Goal: Task Accomplishment & Management: Manage account settings

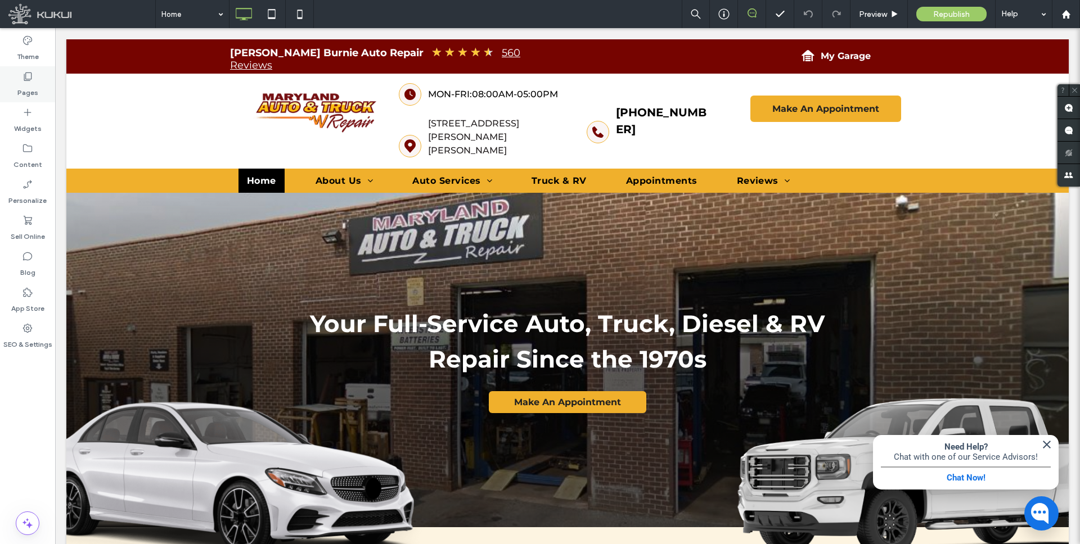
click at [26, 79] on use at bounding box center [28, 77] width 8 height 8
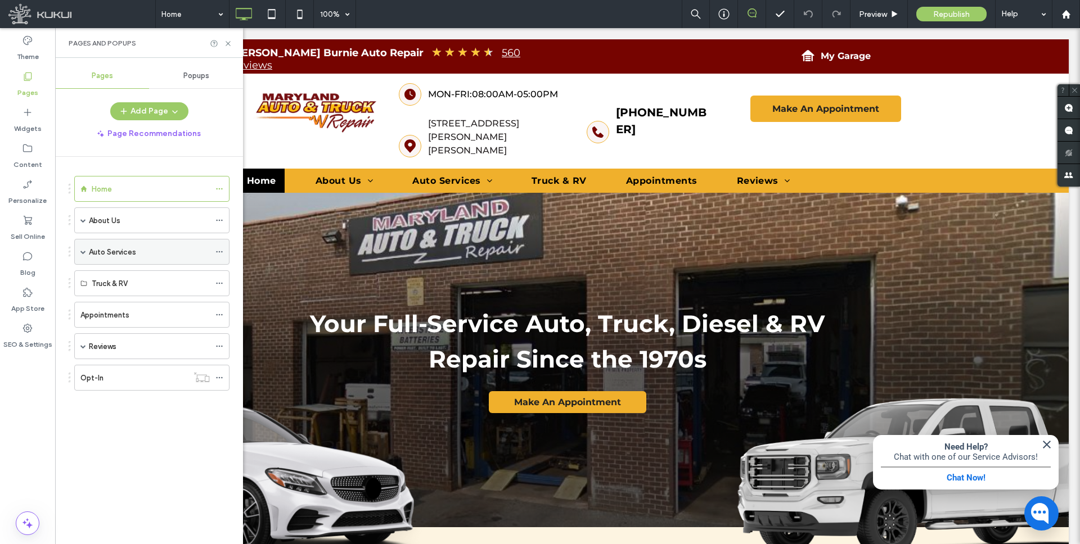
click at [78, 254] on div "Auto Services" at bounding box center [151, 252] width 155 height 26
click at [83, 252] on span at bounding box center [83, 252] width 6 height 6
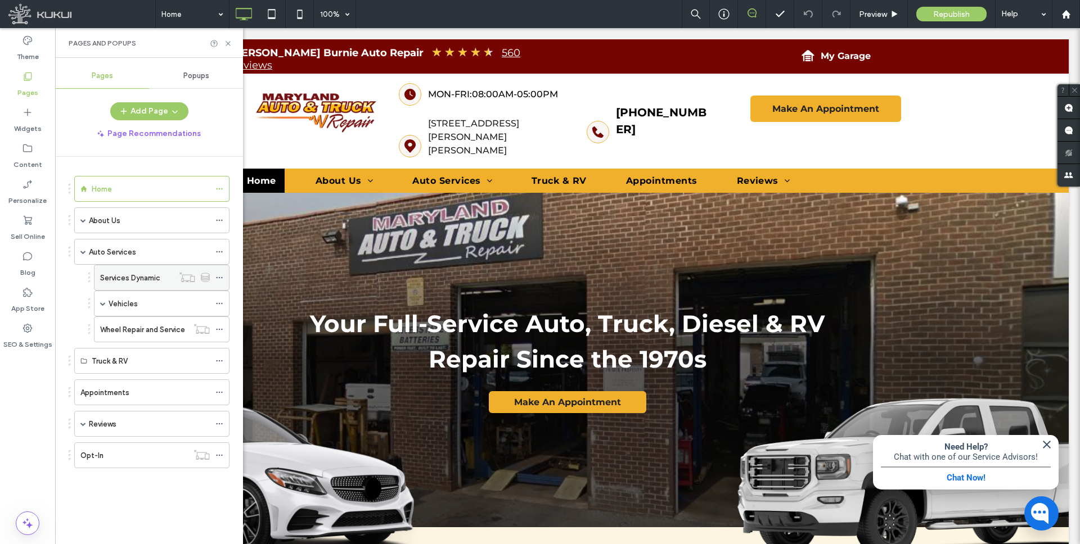
click at [136, 273] on label "Services Dynamic" at bounding box center [130, 278] width 60 height 20
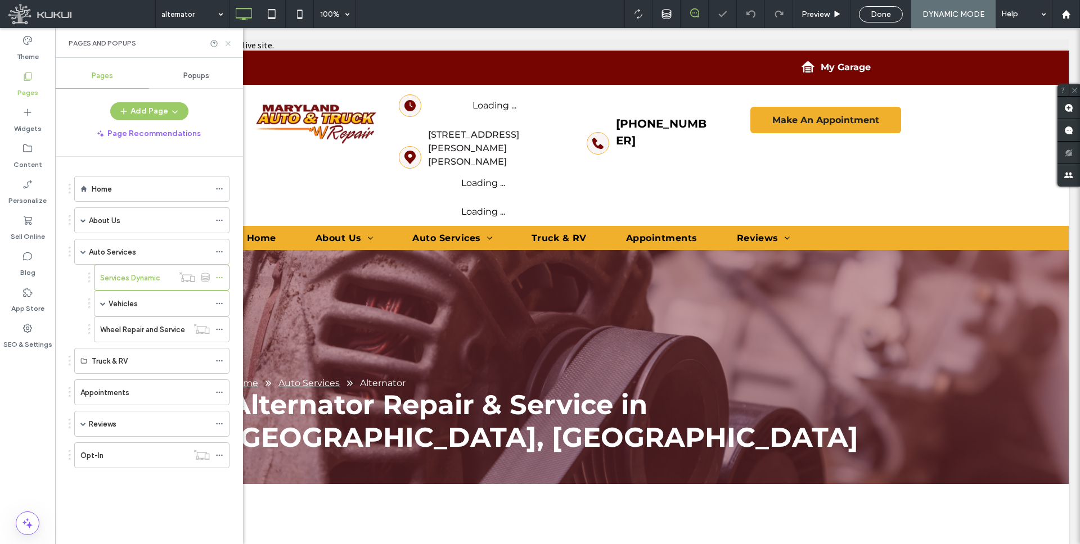
click at [226, 42] on icon at bounding box center [228, 43] width 8 height 8
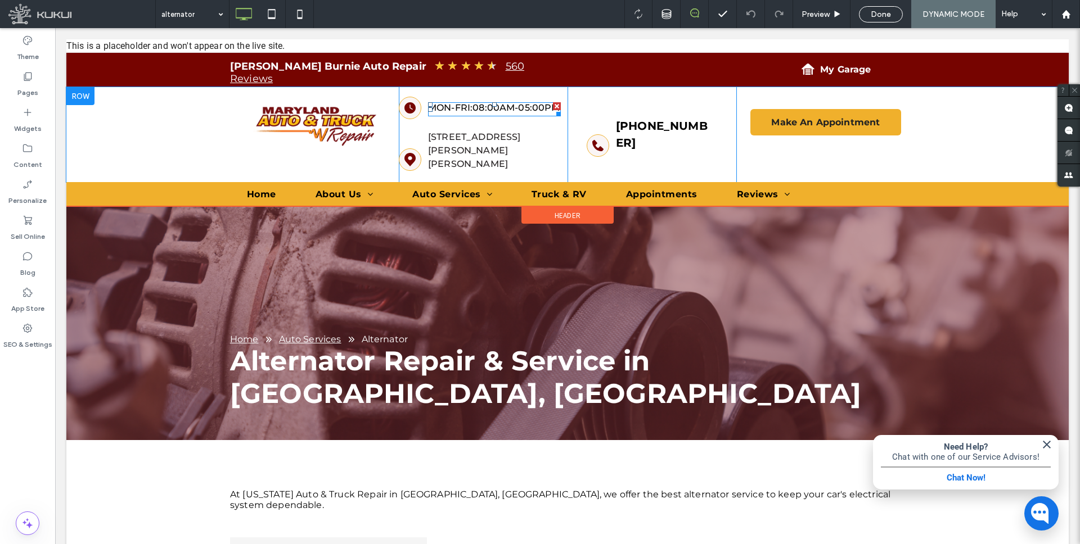
click at [482, 111] on span at bounding box center [494, 109] width 133 height 14
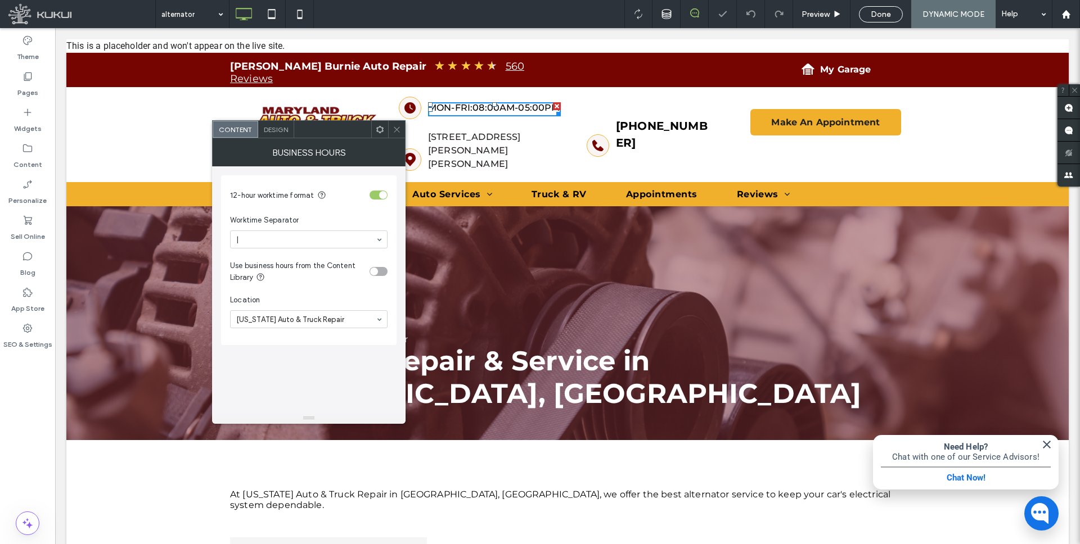
click at [394, 128] on icon at bounding box center [397, 129] width 8 height 8
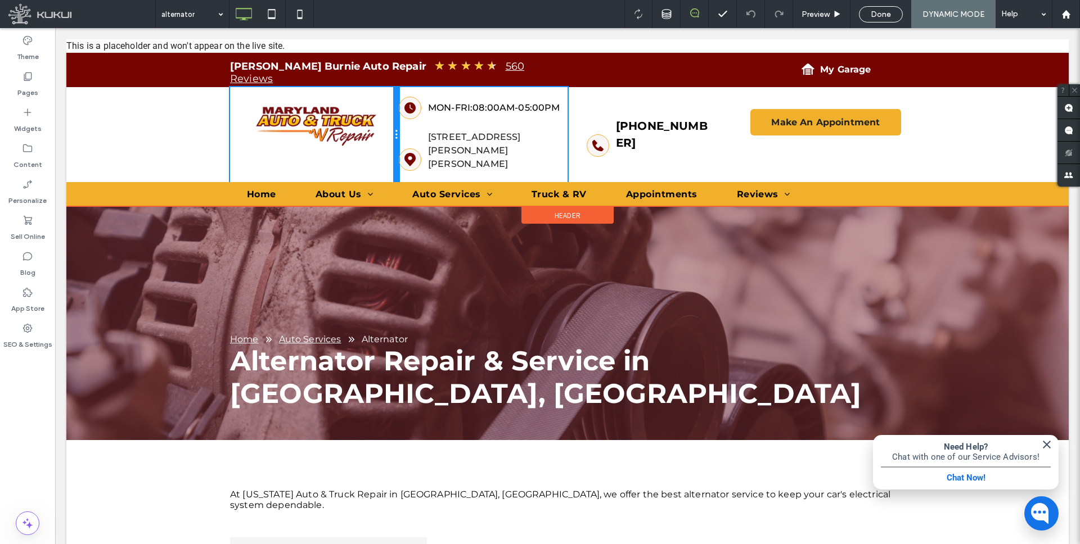
drag, startPoint x: 397, startPoint y: 125, endPoint x: 412, endPoint y: 126, distance: 14.6
click at [412, 126] on div "Click To Paste Loading ... Missing business hours data / Error occurred while g…" at bounding box center [567, 134] width 675 height 95
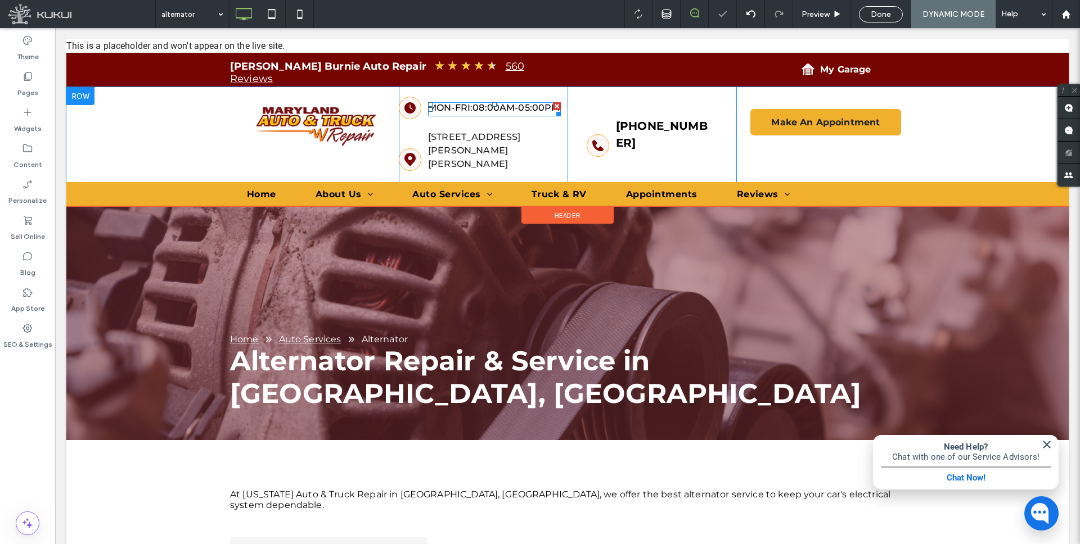
click at [471, 116] on span at bounding box center [494, 109] width 133 height 14
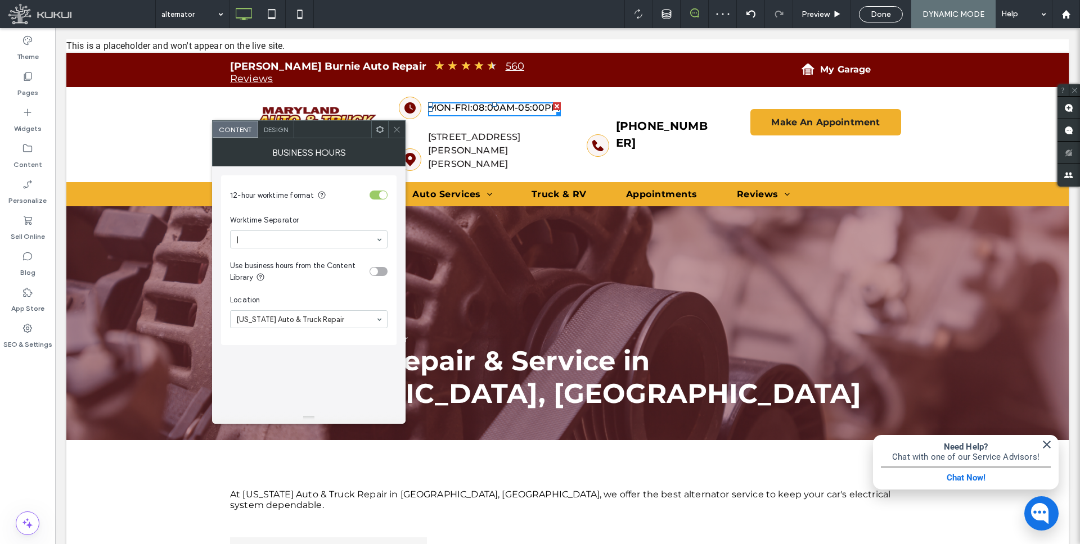
click at [395, 125] on icon at bounding box center [397, 129] width 8 height 8
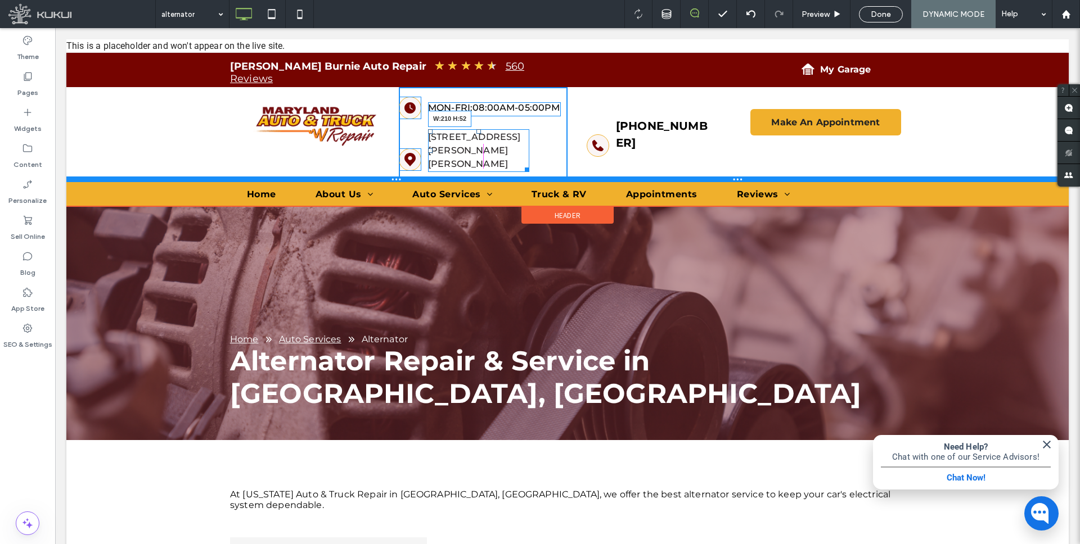
drag, startPoint x: 526, startPoint y: 167, endPoint x: 535, endPoint y: 166, distance: 8.5
click at [535, 166] on div "Click To Paste Loading ... Missing business hours data / Error occurred while g…" at bounding box center [567, 134] width 1002 height 95
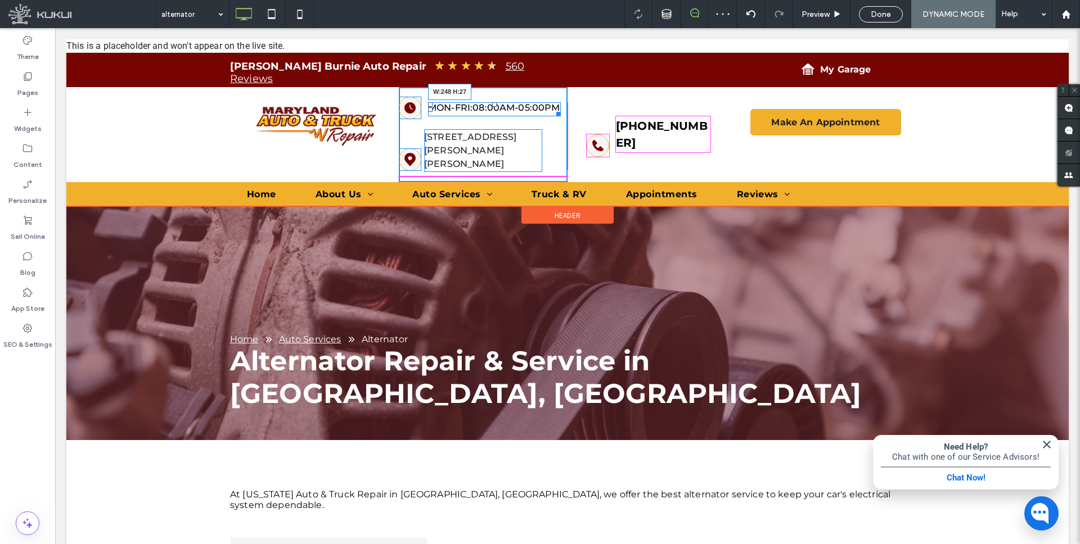
click at [561, 112] on div at bounding box center [556, 112] width 8 height 8
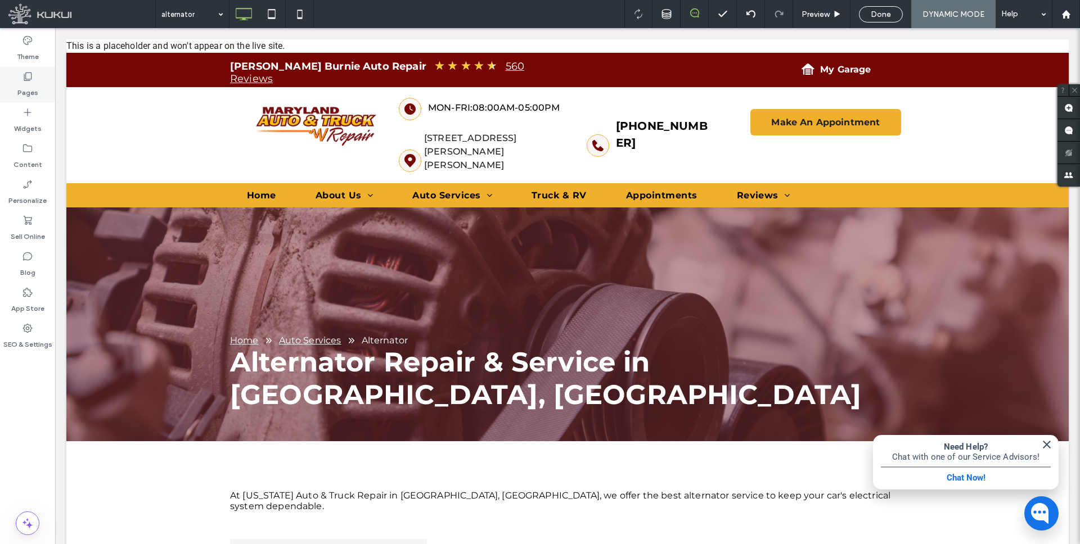
click at [30, 82] on icon at bounding box center [27, 76] width 11 height 11
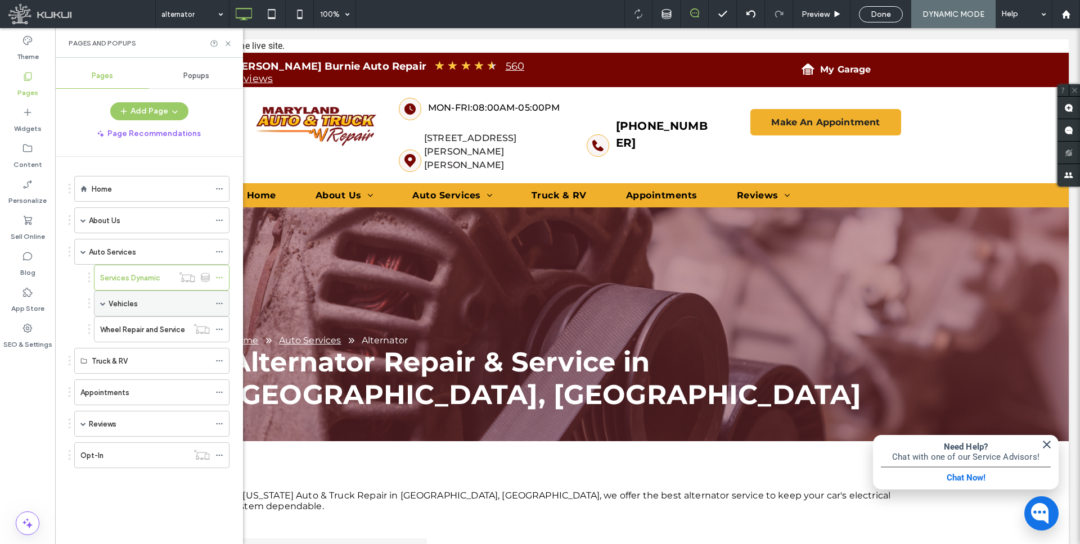
click at [102, 301] on span at bounding box center [103, 304] width 6 height 6
click at [150, 334] on label "Vehicles Dynamic" at bounding box center [150, 330] width 60 height 20
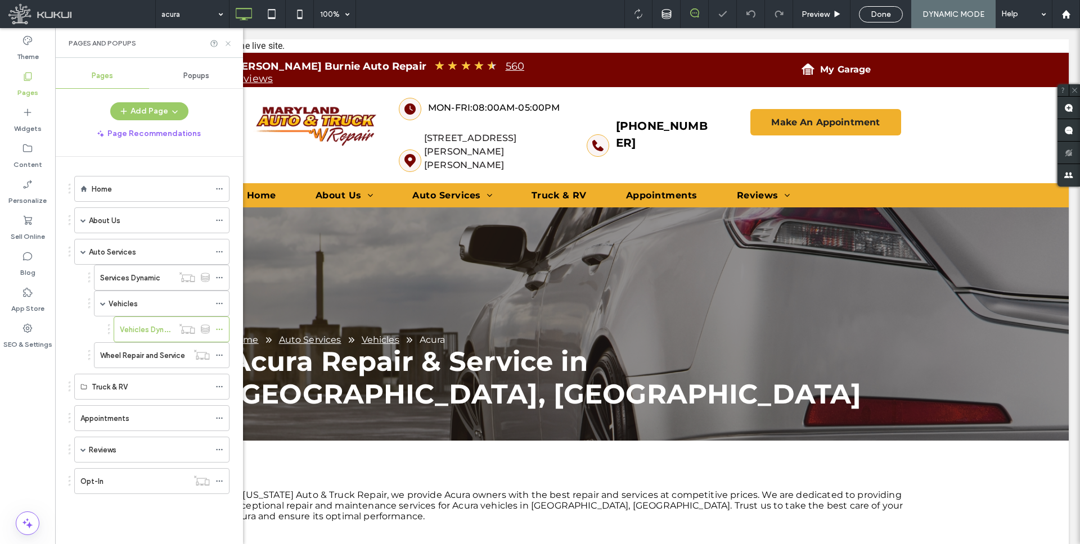
click at [228, 42] on icon at bounding box center [228, 43] width 8 height 8
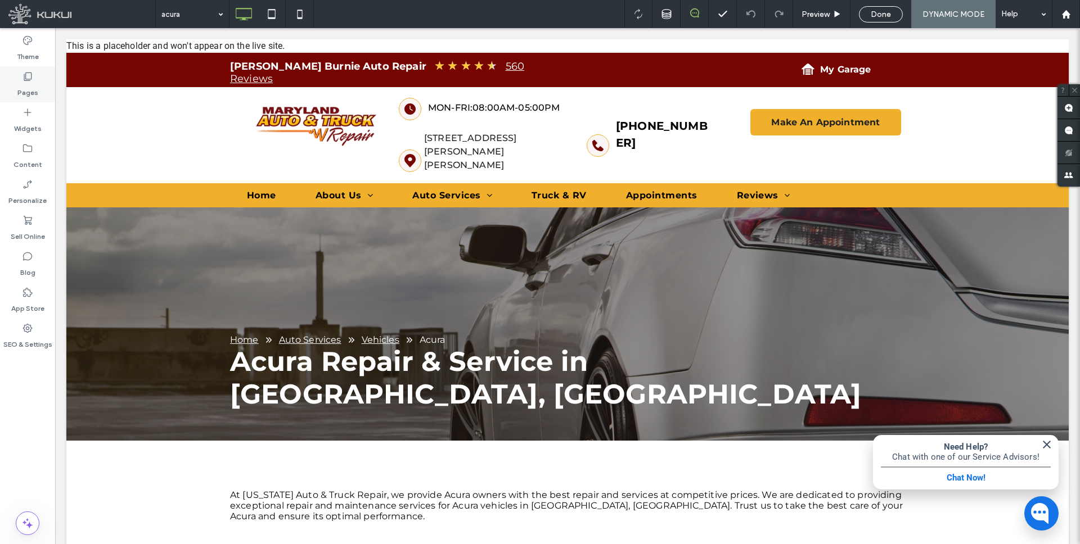
click at [29, 85] on label "Pages" at bounding box center [27, 90] width 21 height 16
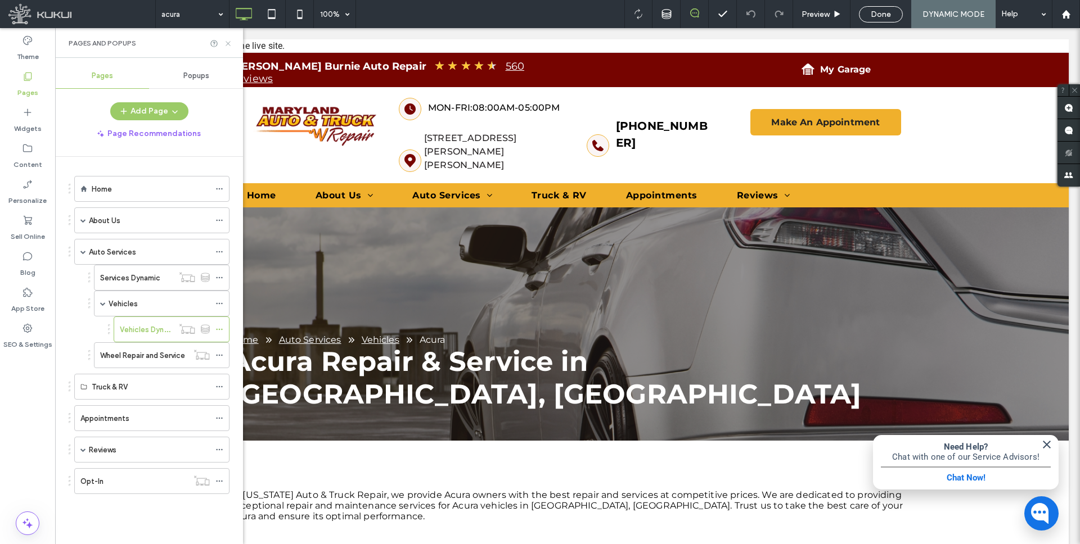
drag, startPoint x: 229, startPoint y: 39, endPoint x: 186, endPoint y: 37, distance: 43.3
click at [229, 39] on icon at bounding box center [228, 43] width 8 height 8
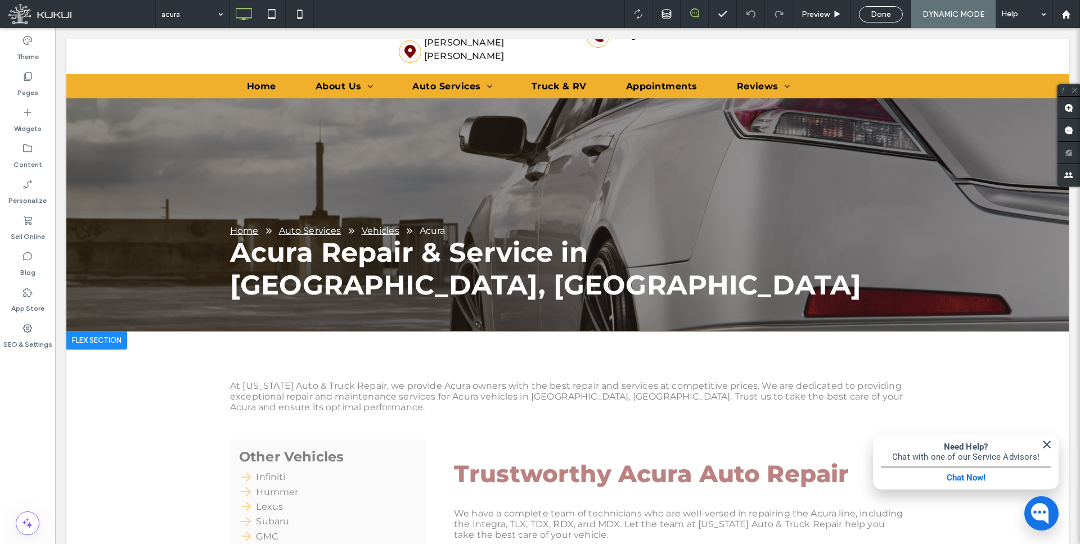
scroll to position [110, 0]
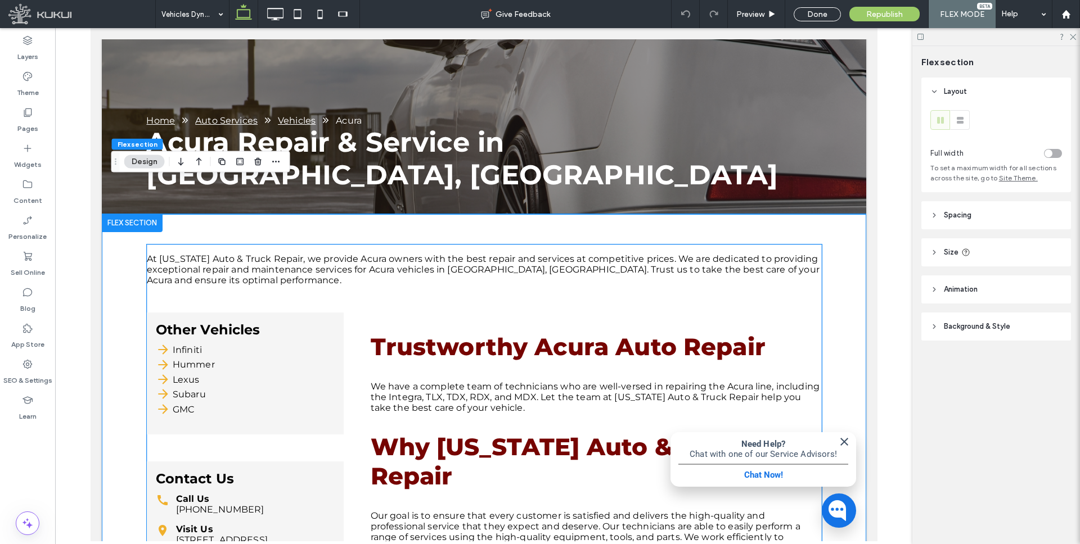
scroll to position [221, 0]
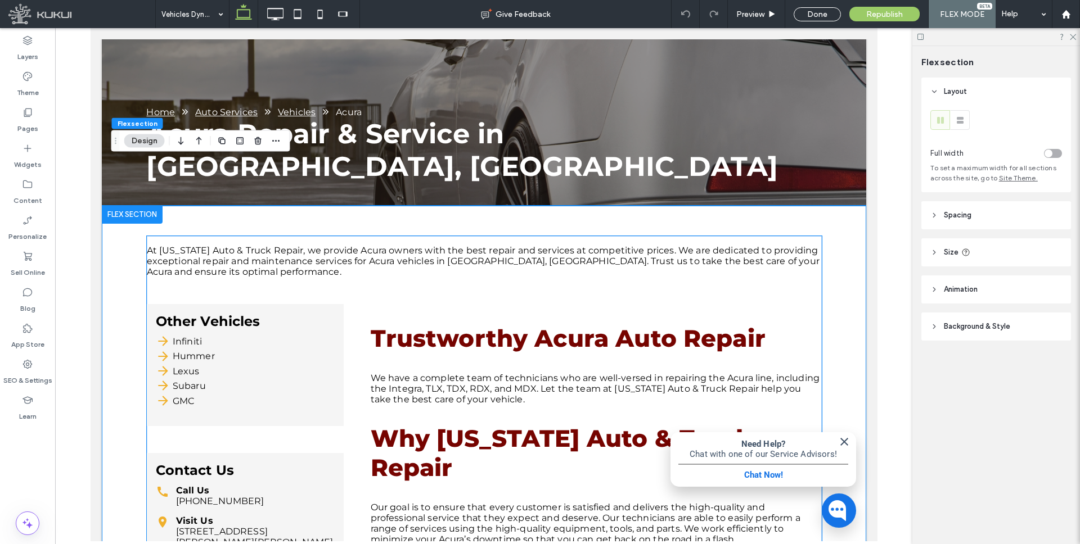
click at [356, 317] on div "At Maryland Auto & Truck Repair, we provide Acura owners with the best repair a…" at bounding box center [483, 476] width 675 height 481
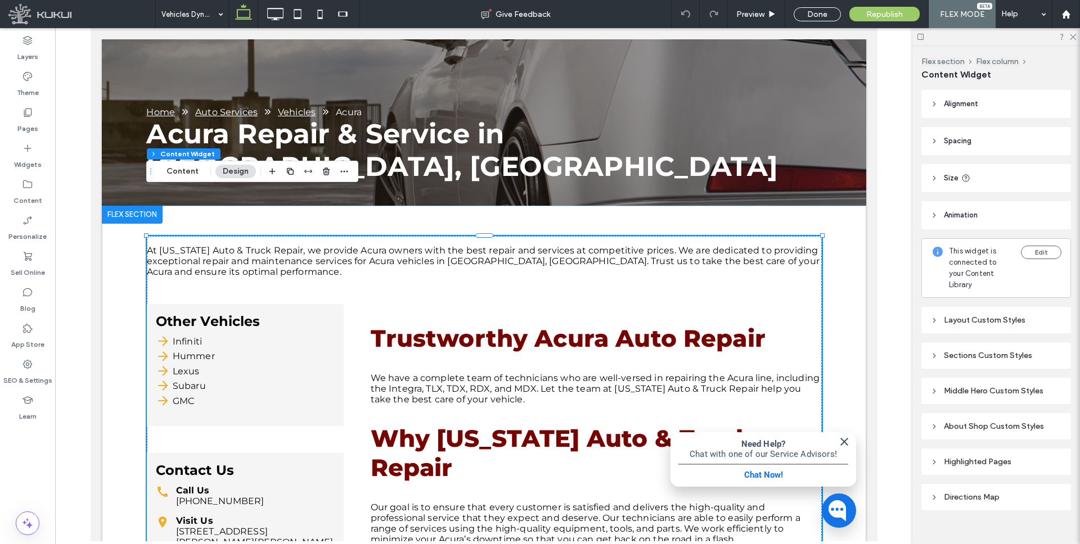
click at [355, 304] on div "At Maryland Auto & Truck Repair, we provide Acura owners with the best repair a…" at bounding box center [483, 476] width 675 height 481
click at [931, 177] on icon at bounding box center [934, 178] width 8 height 8
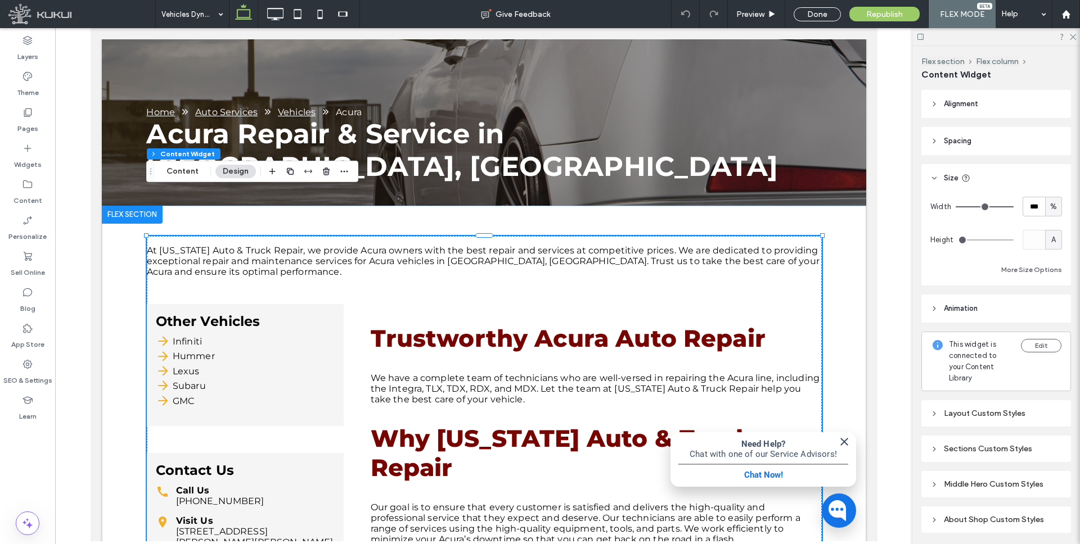
click at [932, 136] on header "Spacing" at bounding box center [996, 141] width 150 height 28
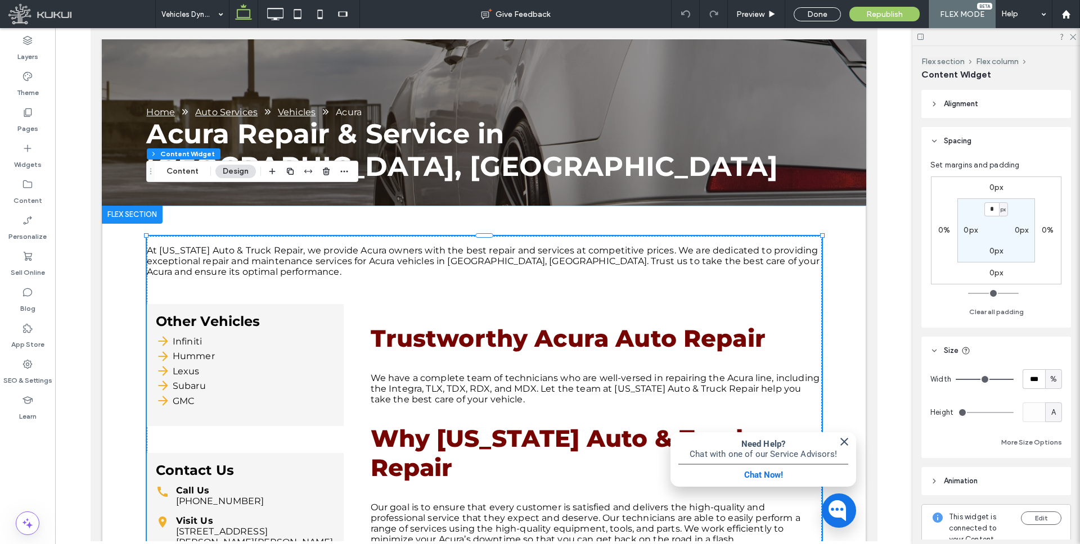
click at [967, 232] on label "0px" at bounding box center [970, 231] width 14 height 10
type input "**"
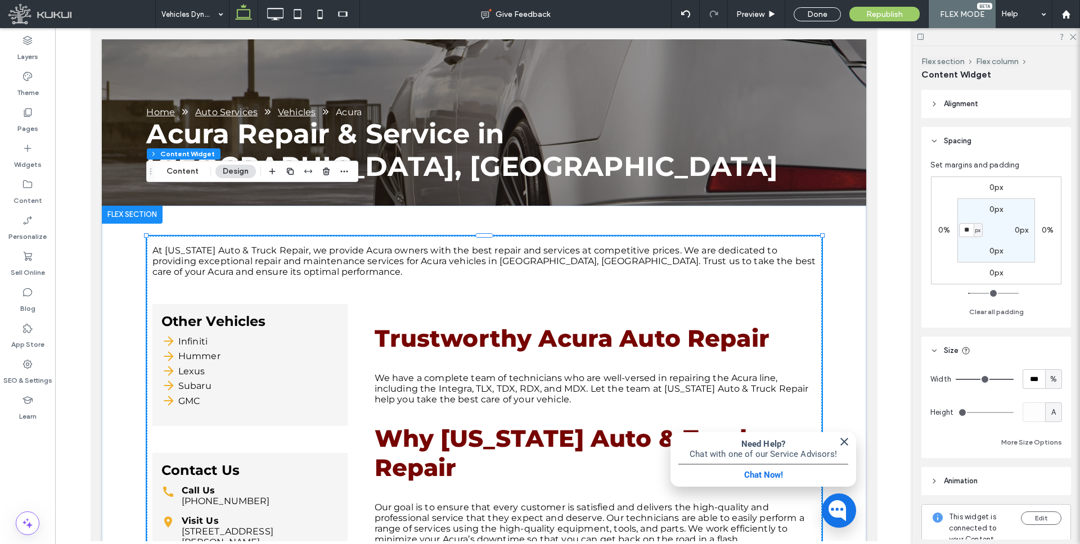
click at [1018, 228] on label "0px" at bounding box center [1022, 231] width 14 height 10
type input "*"
type input "**"
click at [24, 127] on label "Pages" at bounding box center [27, 126] width 21 height 16
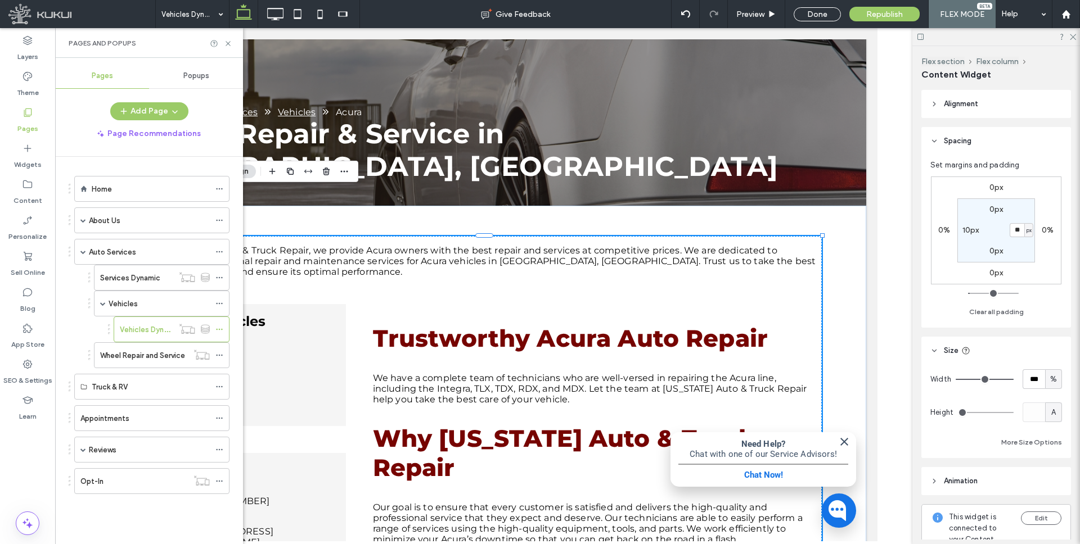
click at [121, 277] on label "Services Dynamic" at bounding box center [130, 278] width 60 height 20
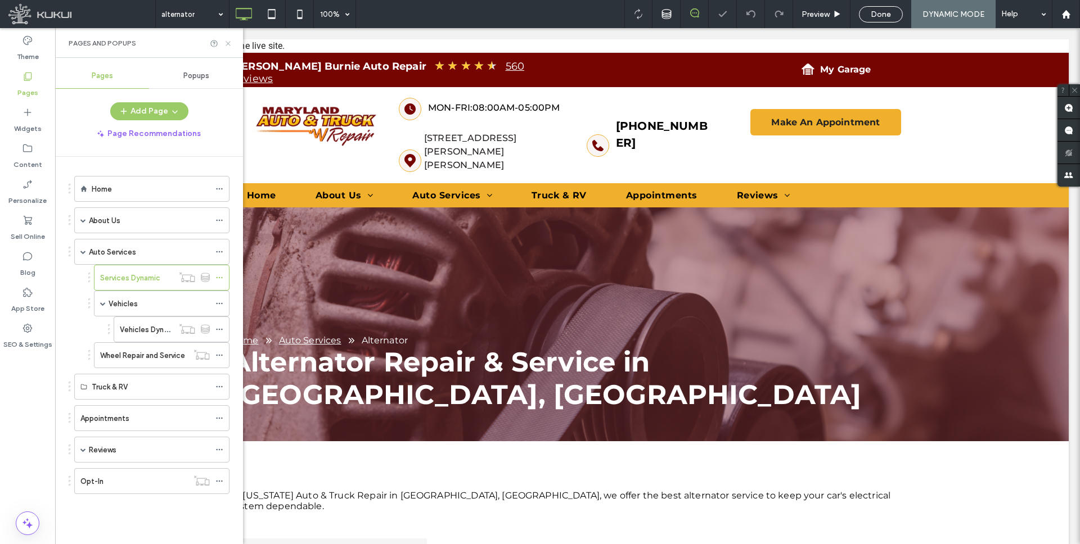
click at [231, 42] on icon at bounding box center [228, 43] width 8 height 8
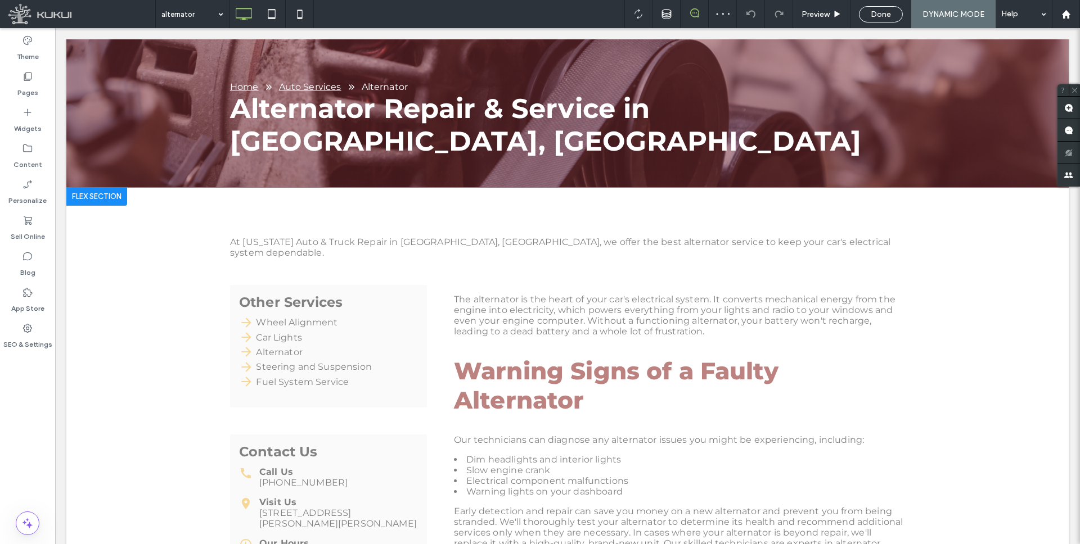
scroll to position [327, 0]
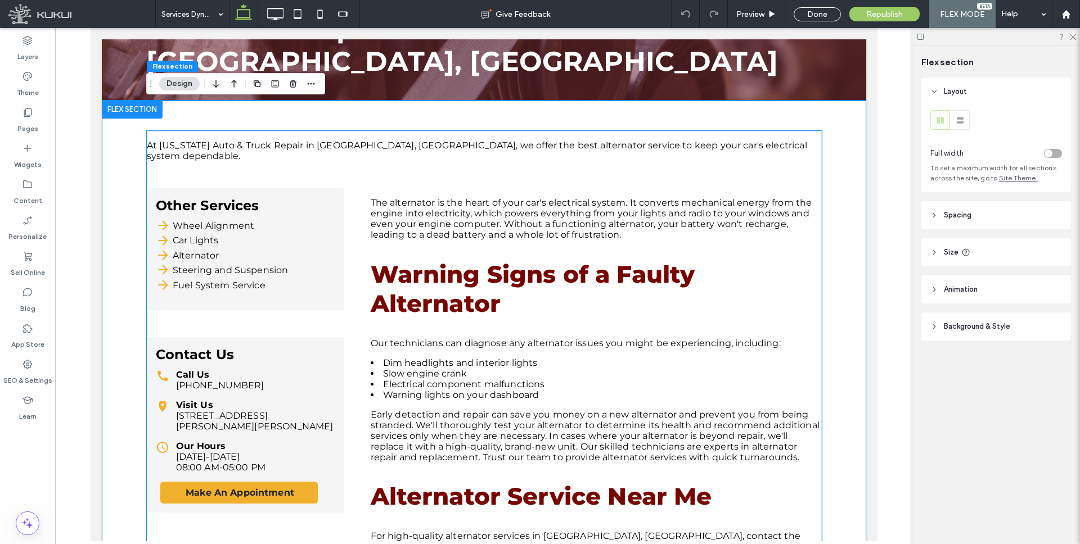
click at [375, 260] on h2 "Warning Signs of a Faulty Alternator" at bounding box center [595, 289] width 451 height 58
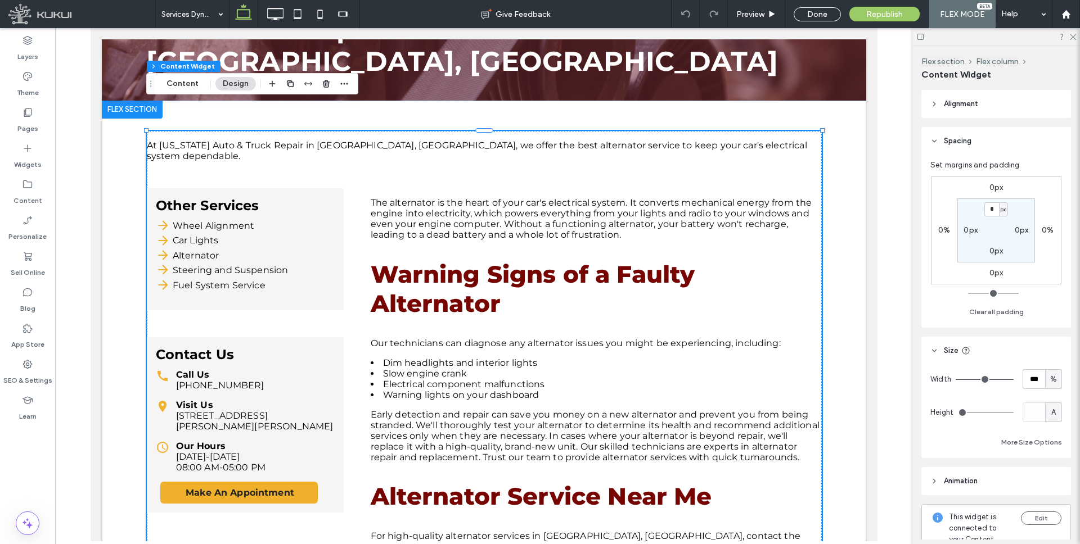
click at [970, 229] on label "0px" at bounding box center [970, 231] width 14 height 10
type input "**"
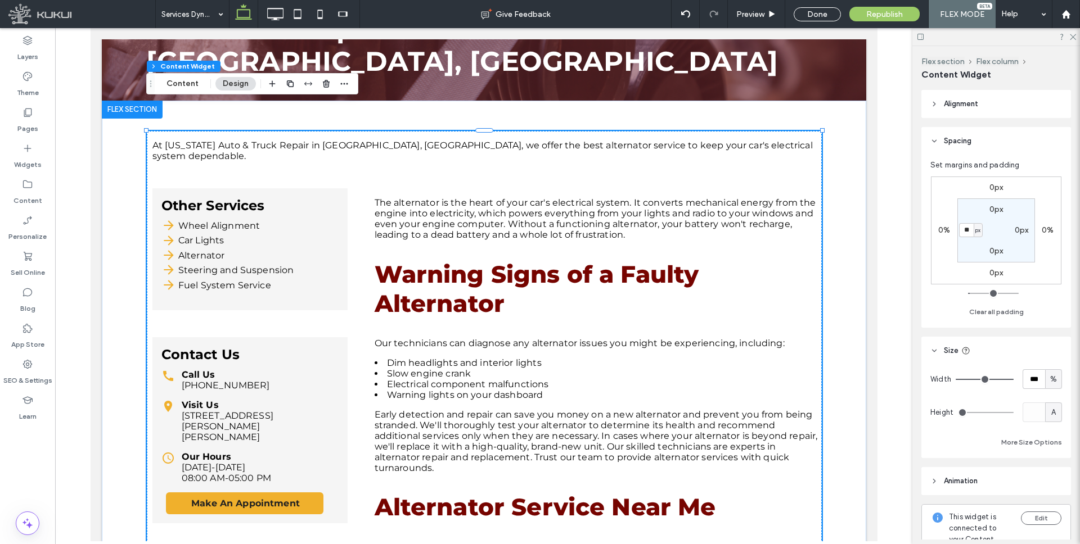
click at [1019, 228] on label "0px" at bounding box center [1022, 231] width 14 height 10
type input "*"
type input "**"
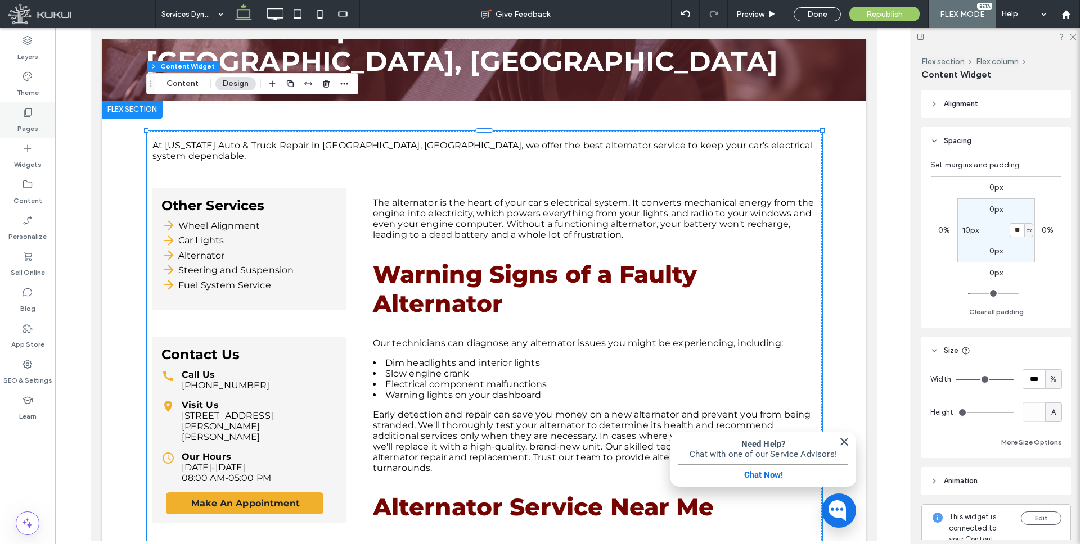
click at [28, 123] on label "Pages" at bounding box center [27, 126] width 21 height 16
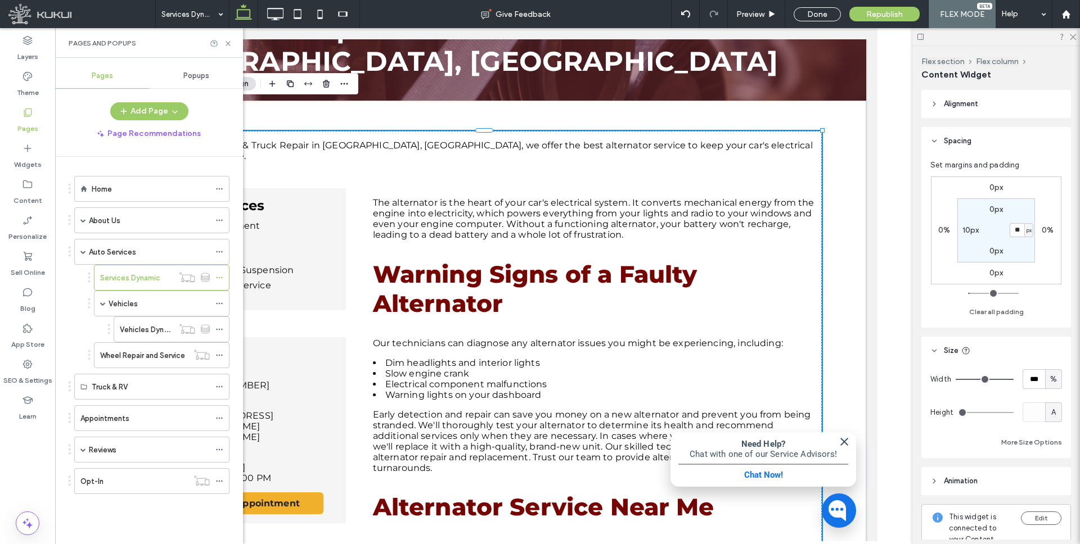
click at [115, 182] on div "Home" at bounding box center [151, 189] width 118 height 25
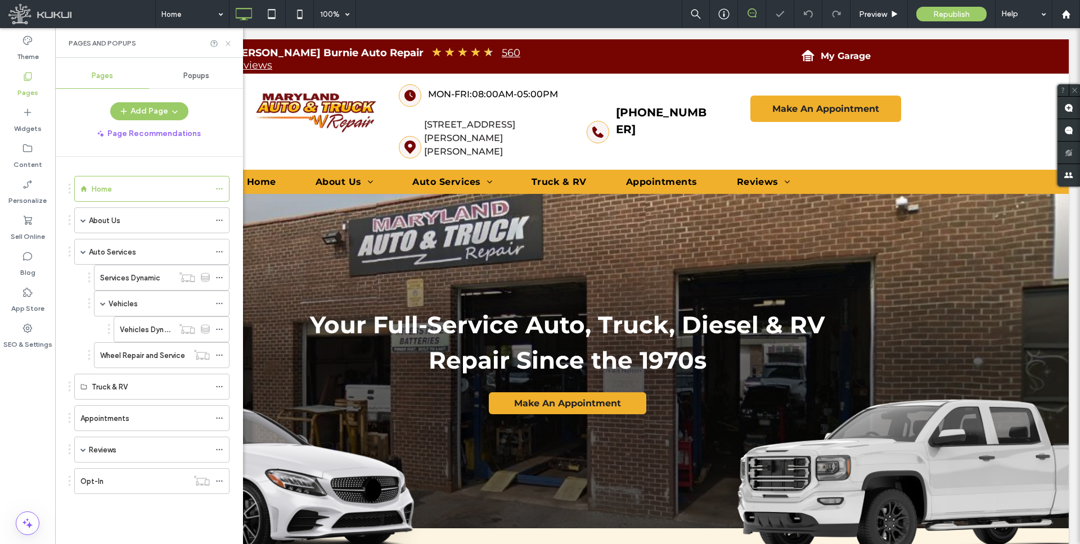
click at [231, 44] on icon at bounding box center [228, 43] width 8 height 8
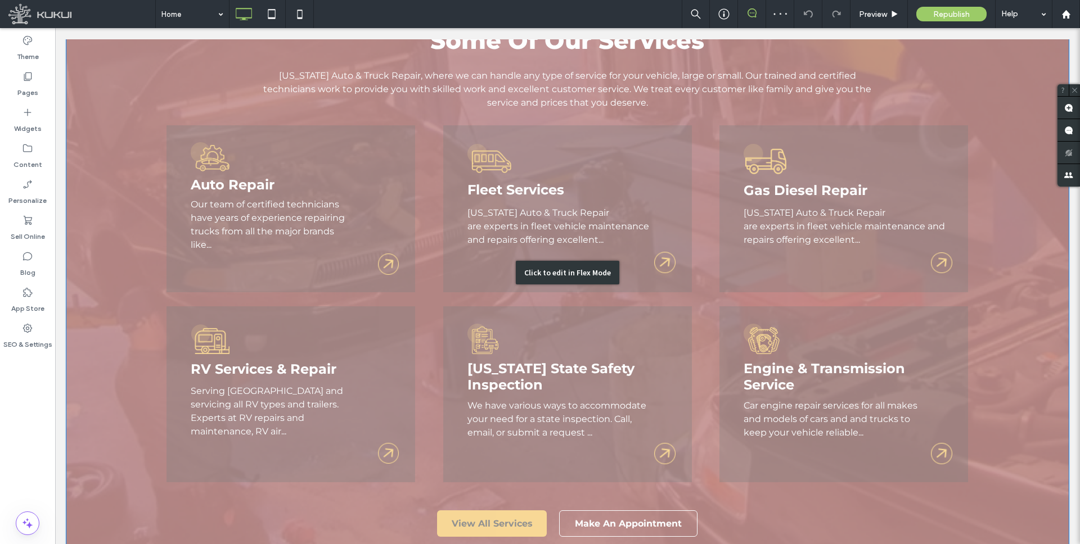
scroll to position [1479, 0]
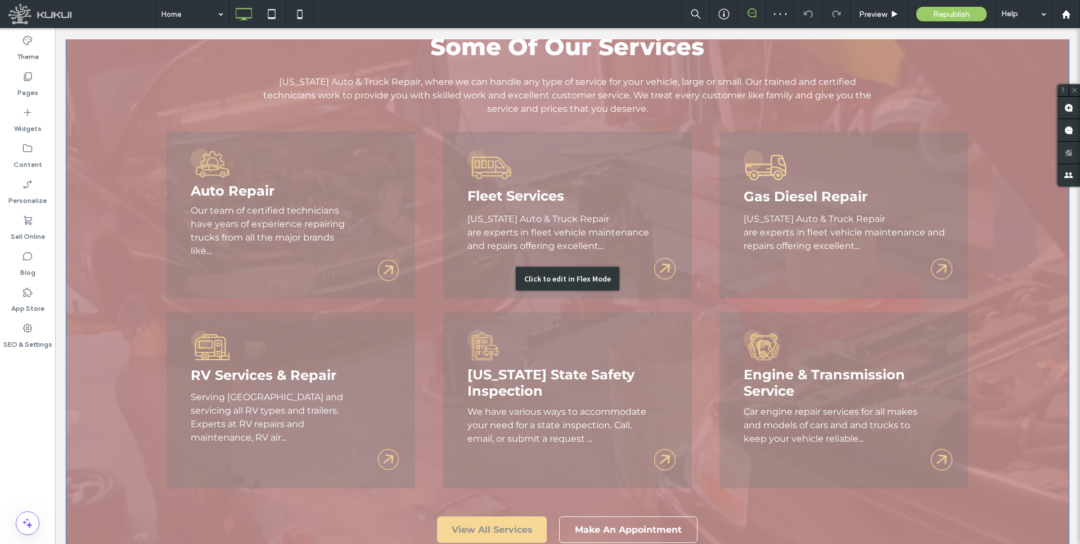
click at [266, 187] on div "Click to edit in Flex Mode" at bounding box center [567, 279] width 1002 height 609
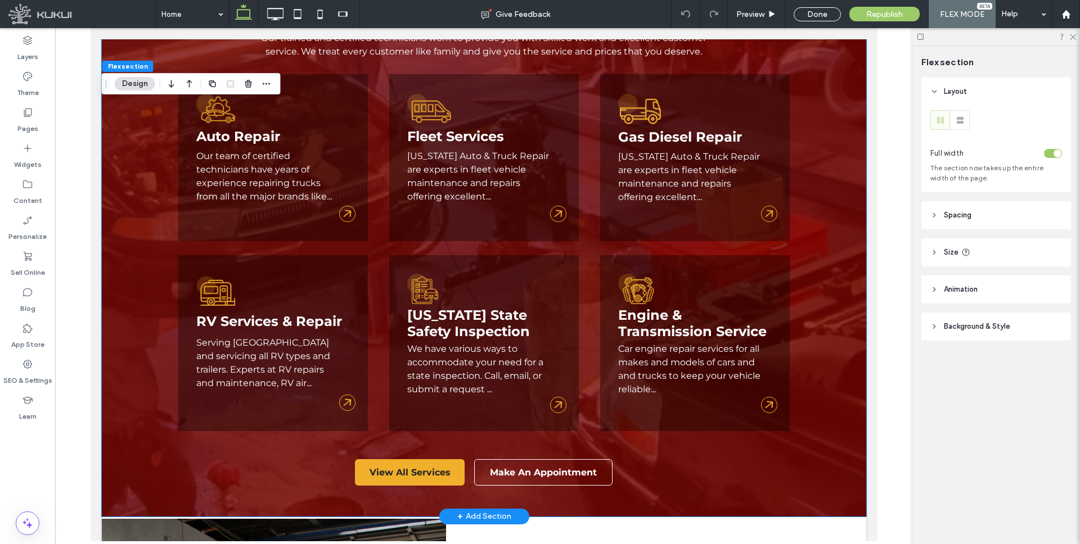
click at [259, 170] on link "Our team of certified technicians have years of experience repairing trucks fro…" at bounding box center [264, 176] width 136 height 51
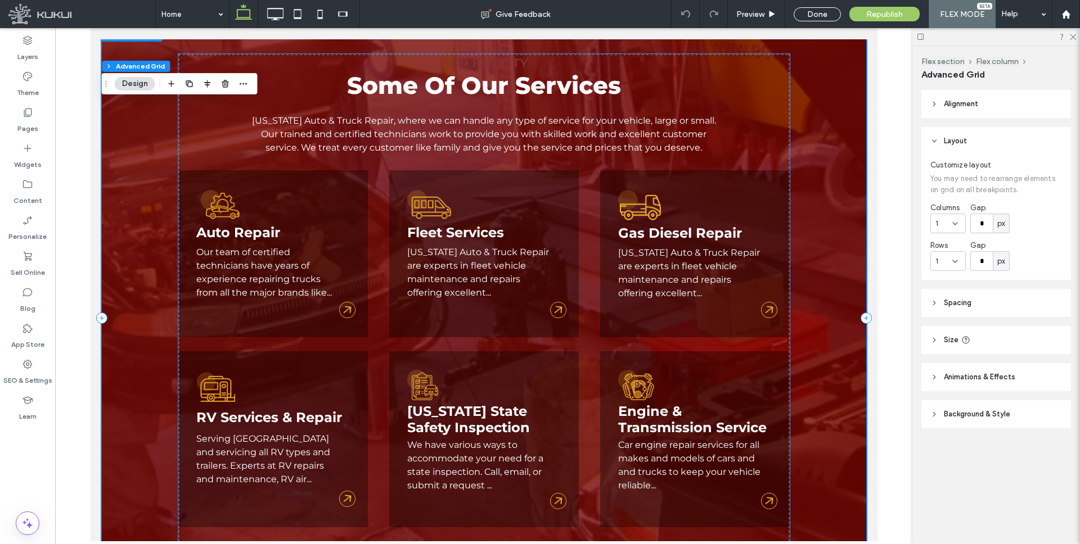
scroll to position [1193, 0]
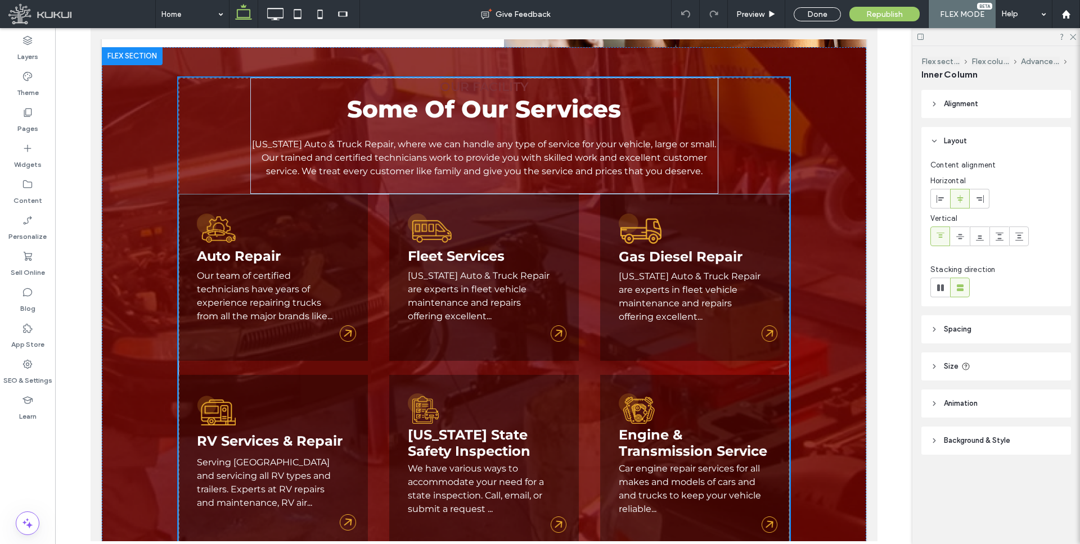
type input "**"
click at [241, 248] on link "Auto Repair" at bounding box center [238, 256] width 84 height 16
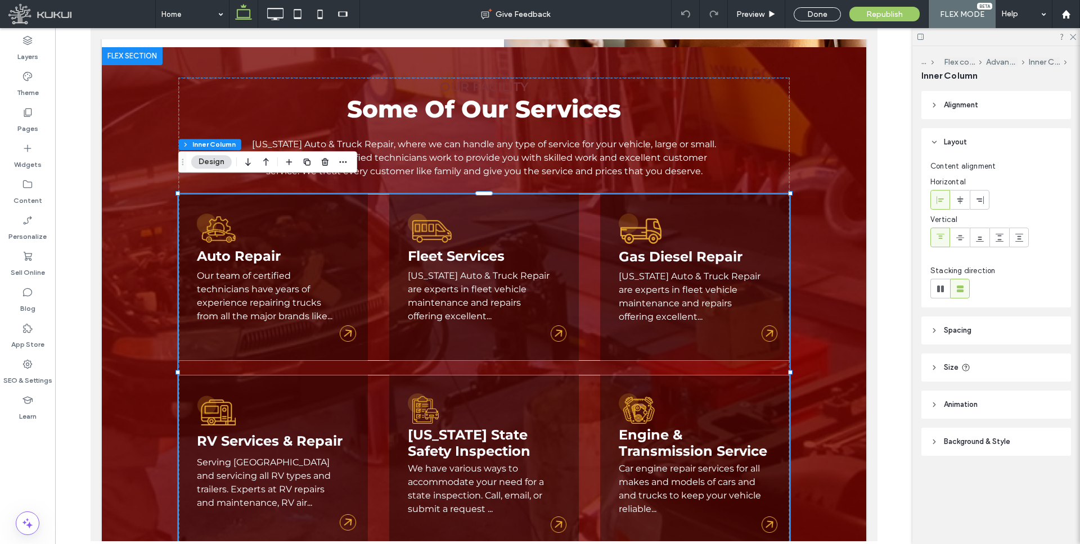
type input "**"
click at [242, 248] on link "Auto Repair" at bounding box center [238, 256] width 84 height 16
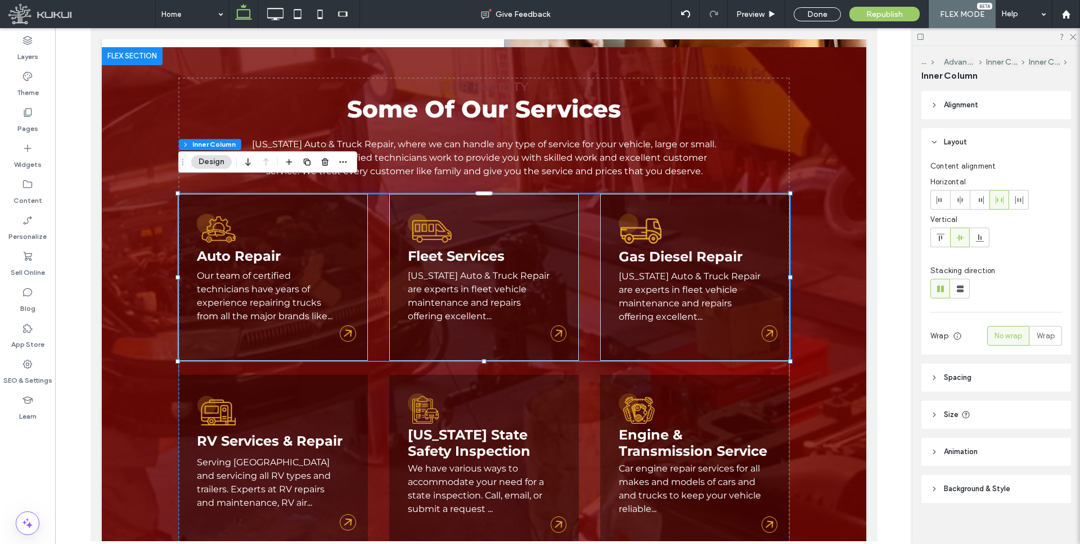
type input "**"
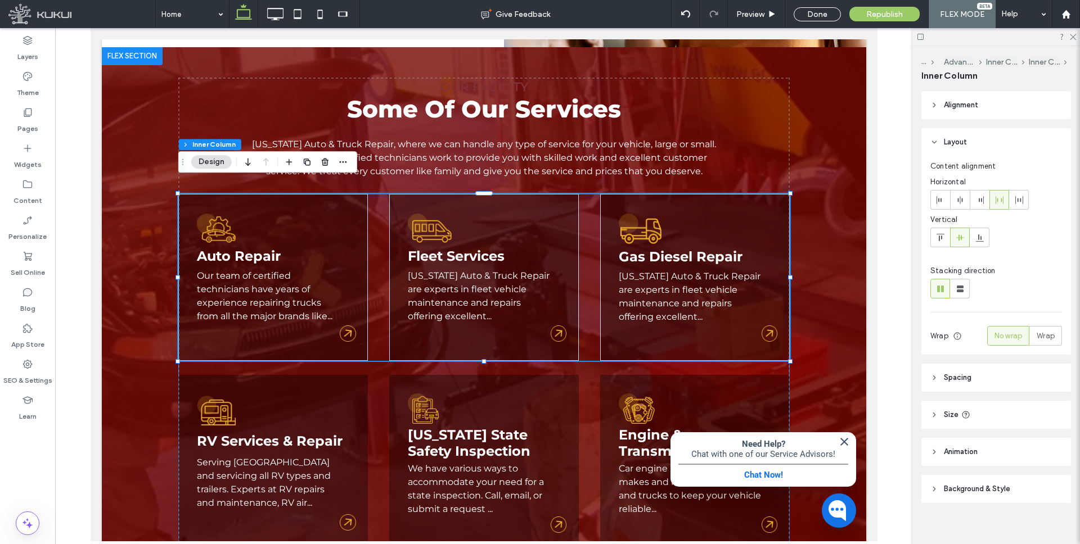
click at [244, 248] on link "Auto Repair" at bounding box center [238, 256] width 84 height 16
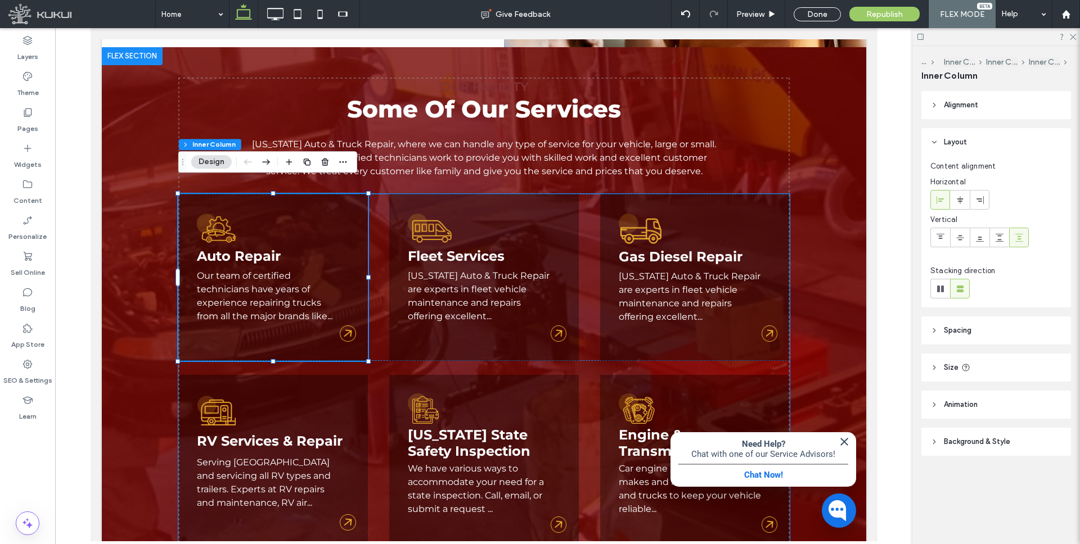
click at [245, 248] on link "Auto Repair" at bounding box center [238, 256] width 84 height 16
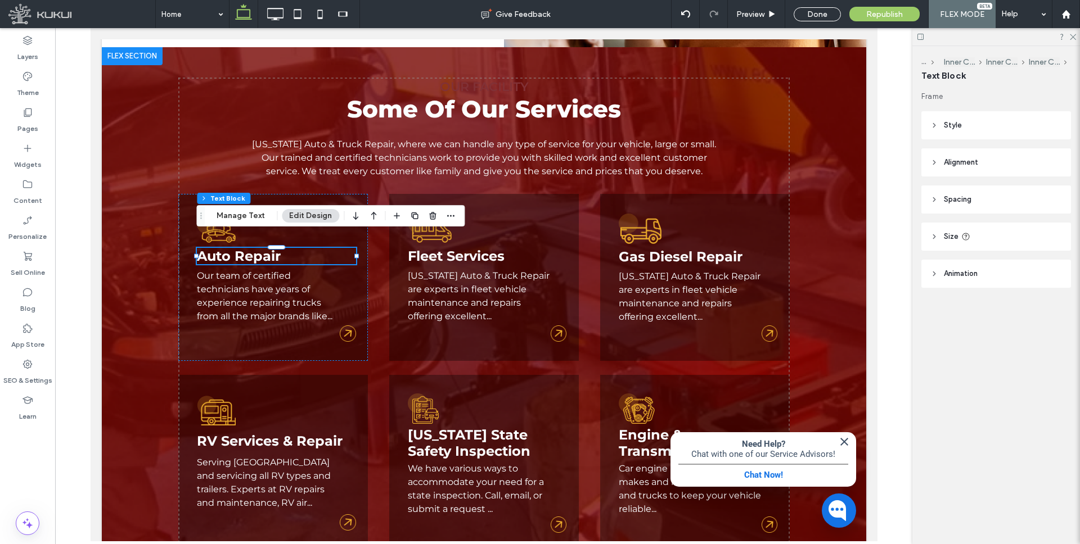
click at [237, 206] on div "Flex section Flex column Advanced Grid Inner Column Inner Column Inner Column I…" at bounding box center [330, 215] width 268 height 21
click at [238, 211] on button "Manage Text" at bounding box center [240, 215] width 63 height 13
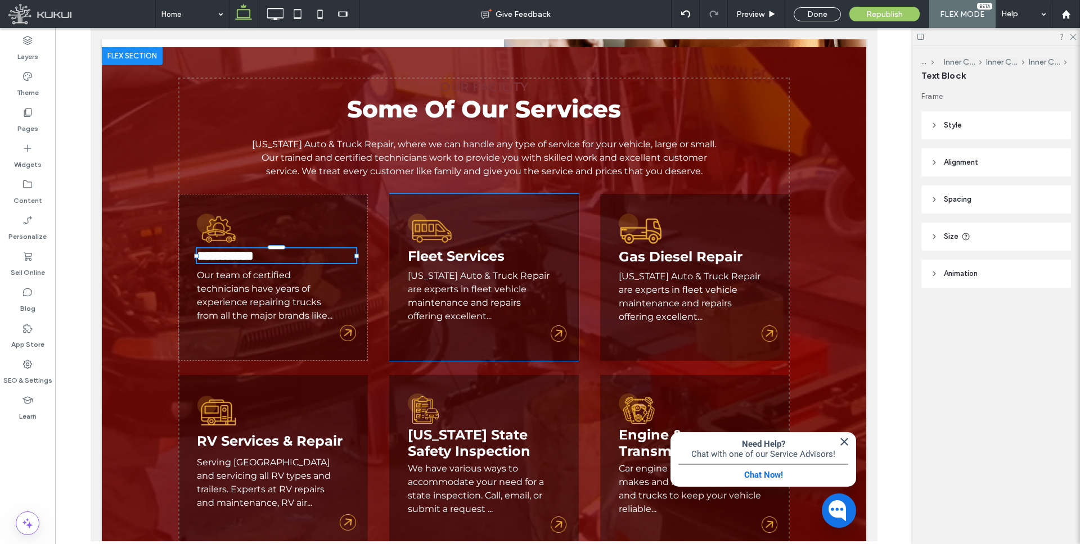
type input "**********"
type input "**"
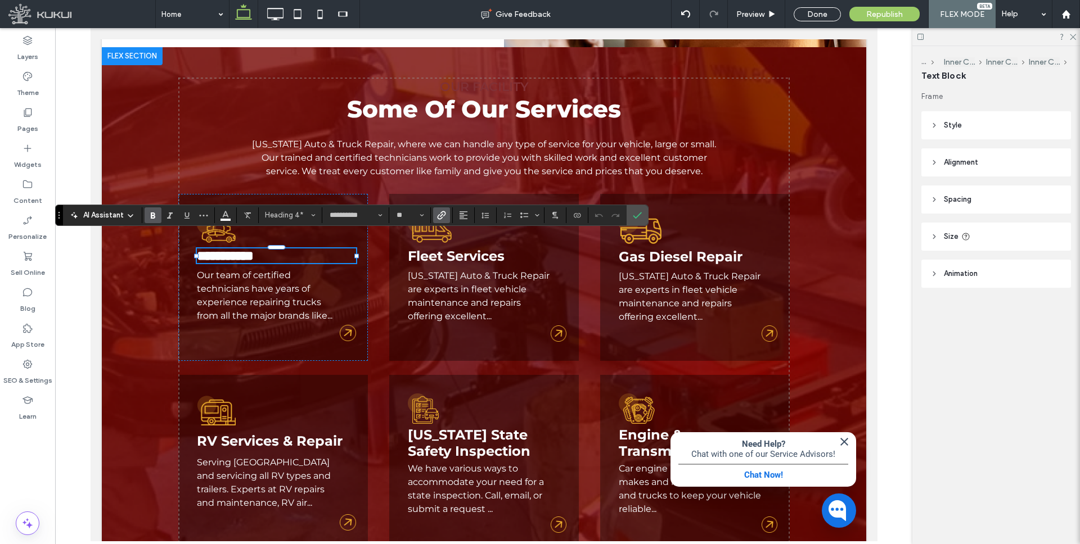
click at [443, 214] on icon "Link" at bounding box center [441, 215] width 9 height 9
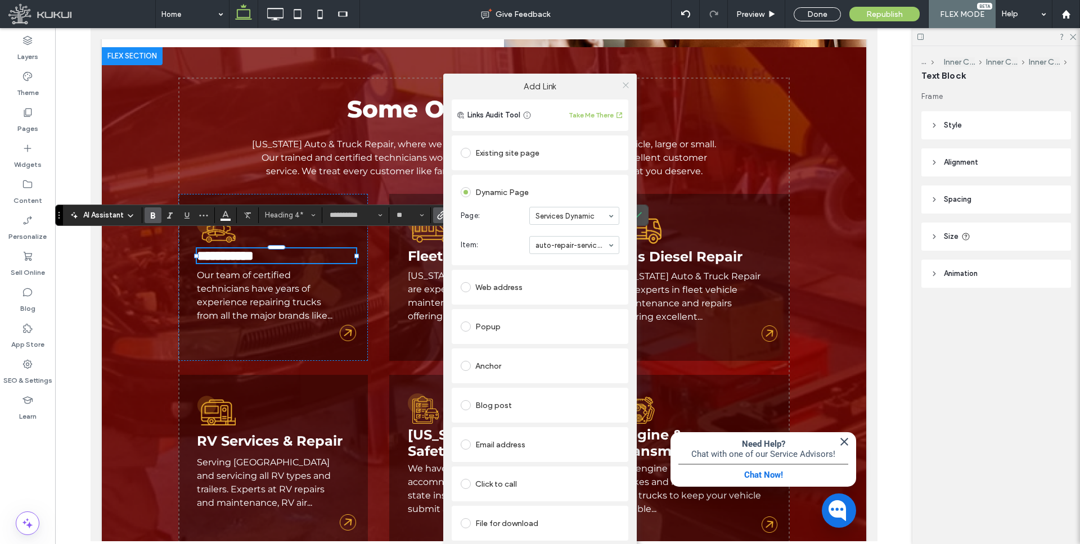
click at [624, 87] on icon at bounding box center [625, 85] width 8 height 8
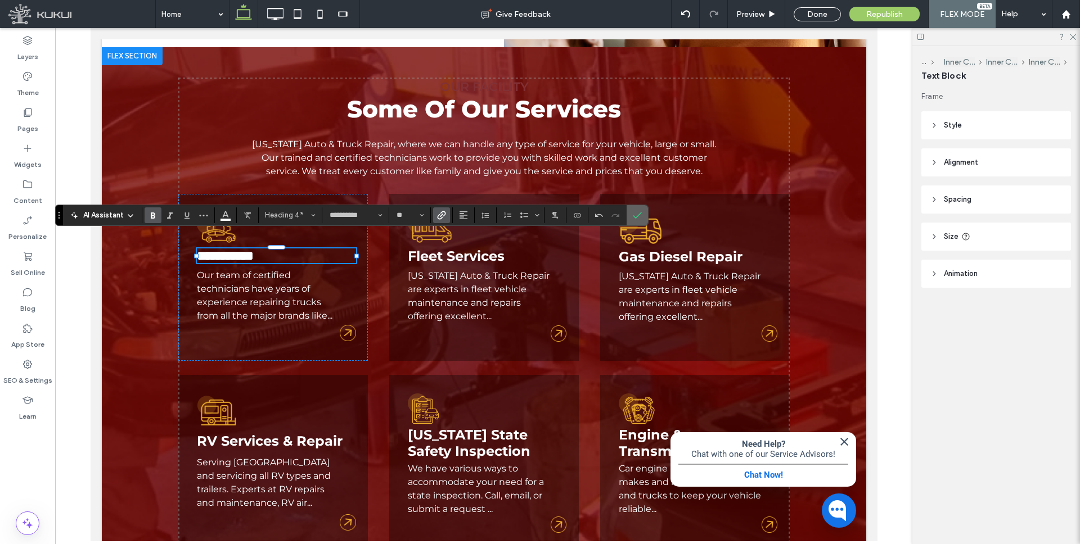
click at [636, 217] on icon "Confirm" at bounding box center [637, 215] width 9 height 9
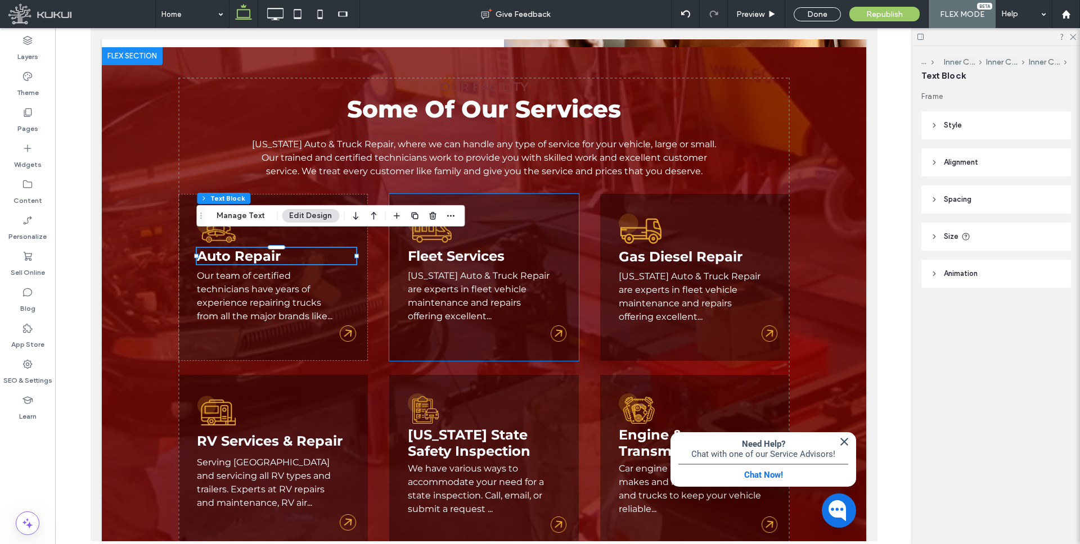
click at [489, 248] on link "Fleet Services" at bounding box center [455, 256] width 97 height 16
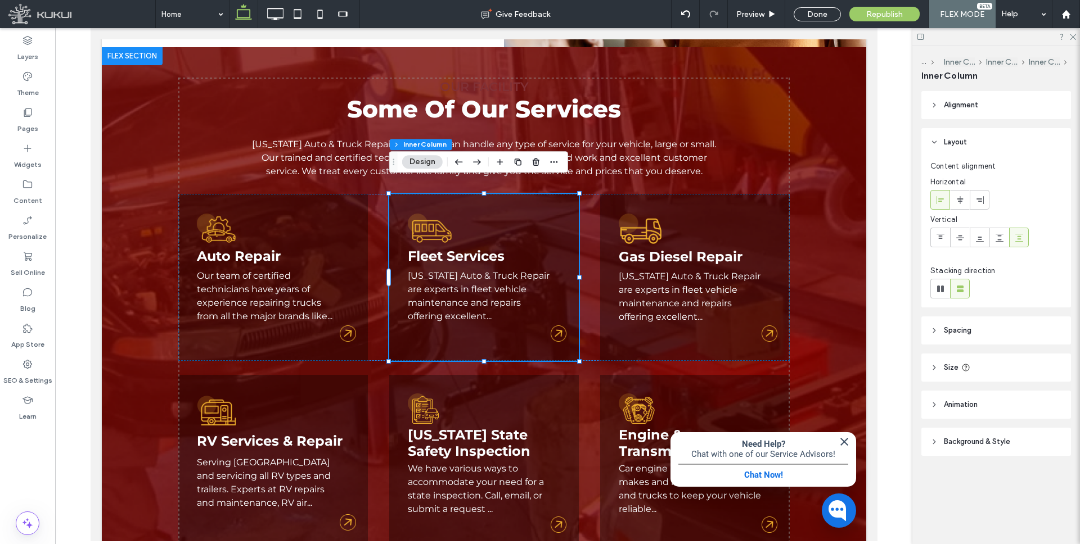
click at [476, 248] on link "Fleet Services" at bounding box center [455, 256] width 97 height 16
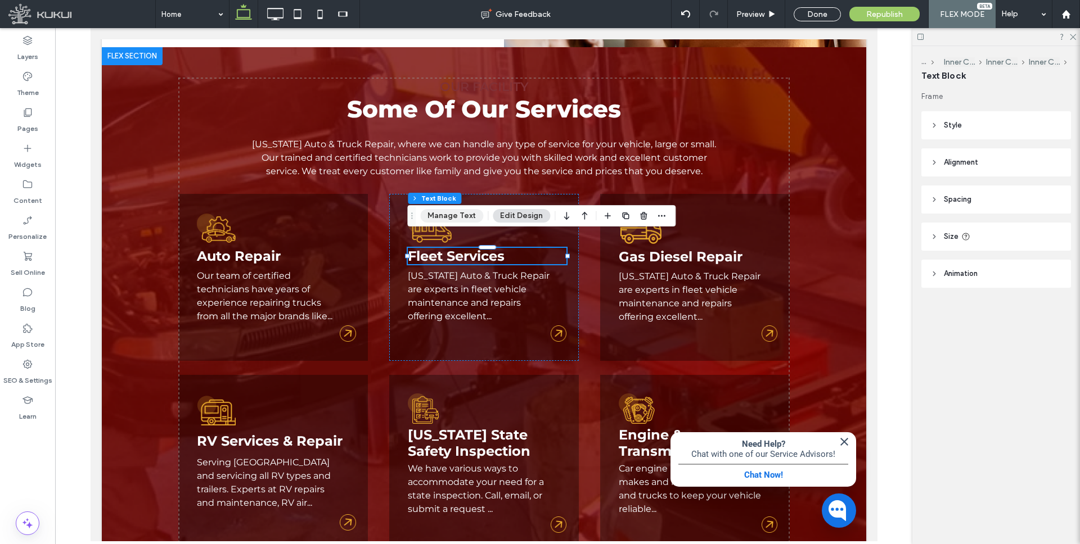
click at [454, 217] on button "Manage Text" at bounding box center [451, 215] width 63 height 13
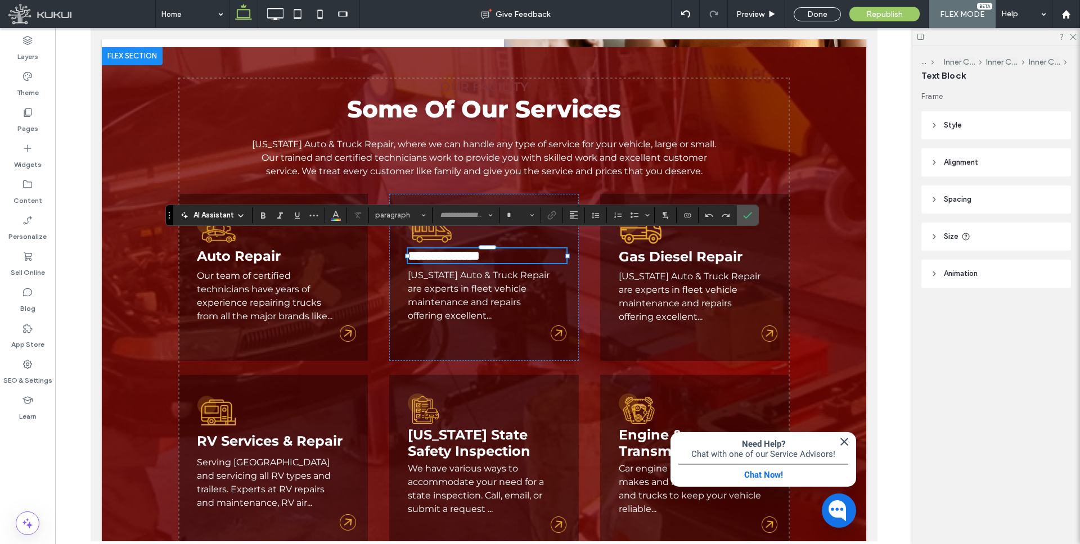
type input "**********"
type input "**"
click at [548, 215] on icon "Link" at bounding box center [551, 215] width 9 height 9
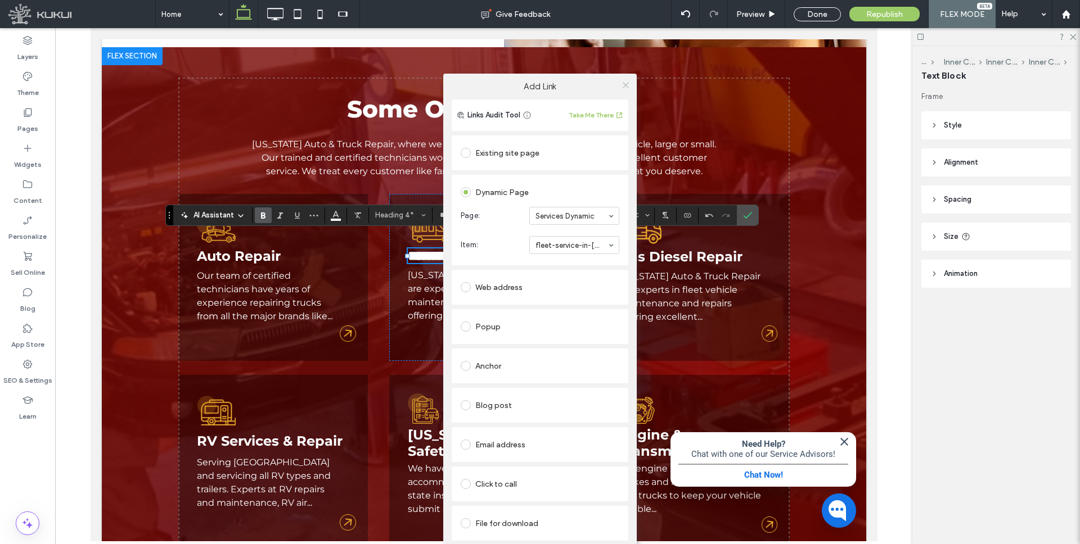
click at [624, 83] on icon at bounding box center [625, 85] width 8 height 8
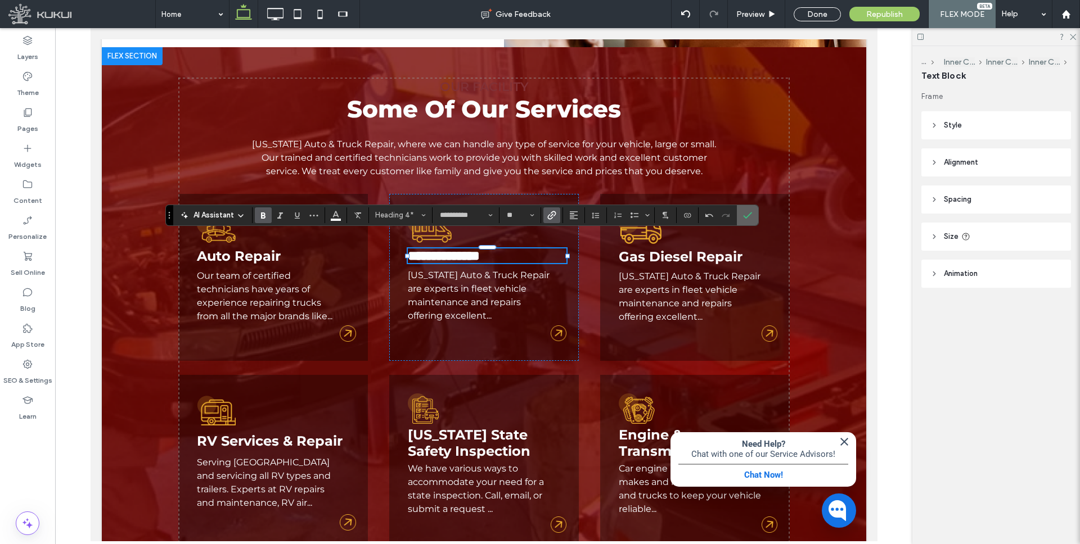
click at [746, 217] on icon "Confirm" at bounding box center [747, 215] width 9 height 9
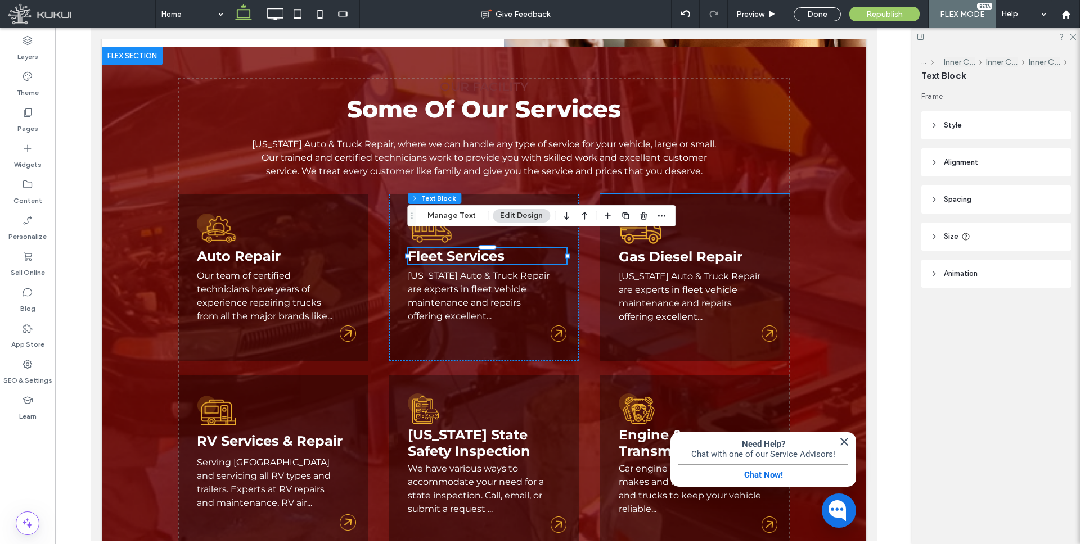
click at [675, 249] on link "Gas Diesel Repair" at bounding box center [680, 257] width 124 height 16
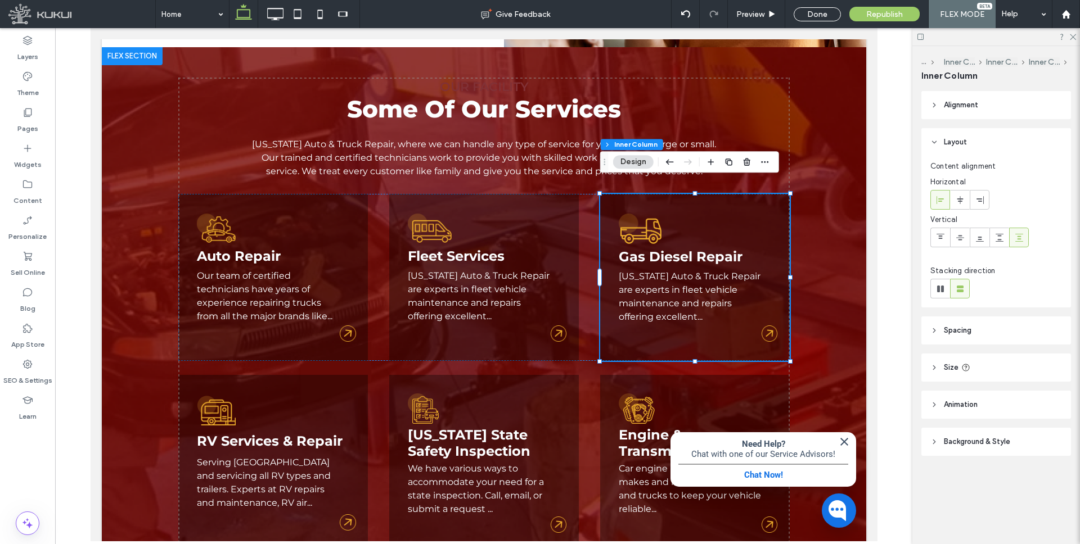
click at [668, 249] on link "Gas Diesel Repair" at bounding box center [680, 257] width 124 height 16
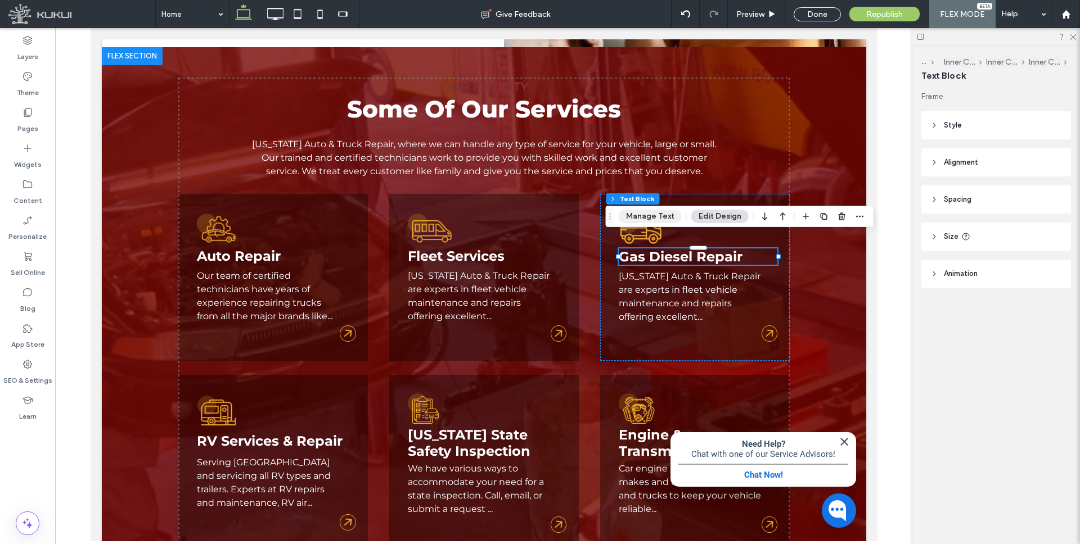
click at [655, 215] on button "Manage Text" at bounding box center [650, 216] width 63 height 13
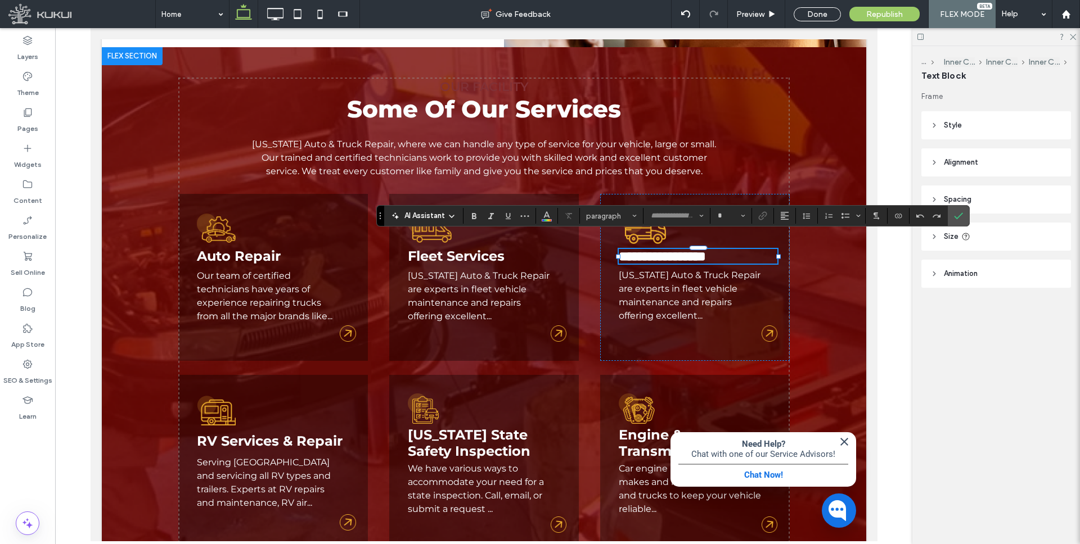
type input "**********"
type input "**"
click at [764, 214] on icon "Link" at bounding box center [762, 215] width 9 height 9
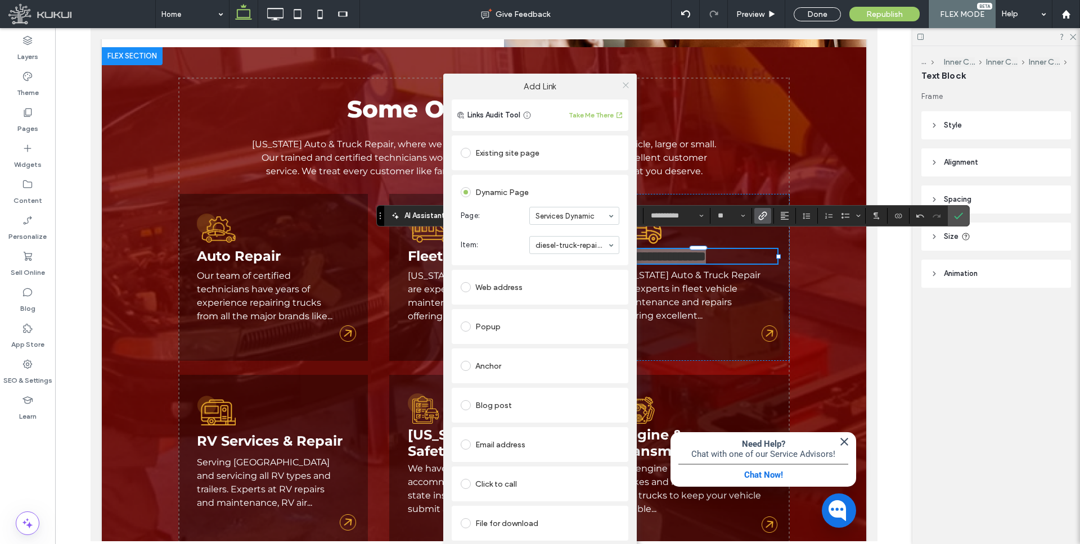
click at [625, 84] on icon at bounding box center [625, 85] width 8 height 8
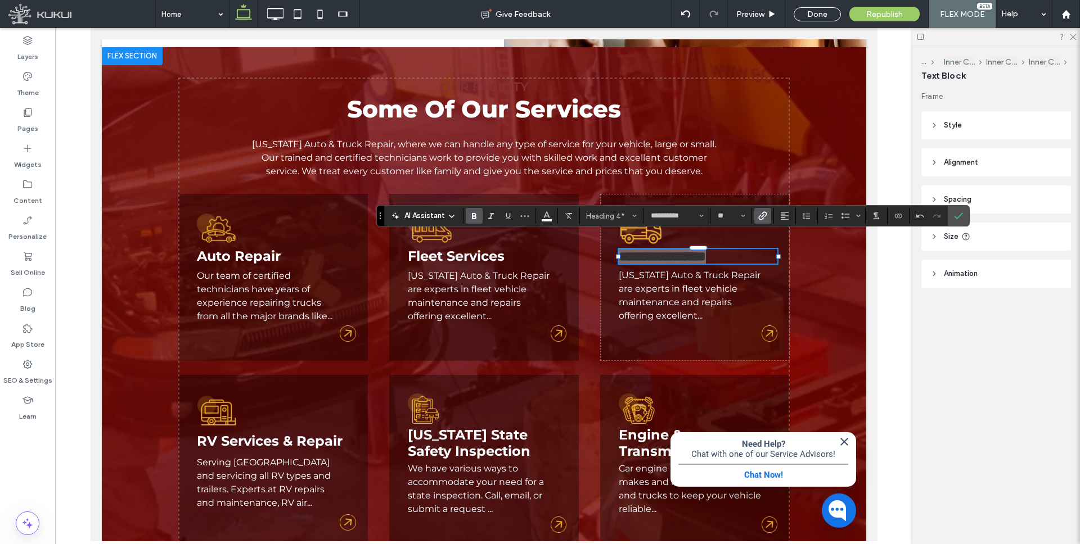
click at [959, 213] on icon "Confirm" at bounding box center [958, 215] width 9 height 9
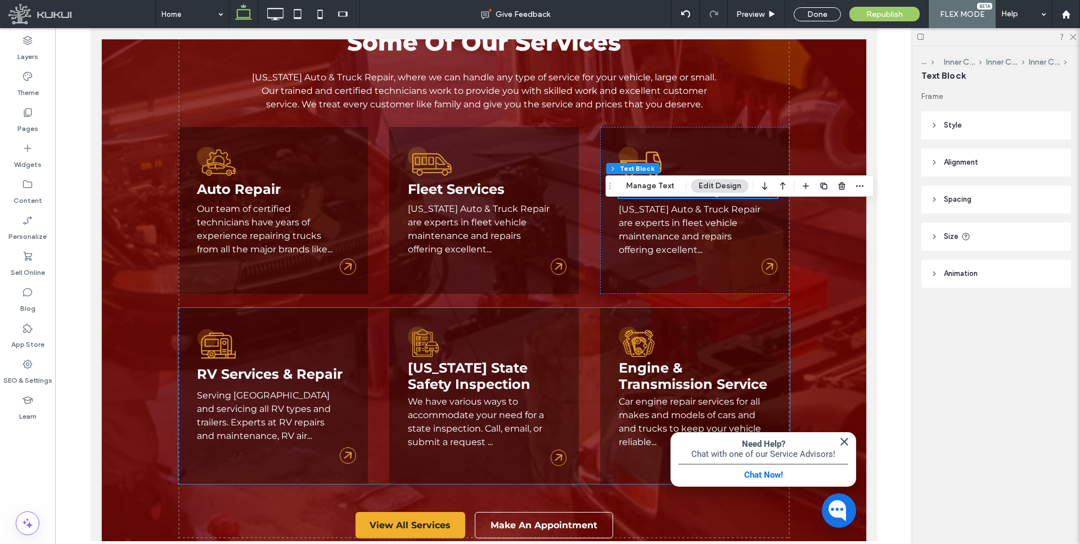
scroll to position [1288, 0]
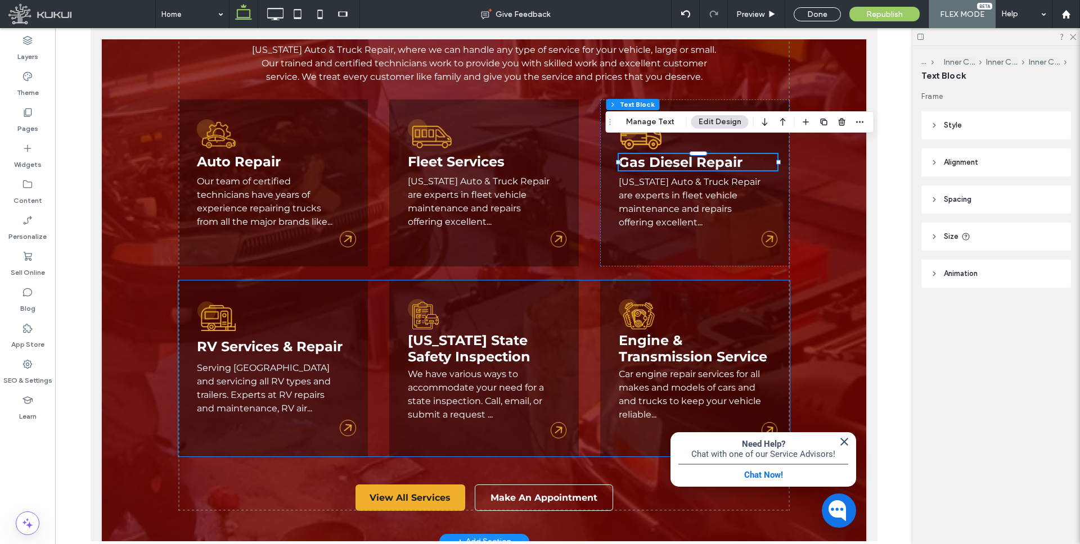
click at [654, 342] on link "Engine & Transmission Service" at bounding box center [692, 348] width 148 height 33
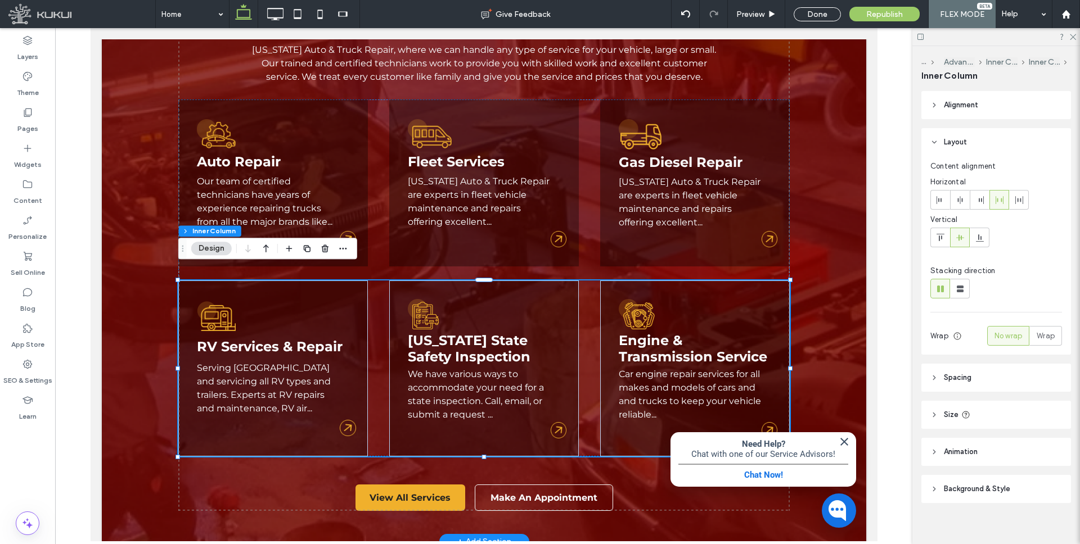
type input "**"
click at [651, 336] on link "Engine & Transmission Service" at bounding box center [692, 348] width 148 height 33
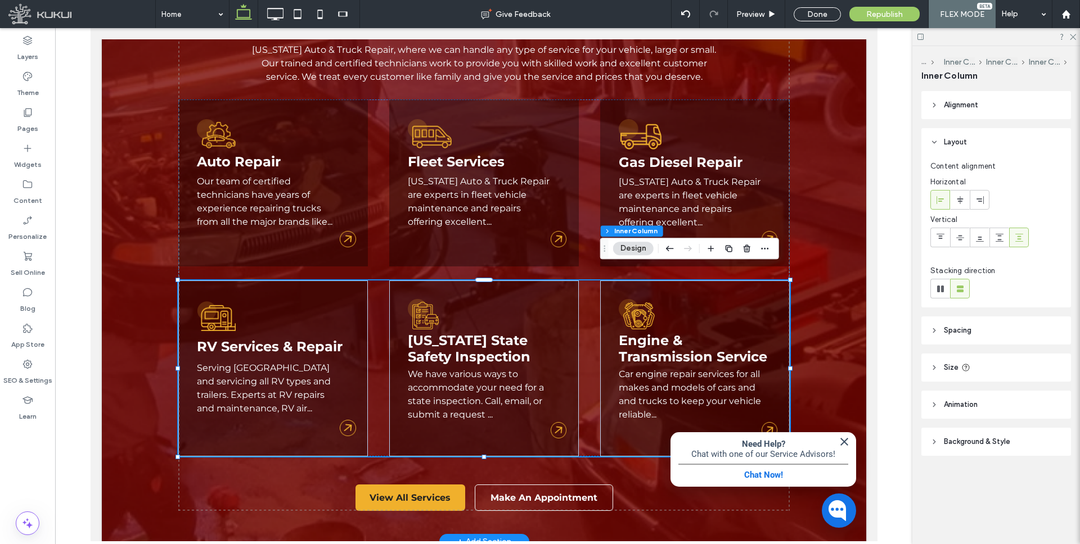
type input "**"
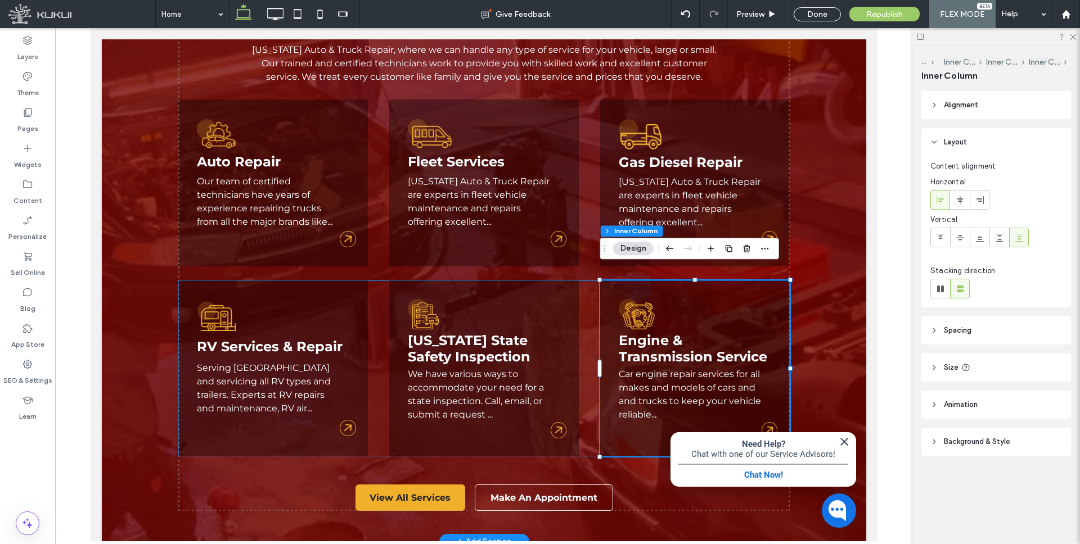
click at [647, 337] on link "Engine & Transmission Service" at bounding box center [692, 348] width 148 height 33
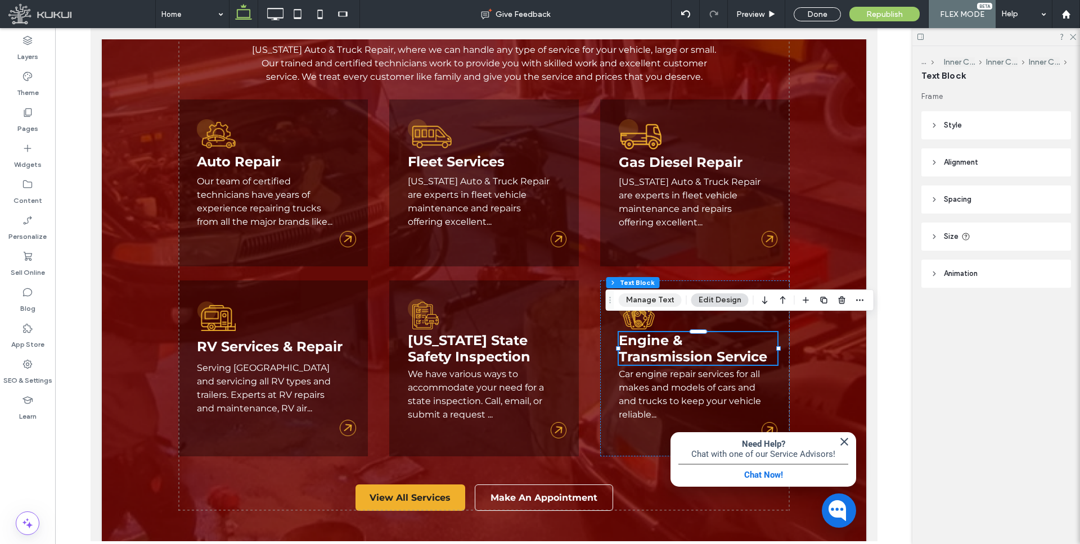
click at [652, 296] on button "Manage Text" at bounding box center [650, 300] width 63 height 13
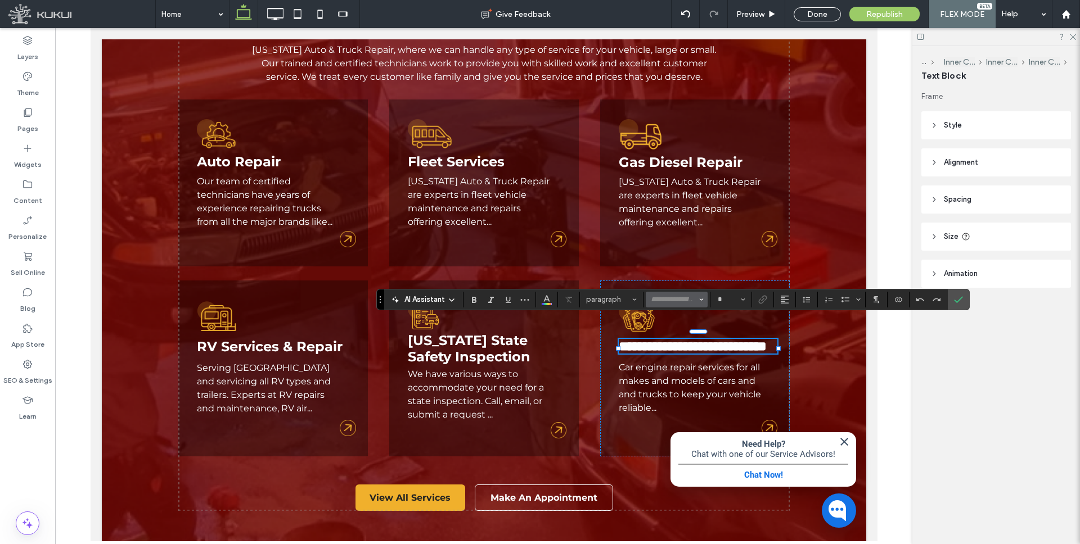
type input "**********"
type input "**"
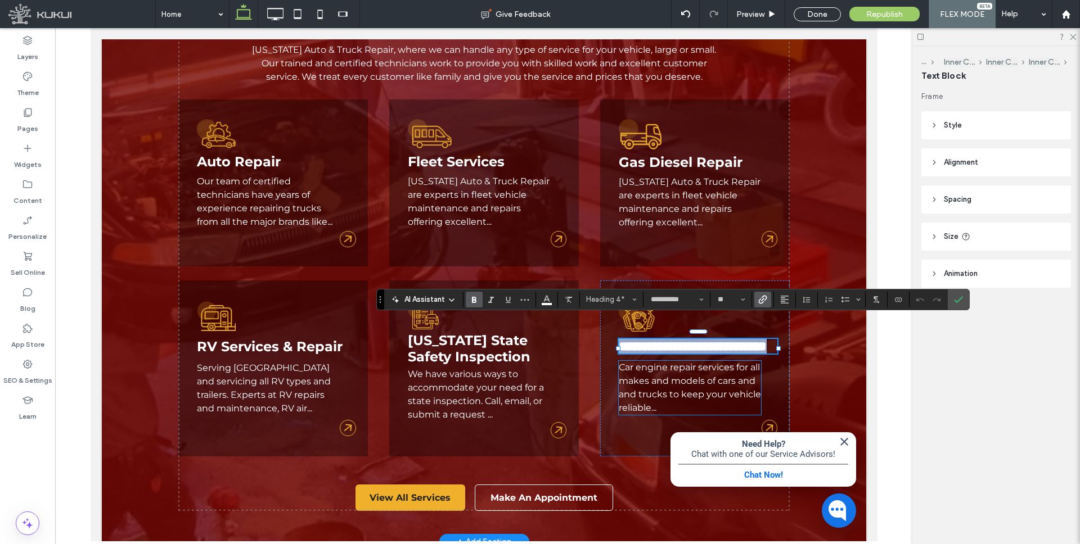
click at [655, 364] on link "Car engine repair services for all makes and models of cars and and trucks to k…" at bounding box center [689, 387] width 142 height 51
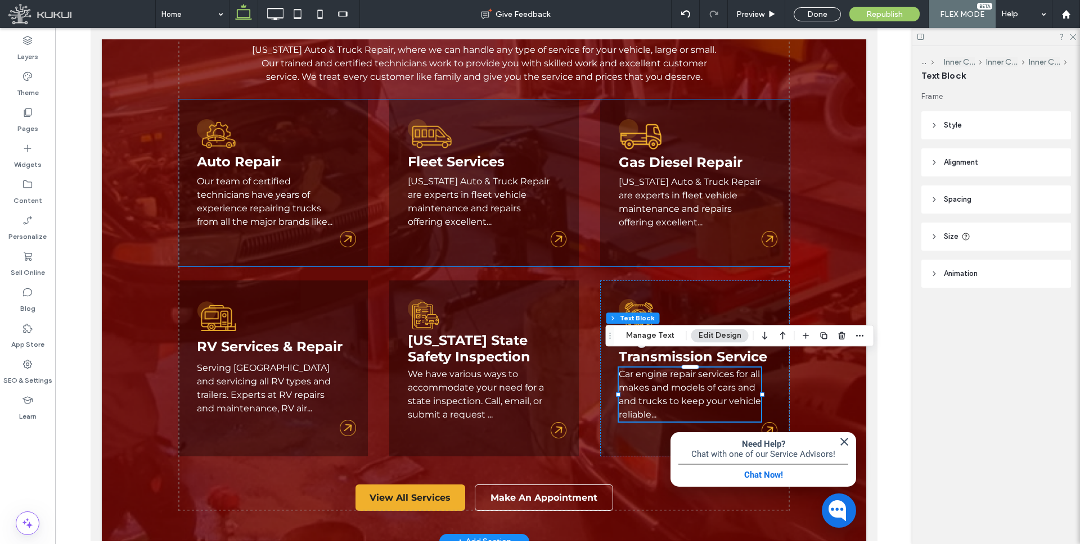
click at [275, 197] on link "Our team of certified technicians have years of experience repairing trucks fro…" at bounding box center [264, 201] width 136 height 51
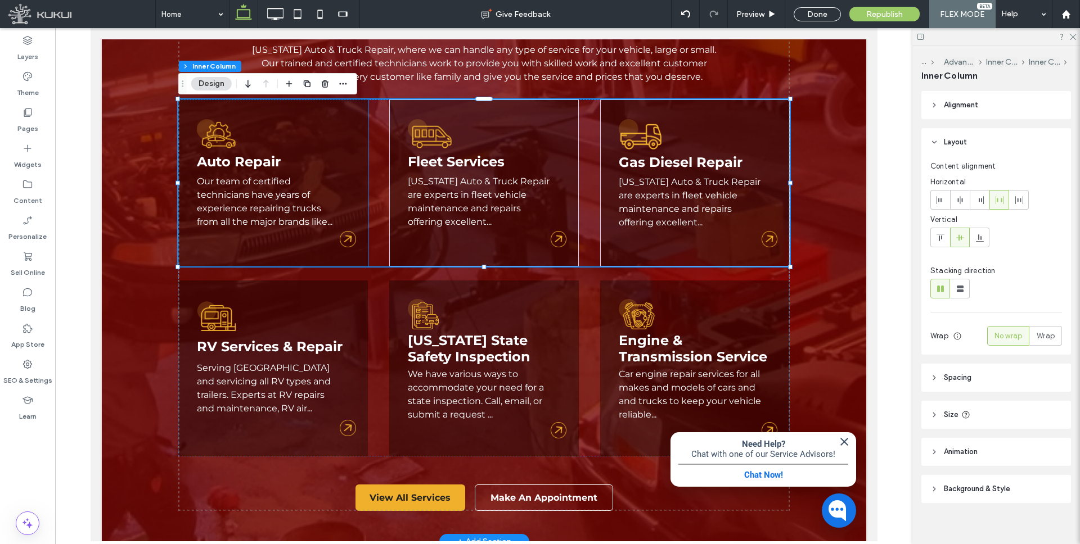
type input "**"
click at [235, 181] on link "Our team of certified technicians have years of experience repairing trucks fro…" at bounding box center [264, 201] width 136 height 51
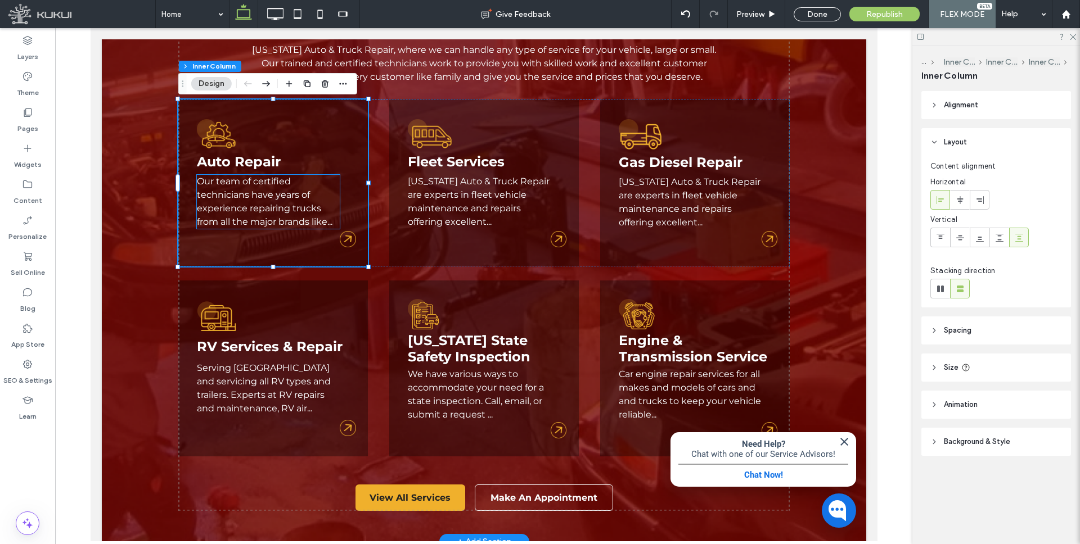
click at [233, 190] on link "Our team of certified technicians have years of experience repairing trucks fro…" at bounding box center [264, 201] width 136 height 51
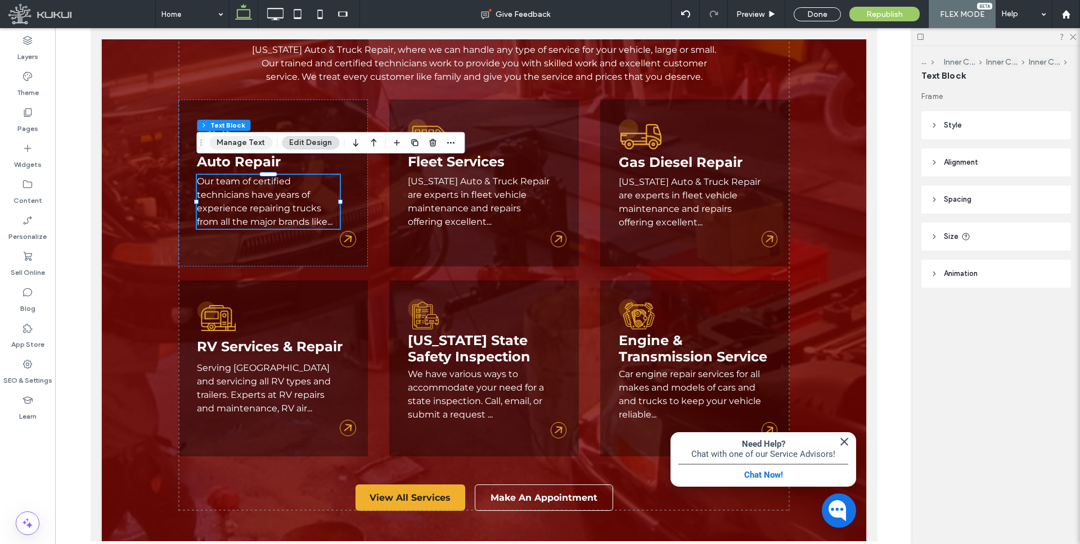
click at [242, 143] on button "Manage Text" at bounding box center [240, 142] width 63 height 13
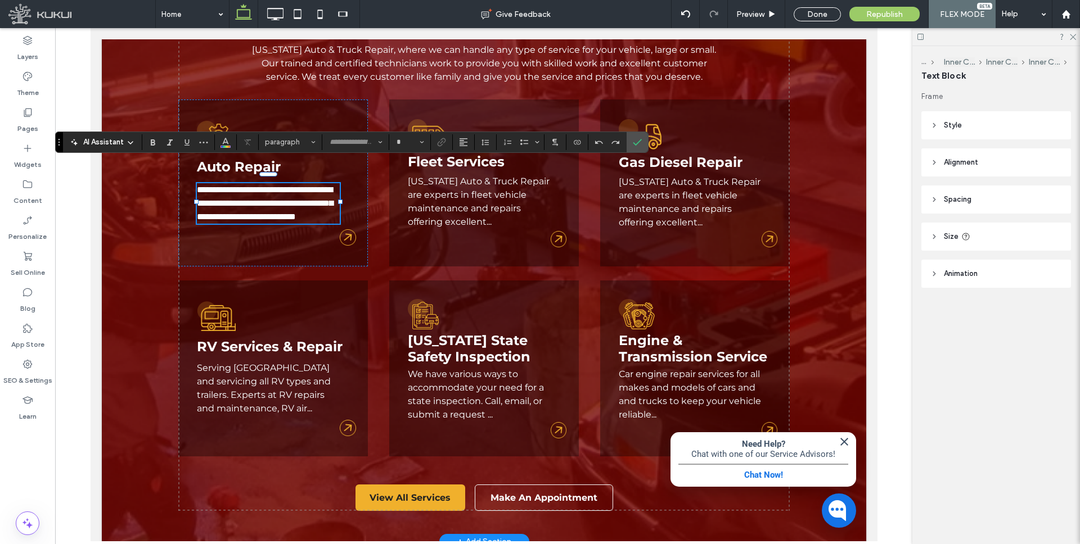
type input "**********"
type input "**"
click at [440, 143] on use "Link" at bounding box center [442, 142] width 8 height 8
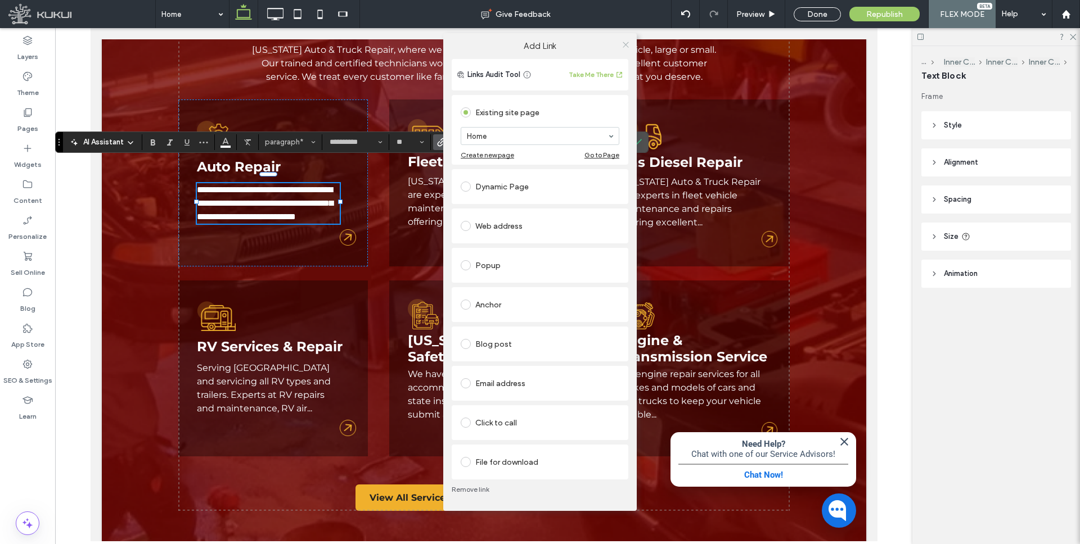
click at [628, 43] on icon at bounding box center [625, 44] width 8 height 8
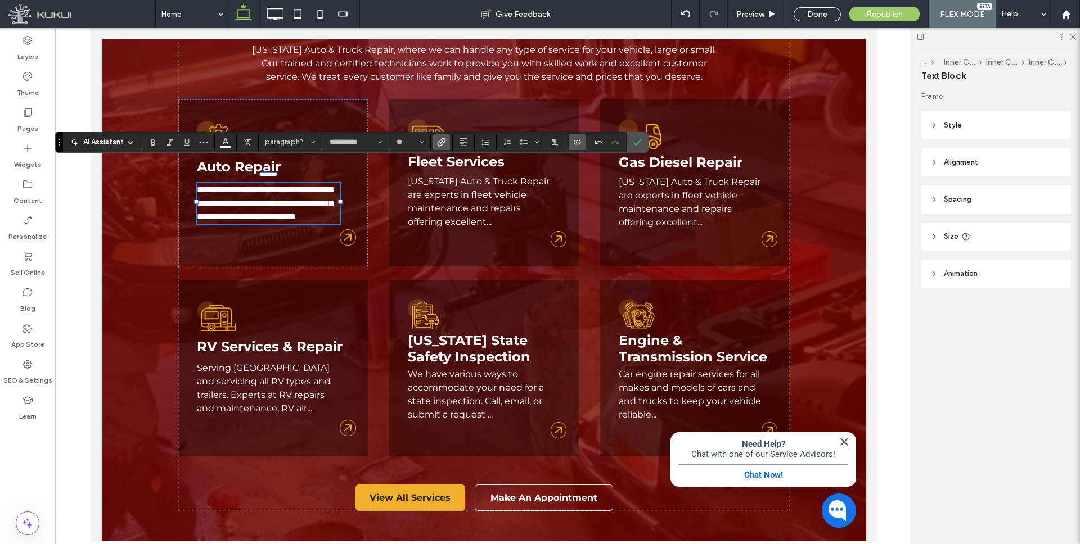
click at [578, 142] on icon "Connect To Data" at bounding box center [577, 142] width 9 height 9
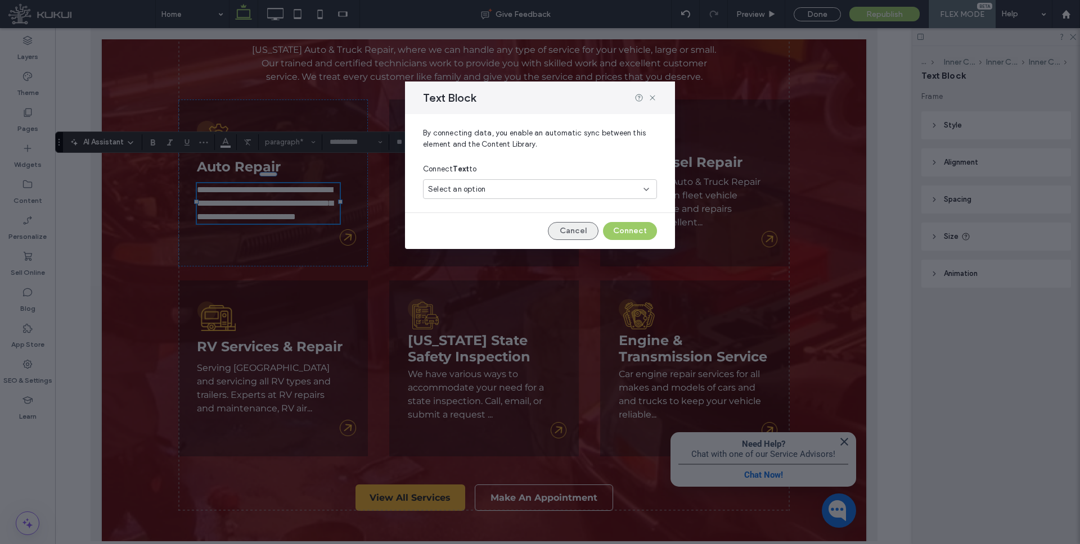
click at [578, 229] on button "Cancel" at bounding box center [573, 231] width 51 height 18
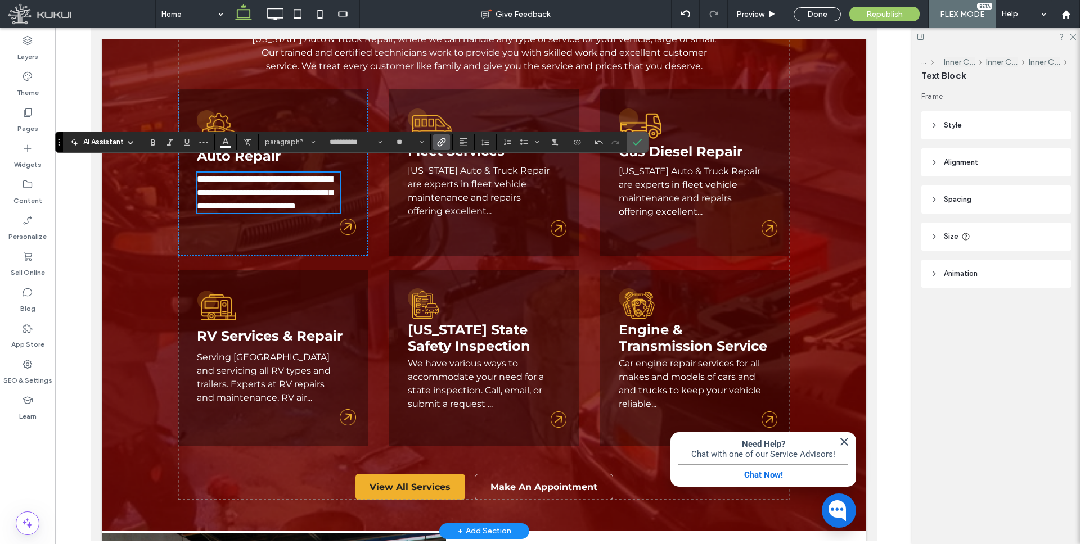
scroll to position [1300, 0]
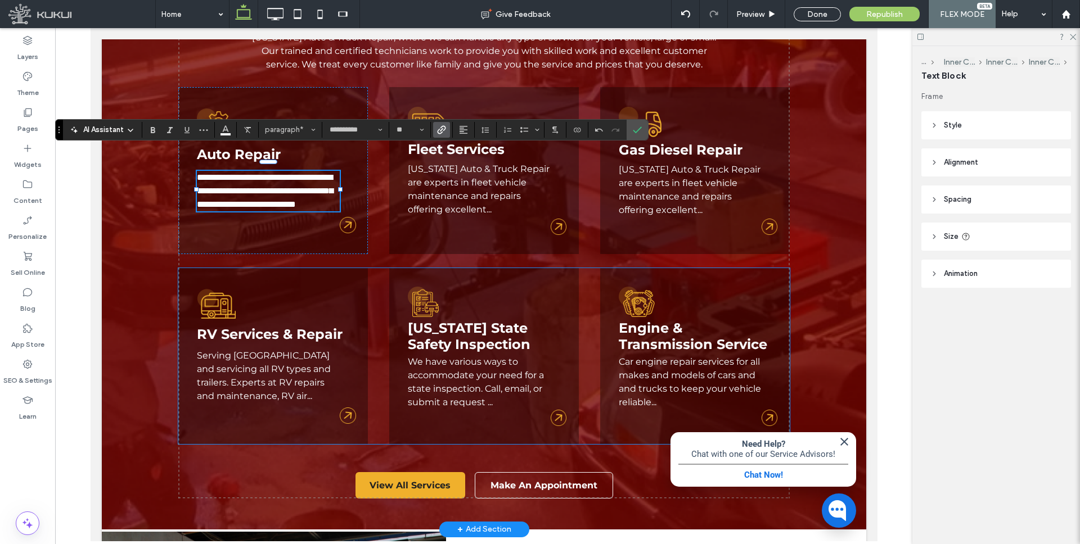
click at [280, 354] on link "Serving Baltimore and servicing all RV types and trailers. Experts at RV repair…" at bounding box center [263, 375] width 134 height 51
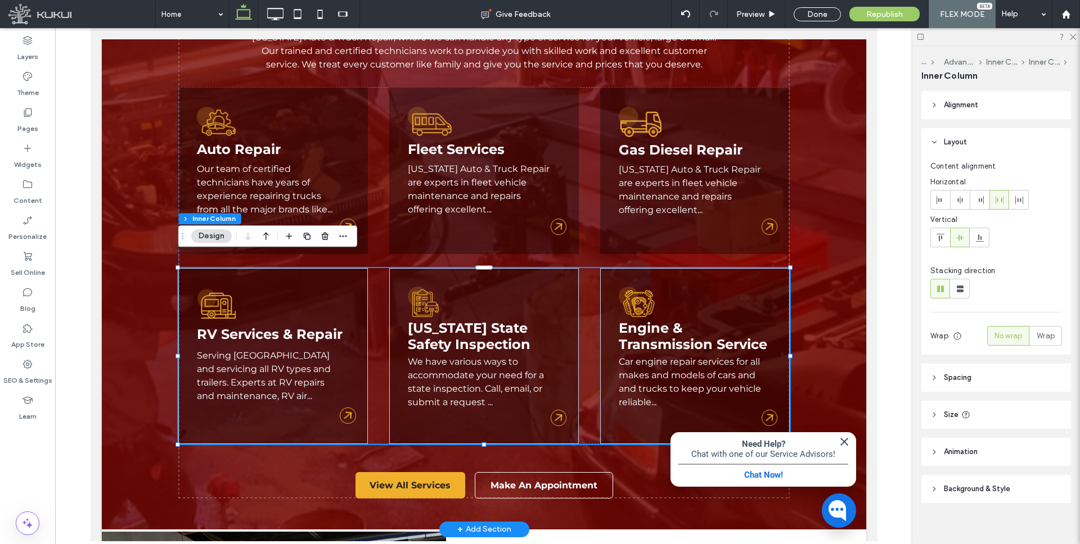
type input "**"
click at [281, 326] on link "RV Services & Repair" at bounding box center [269, 334] width 146 height 16
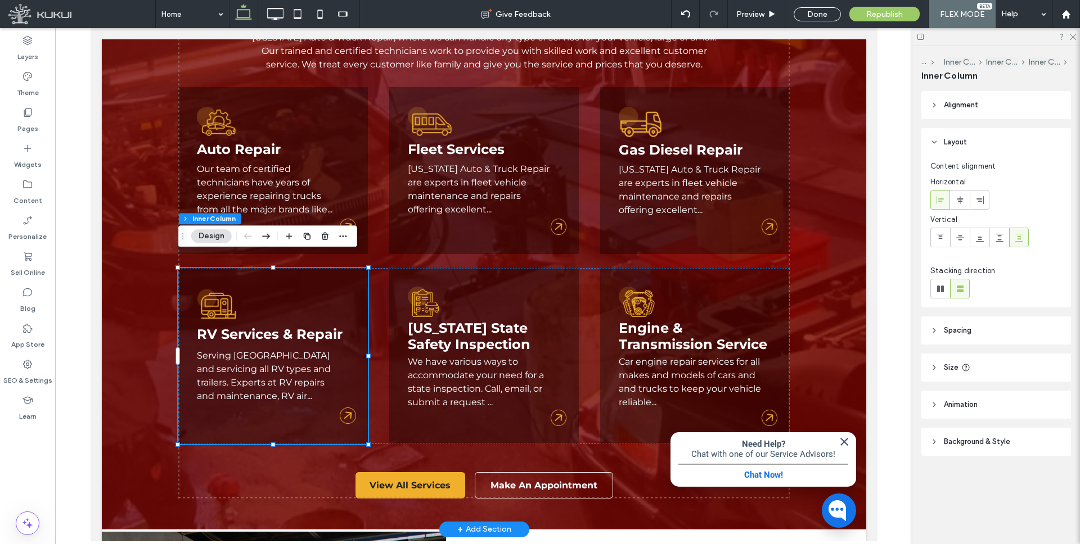
click at [281, 326] on link "RV Services & Repair" at bounding box center [269, 334] width 146 height 16
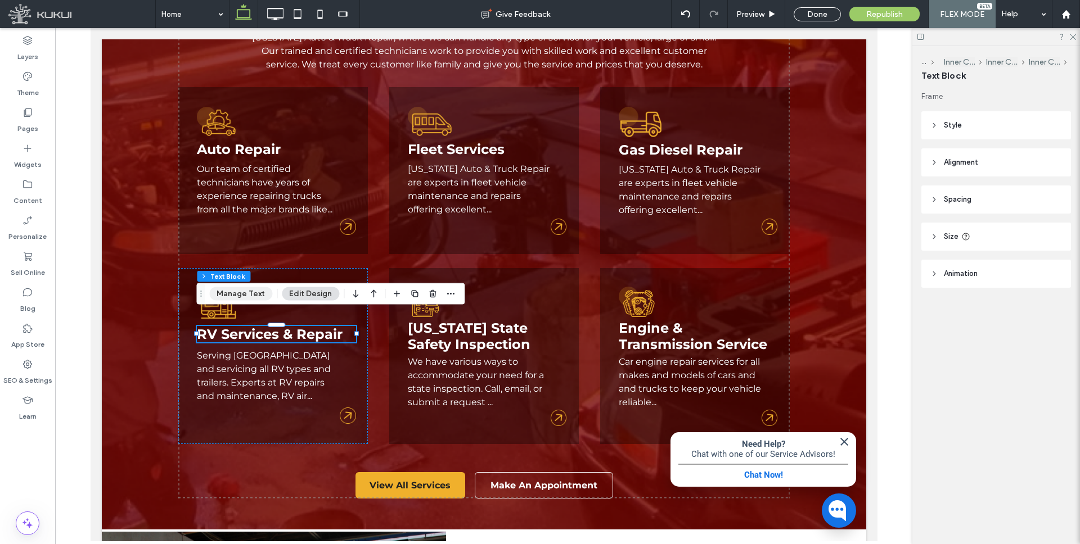
click at [251, 296] on button "Manage Text" at bounding box center [240, 293] width 63 height 13
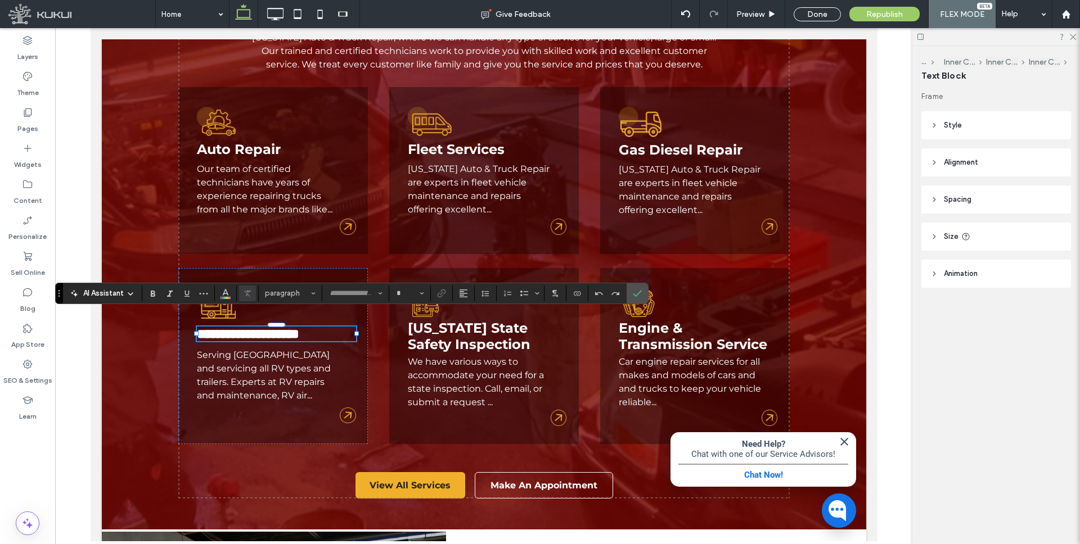
type input "**********"
type input "**"
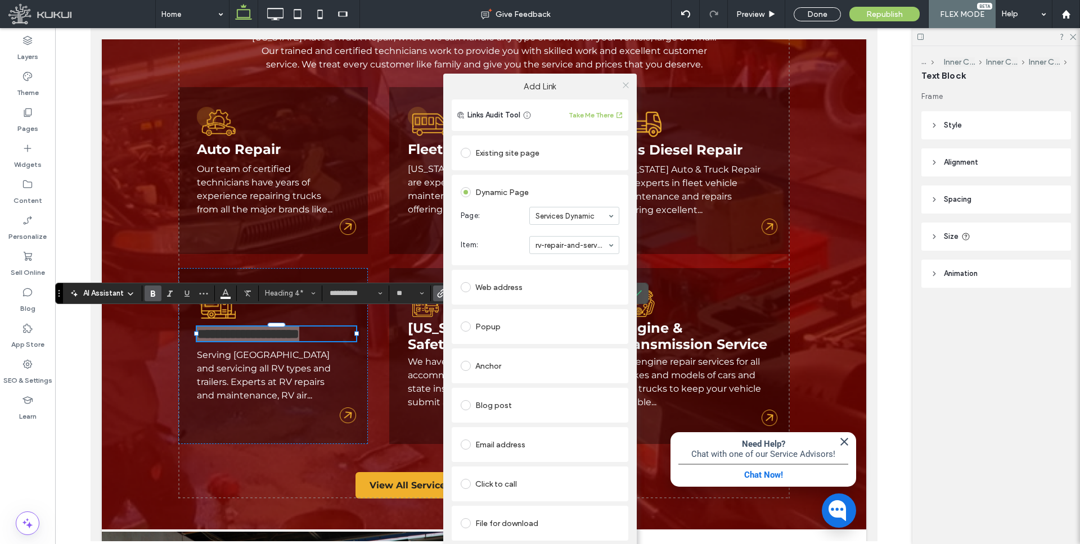
click at [624, 84] on icon at bounding box center [625, 85] width 8 height 8
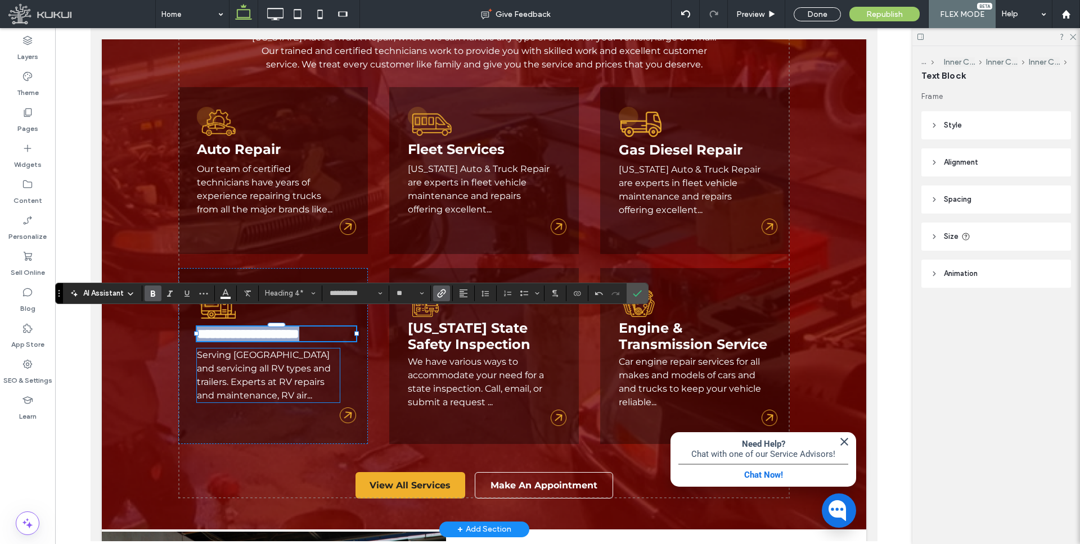
click at [269, 367] on link "Serving Baltimore and servicing all RV types and trailers. Experts at RV repair…" at bounding box center [263, 375] width 134 height 51
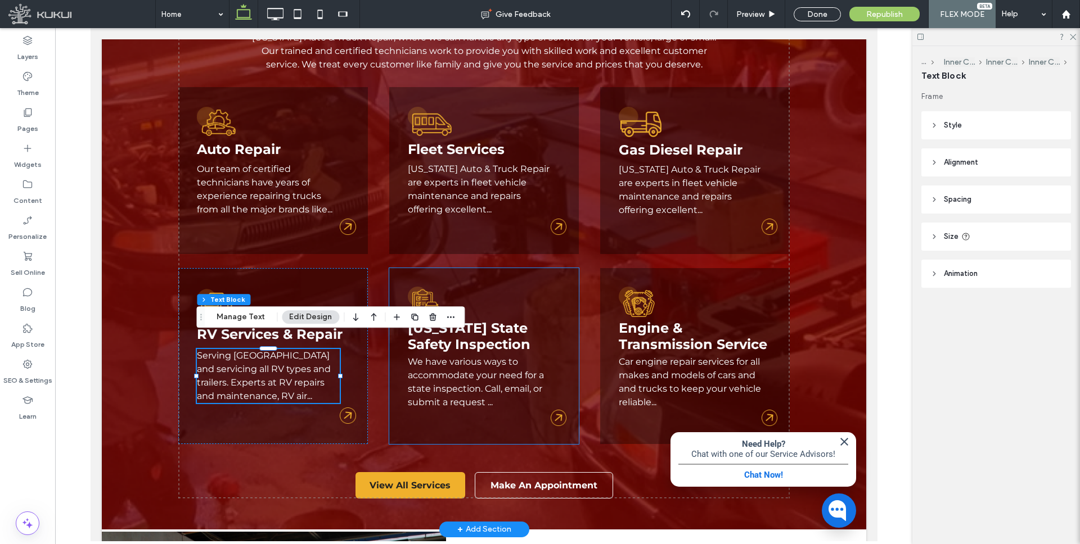
click at [439, 367] on p "We have various ways to accommodate your need for a state inspection. Call, ema…" at bounding box center [478, 382] width 143 height 54
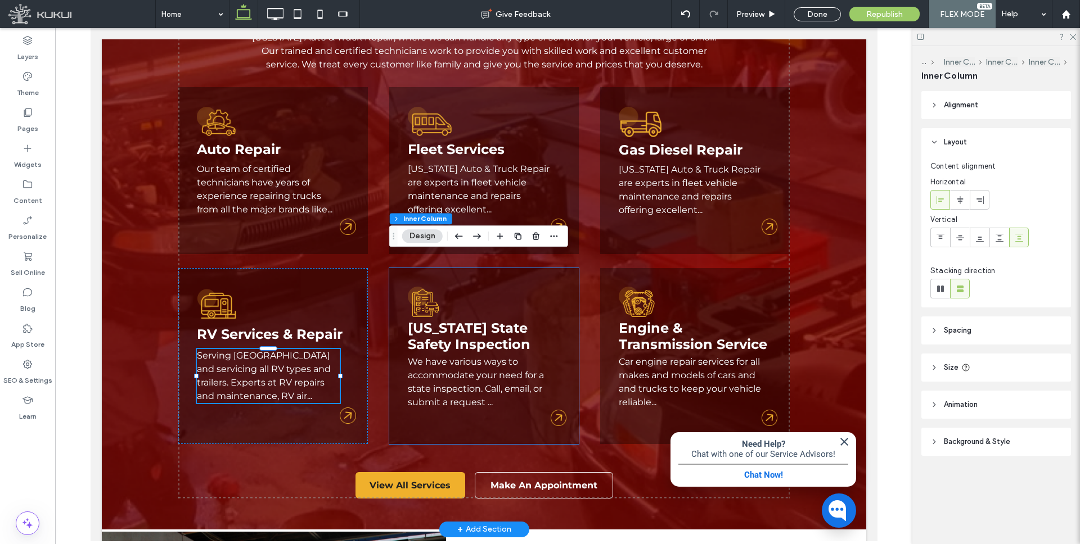
type input "**"
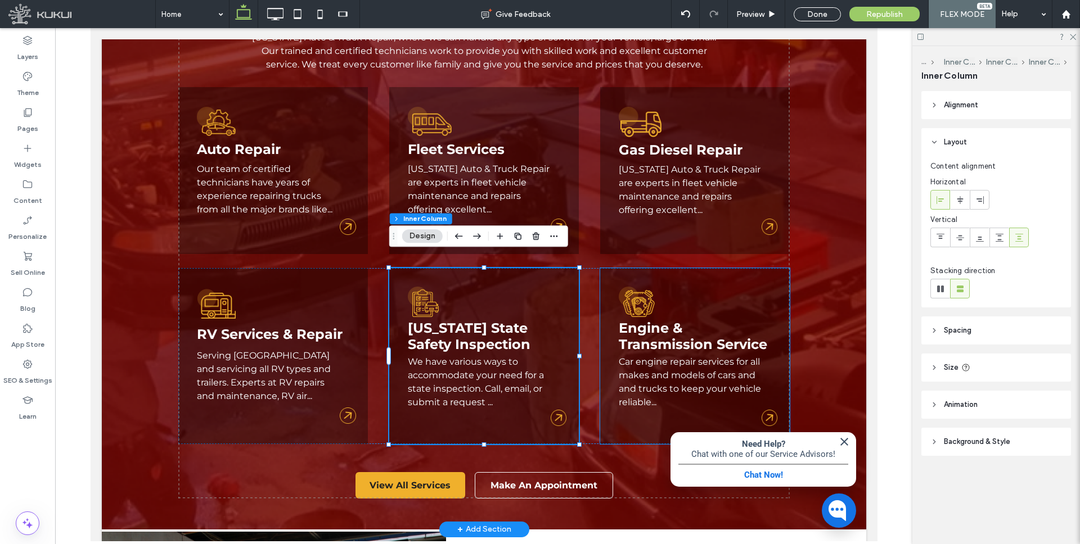
click at [660, 357] on link "Car engine repair services for all makes and models of cars and and trucks to k…" at bounding box center [689, 382] width 142 height 51
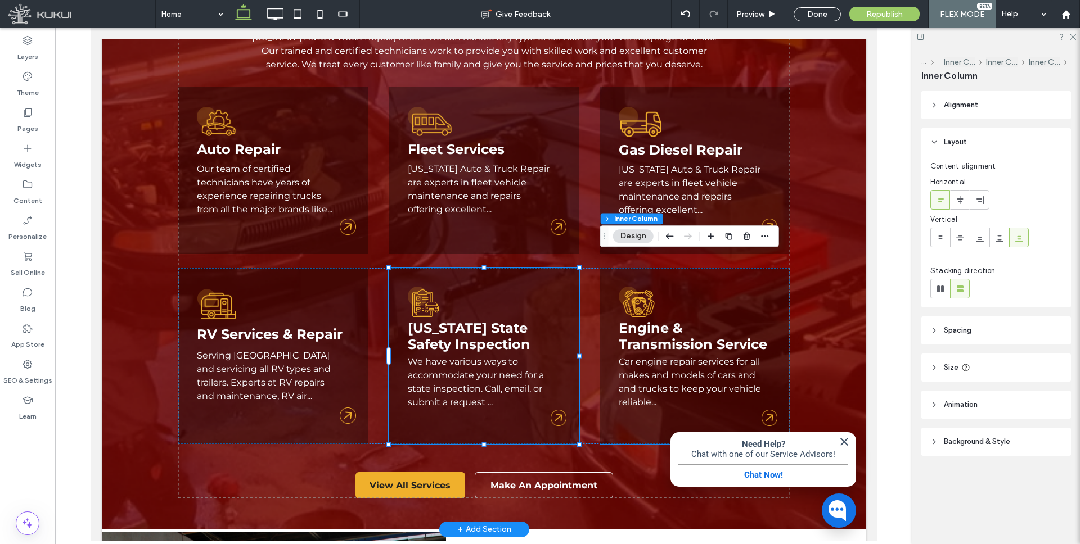
type input "**"
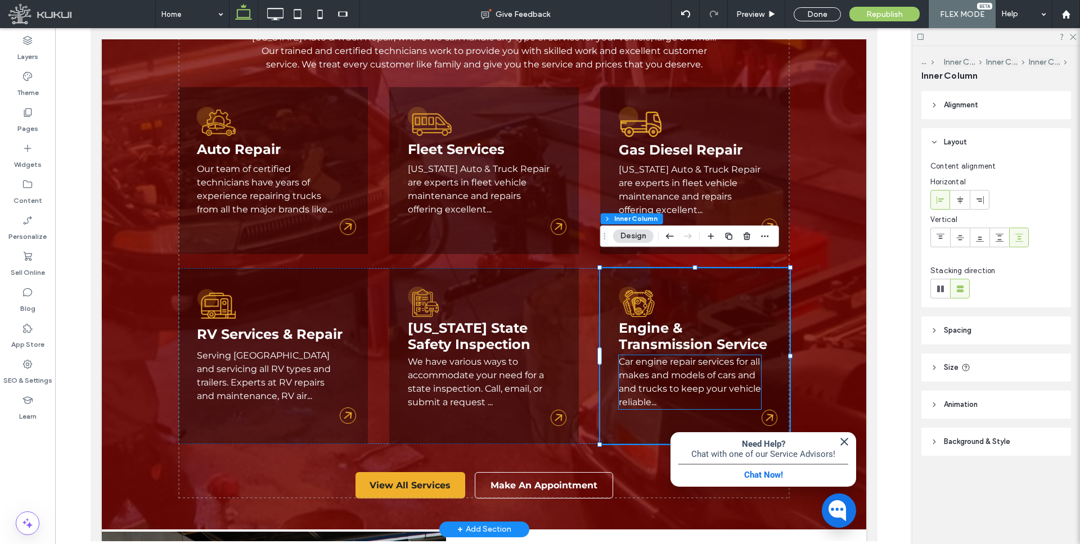
click at [658, 363] on link "Car engine repair services for all makes and models of cars and and trucks to k…" at bounding box center [689, 382] width 142 height 51
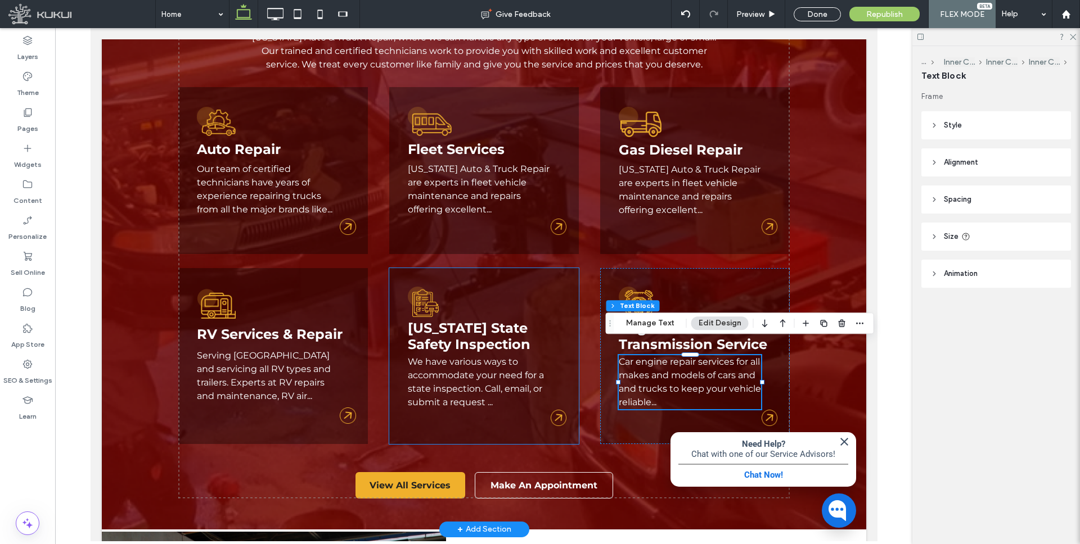
click at [477, 363] on link "We have various ways to accommodate your need for a state inspection. Call, ema…" at bounding box center [475, 382] width 136 height 51
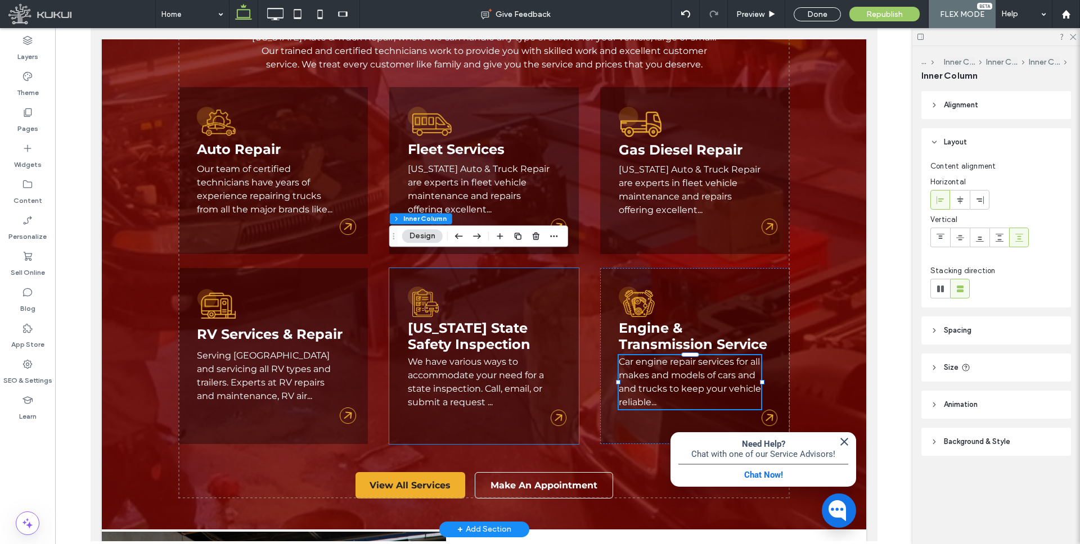
type input "**"
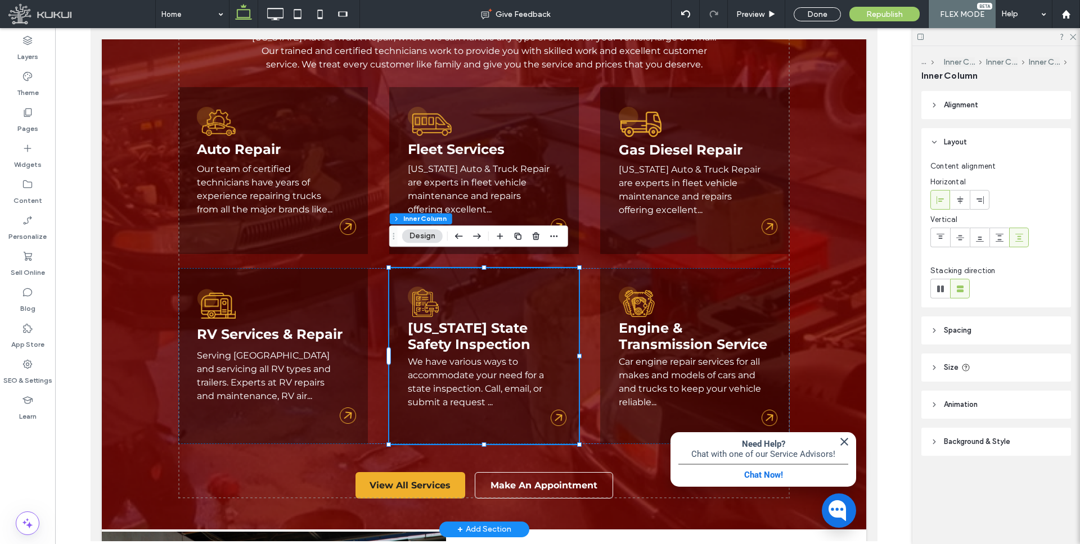
click at [477, 363] on link "We have various ways to accommodate your need for a state inspection. Call, ema…" at bounding box center [475, 382] width 136 height 51
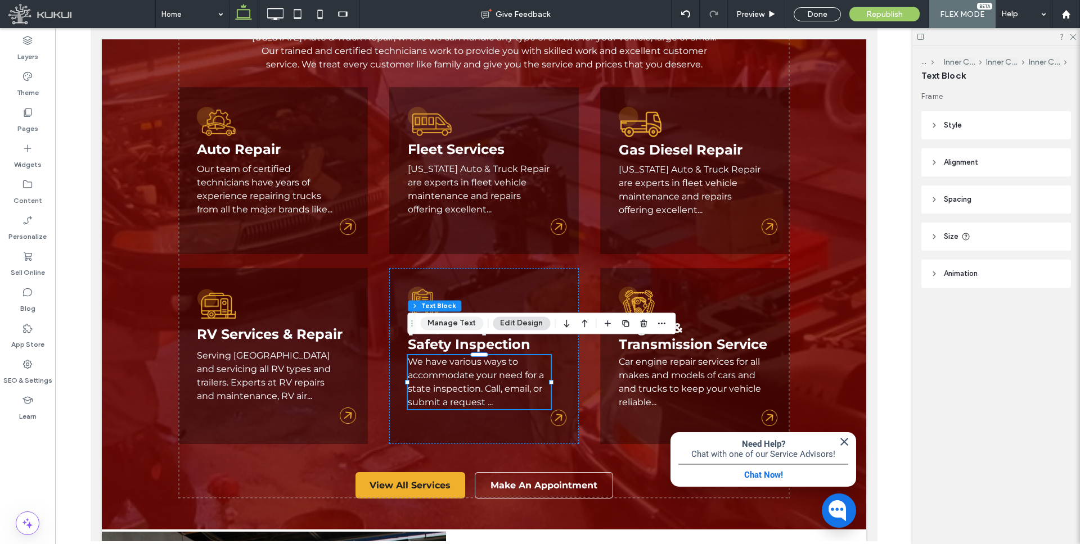
drag, startPoint x: 460, startPoint y: 324, endPoint x: 370, endPoint y: 296, distance: 94.3
click at [460, 324] on button "Manage Text" at bounding box center [451, 323] width 63 height 13
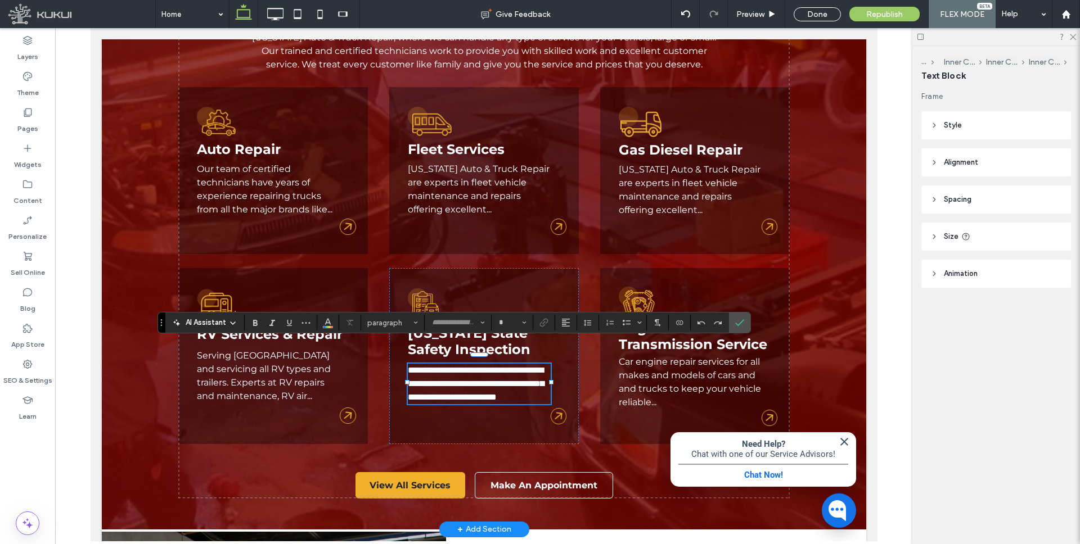
type input "**********"
type input "**"
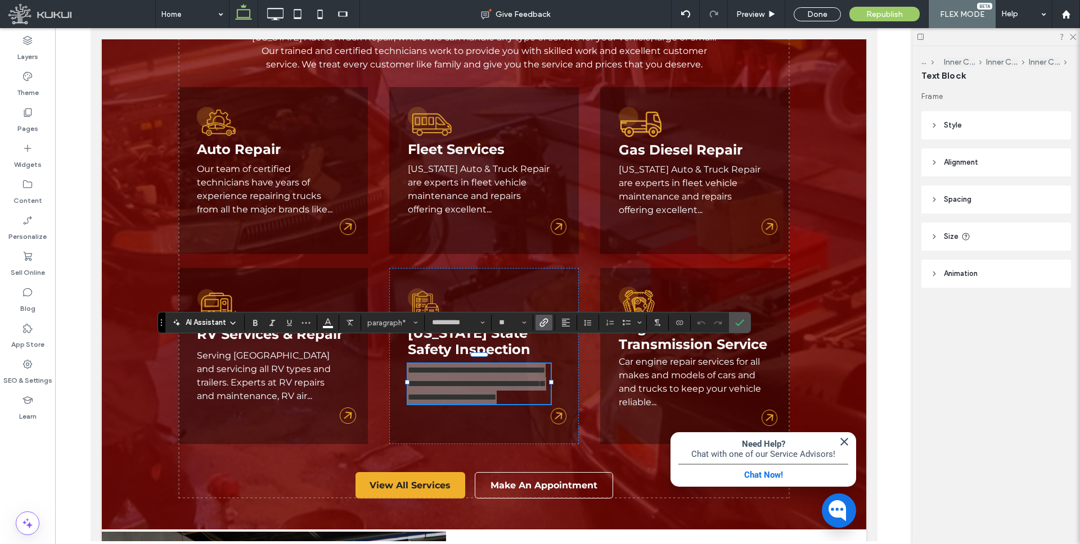
click at [547, 320] on use "Link" at bounding box center [543, 323] width 8 height 8
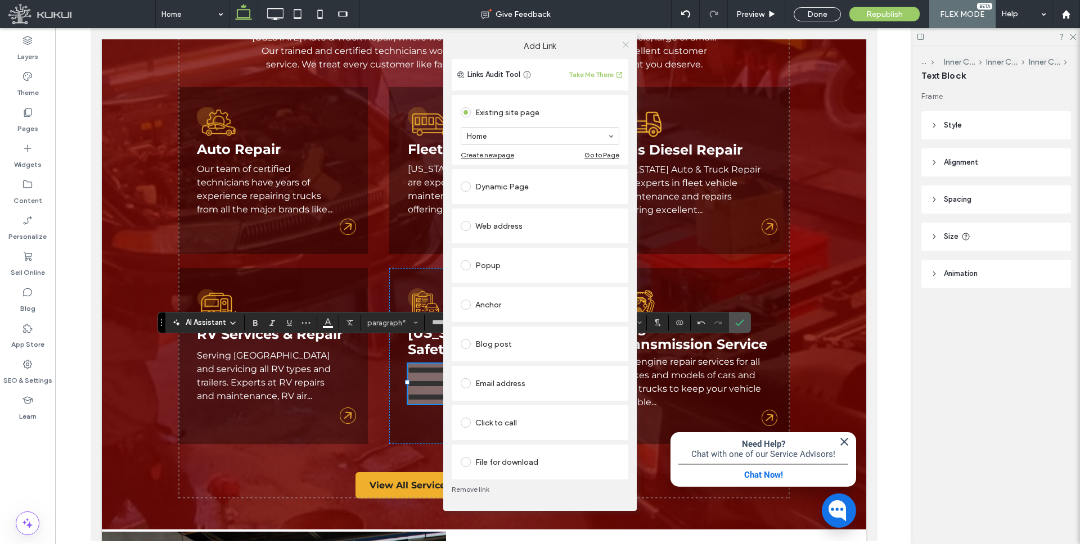
click at [623, 43] on icon at bounding box center [625, 44] width 8 height 8
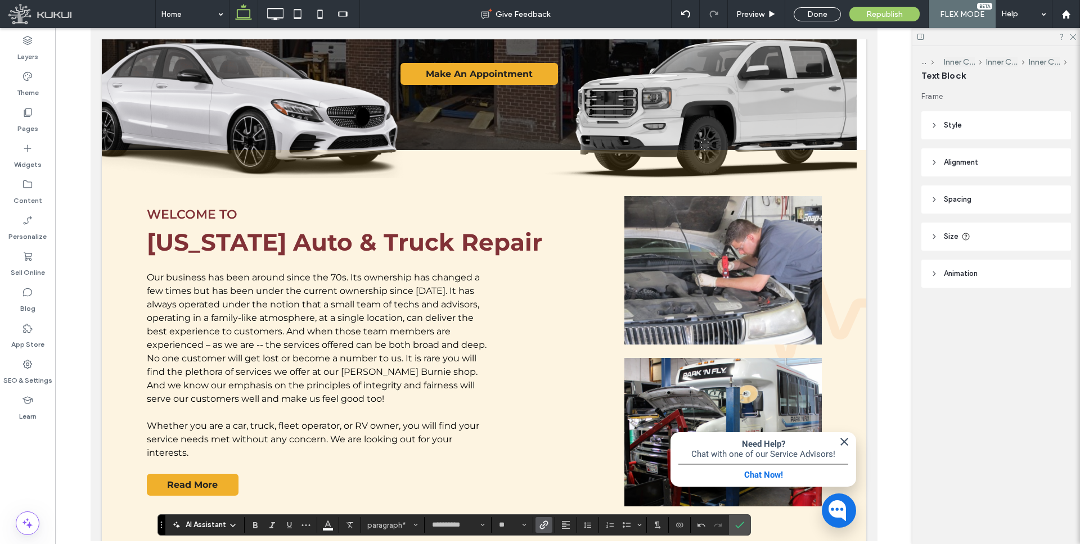
scroll to position [0, 0]
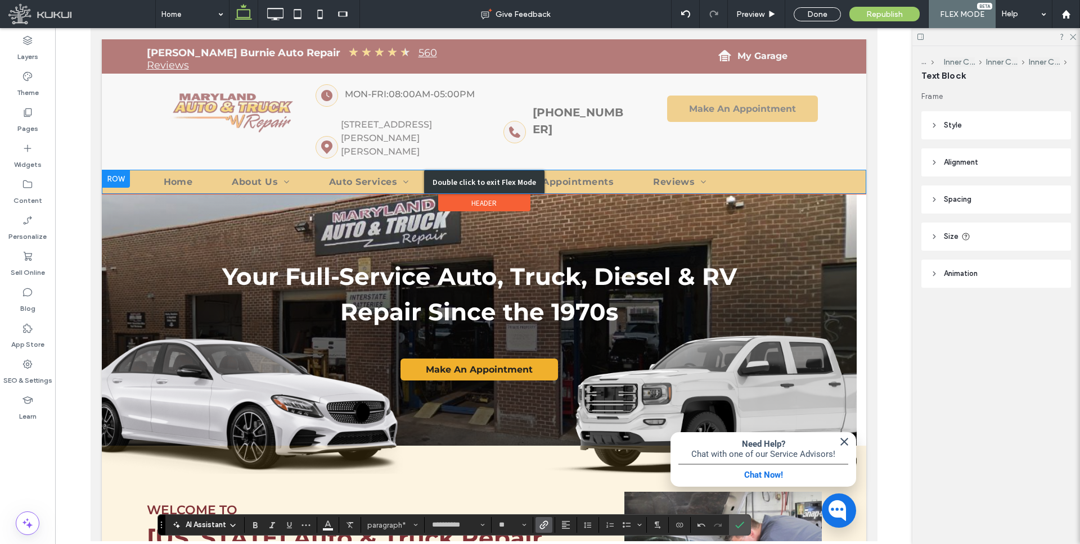
click at [479, 170] on div "Double click to exit Flex Mode" at bounding box center [483, 182] width 120 height 24
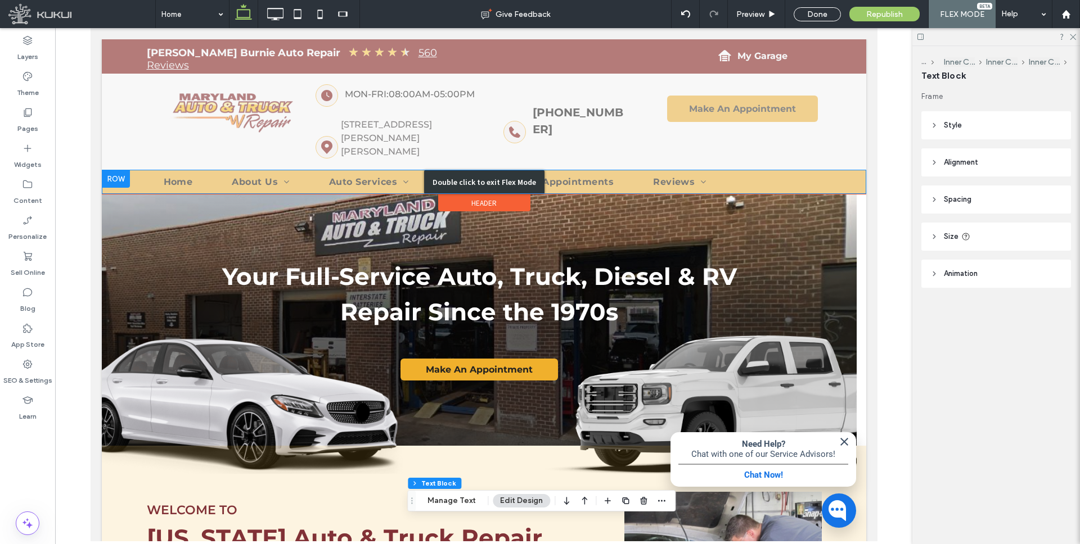
click at [457, 170] on div "Double click to exit Flex Mode" at bounding box center [483, 182] width 120 height 24
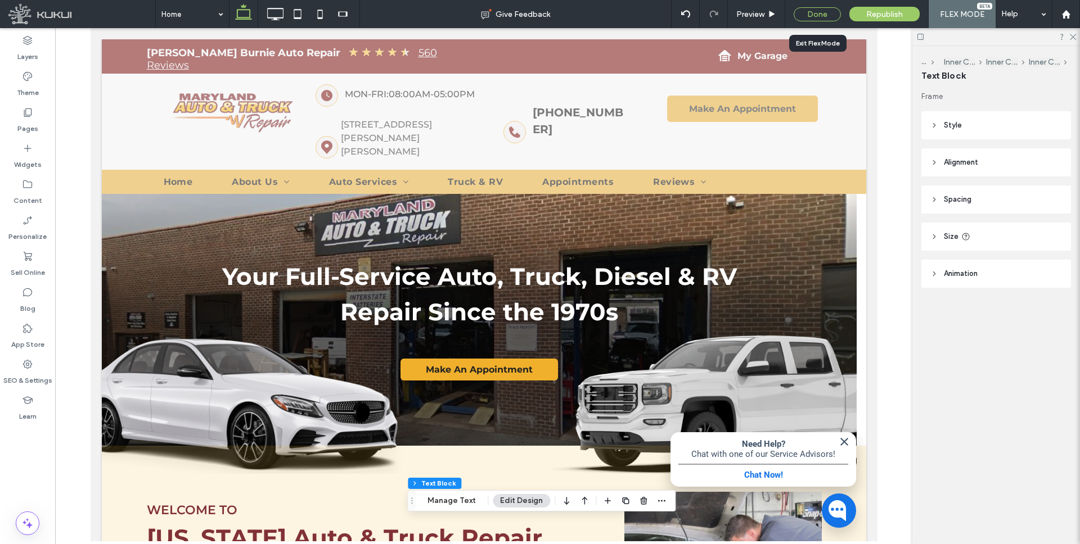
click at [804, 10] on div "Done" at bounding box center [817, 14] width 47 height 14
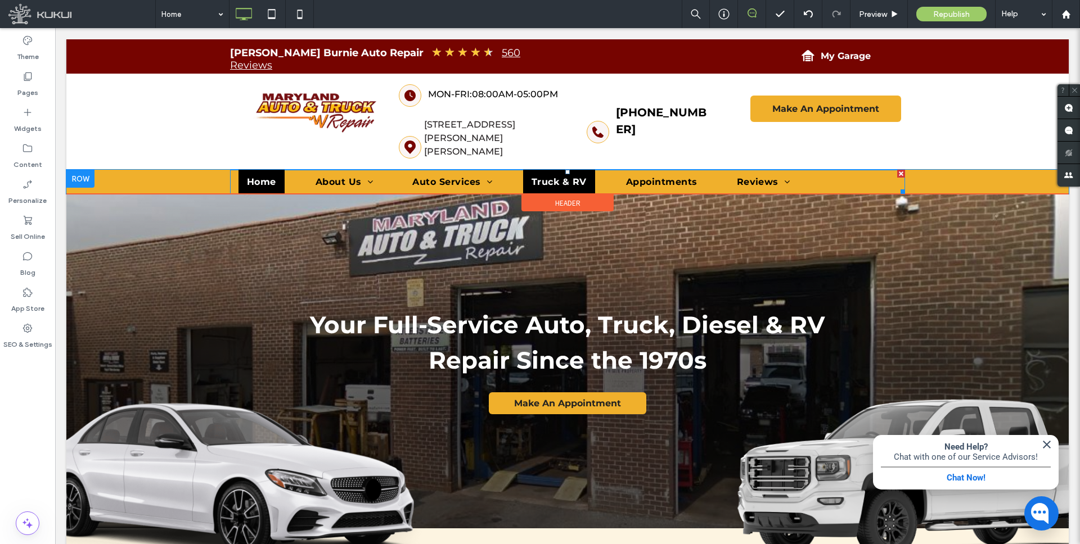
click at [558, 177] on span "Truck & RV" at bounding box center [558, 182] width 55 height 11
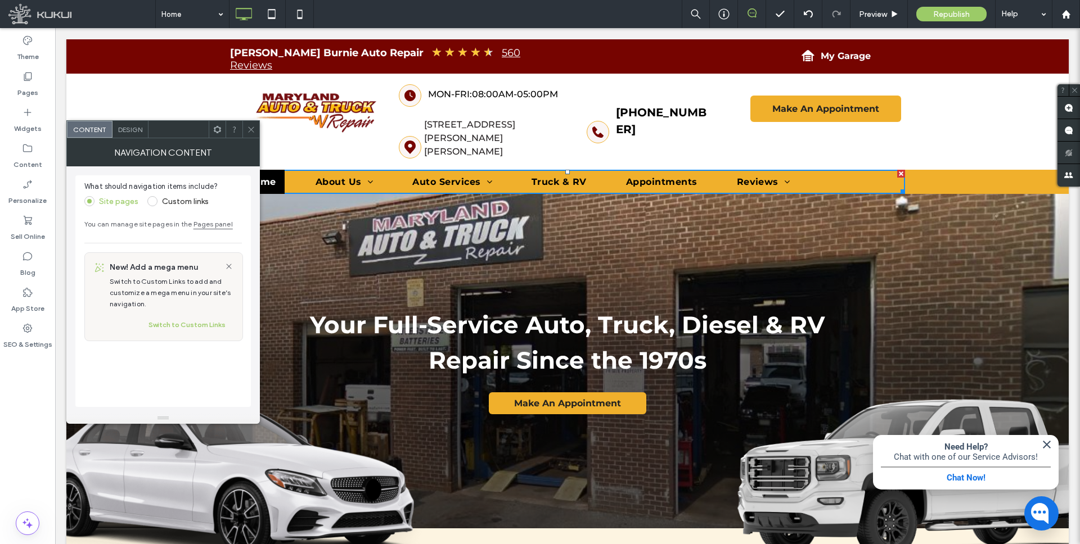
click at [150, 197] on span at bounding box center [152, 201] width 10 height 10
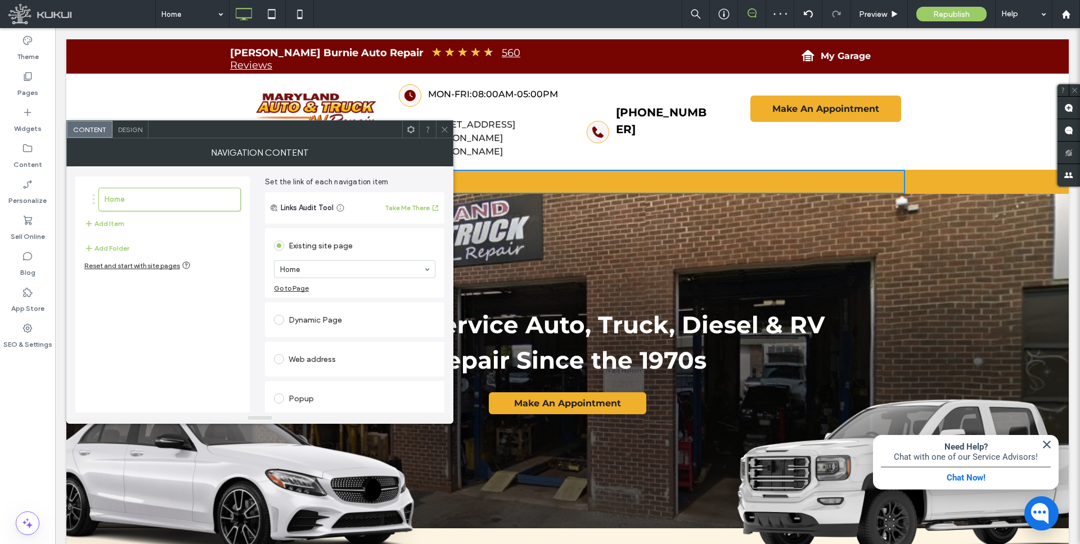
scroll to position [35, 0]
click at [280, 319] on span at bounding box center [279, 322] width 10 height 10
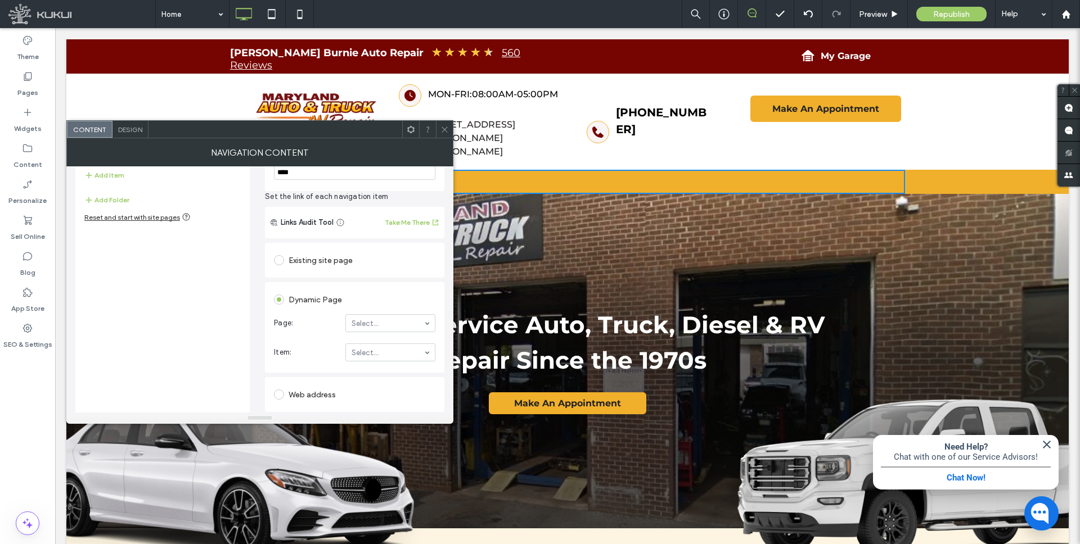
scroll to position [88, 0]
type input "*"
type input "***"
click at [444, 127] on icon at bounding box center [444, 129] width 8 height 8
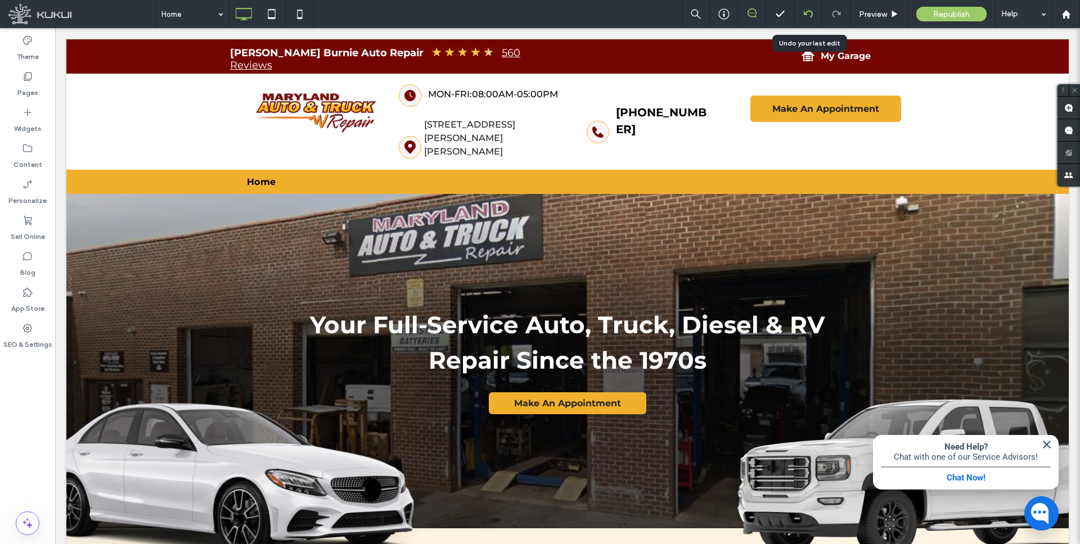
click at [809, 8] on div at bounding box center [808, 14] width 28 height 28
click at [809, 13] on icon at bounding box center [808, 14] width 9 height 9
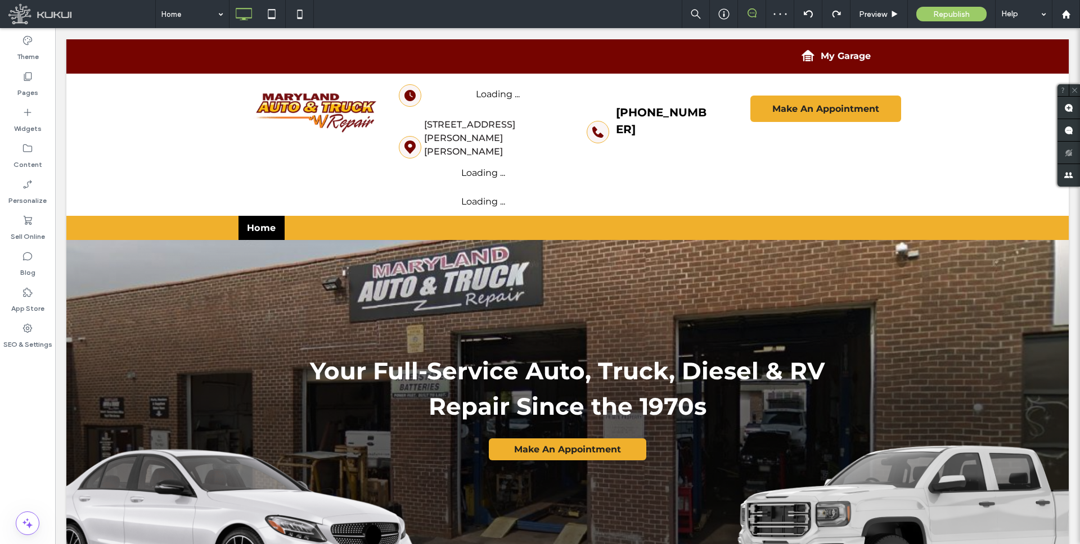
scroll to position [0, 0]
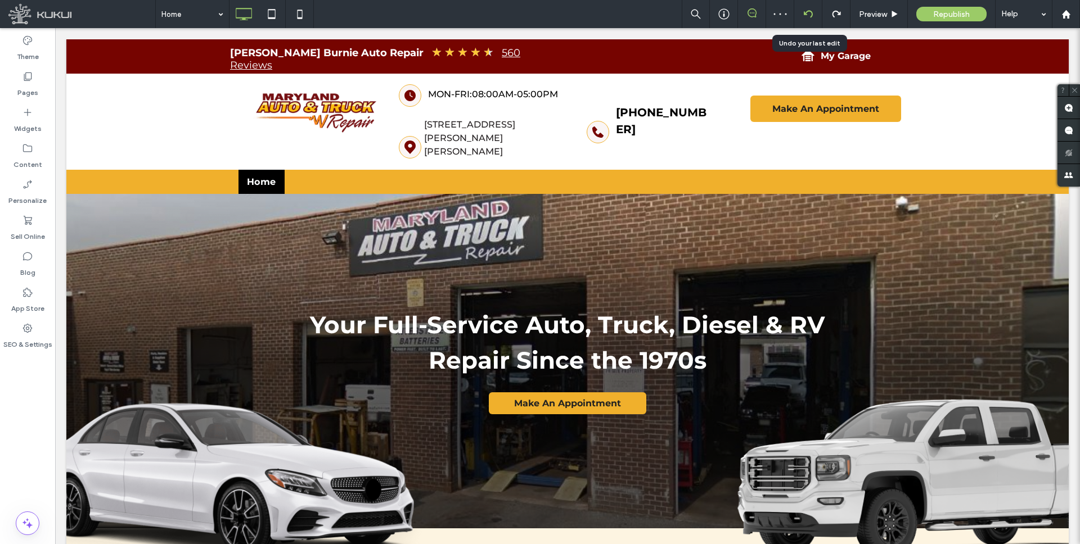
click at [807, 13] on icon at bounding box center [808, 14] width 9 height 9
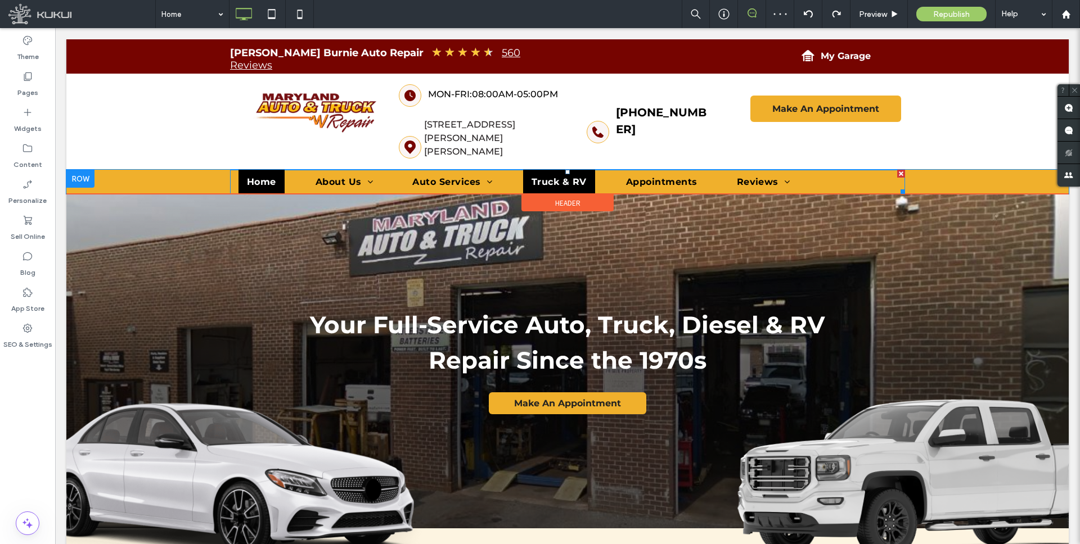
click at [556, 177] on span "Truck & RV" at bounding box center [558, 182] width 55 height 11
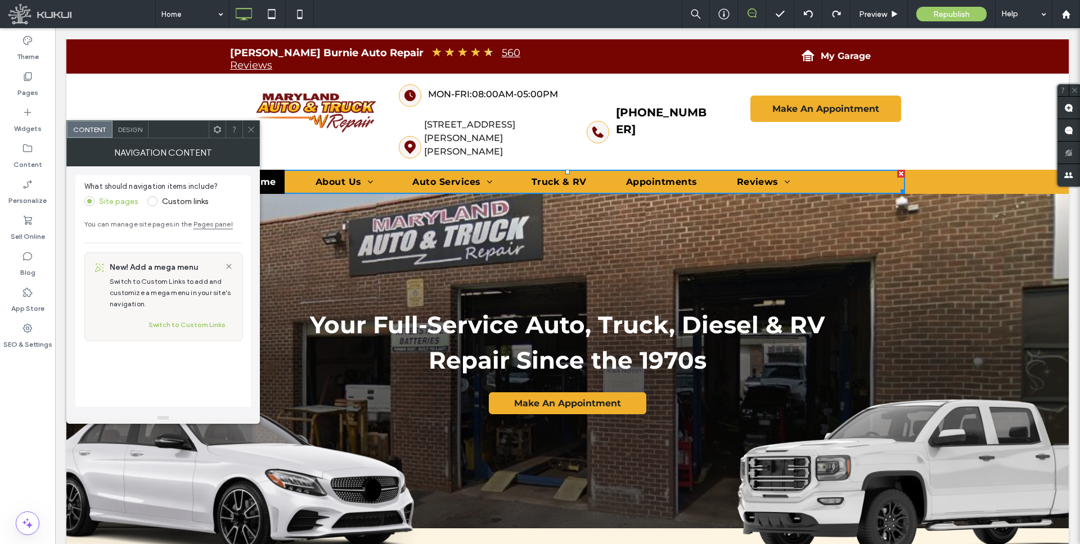
click at [152, 201] on span at bounding box center [152, 201] width 10 height 10
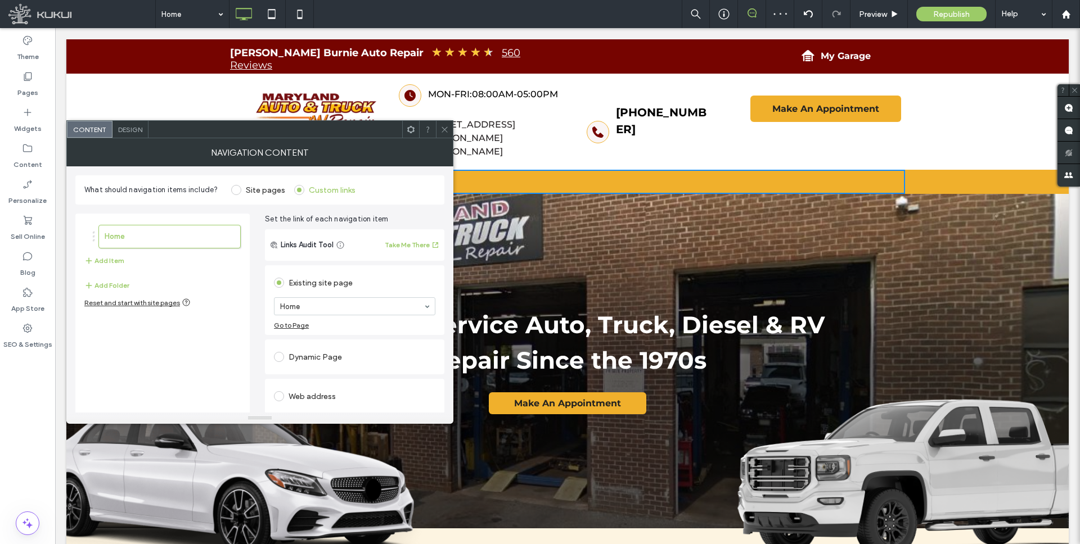
click at [236, 187] on span at bounding box center [236, 190] width 10 height 10
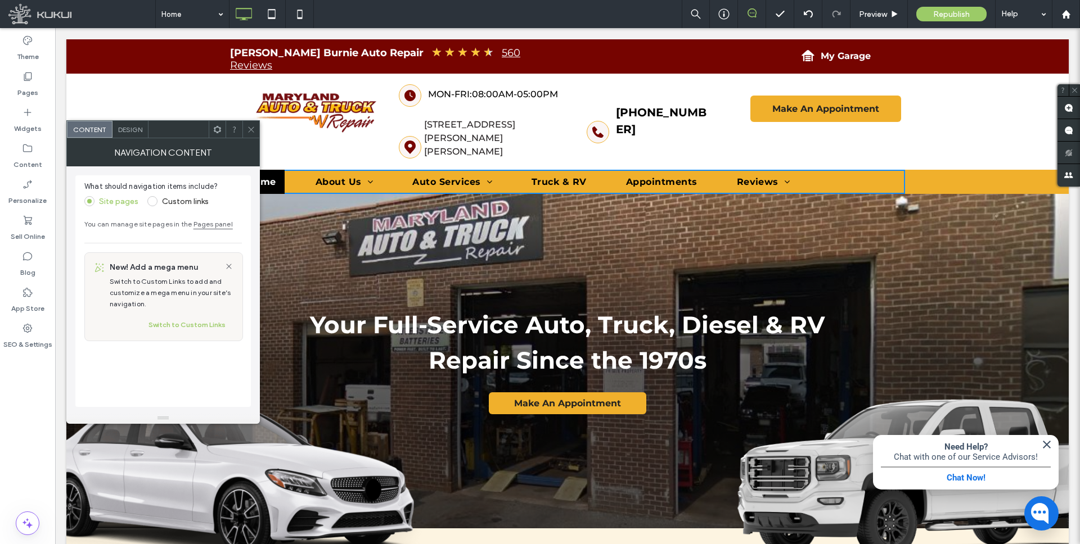
click at [138, 125] on span "Design" at bounding box center [130, 129] width 24 height 8
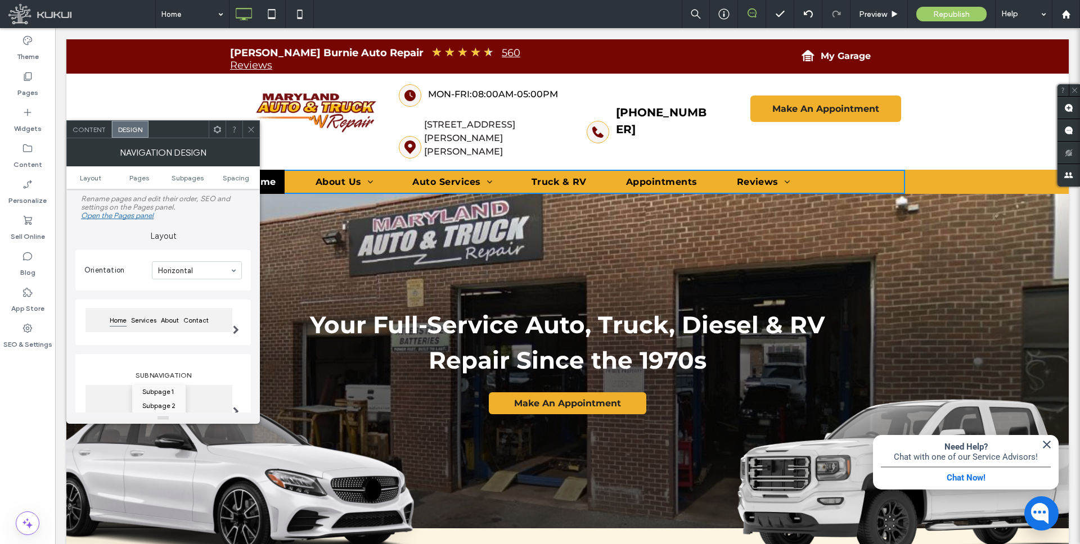
click at [101, 126] on span "Content" at bounding box center [89, 129] width 33 height 8
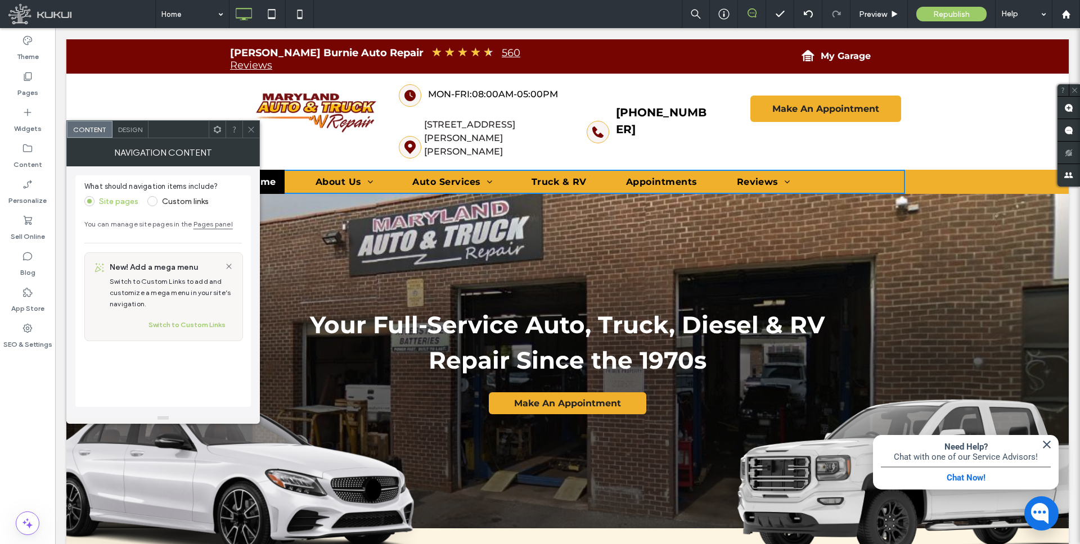
click at [212, 226] on link "Pages panel" at bounding box center [212, 224] width 39 height 8
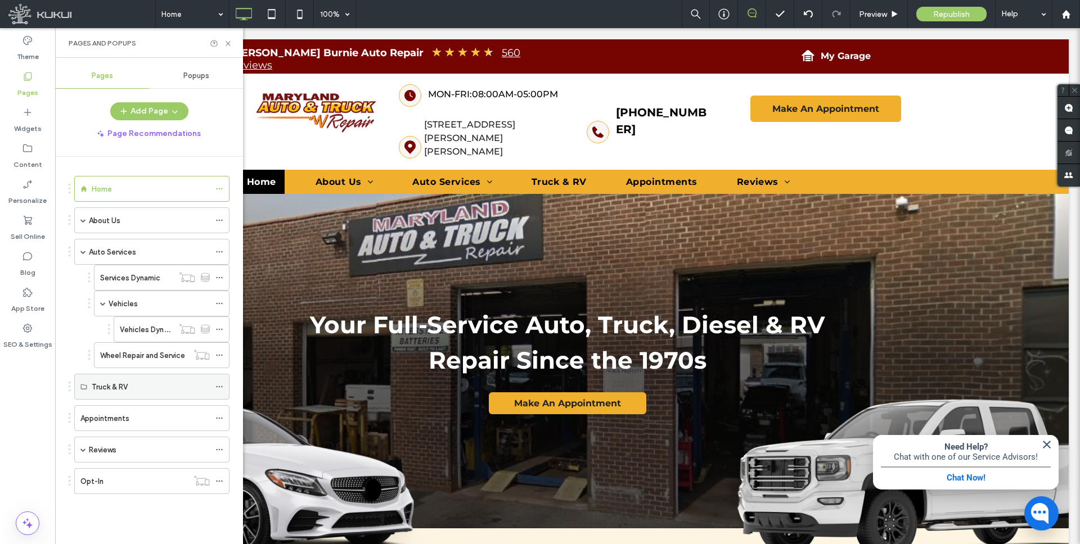
click at [193, 386] on div "Truck & RV" at bounding box center [151, 387] width 118 height 12
click at [222, 387] on use at bounding box center [219, 387] width 6 height 2
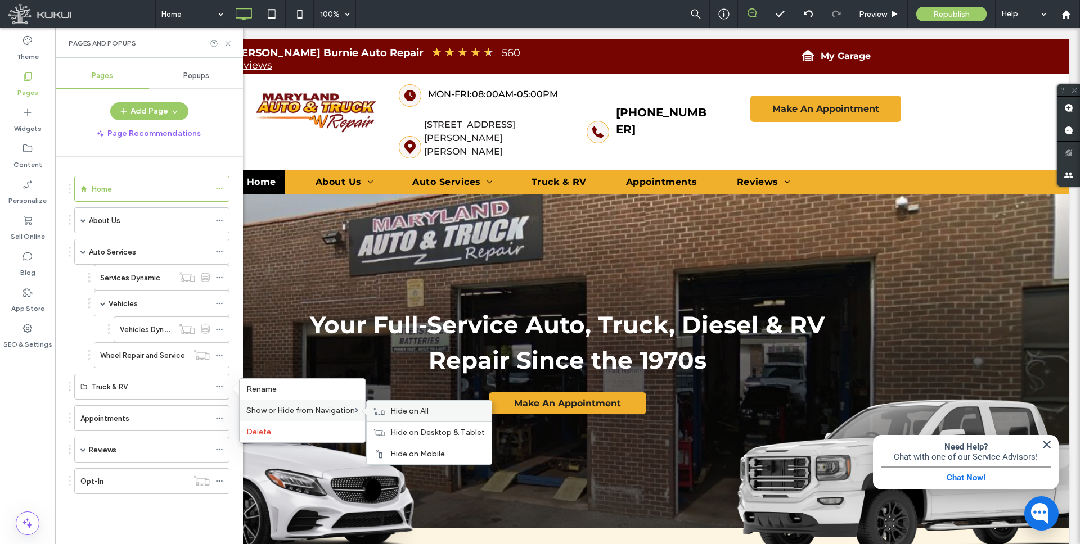
click at [391, 414] on div "Hide on All" at bounding box center [429, 411] width 125 height 21
click at [402, 412] on span "Show on All" at bounding box center [411, 412] width 42 height 10
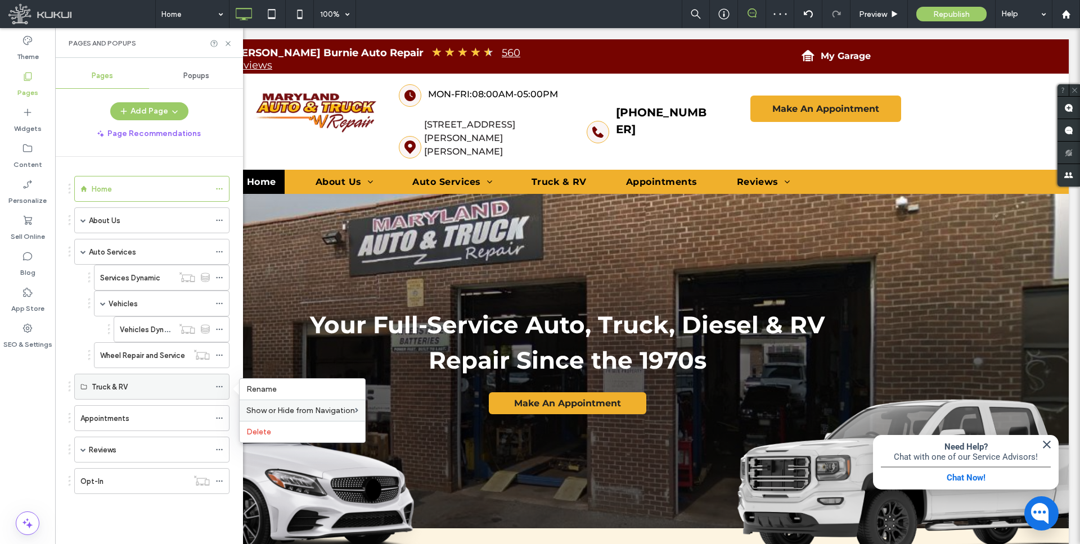
click at [169, 378] on div "Truck & RV" at bounding box center [151, 387] width 118 height 25
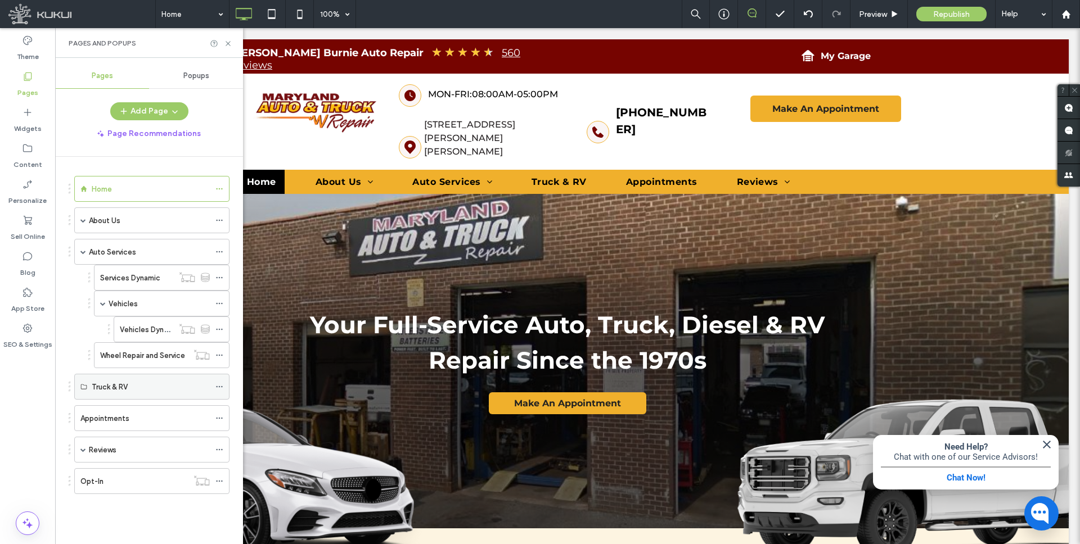
click at [215, 386] on icon at bounding box center [219, 387] width 8 height 8
click at [559, 177] on span "Truck & RV" at bounding box center [558, 182] width 55 height 11
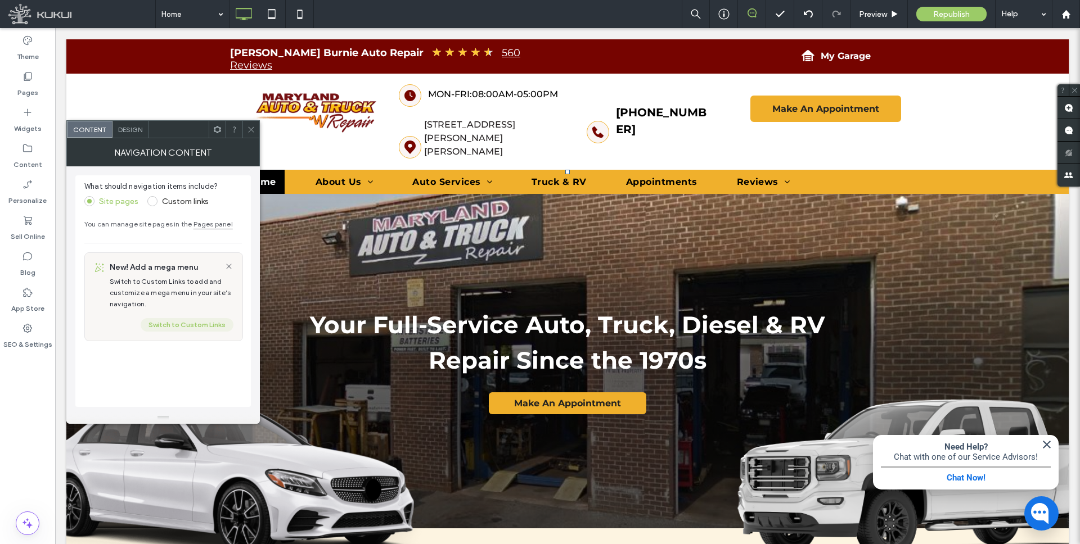
click at [191, 322] on button "Switch to Custom Links" at bounding box center [187, 324] width 93 height 13
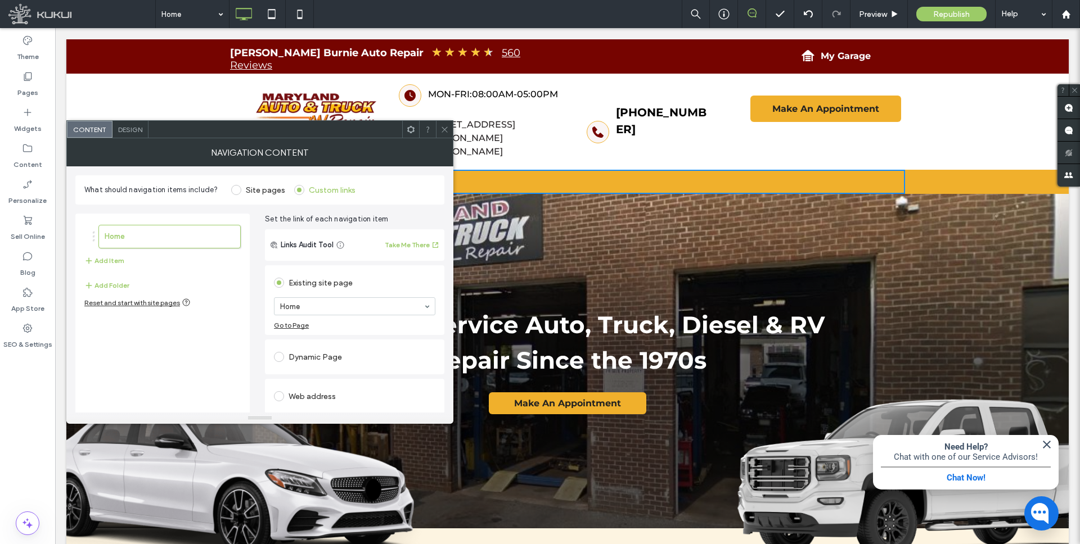
click at [237, 190] on span at bounding box center [236, 190] width 10 height 10
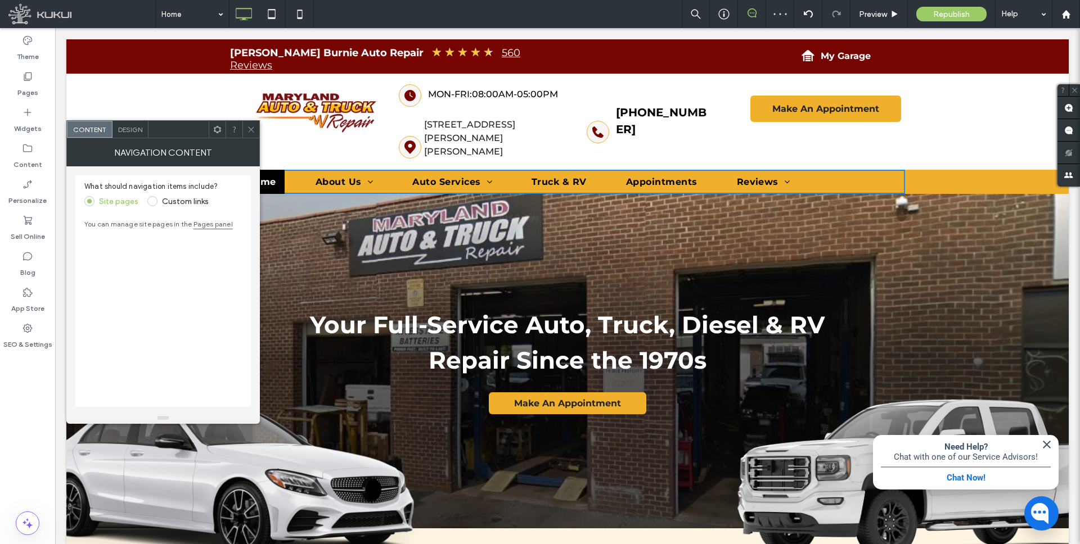
click at [215, 223] on link "Pages panel" at bounding box center [212, 224] width 39 height 8
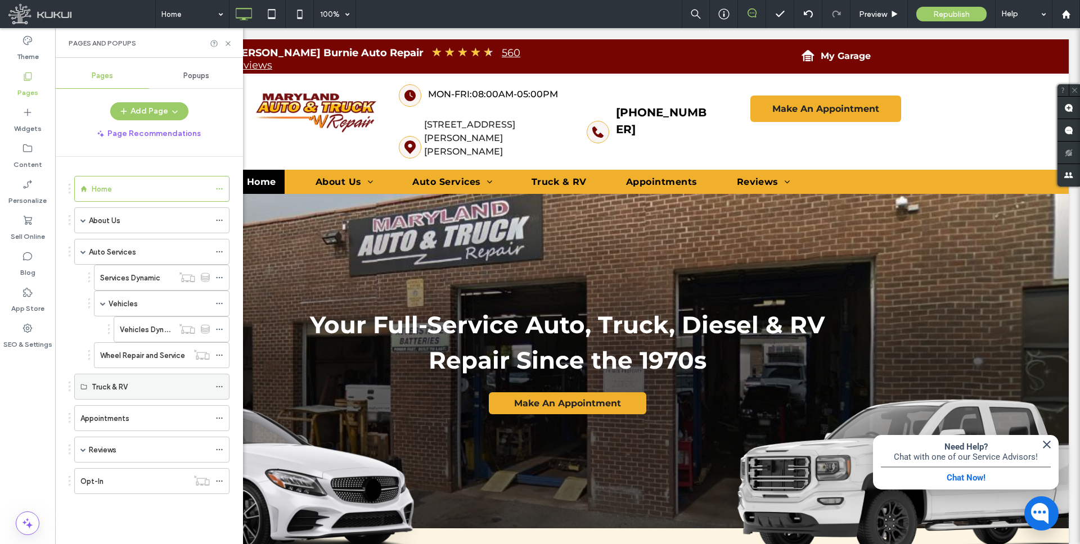
click at [222, 387] on use at bounding box center [219, 387] width 6 height 2
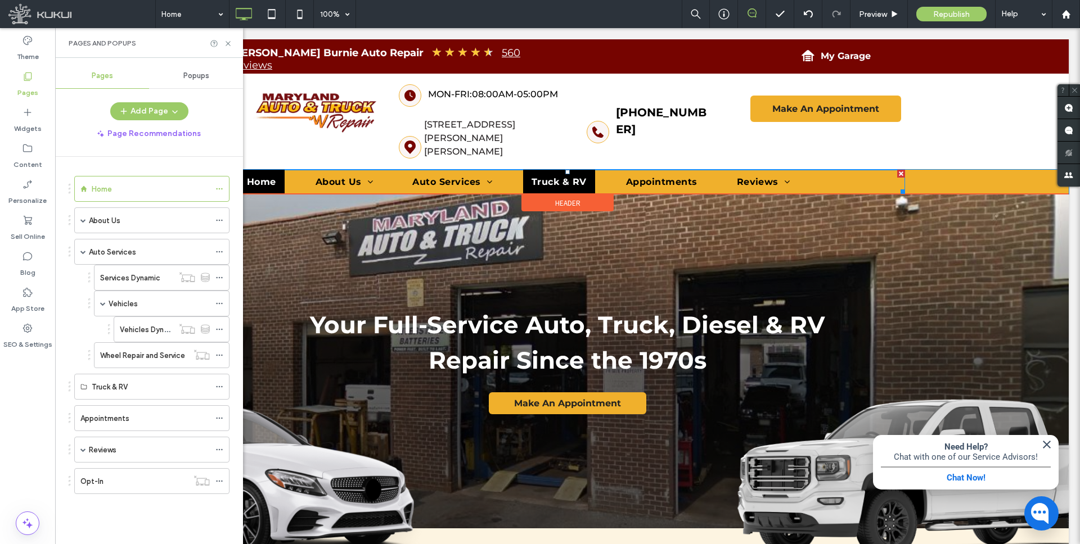
click at [567, 177] on span "Truck & RV" at bounding box center [558, 182] width 55 height 11
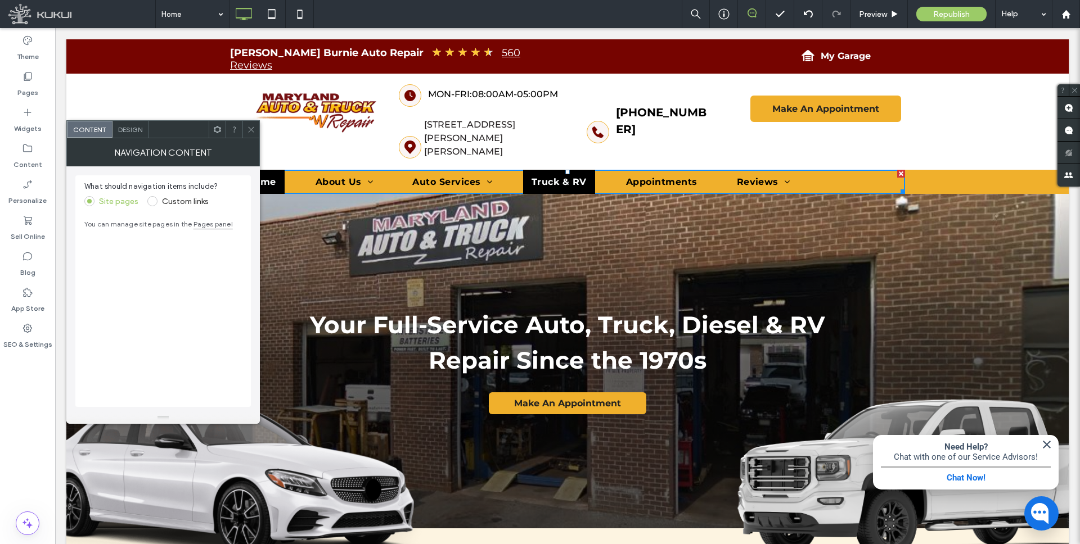
click at [567, 177] on span "Truck & RV" at bounding box center [558, 182] width 55 height 11
click at [218, 128] on icon at bounding box center [217, 129] width 8 height 8
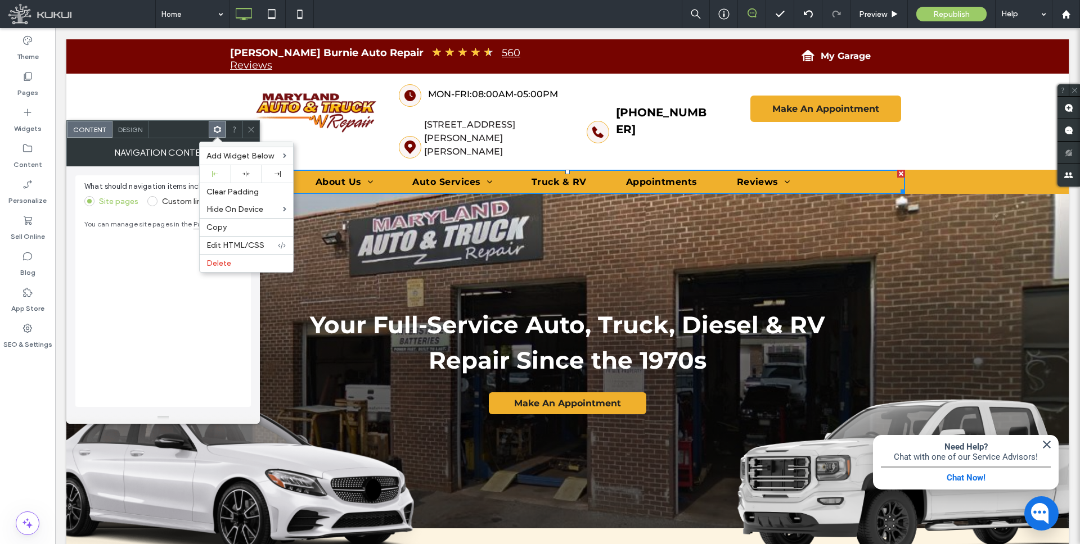
click at [130, 129] on span "Design" at bounding box center [130, 129] width 24 height 8
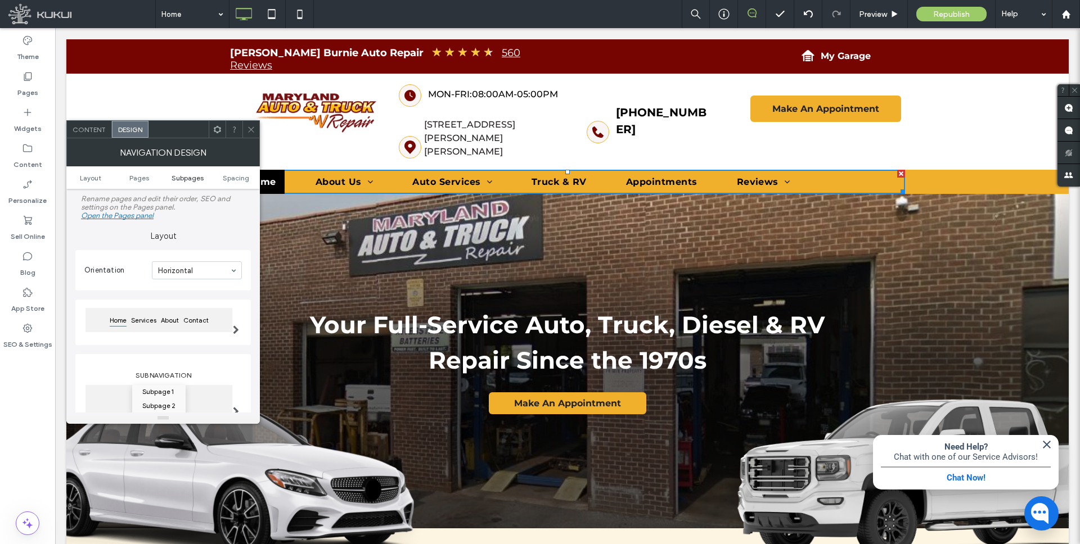
click at [183, 181] on span "Subpages" at bounding box center [188, 178] width 32 height 8
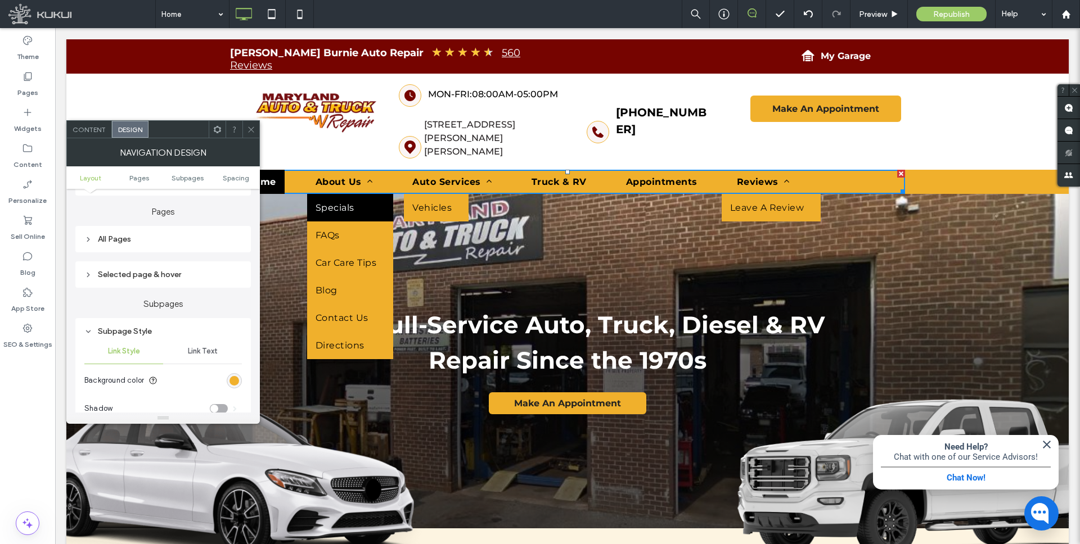
scroll to position [254, 0]
click at [89, 244] on use at bounding box center [88, 244] width 2 height 4
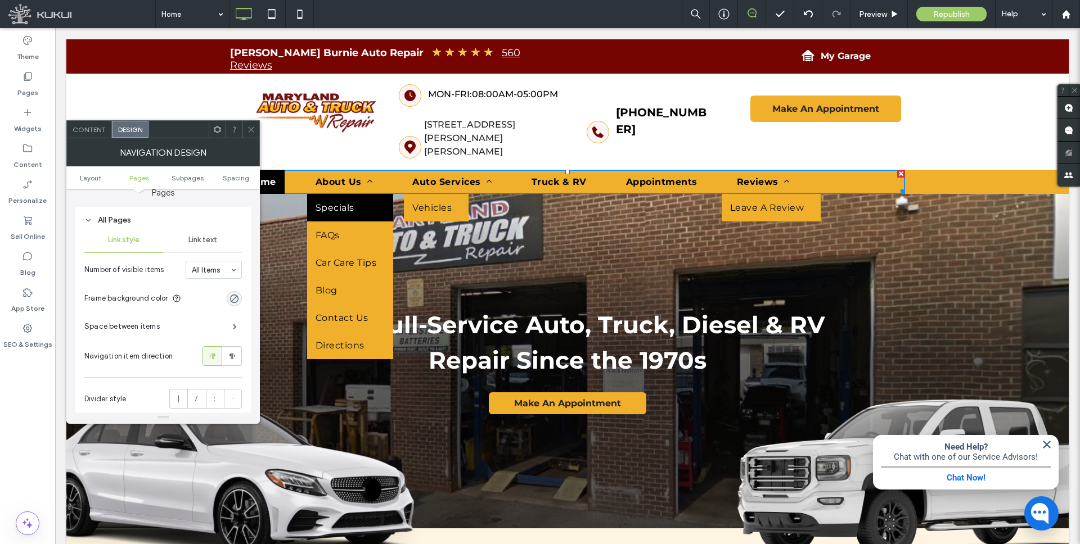
scroll to position [279, 0]
click at [209, 238] on span "Link text" at bounding box center [202, 239] width 29 height 9
click at [130, 235] on span "Link style" at bounding box center [123, 239] width 31 height 9
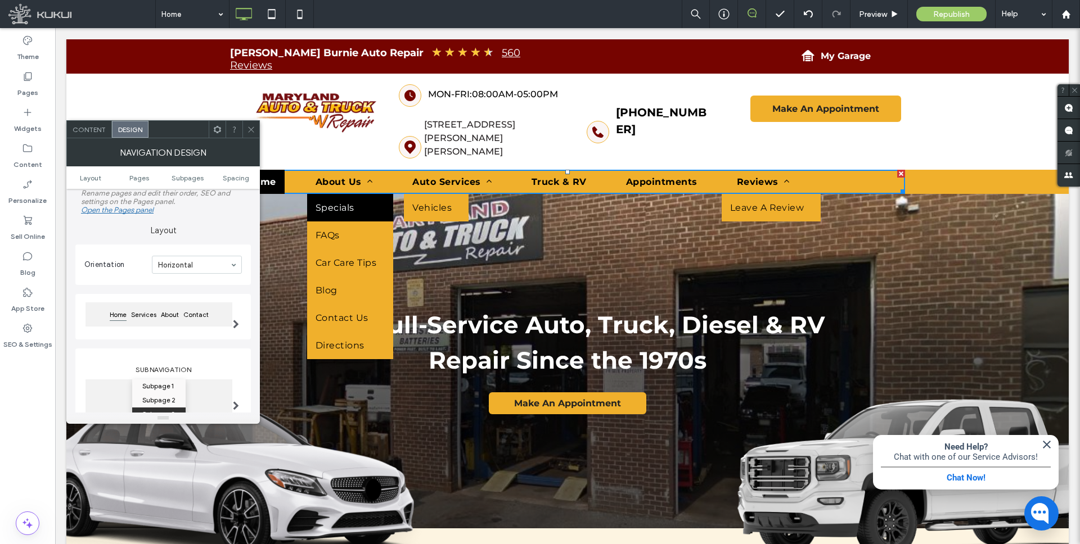
scroll to position [0, 0]
click at [236, 329] on span at bounding box center [236, 329] width 6 height 9
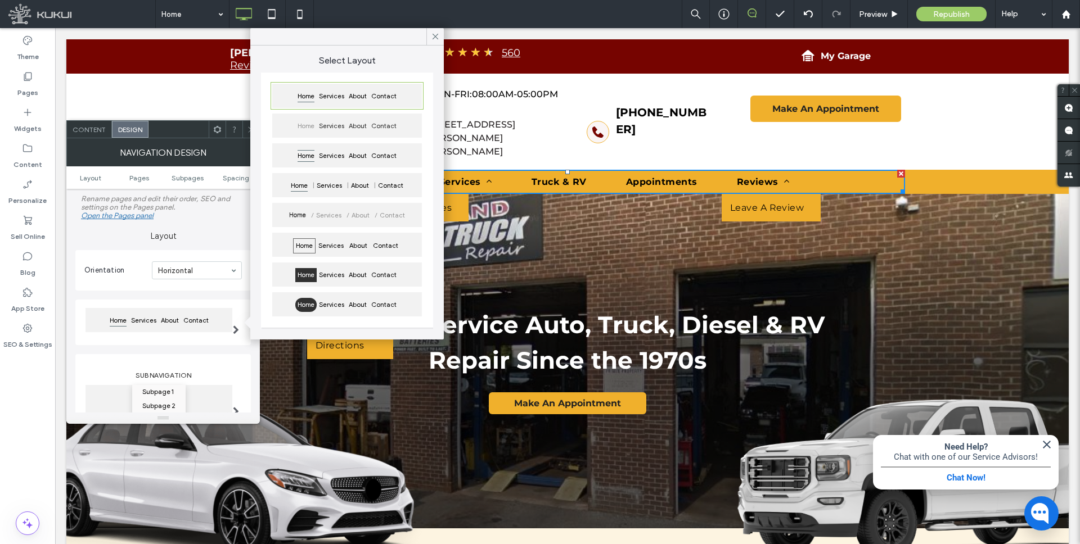
click at [236, 329] on span at bounding box center [236, 329] width 6 height 9
click at [123, 262] on section "Orientation Horizontal" at bounding box center [162, 270] width 157 height 29
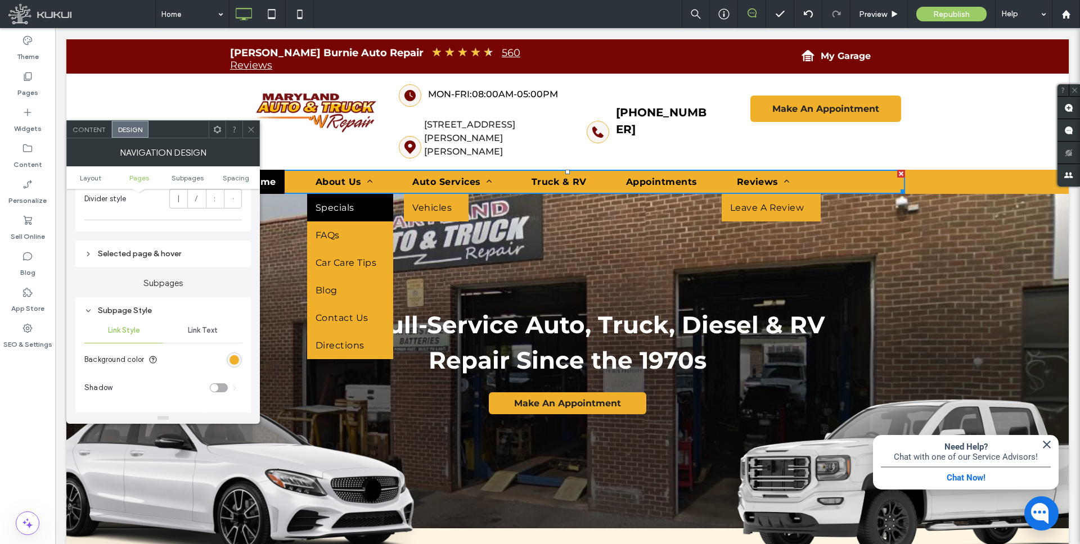
scroll to position [490, 0]
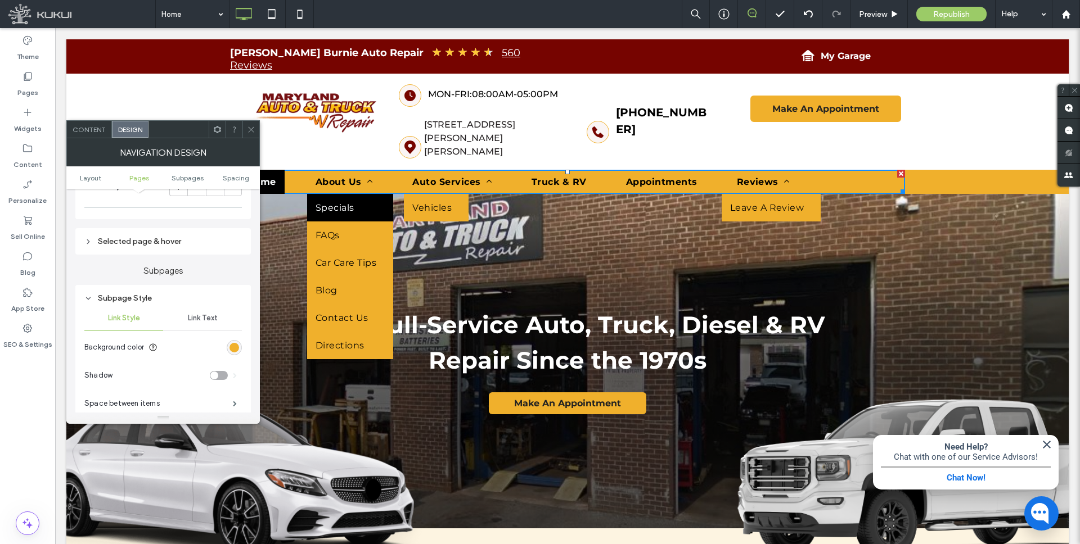
click at [210, 317] on span "Link Text" at bounding box center [203, 318] width 30 height 9
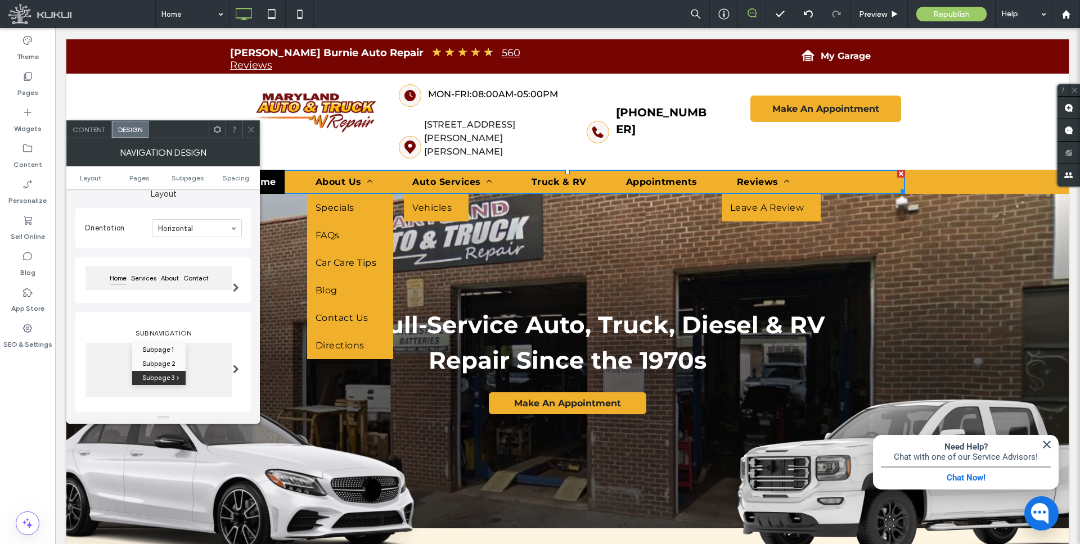
scroll to position [0, 0]
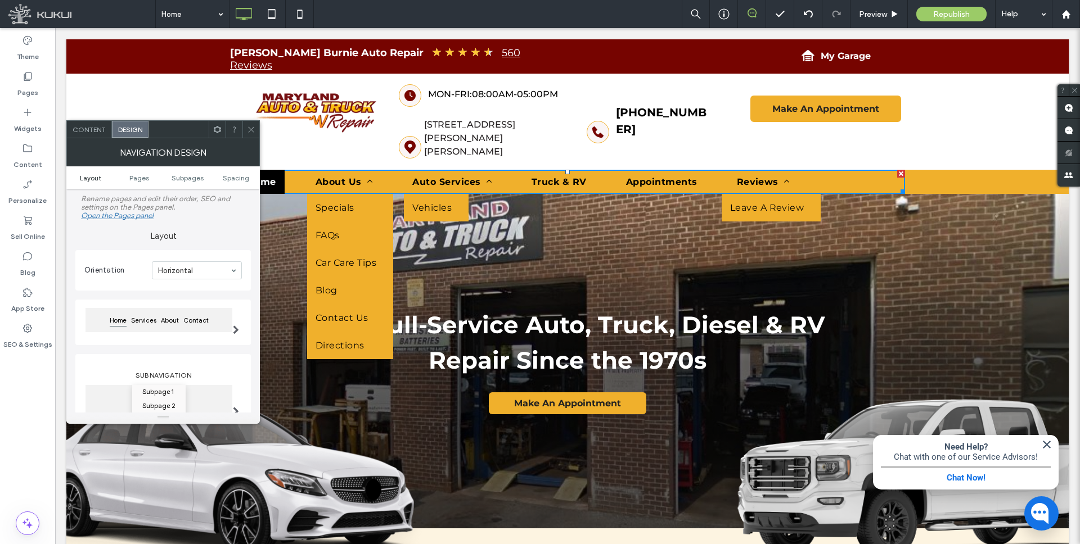
click at [95, 177] on span "Layout" at bounding box center [90, 178] width 21 height 8
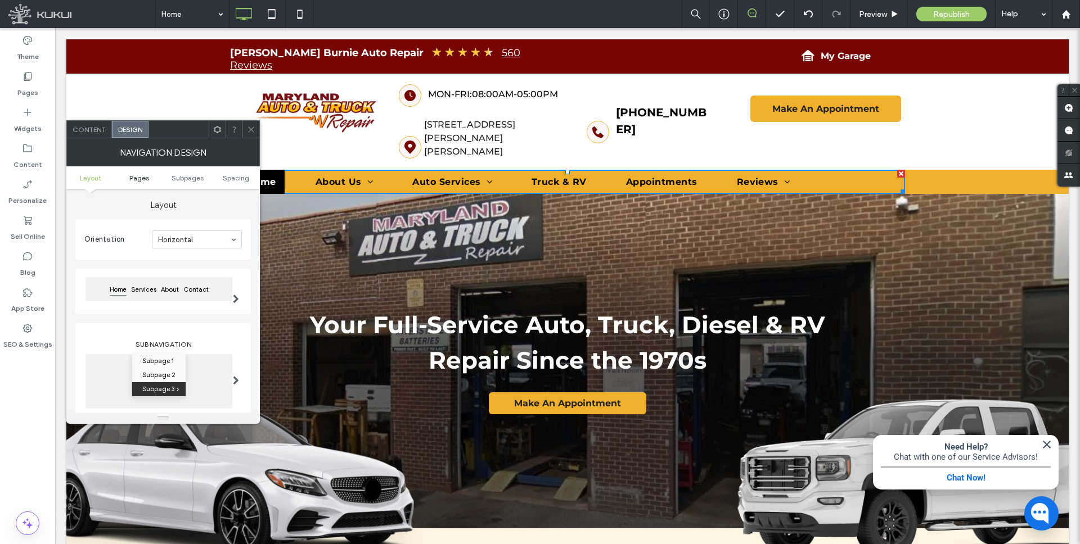
click at [140, 179] on span "Pages" at bounding box center [139, 178] width 20 height 8
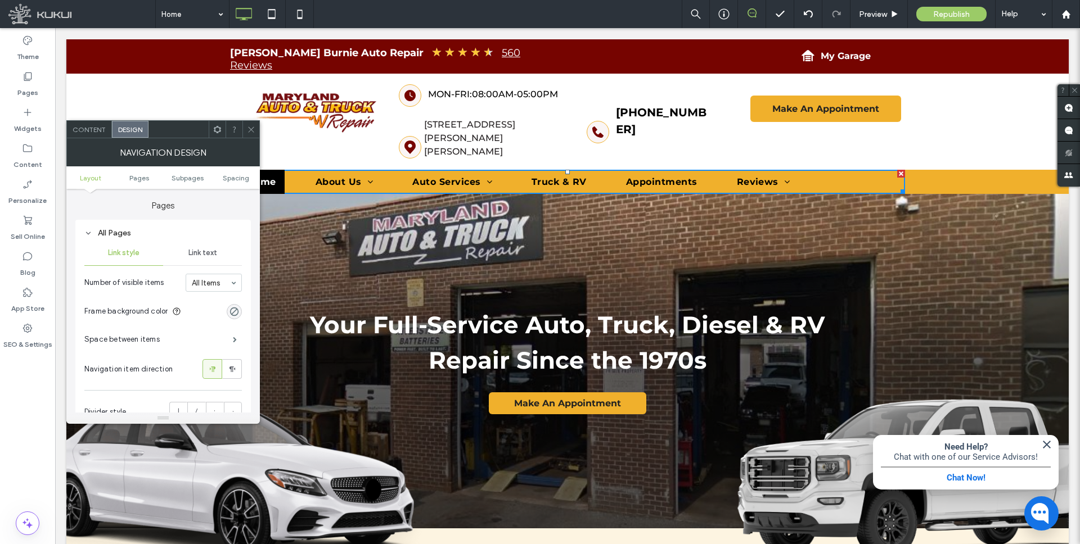
scroll to position [265, 0]
click at [100, 130] on span "Content" at bounding box center [89, 129] width 33 height 8
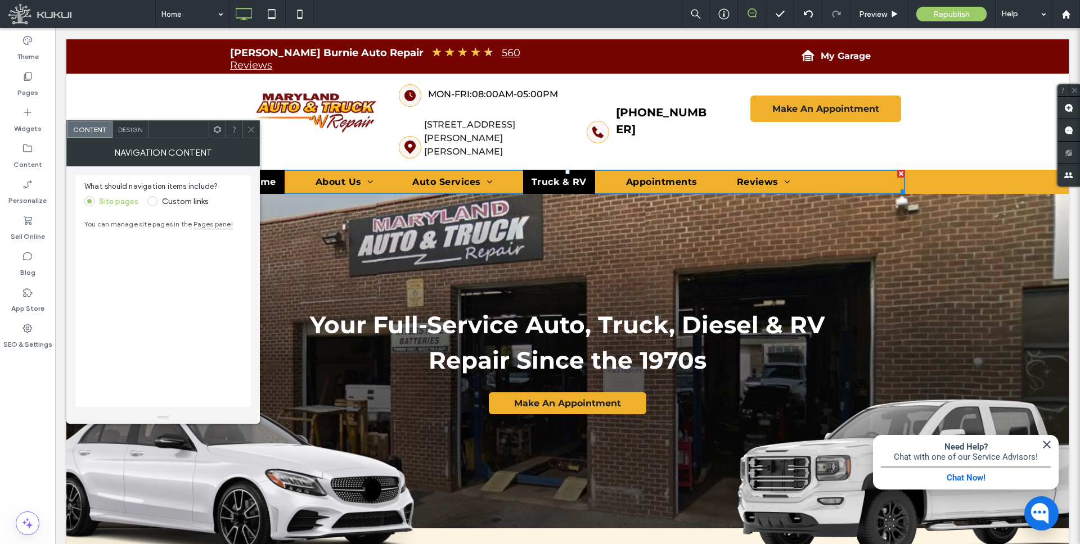
click at [555, 177] on span "Truck & RV" at bounding box center [558, 182] width 55 height 11
click at [251, 130] on icon at bounding box center [251, 129] width 8 height 8
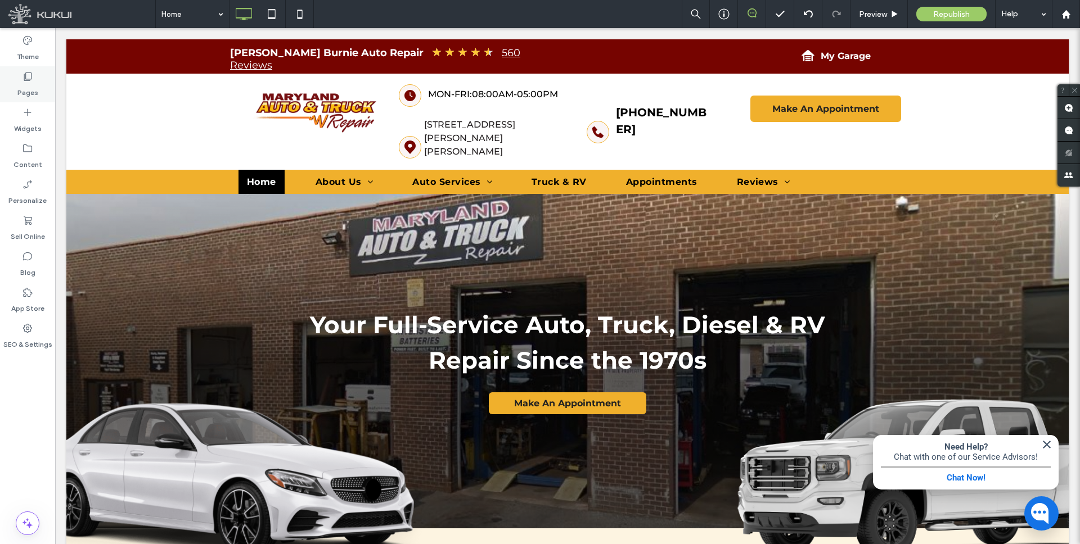
click at [26, 84] on label "Pages" at bounding box center [27, 90] width 21 height 16
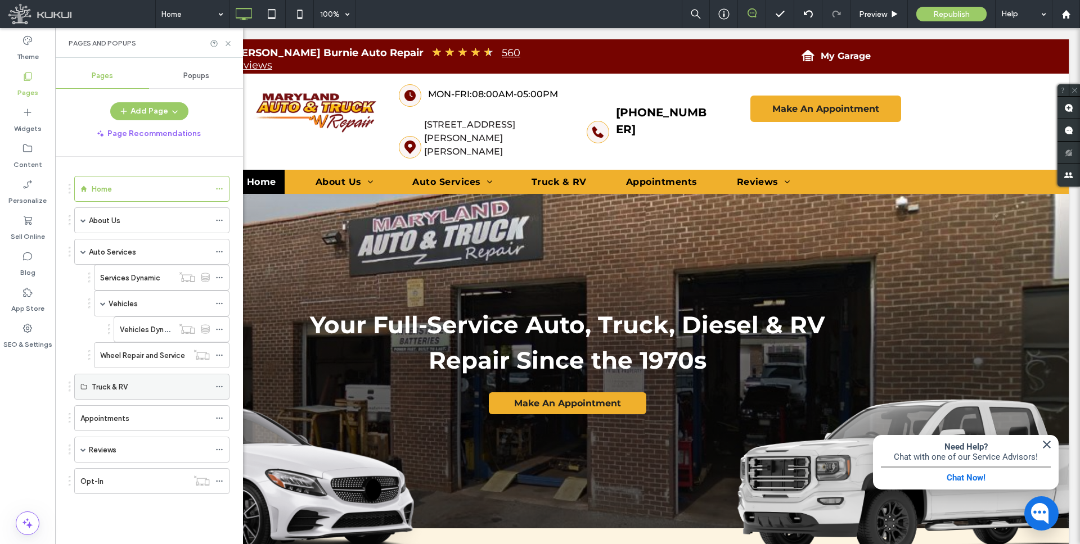
click at [180, 385] on div "Truck & RV" at bounding box center [151, 387] width 118 height 12
click at [221, 387] on icon at bounding box center [219, 387] width 8 height 8
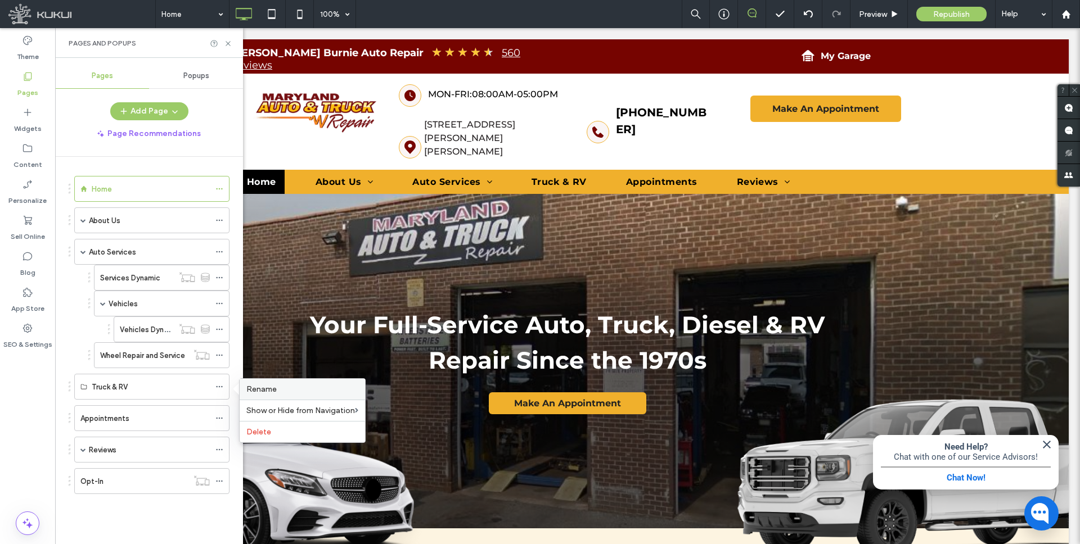
click at [296, 390] on label "Rename" at bounding box center [302, 390] width 112 height 10
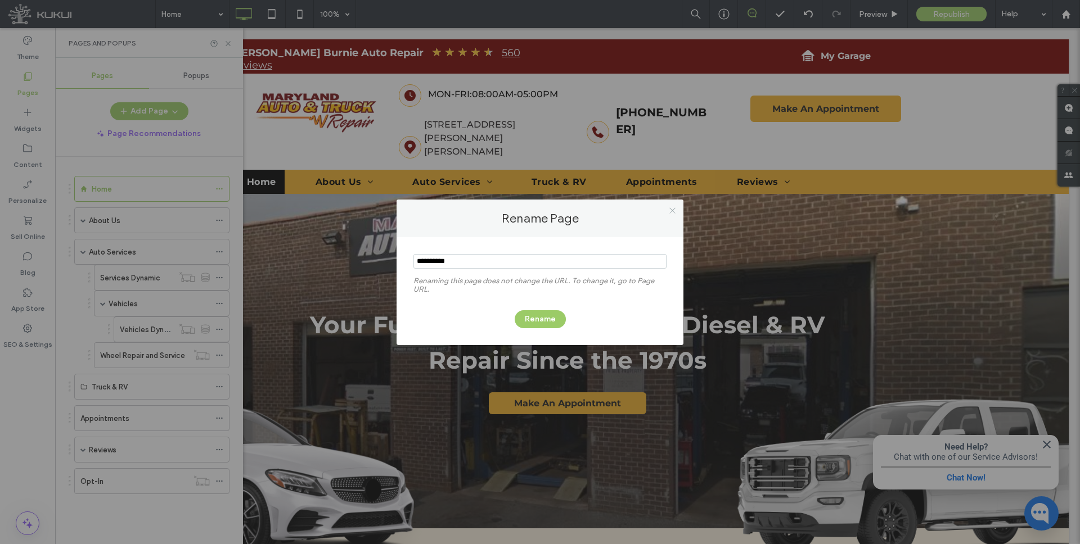
click at [672, 209] on icon at bounding box center [672, 210] width 8 height 8
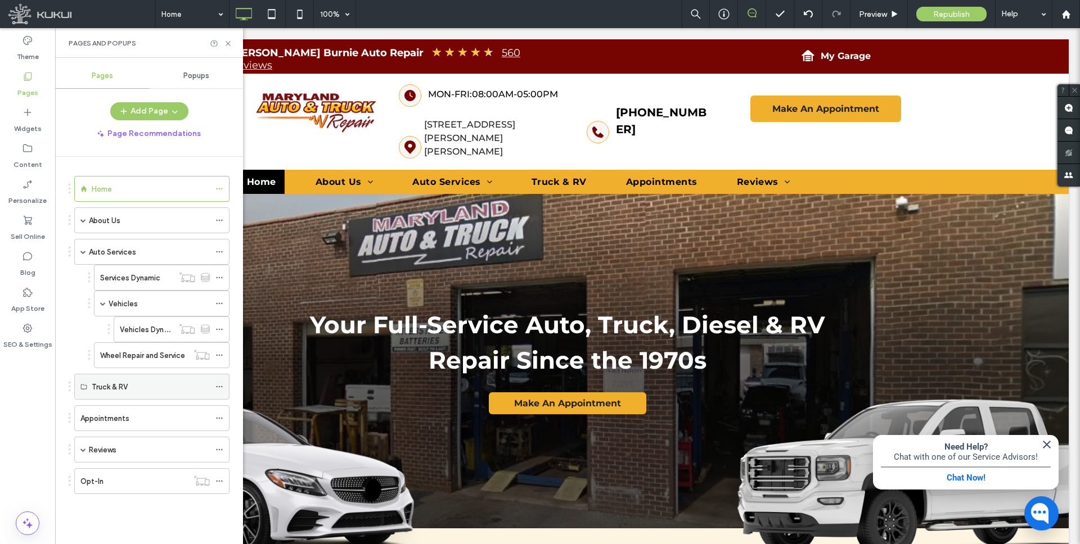
click at [217, 388] on icon at bounding box center [219, 387] width 8 height 8
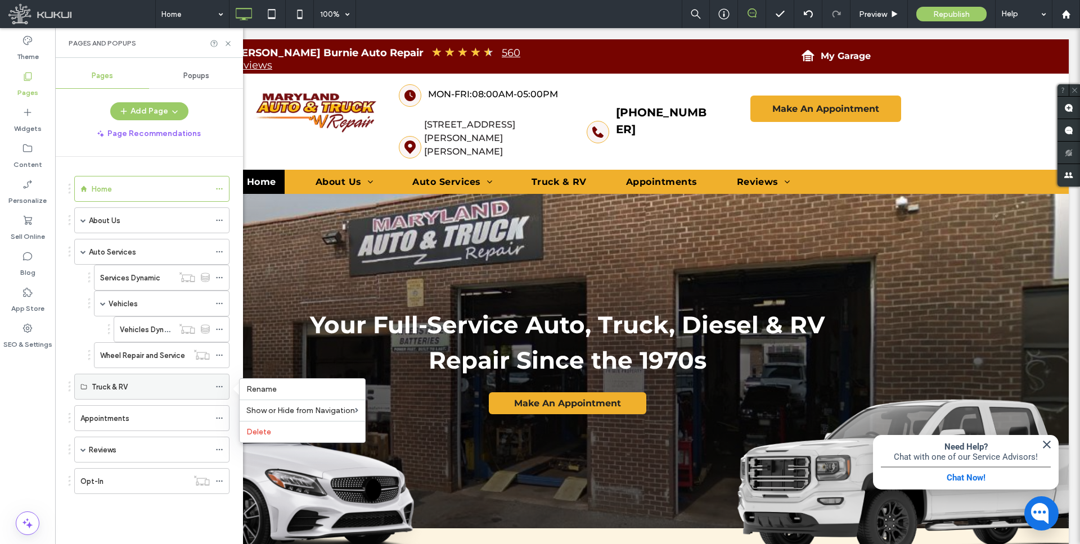
click at [176, 389] on div "Truck & RV" at bounding box center [151, 387] width 118 height 12
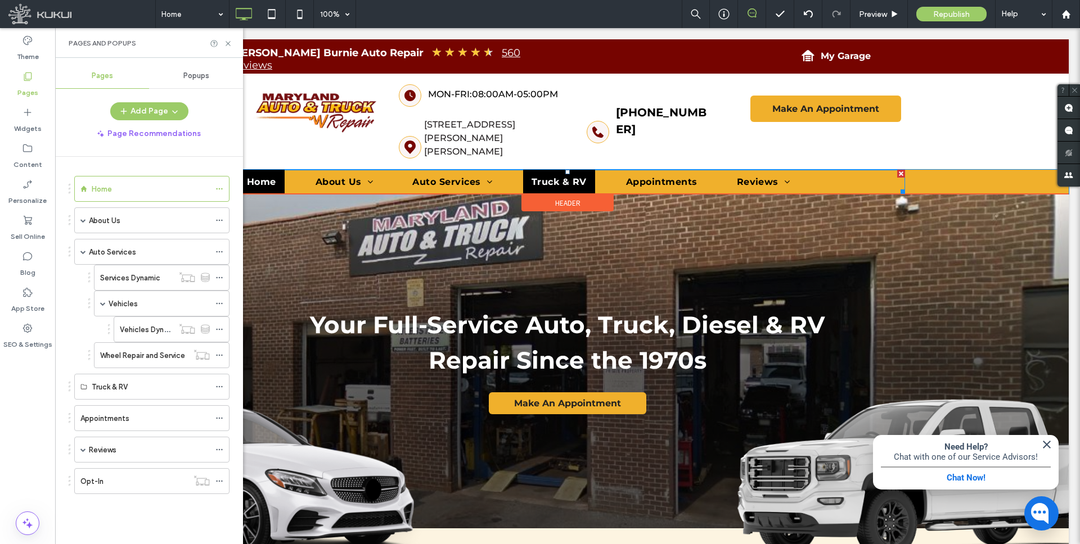
click at [555, 177] on span "Truck & RV" at bounding box center [558, 182] width 55 height 11
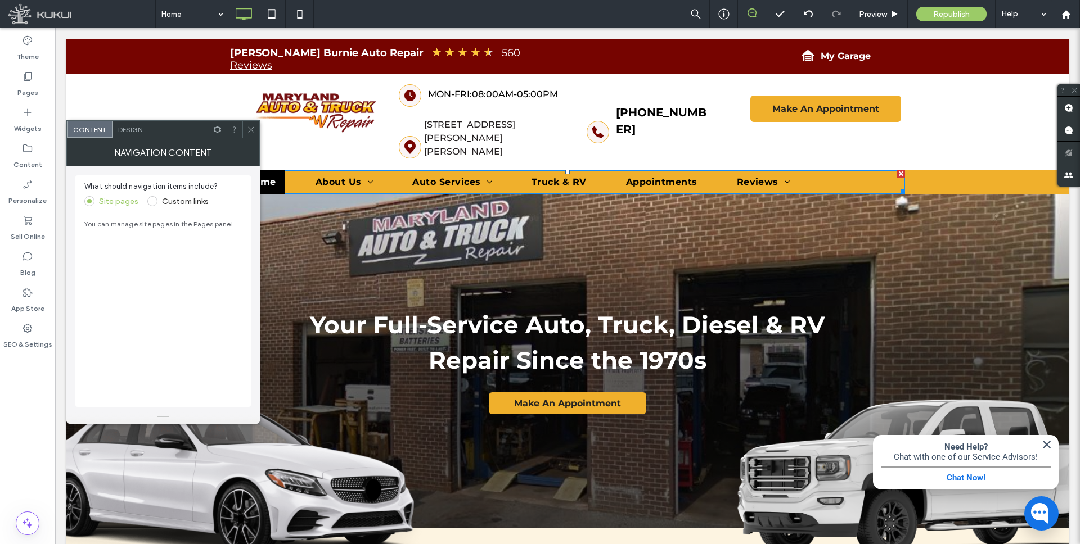
click at [209, 223] on link "Pages panel" at bounding box center [212, 224] width 39 height 8
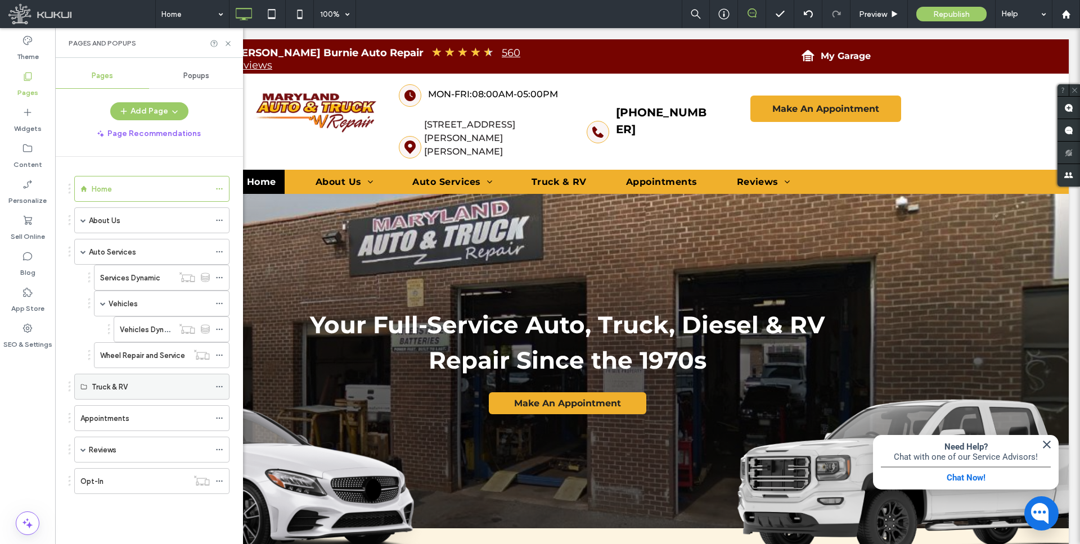
click at [90, 387] on div "Truck & RV" at bounding box center [151, 387] width 155 height 26
click at [127, 383] on label "Truck & RV" at bounding box center [110, 387] width 36 height 20
click at [217, 385] on icon at bounding box center [219, 387] width 8 height 8
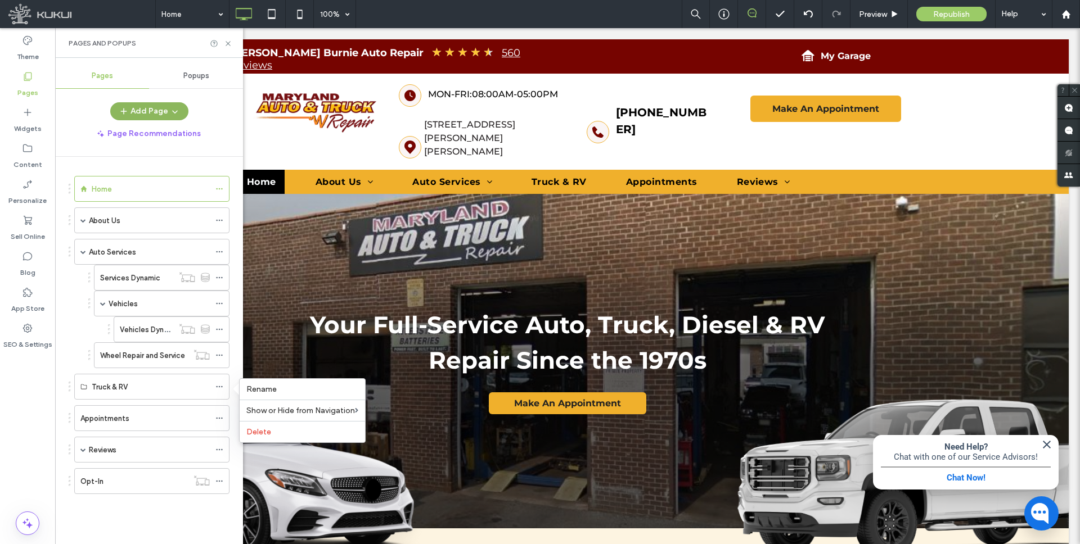
click at [147, 110] on button "Add Page" at bounding box center [149, 111] width 78 height 18
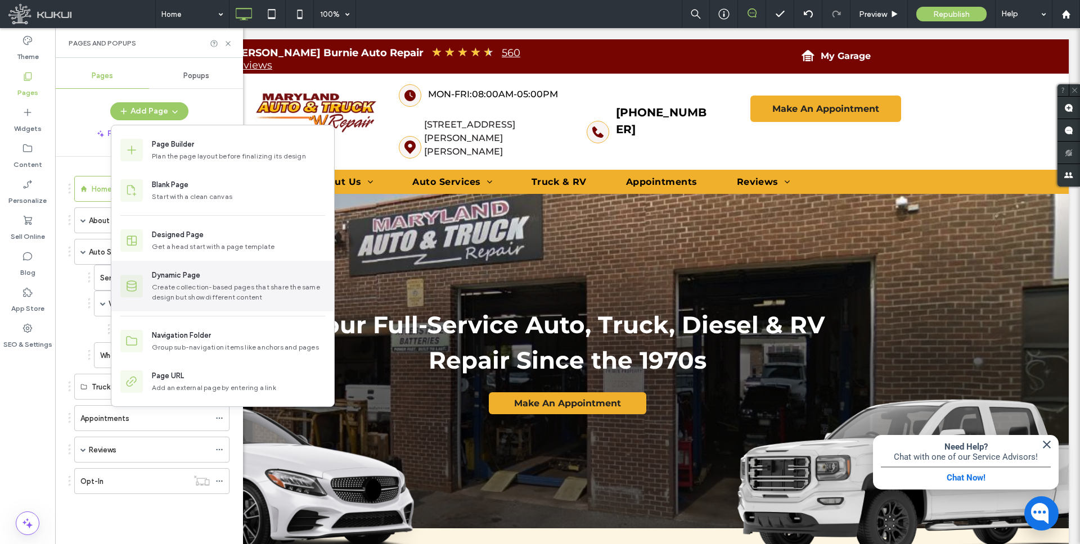
click at [193, 287] on div "Create collection-based pages that share the same design but show different con…" at bounding box center [238, 292] width 173 height 20
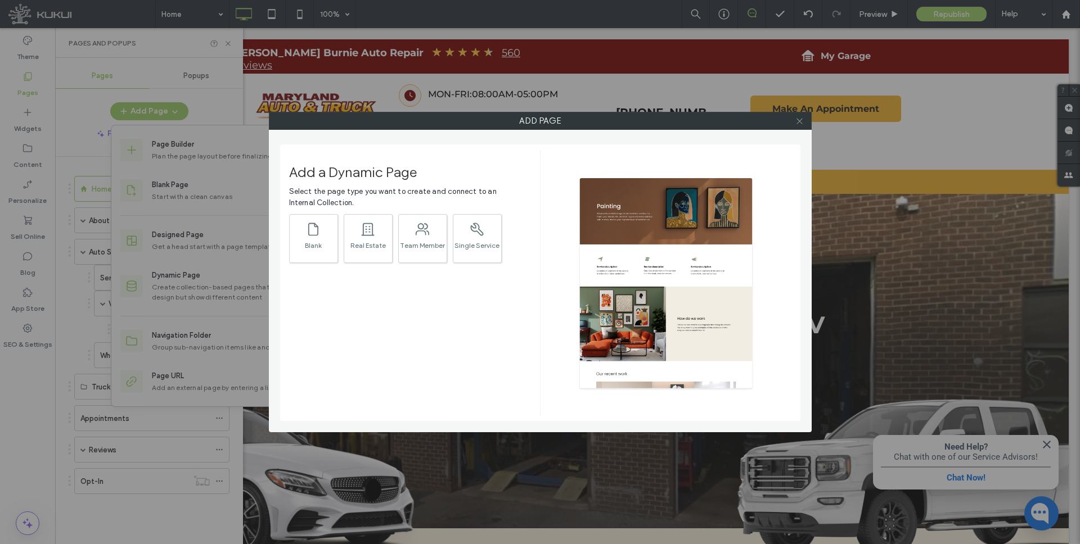
click at [800, 123] on icon at bounding box center [799, 121] width 8 height 8
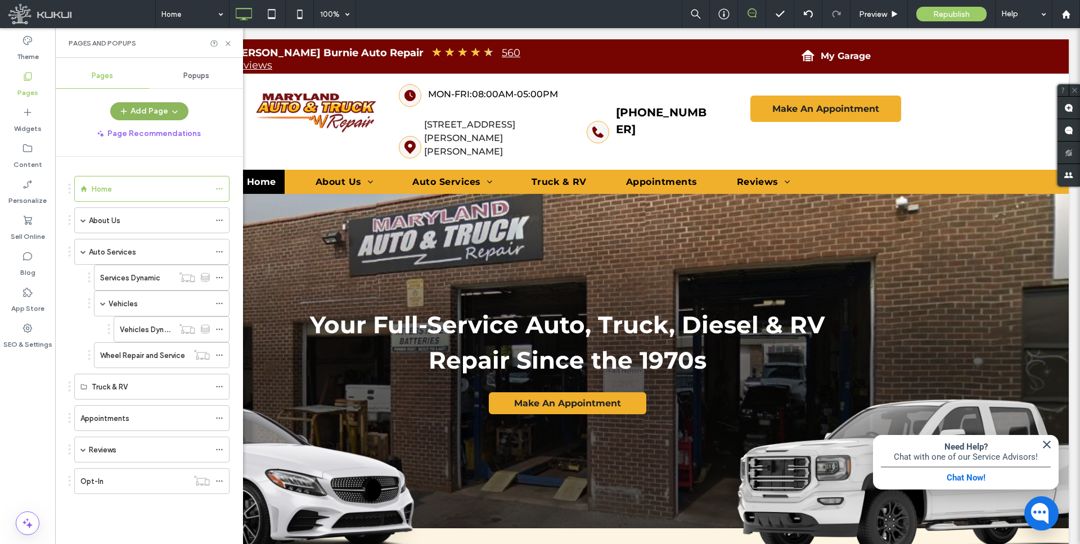
click at [168, 109] on span "button" at bounding box center [173, 111] width 11 height 17
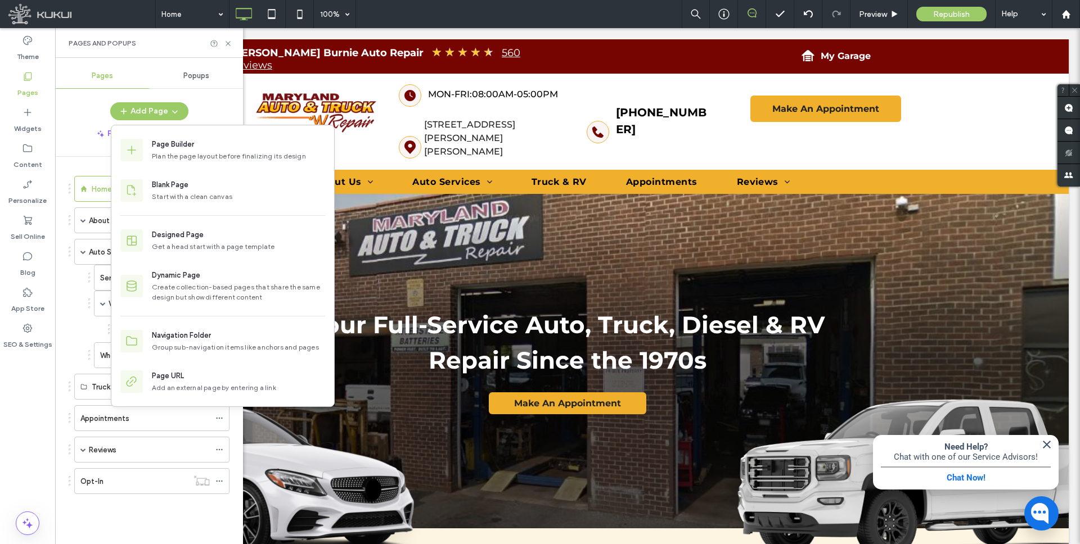
click at [80, 340] on ol "Services Dynamic Vehicles Vehicles Dynamic Wheel Repair and Service" at bounding box center [155, 316] width 150 height 103
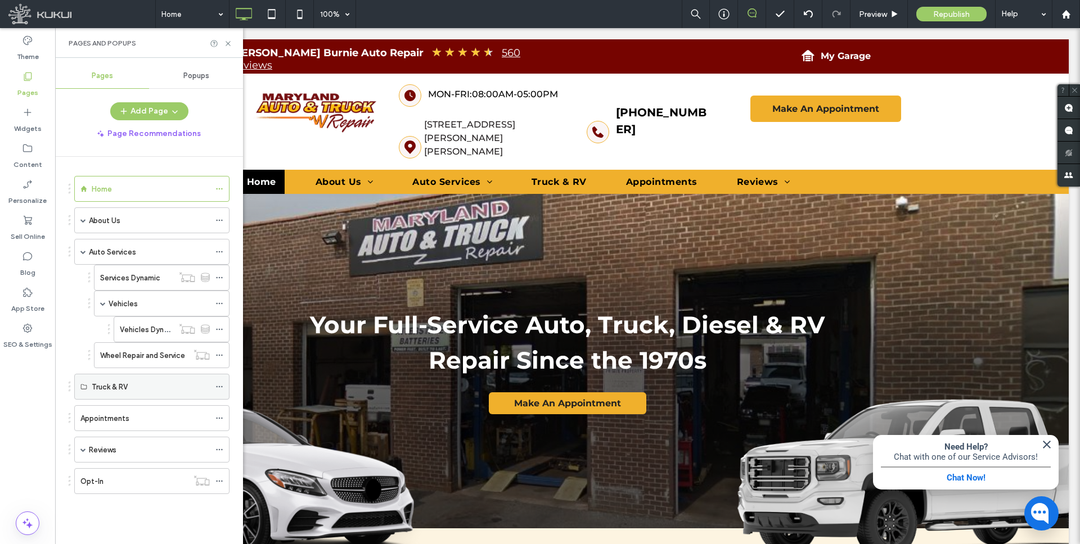
click at [220, 385] on icon at bounding box center [219, 387] width 8 height 8
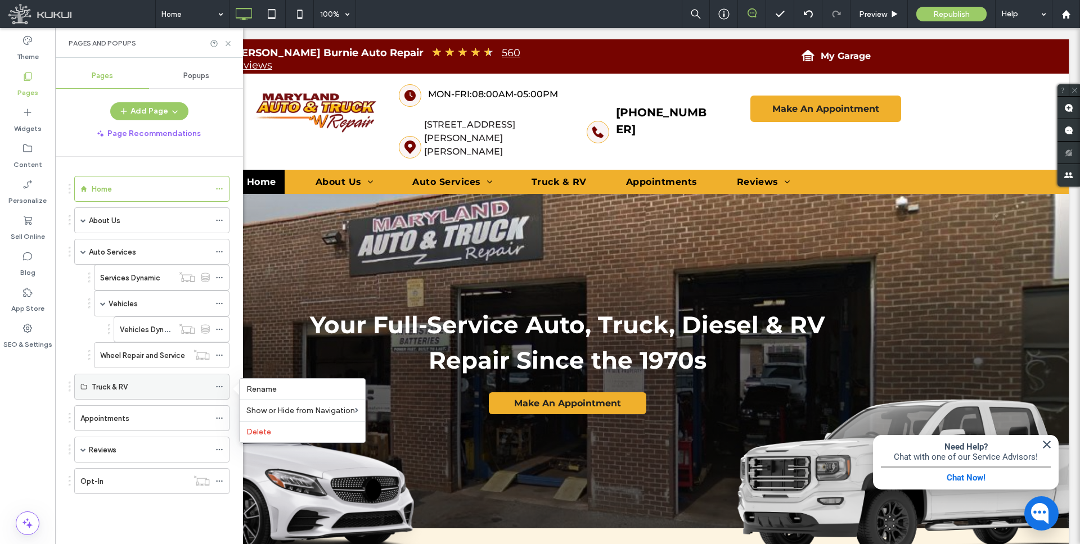
click at [177, 385] on div "Truck & RV" at bounding box center [151, 387] width 118 height 12
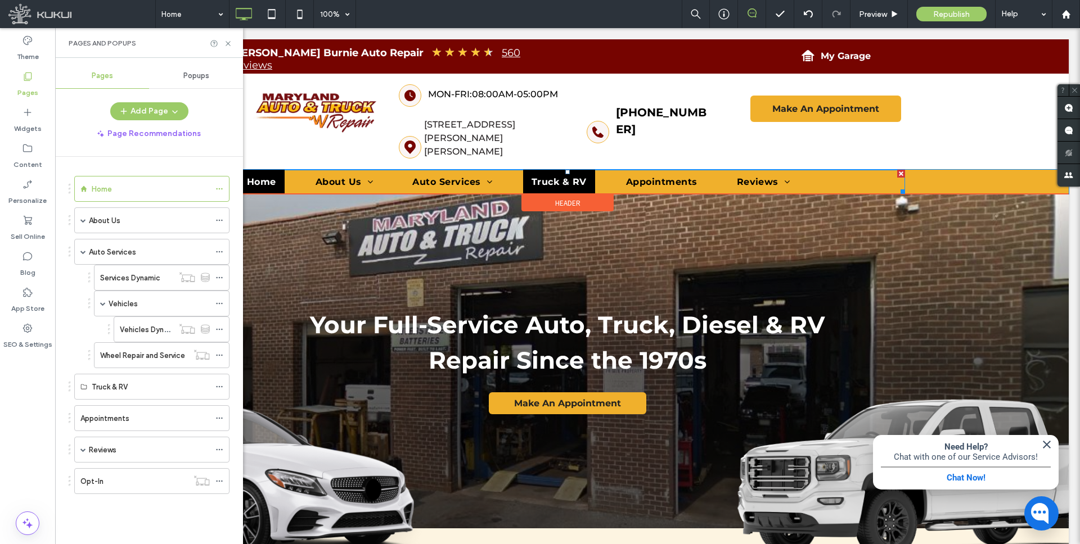
click at [541, 170] on link "Truck & RV" at bounding box center [559, 182] width 72 height 24
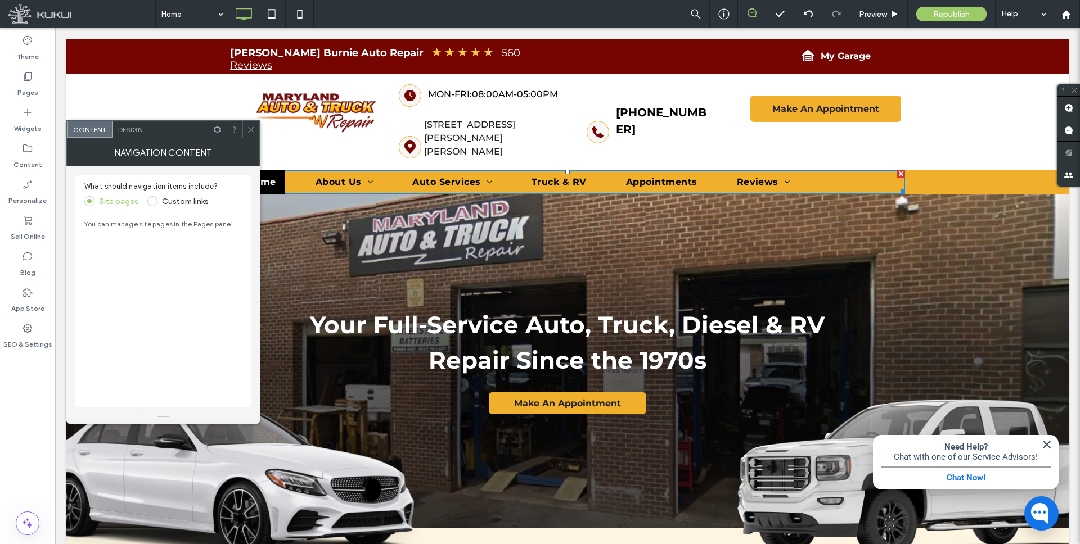
click at [152, 201] on span at bounding box center [152, 201] width 10 height 10
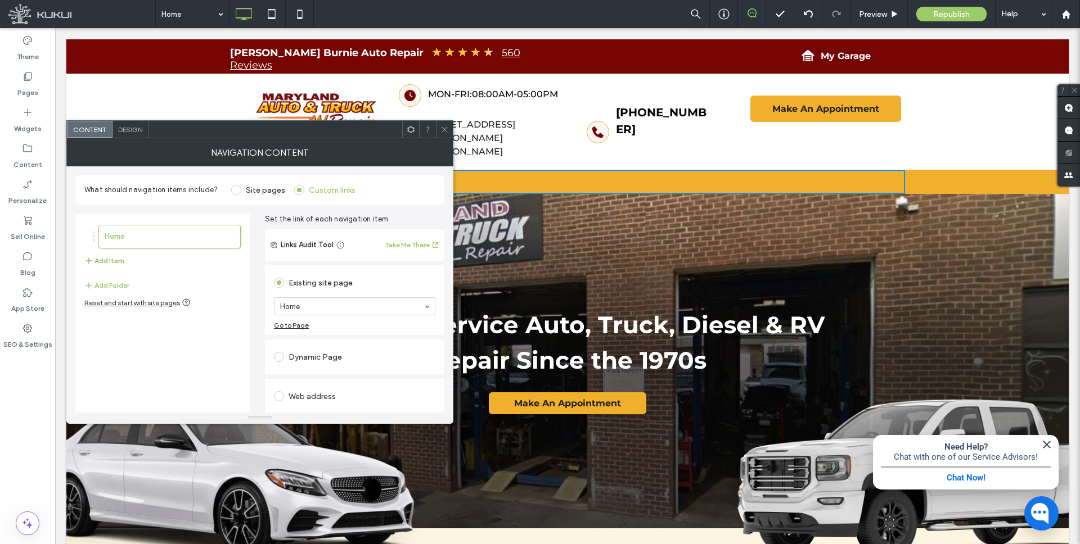
click at [97, 261] on button "Add Item" at bounding box center [104, 260] width 40 height 13
click at [172, 262] on label "Home" at bounding box center [152, 266] width 94 height 22
click at [93, 267] on div "Home" at bounding box center [167, 266] width 148 height 24
click at [120, 262] on label "Home" at bounding box center [152, 266] width 94 height 22
click at [153, 262] on label "Home" at bounding box center [152, 266] width 94 height 22
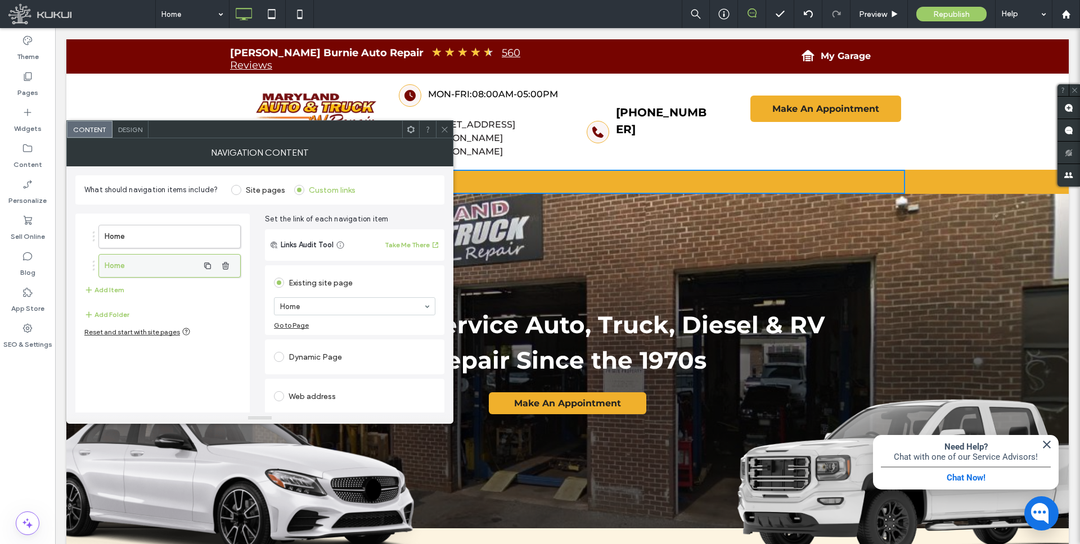
click at [187, 263] on label "Home" at bounding box center [152, 266] width 94 height 22
click at [115, 265] on label "Home" at bounding box center [152, 266] width 94 height 22
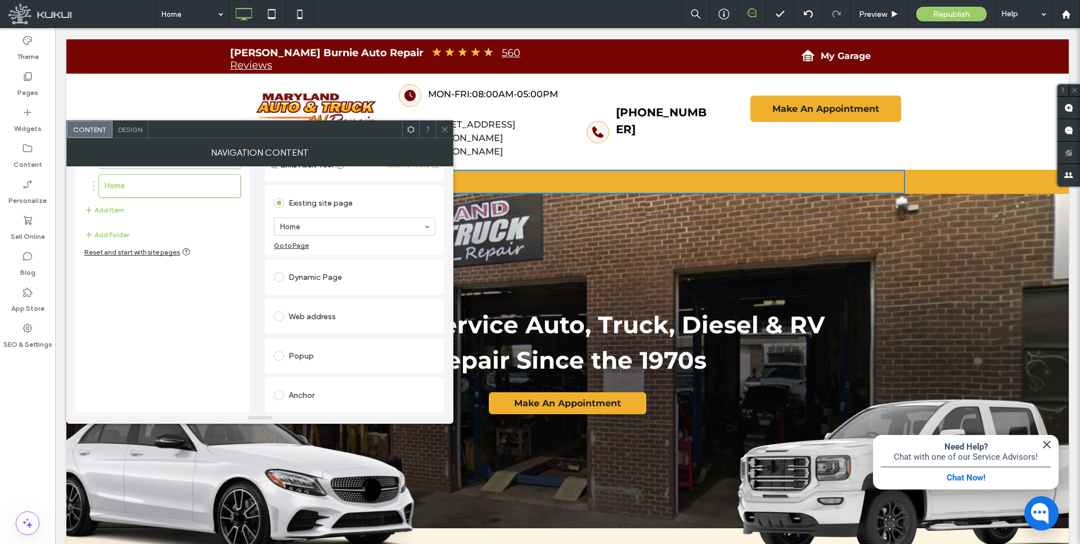
scroll to position [0, 0]
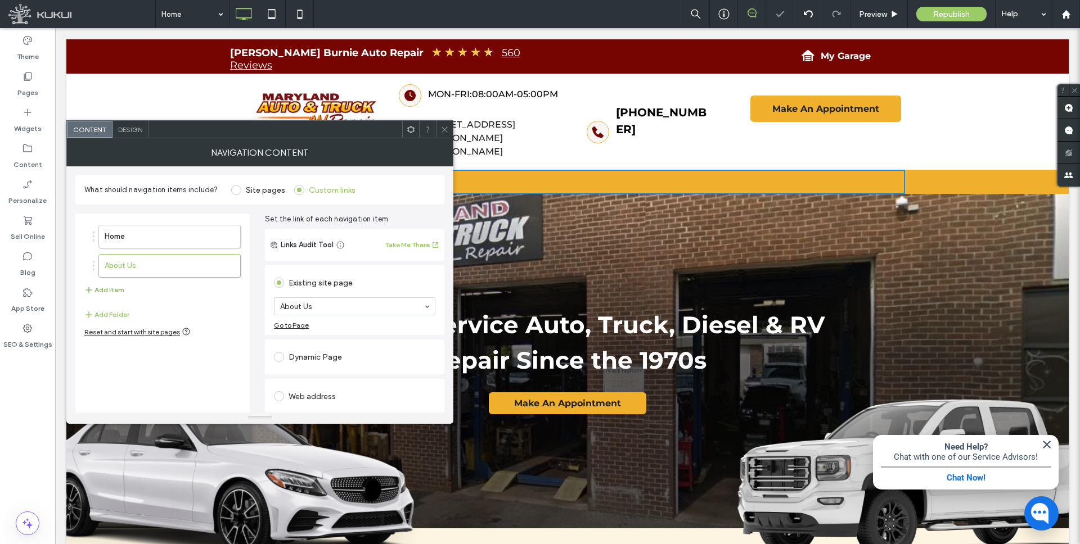
click at [110, 287] on button "Add Item" at bounding box center [104, 289] width 40 height 13
drag, startPoint x: 115, startPoint y: 286, endPoint x: 140, endPoint y: 274, distance: 27.7
click at [102, 314] on button "Add Item" at bounding box center [104, 313] width 40 height 13
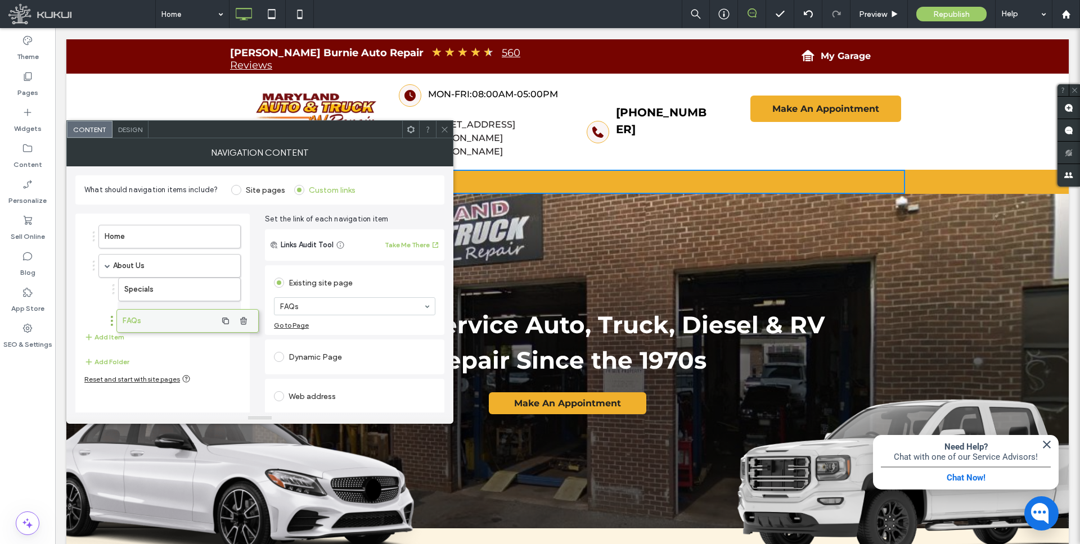
drag, startPoint x: 176, startPoint y: 316, endPoint x: 193, endPoint y: 318, distance: 17.6
click at [109, 339] on button "Add Item" at bounding box center [104, 337] width 40 height 13
click at [104, 364] on button "Add Item" at bounding box center [104, 366] width 40 height 13
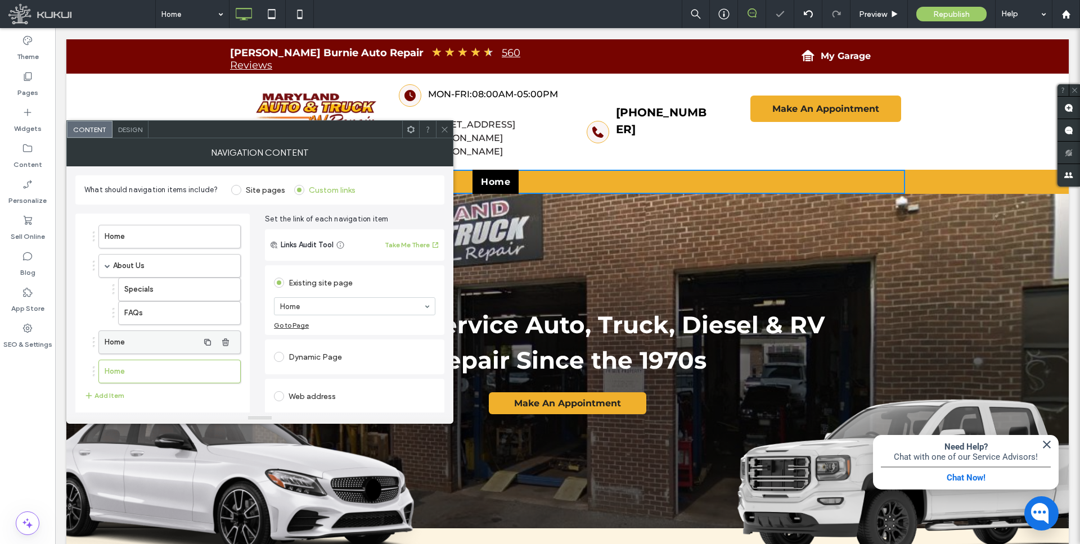
click at [136, 343] on label "Home" at bounding box center [152, 342] width 94 height 22
click at [172, 367] on label "Home" at bounding box center [152, 372] width 94 height 22
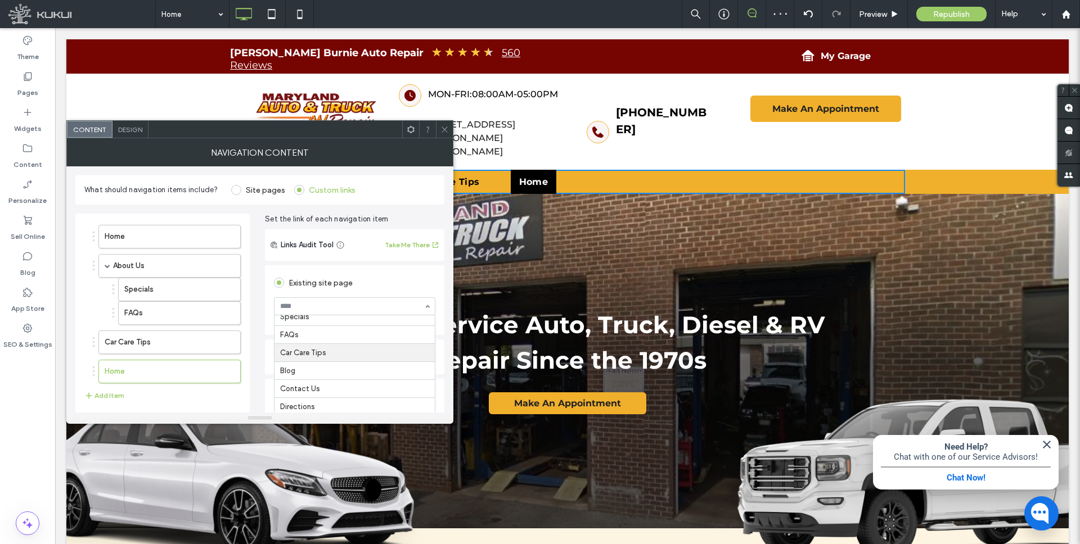
scroll to position [44, 0]
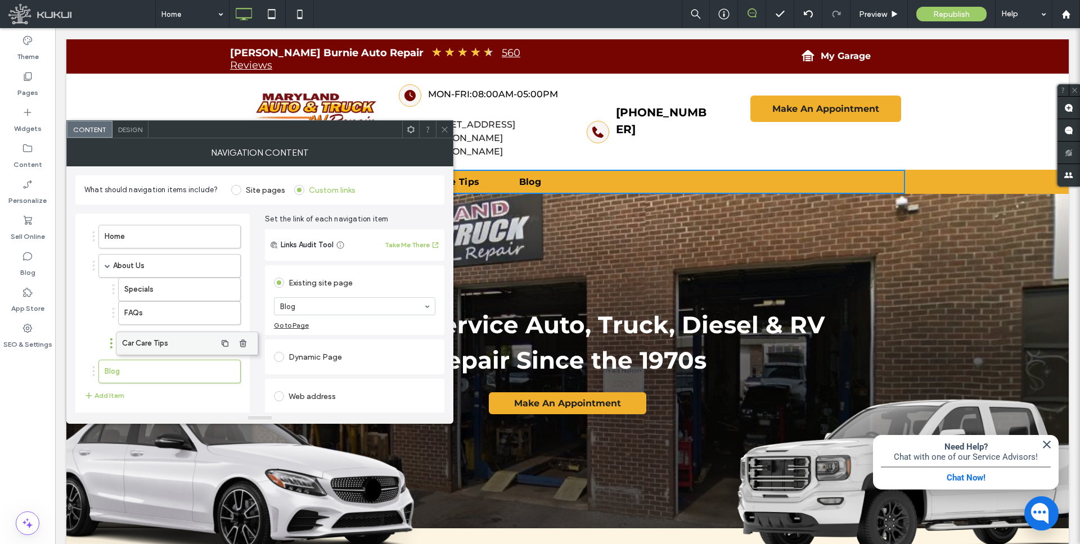
drag, startPoint x: 124, startPoint y: 343, endPoint x: 141, endPoint y: 344, distance: 16.9
drag, startPoint x: 121, startPoint y: 359, endPoint x: 143, endPoint y: 363, distance: 22.9
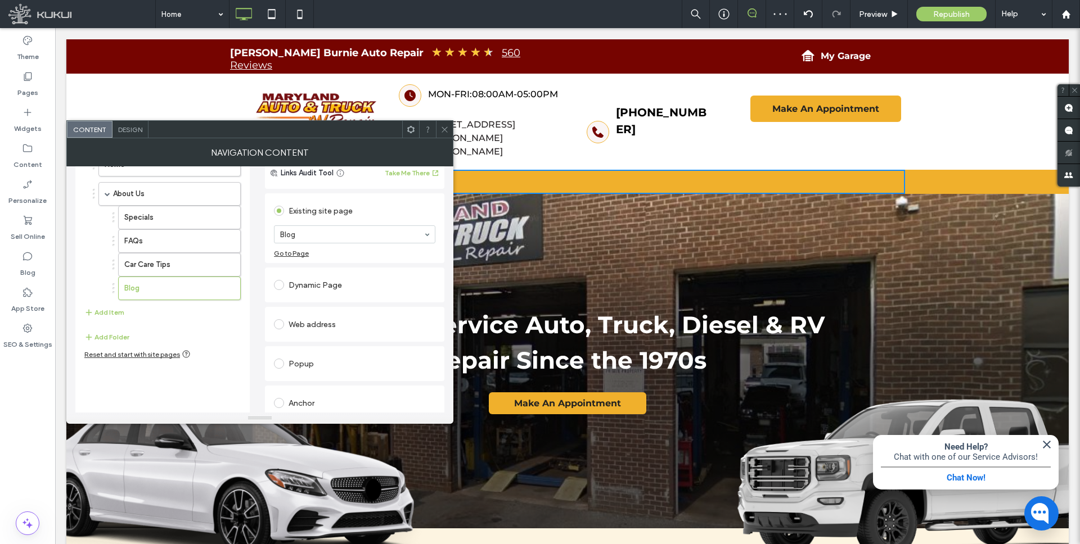
scroll to position [80, 0]
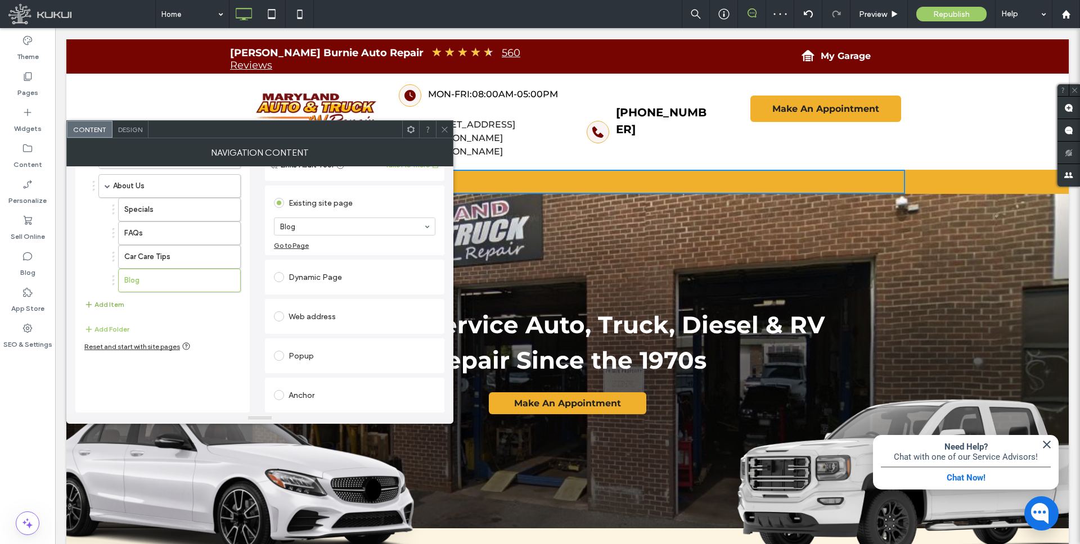
click at [111, 304] on button "Add Item" at bounding box center [104, 304] width 40 height 13
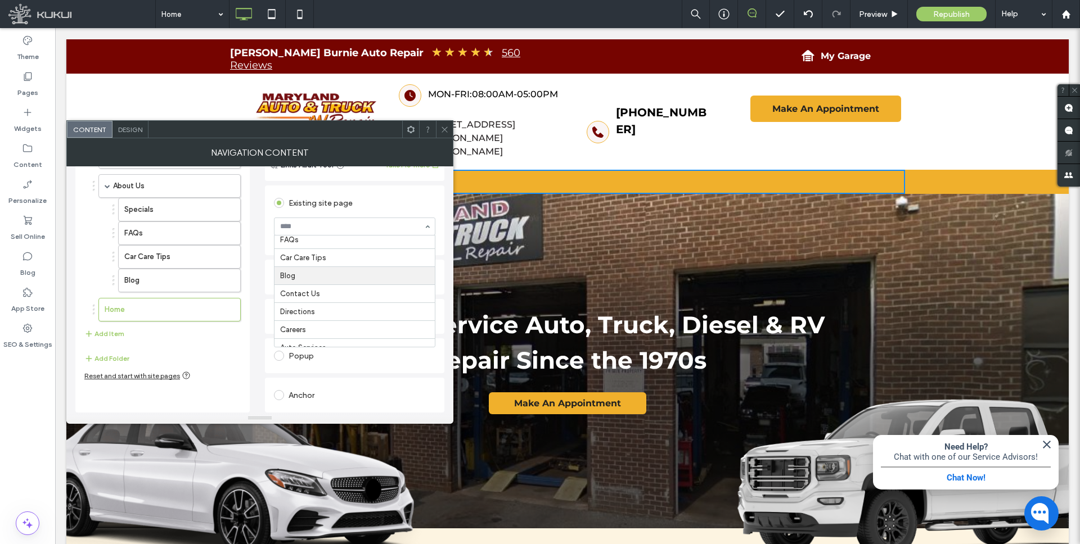
scroll to position [61, 0]
click at [117, 336] on button "Add Item" at bounding box center [104, 333] width 40 height 13
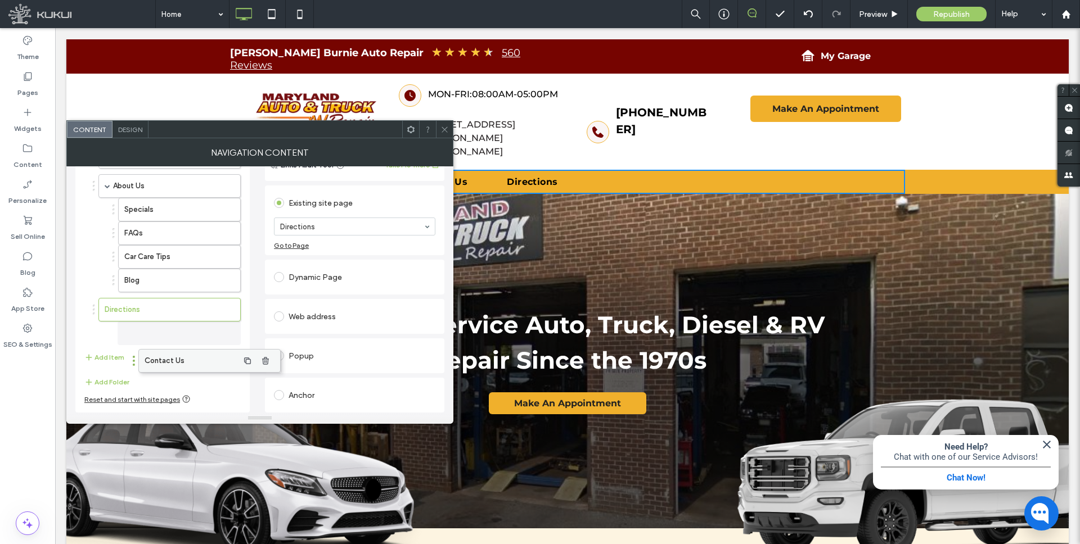
scroll to position [78, 0]
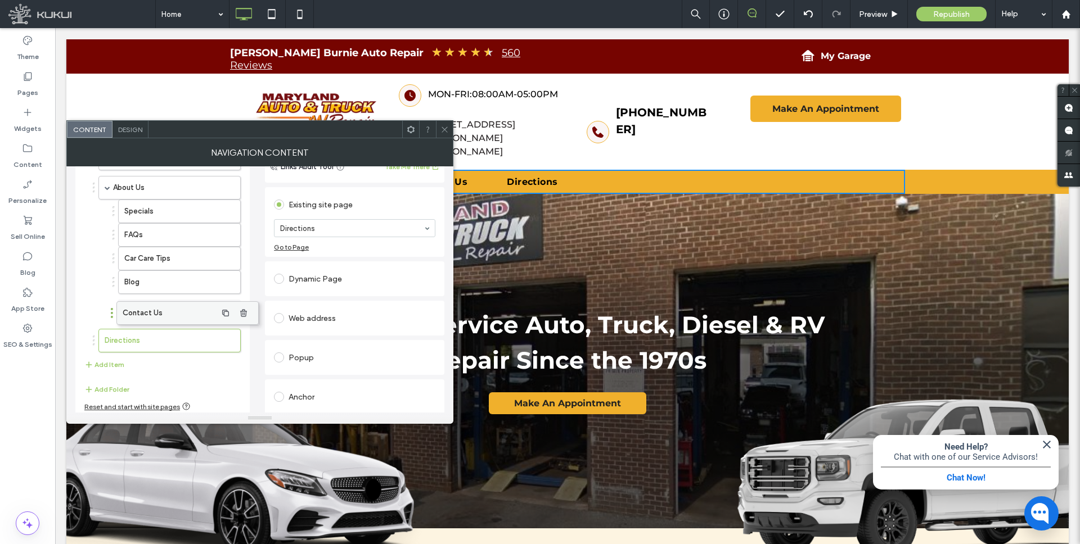
drag, startPoint x: 133, startPoint y: 313, endPoint x: 151, endPoint y: 314, distance: 18.1
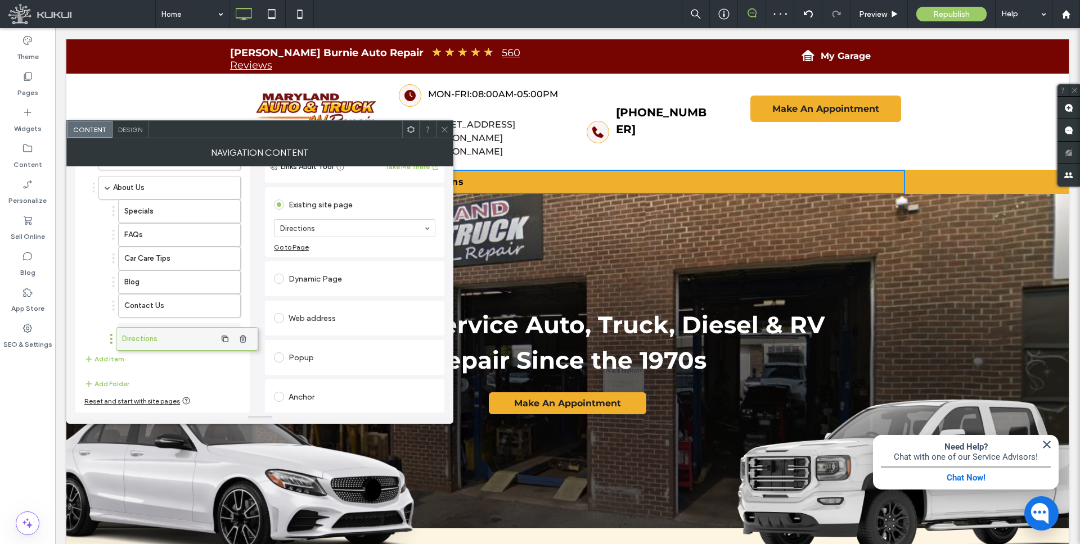
drag, startPoint x: 136, startPoint y: 331, endPoint x: 152, endPoint y: 336, distance: 17.5
click at [112, 353] on button "Add Item" at bounding box center [104, 351] width 40 height 13
click at [335, 275] on div "Dynamic Page" at bounding box center [354, 277] width 161 height 18
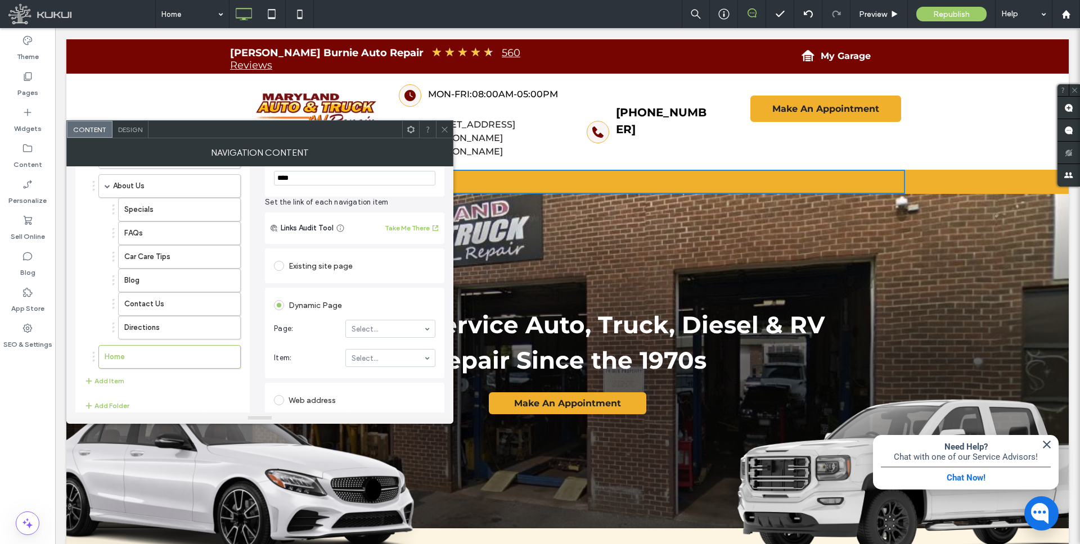
click at [323, 263] on div "Existing site page" at bounding box center [354, 266] width 161 height 18
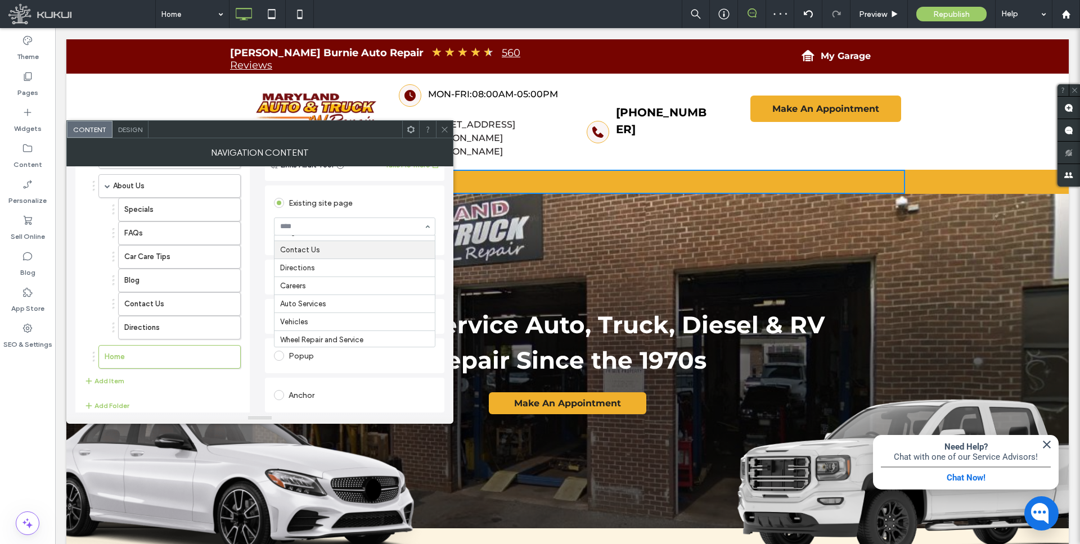
scroll to position [107, 0]
click at [114, 378] on button "Add Item" at bounding box center [104, 381] width 40 height 13
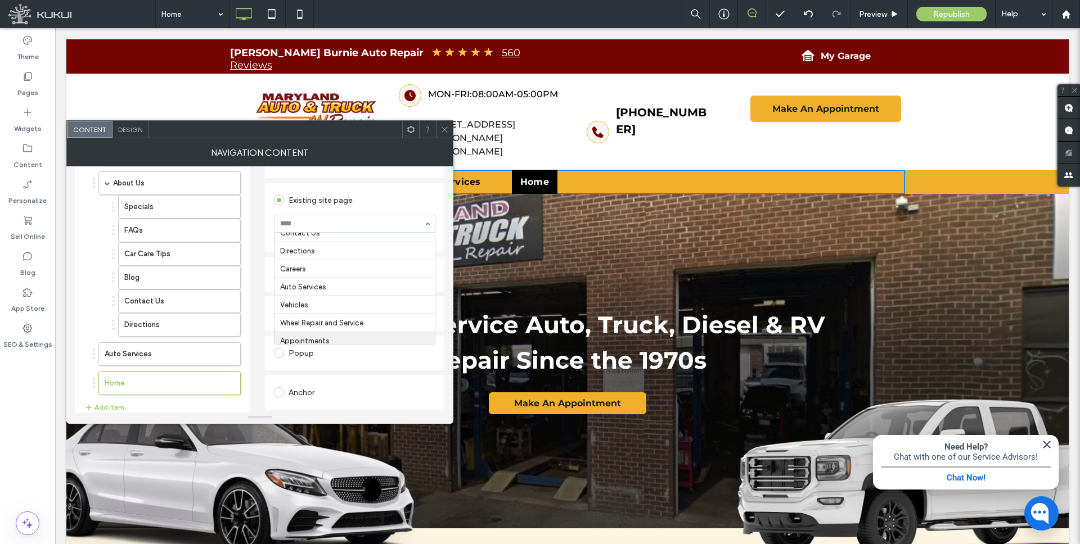
scroll to position [114, 0]
click at [306, 220] on input at bounding box center [351, 224] width 143 height 8
click at [434, 222] on div "Home" at bounding box center [354, 224] width 161 height 18
click at [277, 272] on span at bounding box center [279, 274] width 10 height 10
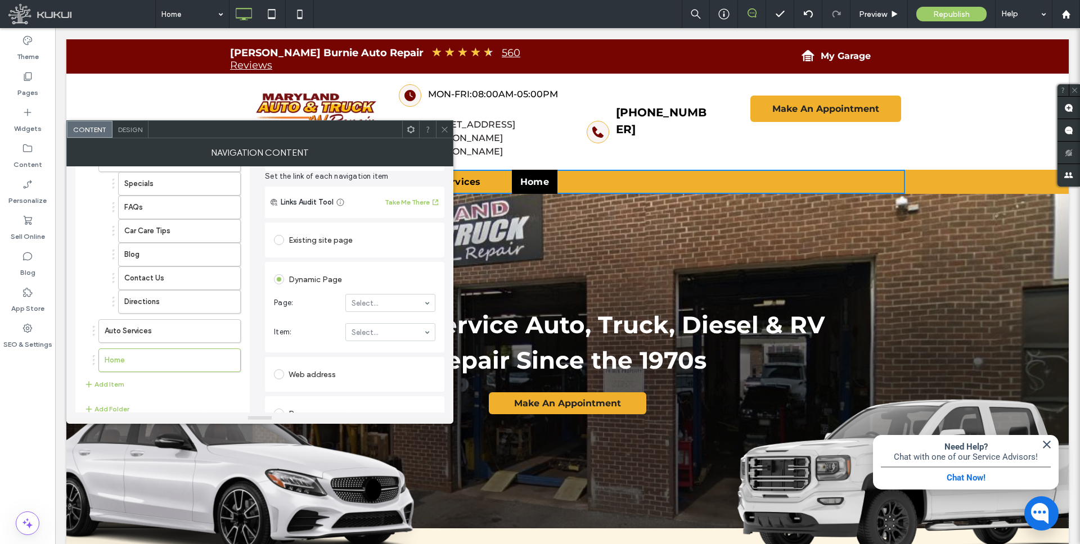
scroll to position [109, 0]
click at [376, 301] on input at bounding box center [388, 300] width 72 height 8
click at [169, 359] on label "Home" at bounding box center [152, 357] width 94 height 22
click at [277, 238] on span at bounding box center [279, 237] width 10 height 10
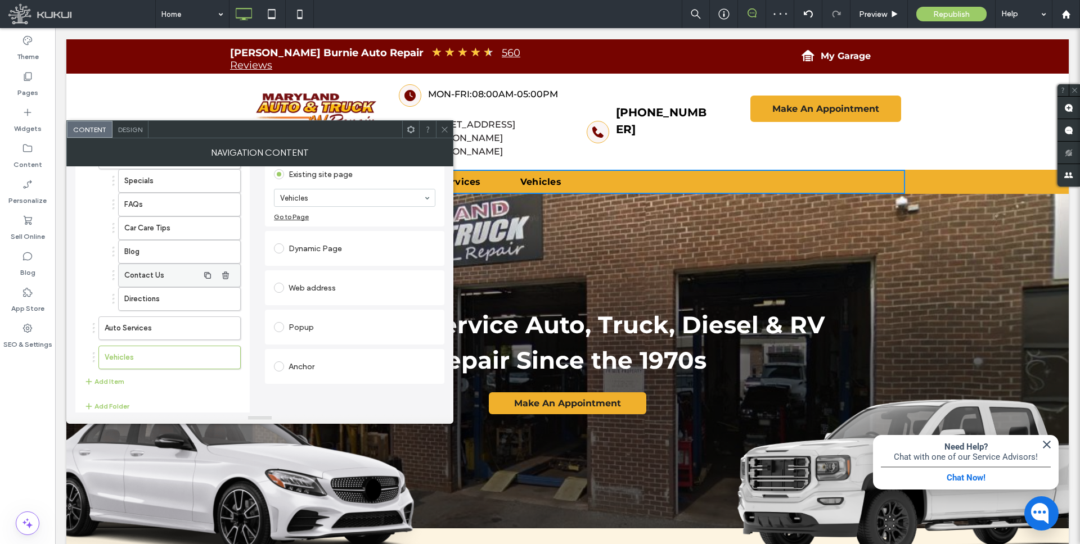
scroll to position [109, 0]
drag, startPoint x: 123, startPoint y: 354, endPoint x: 164, endPoint y: 344, distance: 42.3
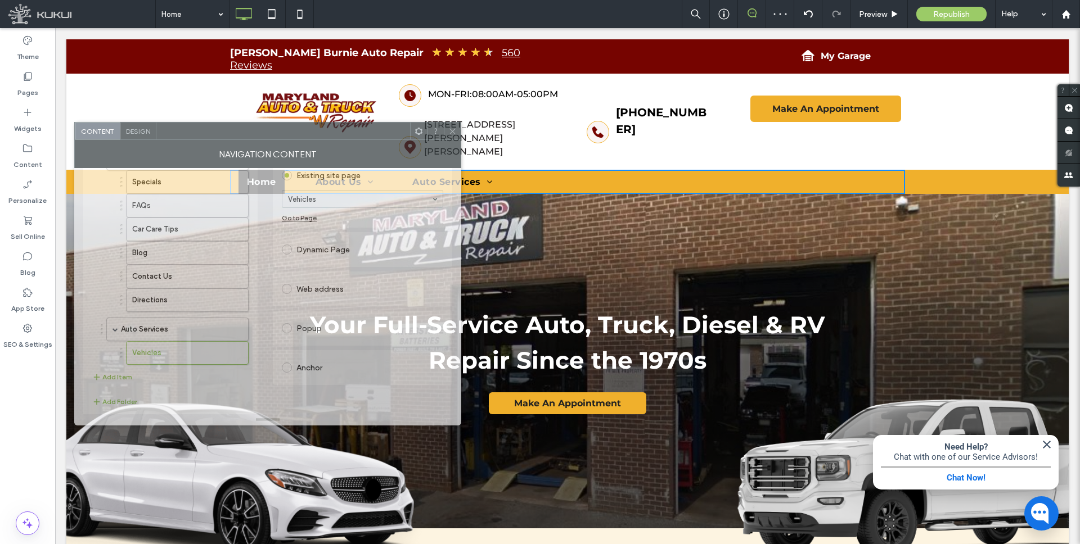
drag, startPoint x: 306, startPoint y: 127, endPoint x: 313, endPoint y: 125, distance: 7.6
click at [313, 125] on div at bounding box center [283, 131] width 254 height 17
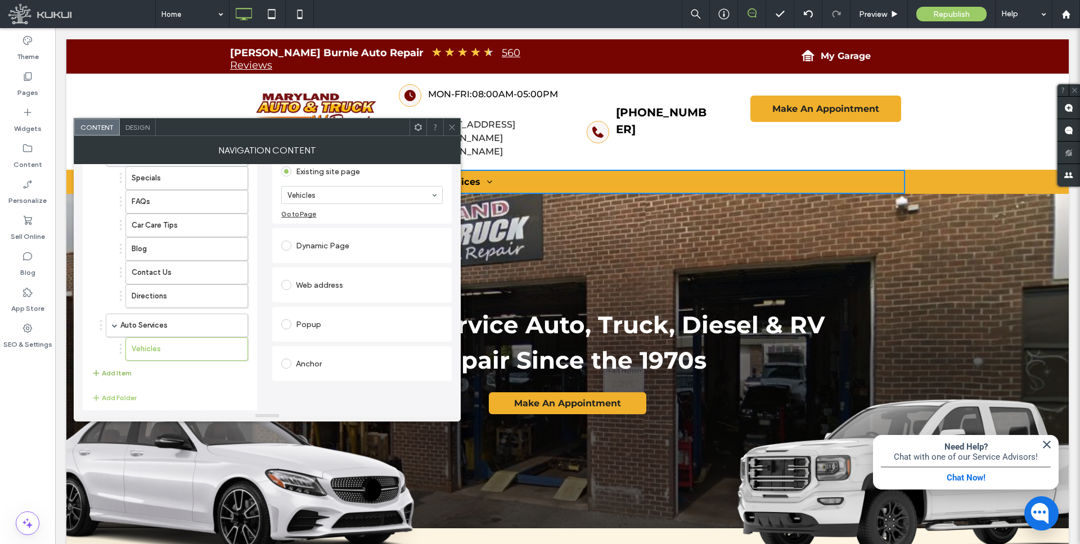
click at [119, 369] on button "Add Item" at bounding box center [112, 373] width 40 height 13
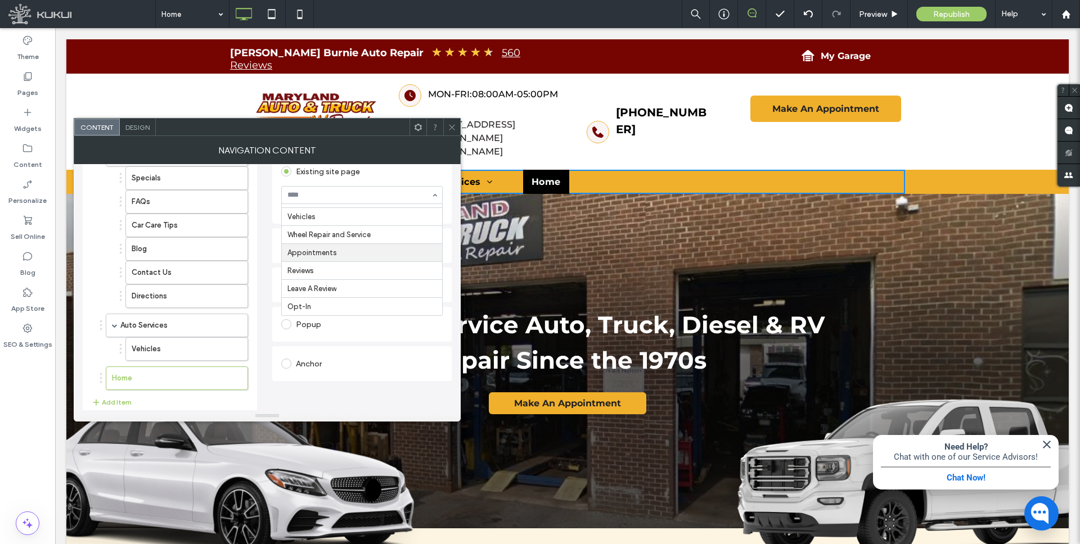
scroll to position [118, 0]
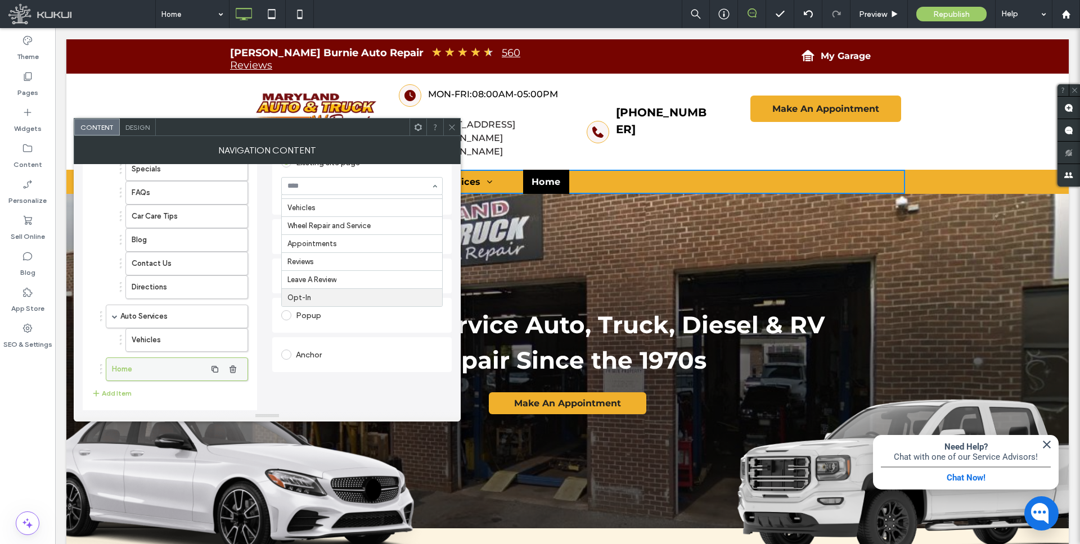
click at [205, 368] on label "Home" at bounding box center [159, 369] width 94 height 22
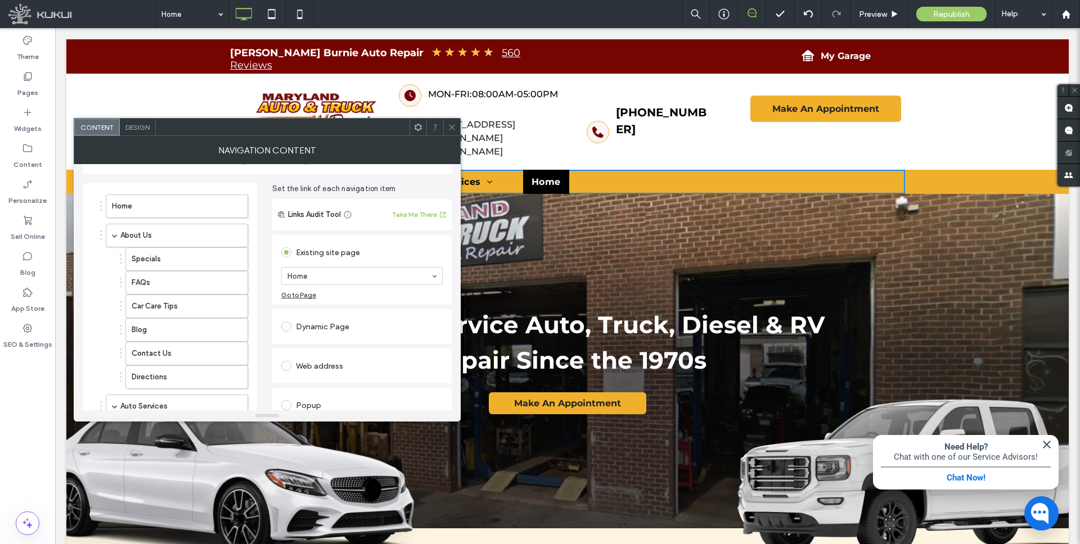
scroll to position [70, 0]
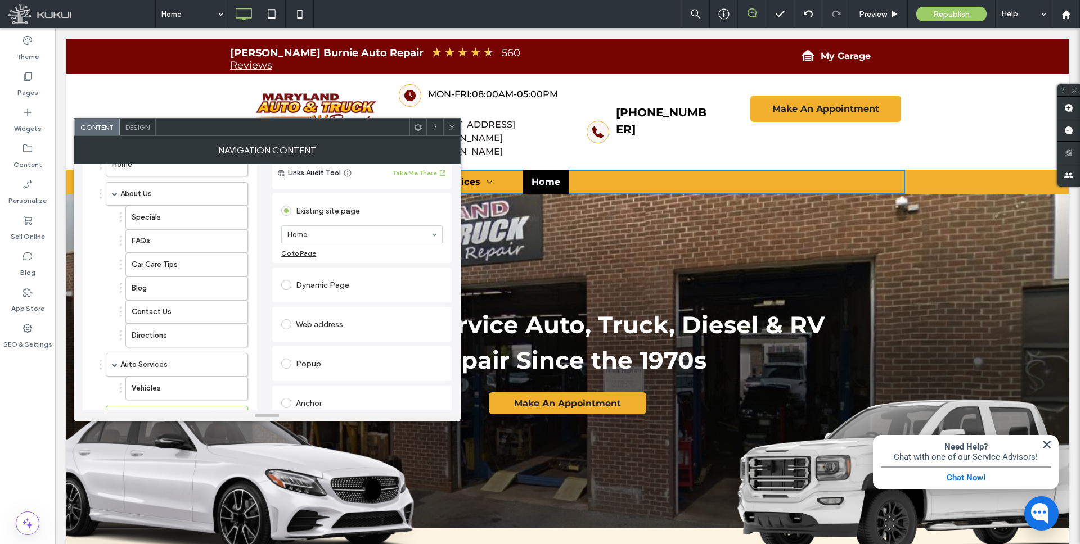
click at [293, 328] on label at bounding box center [288, 324] width 15 height 10
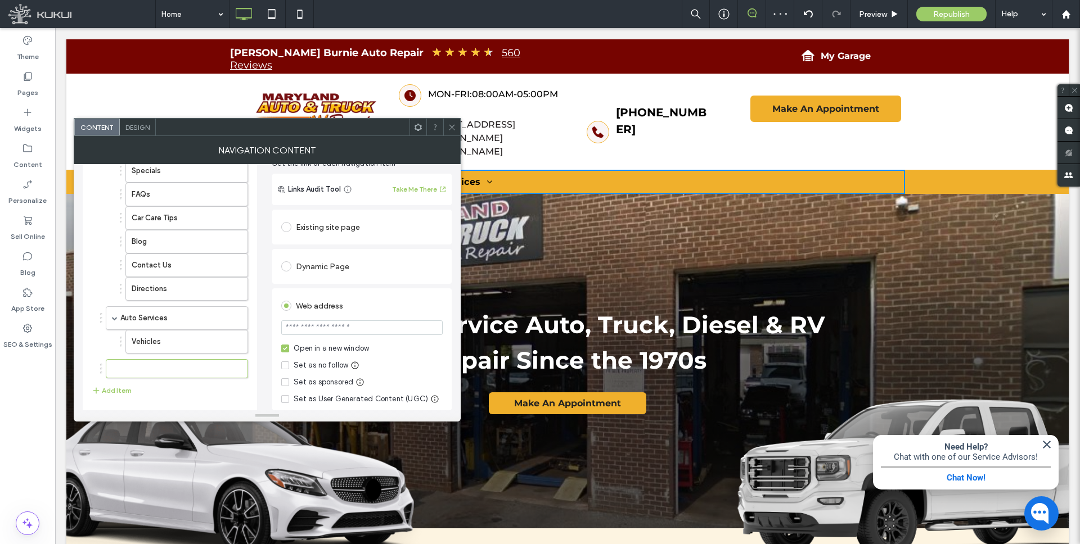
scroll to position [112, 0]
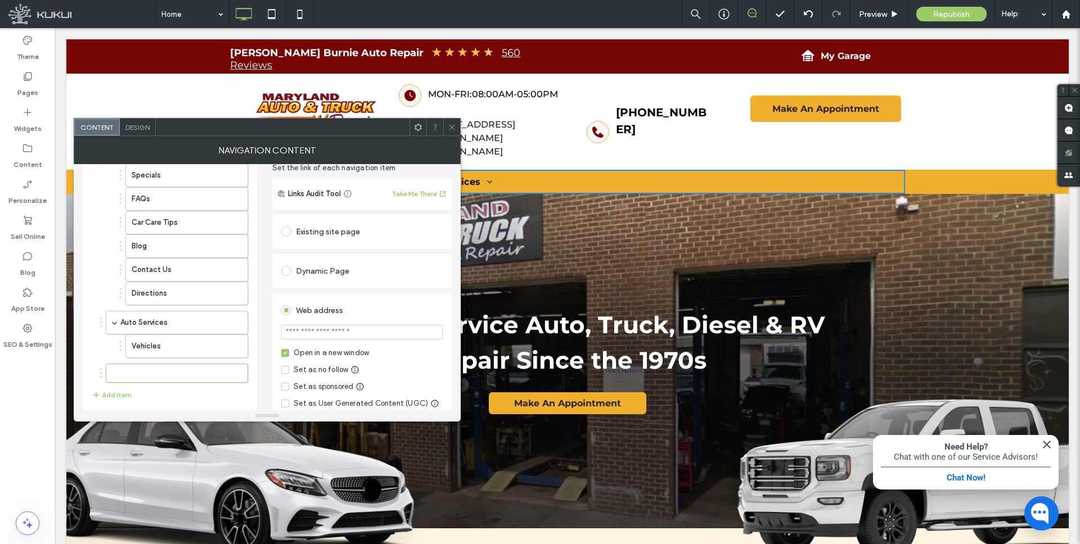
click at [287, 227] on span at bounding box center [286, 232] width 10 height 10
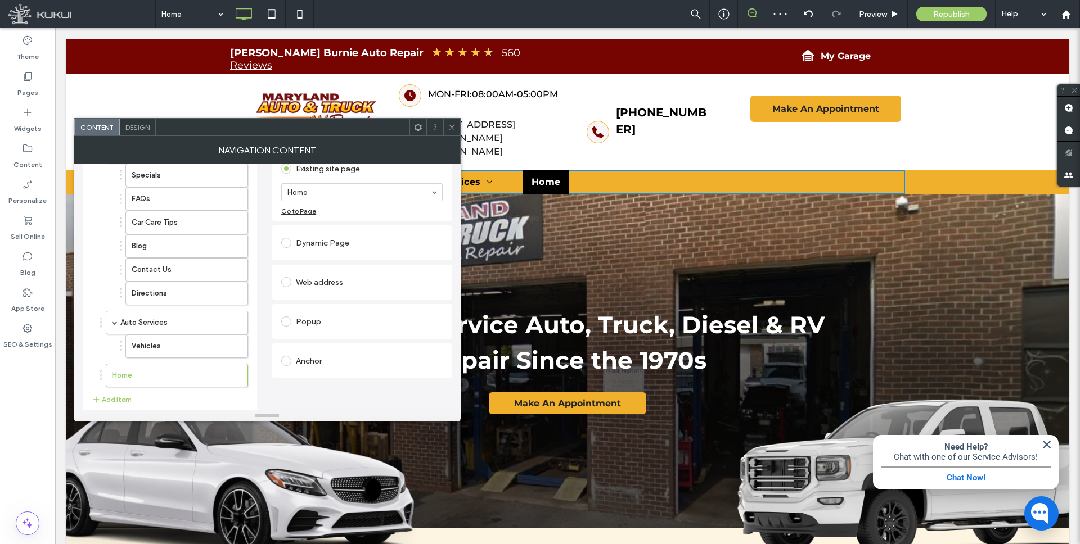
click at [287, 359] on span at bounding box center [286, 361] width 10 height 10
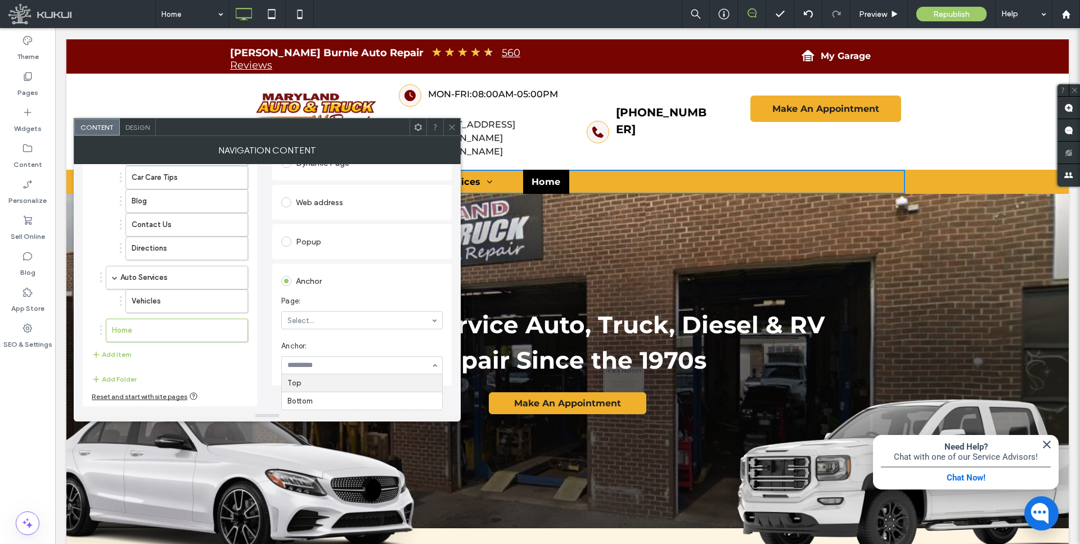
scroll to position [149, 0]
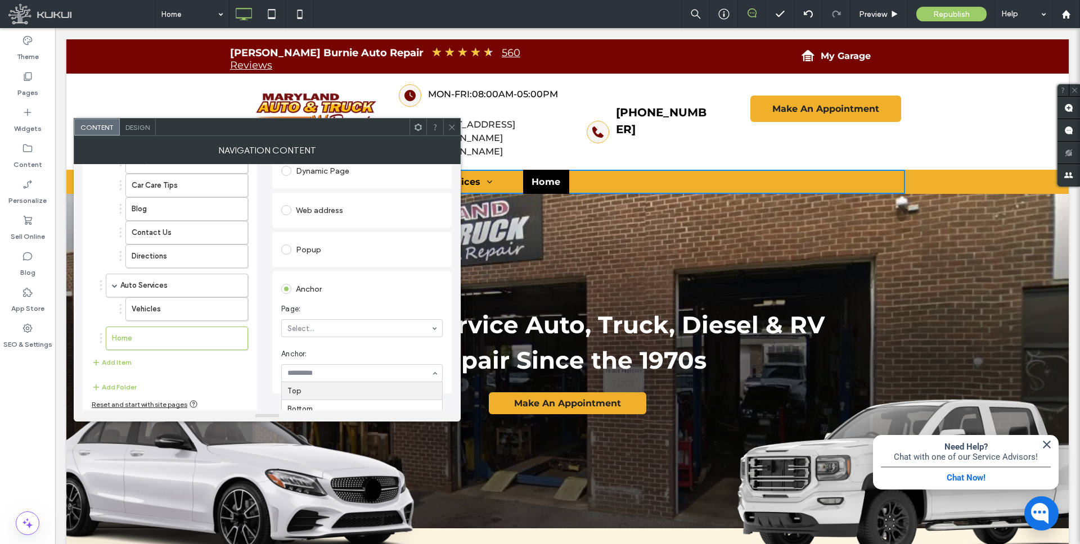
click at [317, 369] on input at bounding box center [358, 373] width 143 height 8
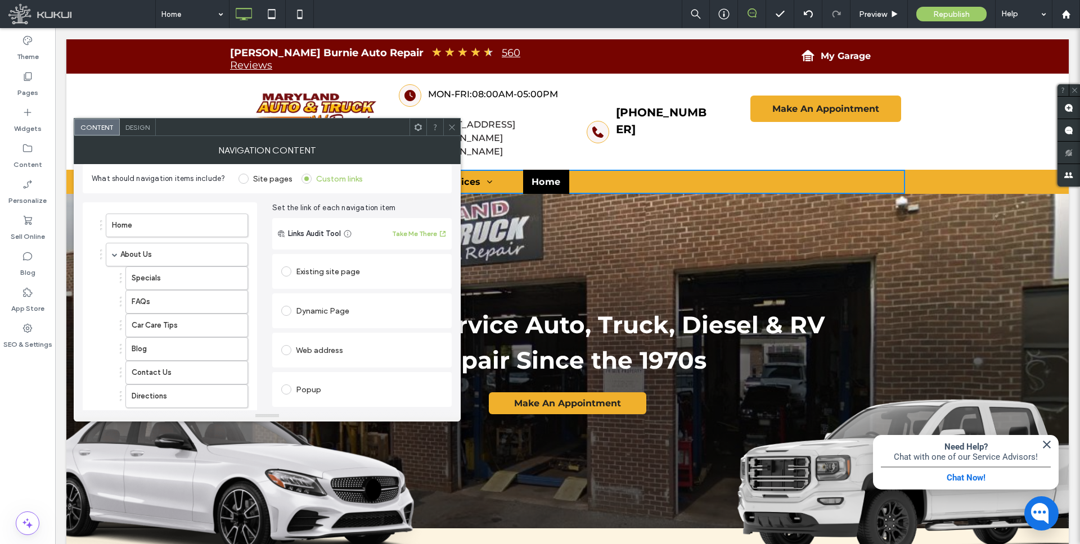
scroll to position [0, 0]
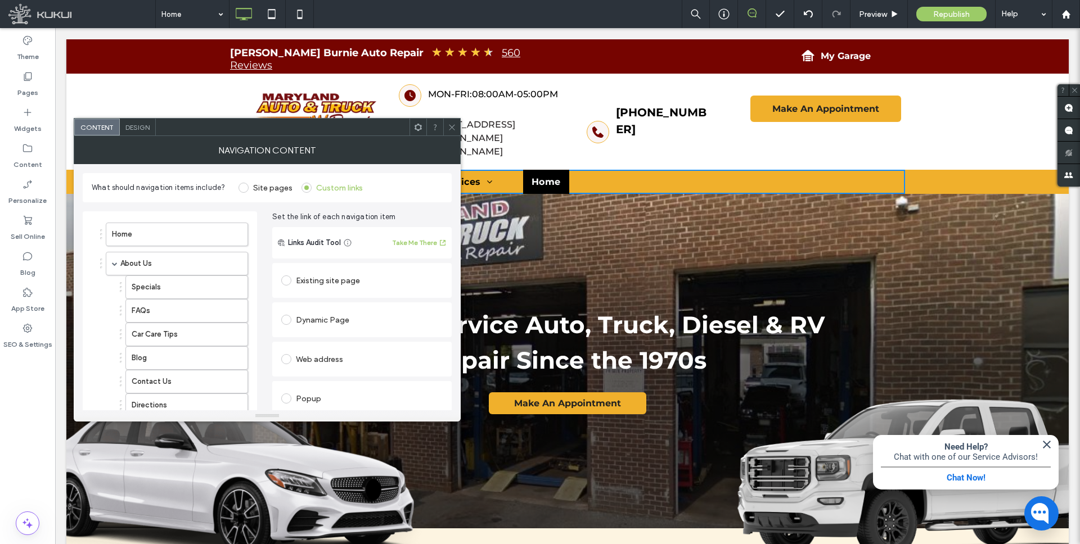
click at [283, 273] on div at bounding box center [288, 281] width 15 height 18
click at [288, 280] on span at bounding box center [286, 281] width 10 height 10
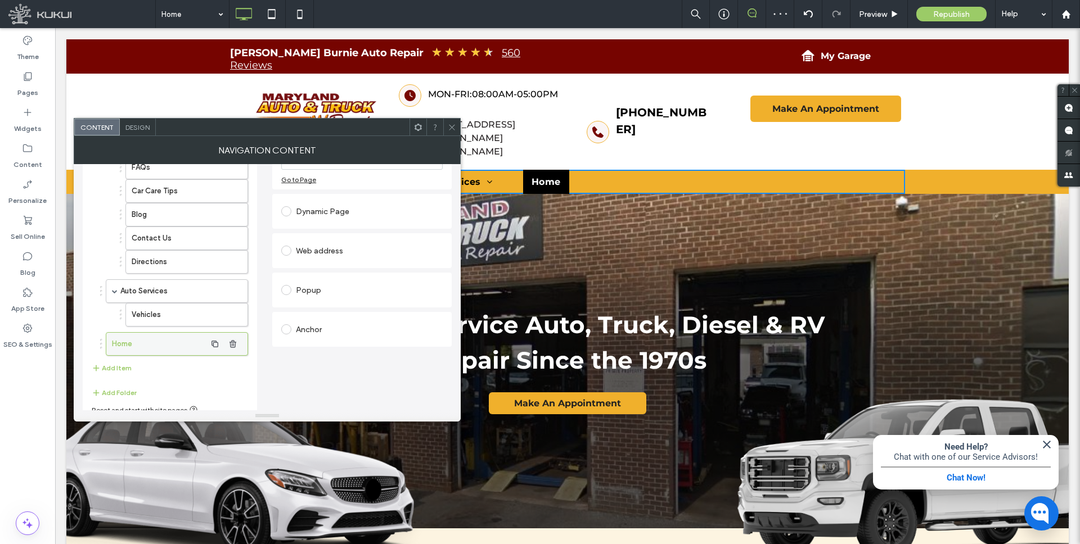
scroll to position [153, 0]
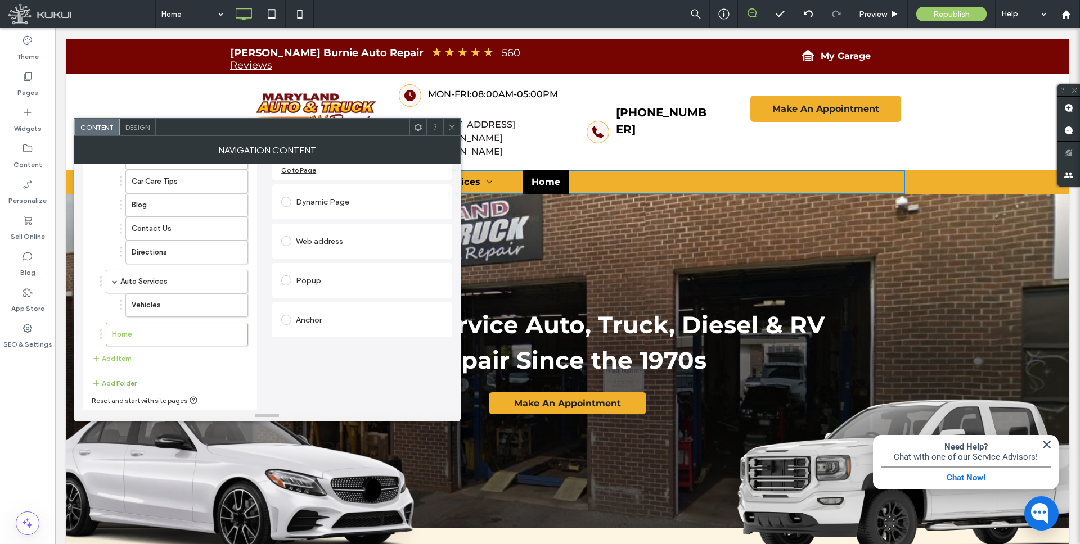
click at [113, 381] on button "Add Folder" at bounding box center [114, 383] width 45 height 13
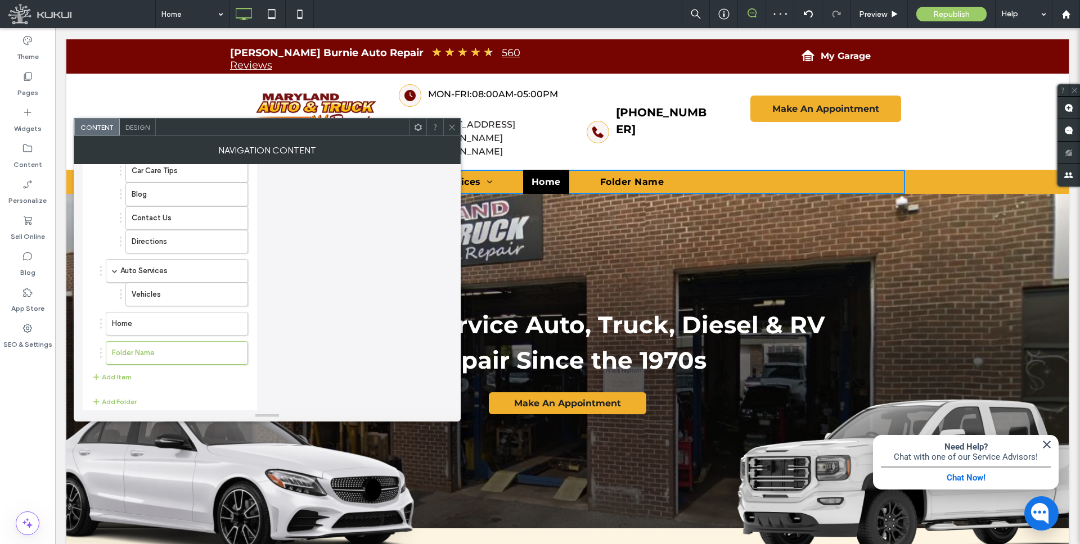
scroll to position [172, 0]
click at [147, 316] on label "Home" at bounding box center [159, 316] width 94 height 22
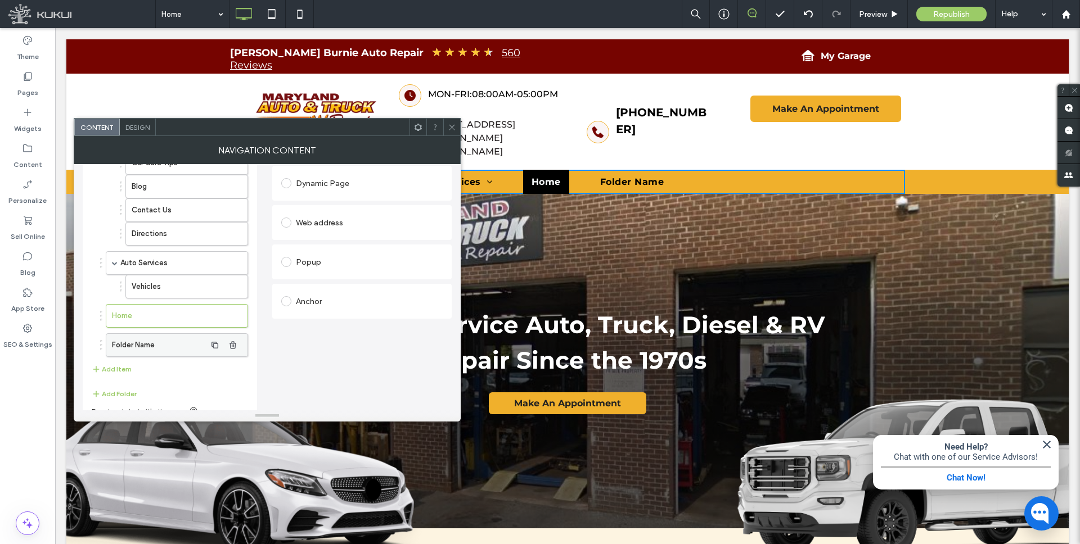
click at [166, 342] on label "Folder Name" at bounding box center [159, 345] width 94 height 22
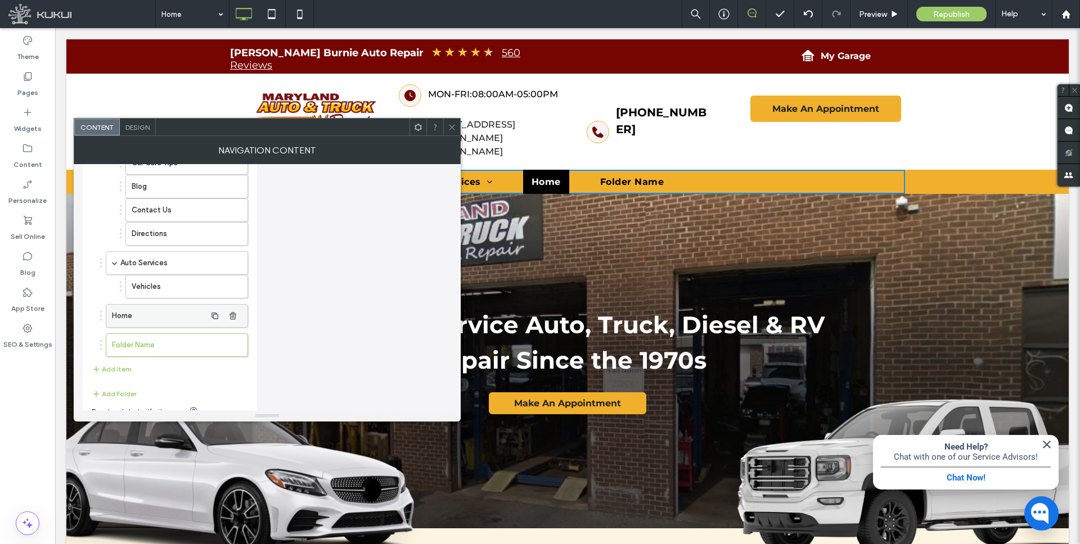
click at [181, 317] on label "Home" at bounding box center [159, 316] width 94 height 22
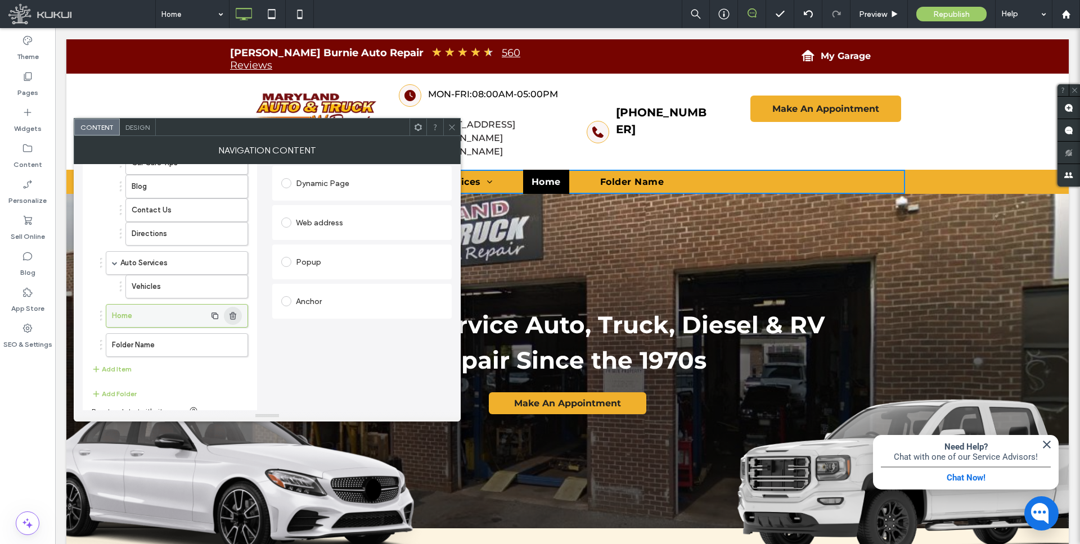
click at [233, 313] on use "button" at bounding box center [232, 315] width 7 height 7
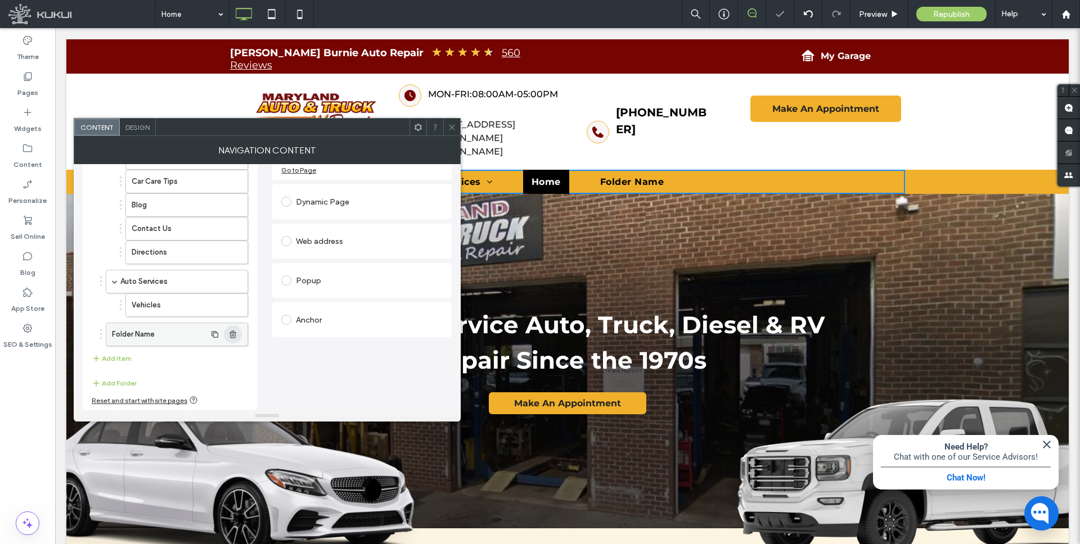
scroll to position [153, 0]
click at [161, 339] on label "Folder Name" at bounding box center [159, 334] width 94 height 22
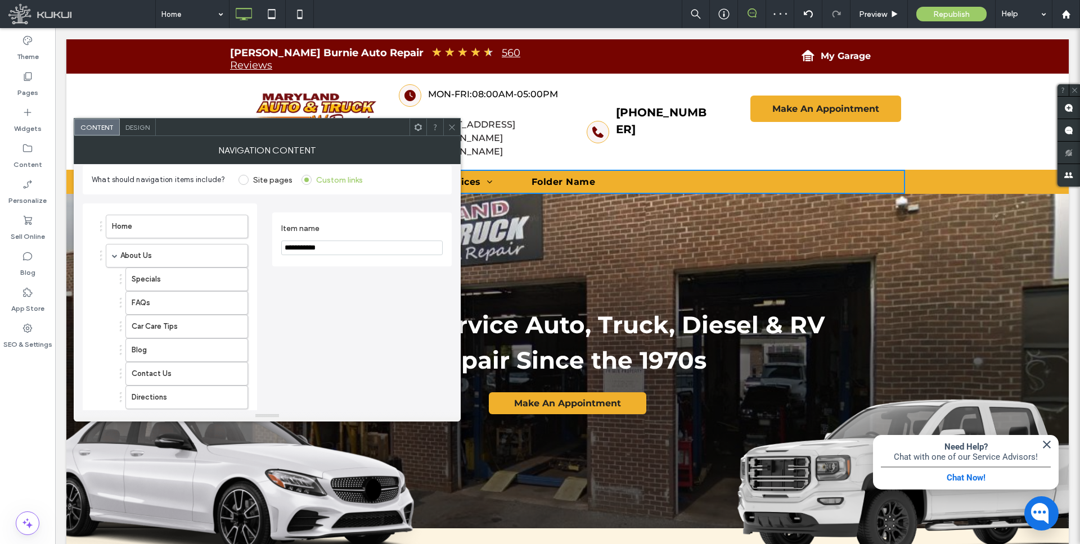
scroll to position [6, 0]
click at [337, 249] on input "**********" at bounding box center [361, 249] width 161 height 15
click at [335, 252] on input "**********" at bounding box center [361, 249] width 161 height 15
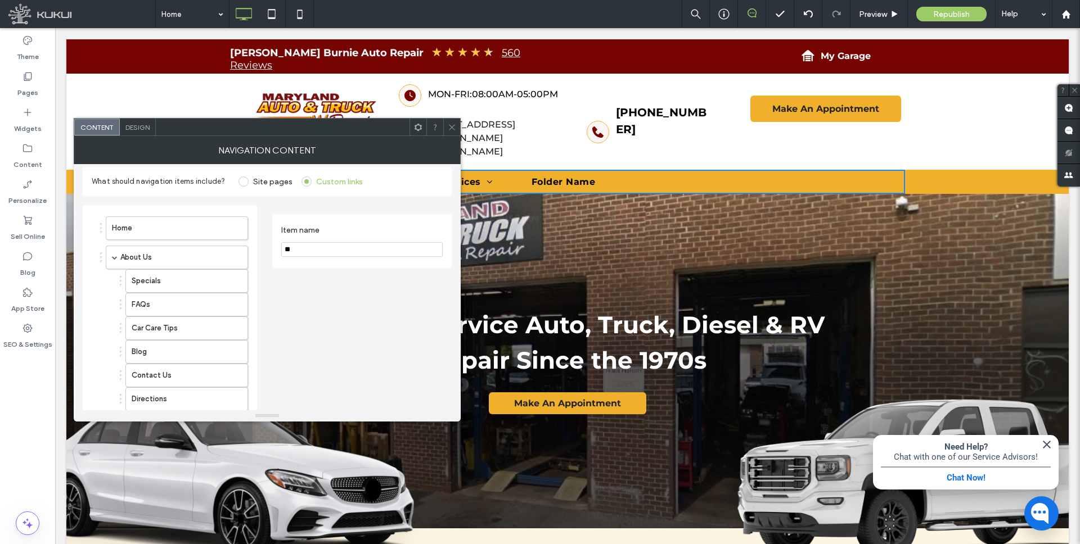
type input "*"
click at [315, 248] on input "Item name" at bounding box center [361, 249] width 161 height 15
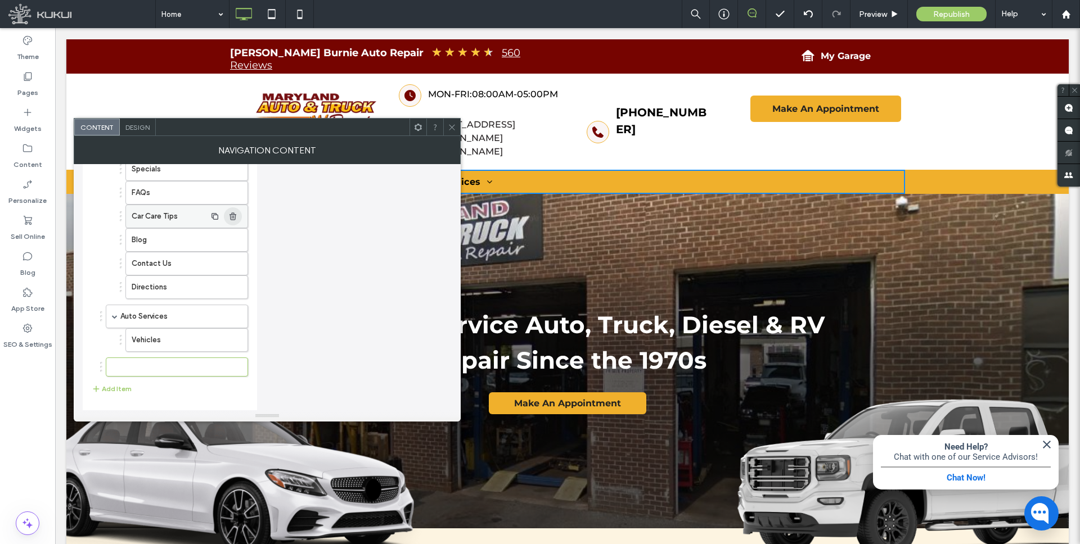
scroll to position [120, 0]
type input "**********"
click at [155, 366] on label "Truck & RV" at bounding box center [159, 368] width 94 height 22
click at [190, 367] on label "Truck & RV" at bounding box center [159, 368] width 94 height 22
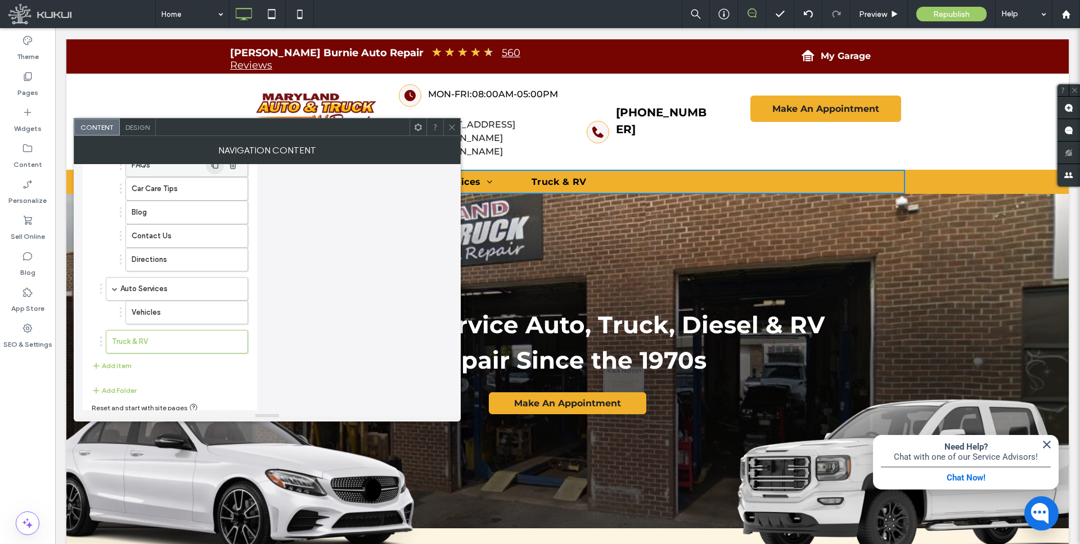
scroll to position [153, 0]
click at [123, 357] on button "Add Item" at bounding box center [112, 358] width 40 height 13
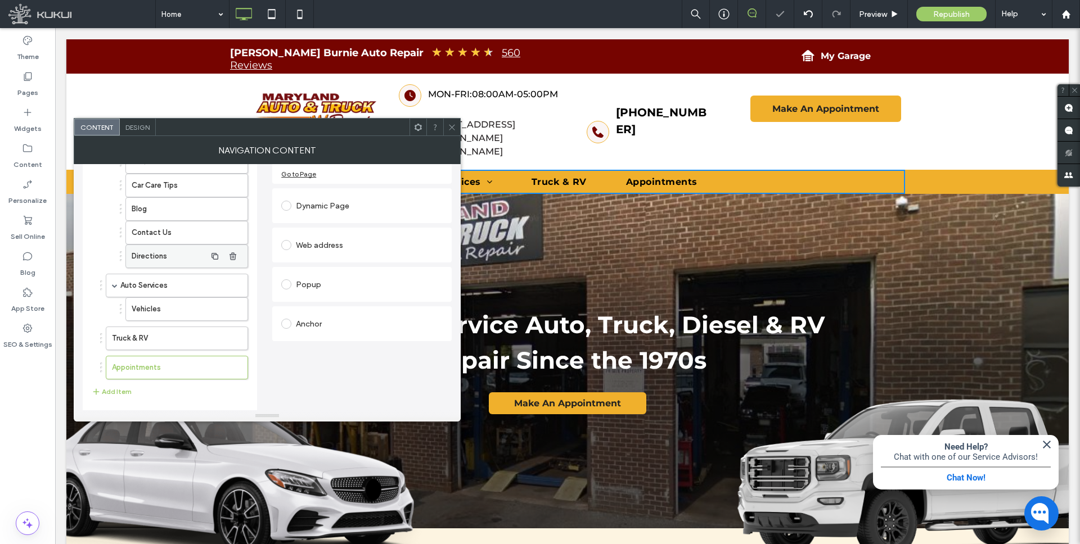
scroll to position [154, 0]
click at [120, 385] on button "Add Item" at bounding box center [112, 387] width 40 height 13
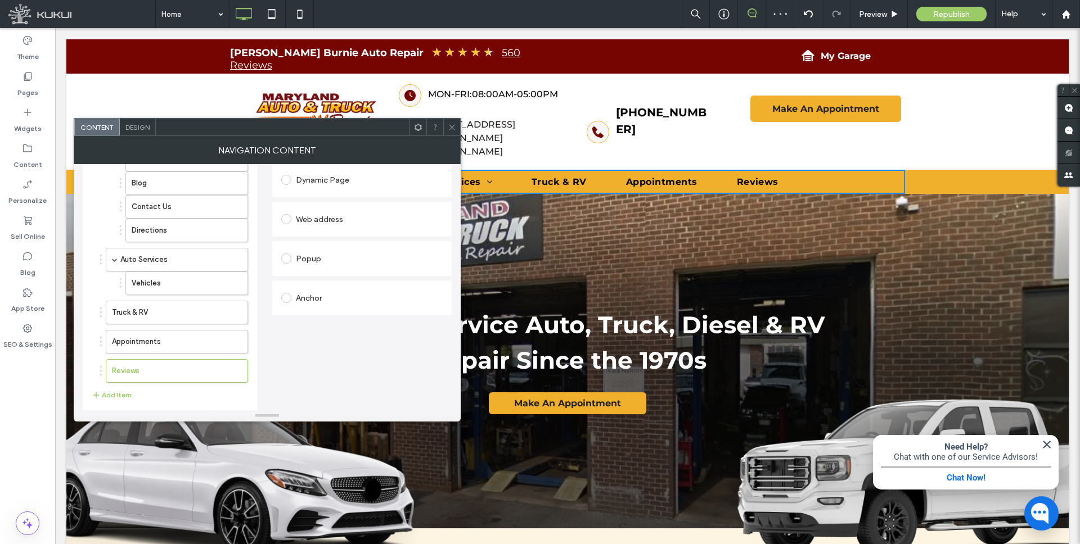
scroll to position [177, 0]
click at [117, 393] on button "Add Item" at bounding box center [112, 393] width 40 height 13
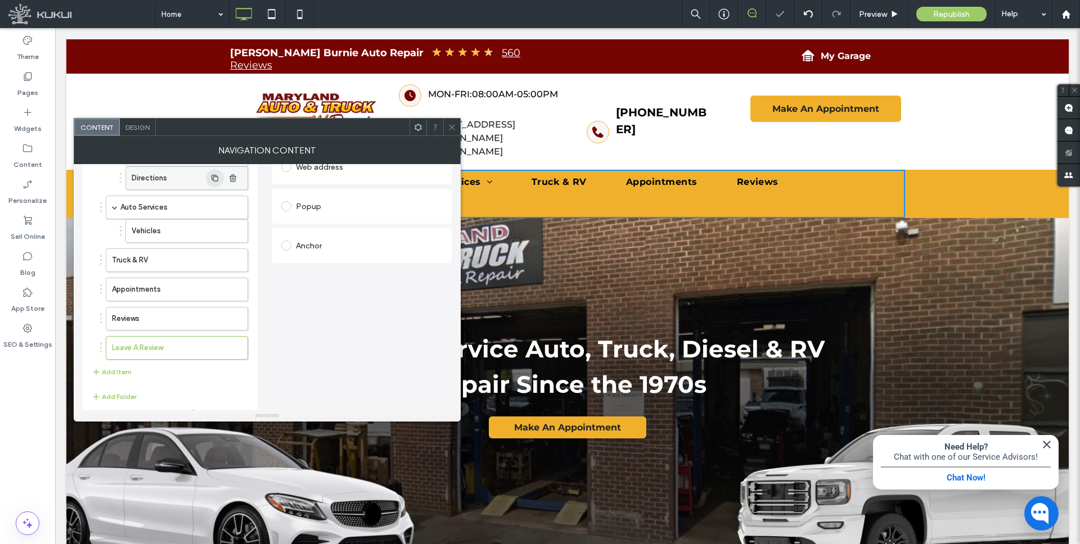
scroll to position [231, 0]
drag, startPoint x: 145, startPoint y: 341, endPoint x: 176, endPoint y: 336, distance: 31.3
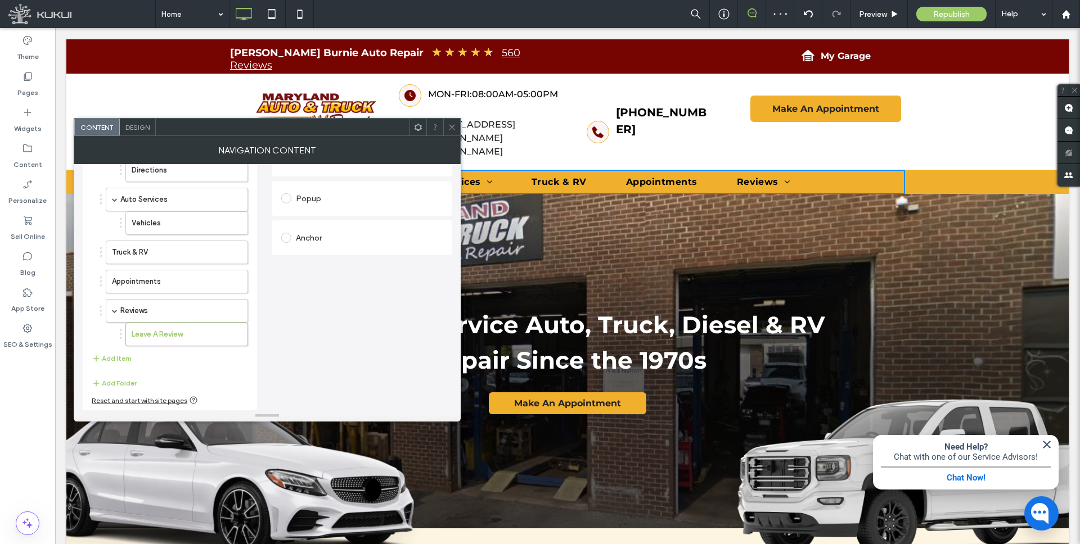
scroll to position [0, 0]
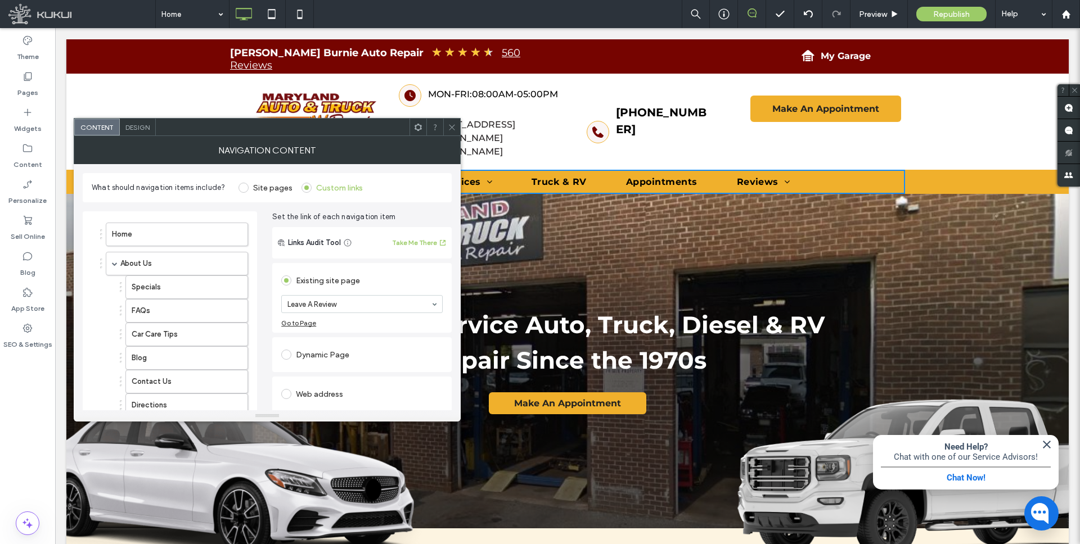
click at [417, 128] on icon at bounding box center [418, 127] width 8 height 8
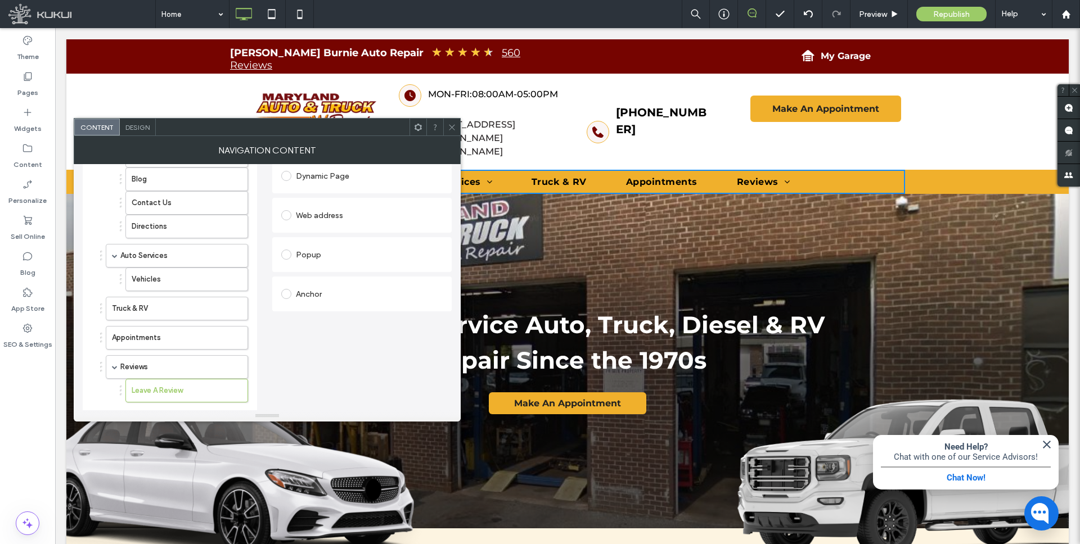
scroll to position [178, 0]
click at [163, 306] on label "Truck & RV" at bounding box center [159, 309] width 94 height 22
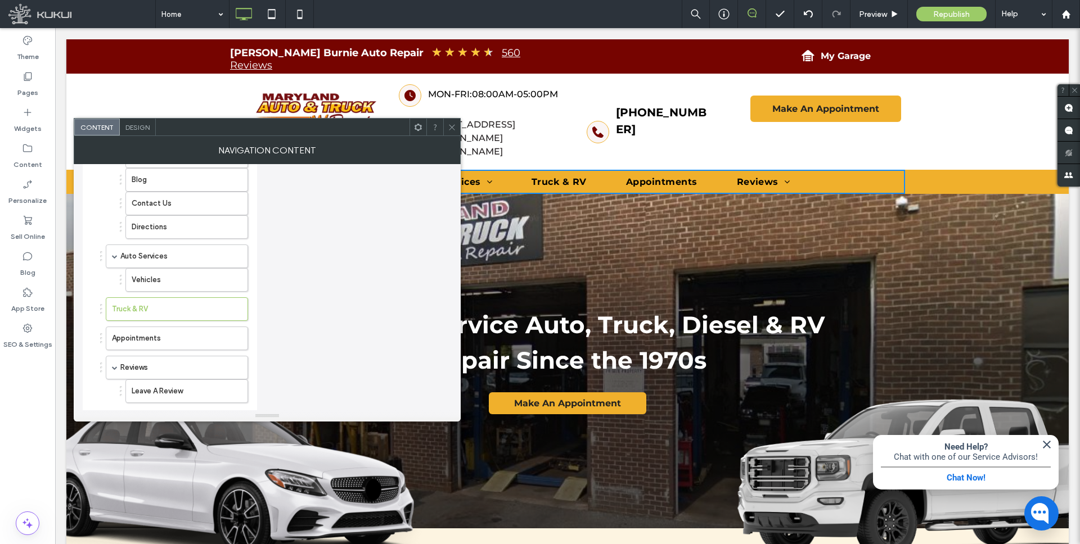
scroll to position [0, 0]
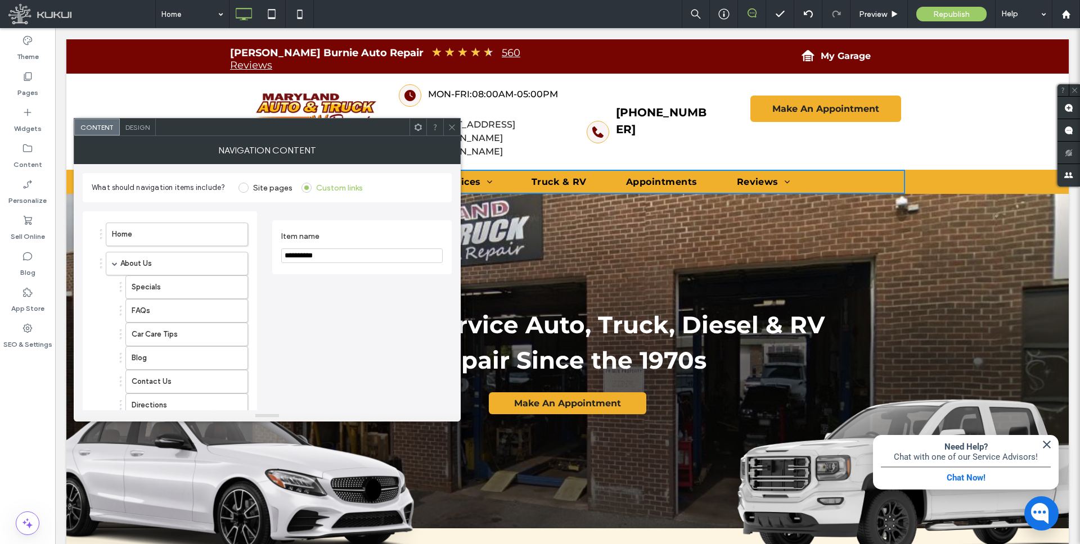
click at [420, 127] on icon at bounding box center [418, 127] width 8 height 8
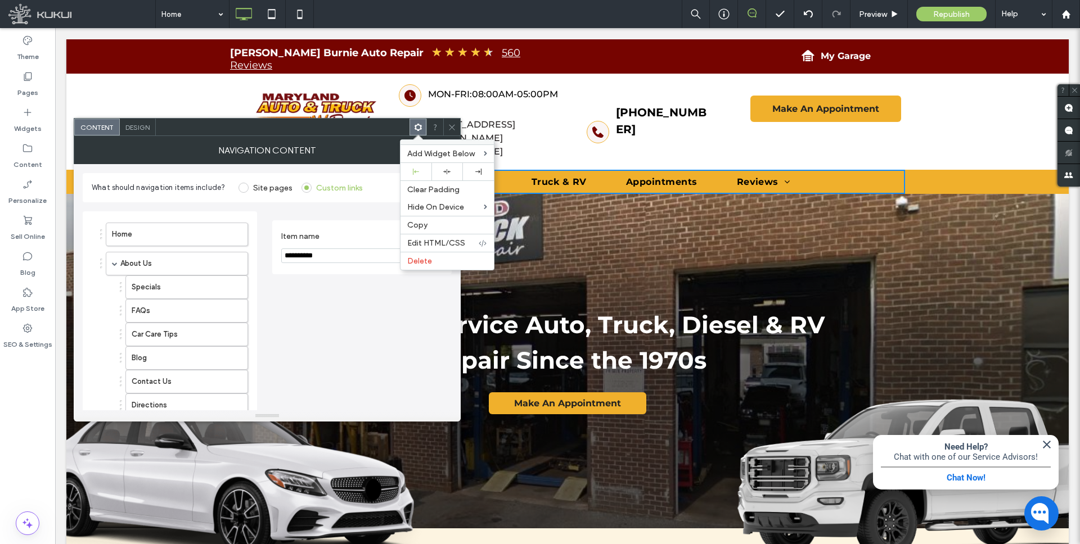
click at [344, 323] on div "**********" at bounding box center [361, 428] width 179 height 434
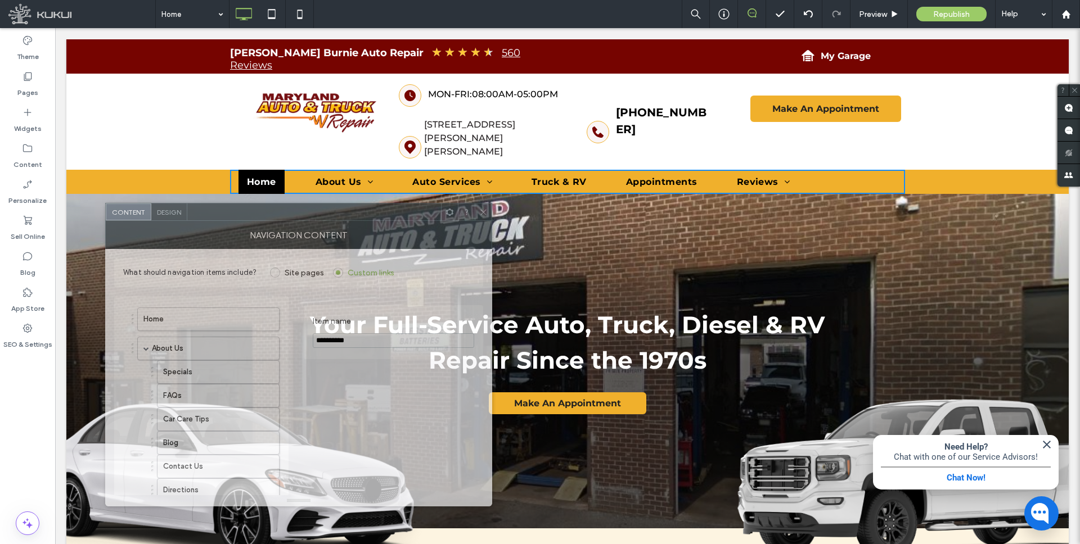
drag, startPoint x: 312, startPoint y: 128, endPoint x: 343, endPoint y: 213, distance: 90.6
click at [343, 213] on div at bounding box center [314, 212] width 254 height 17
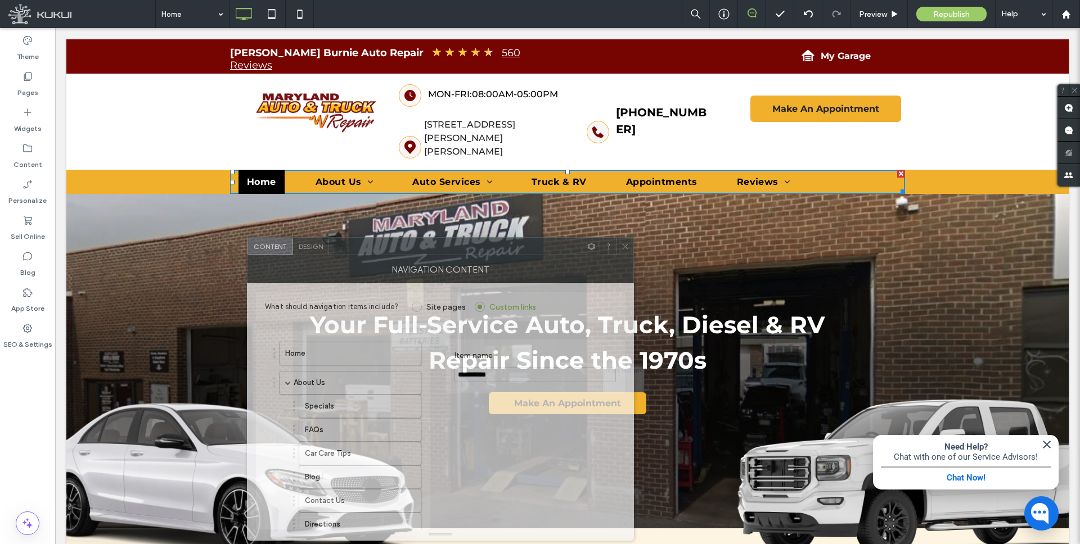
drag, startPoint x: 387, startPoint y: 217, endPoint x: 524, endPoint y: 263, distance: 144.2
click at [524, 263] on div "**********" at bounding box center [440, 389] width 387 height 304
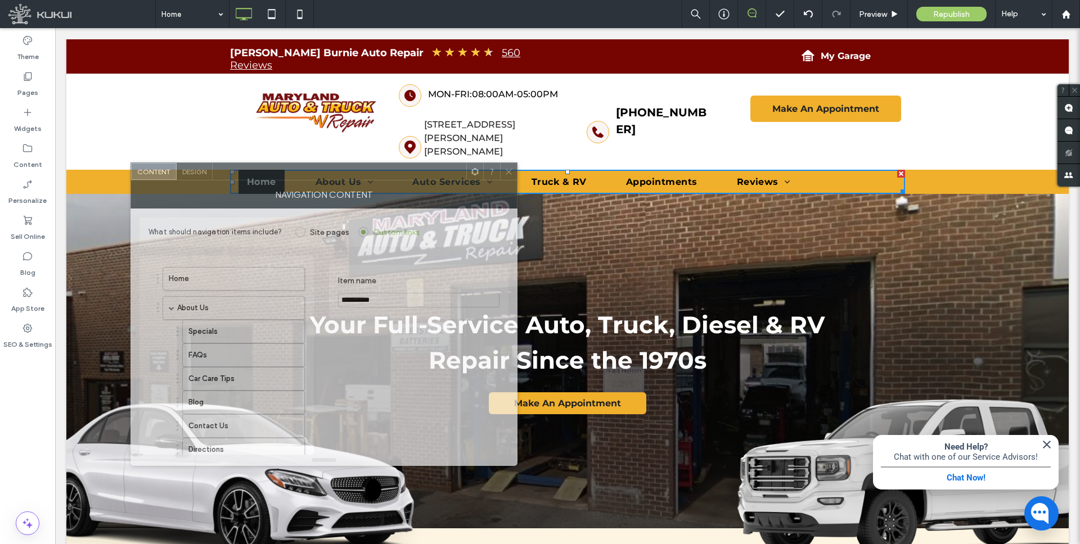
drag, startPoint x: 439, startPoint y: 245, endPoint x: 327, endPoint y: 167, distance: 136.1
click at [327, 167] on div at bounding box center [340, 171] width 254 height 17
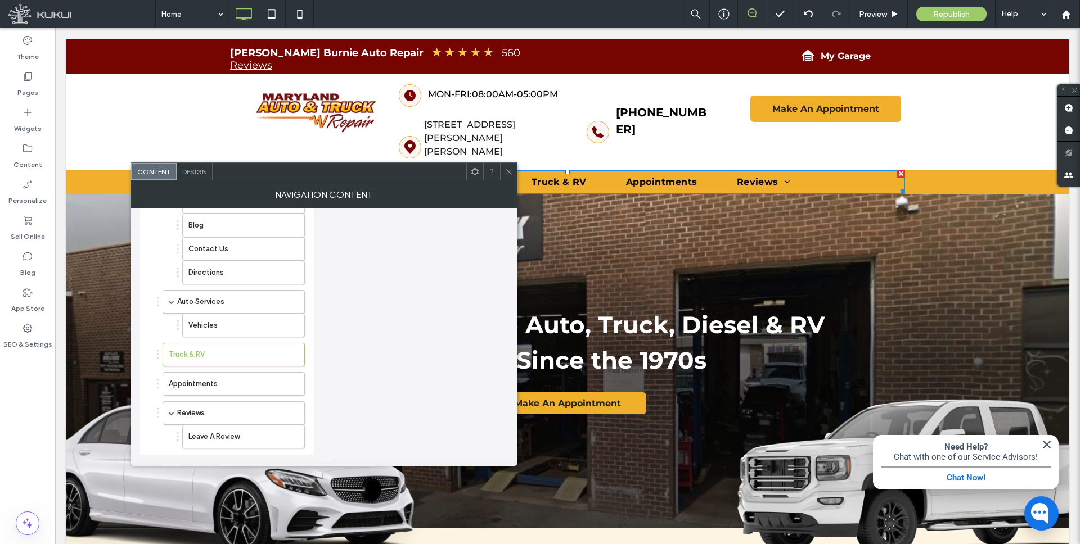
scroll to position [181, 0]
click at [250, 351] on label "Truck & RV" at bounding box center [216, 351] width 94 height 22
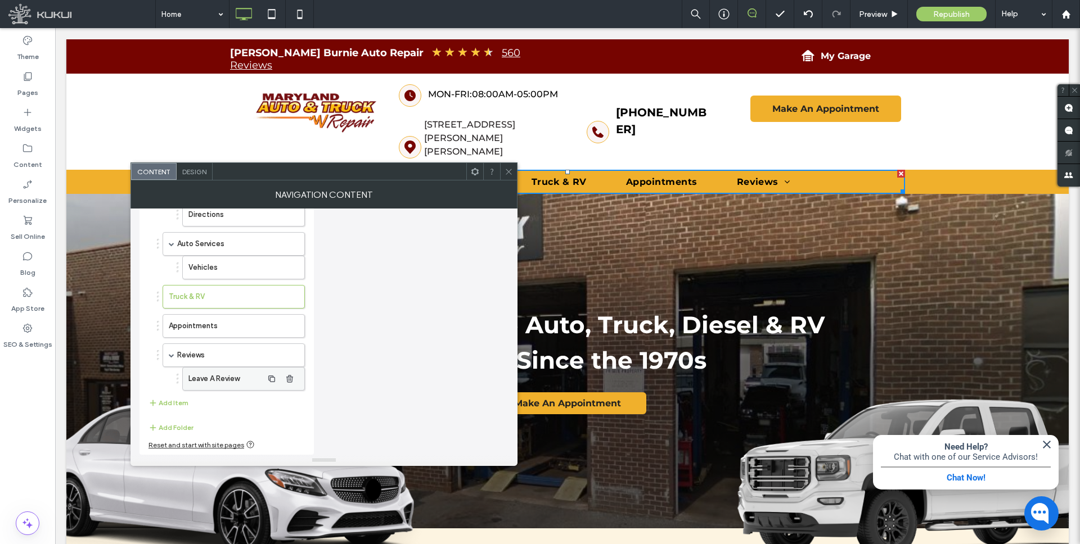
scroll to position [0, 0]
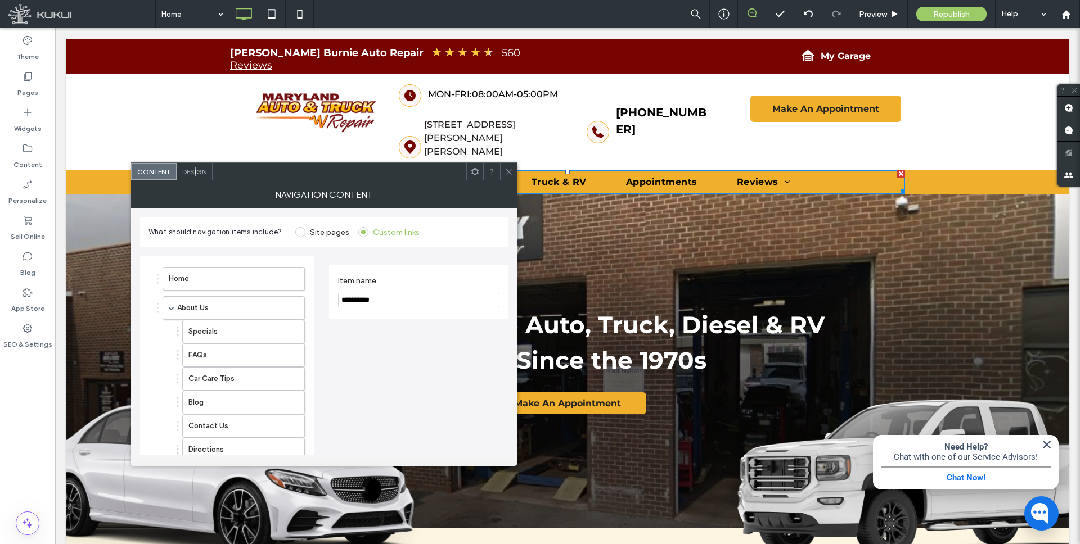
click at [195, 174] on span "Design" at bounding box center [194, 172] width 24 height 8
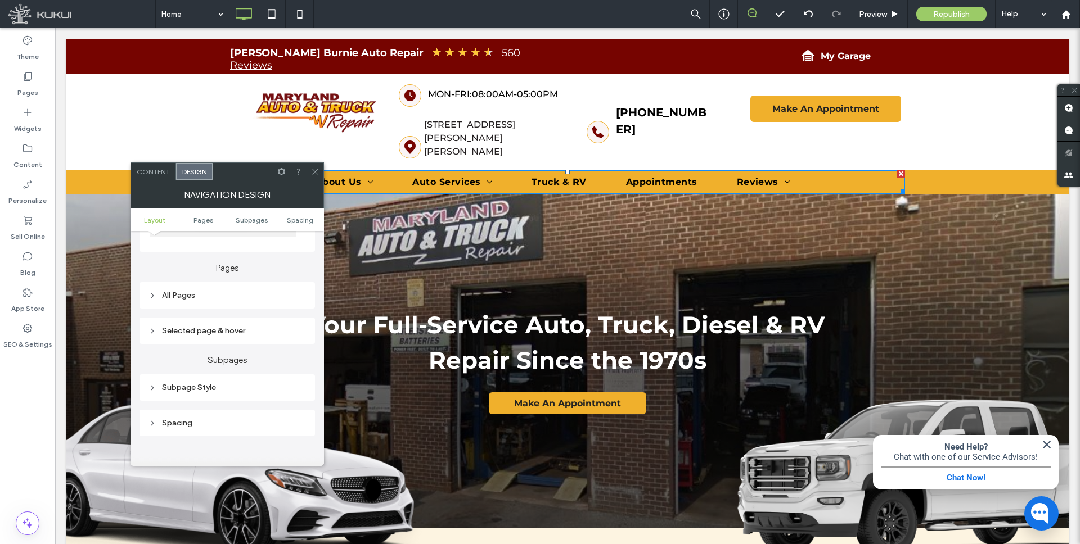
scroll to position [246, 0]
click at [188, 298] on div "All Pages" at bounding box center [226, 295] width 157 height 10
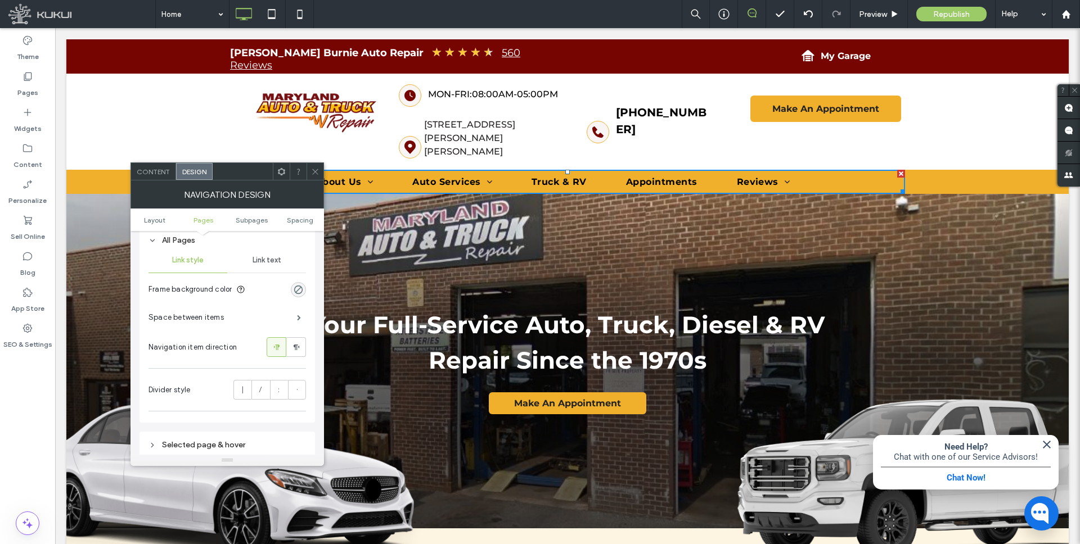
scroll to position [299, 0]
click at [268, 259] on span "Link text" at bounding box center [267, 260] width 29 height 9
click at [188, 259] on span "Link style" at bounding box center [187, 260] width 31 height 9
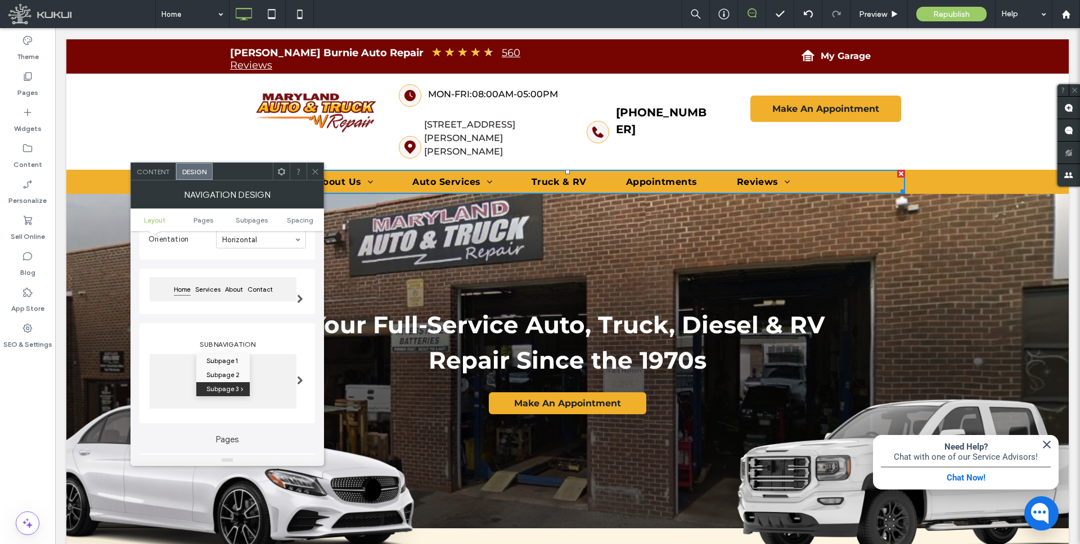
scroll to position [0, 0]
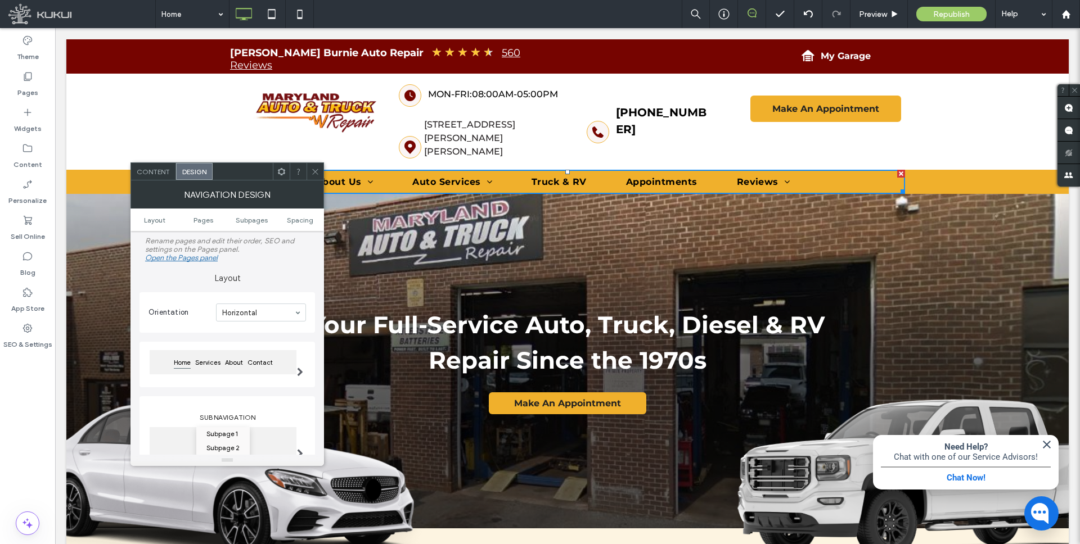
click at [155, 170] on span "Content" at bounding box center [153, 172] width 33 height 8
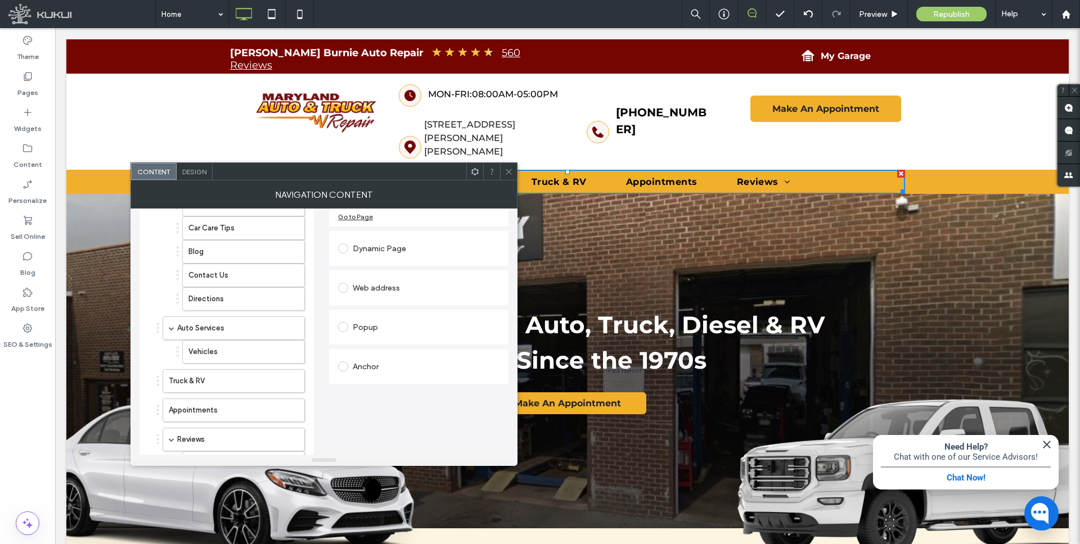
scroll to position [235, 0]
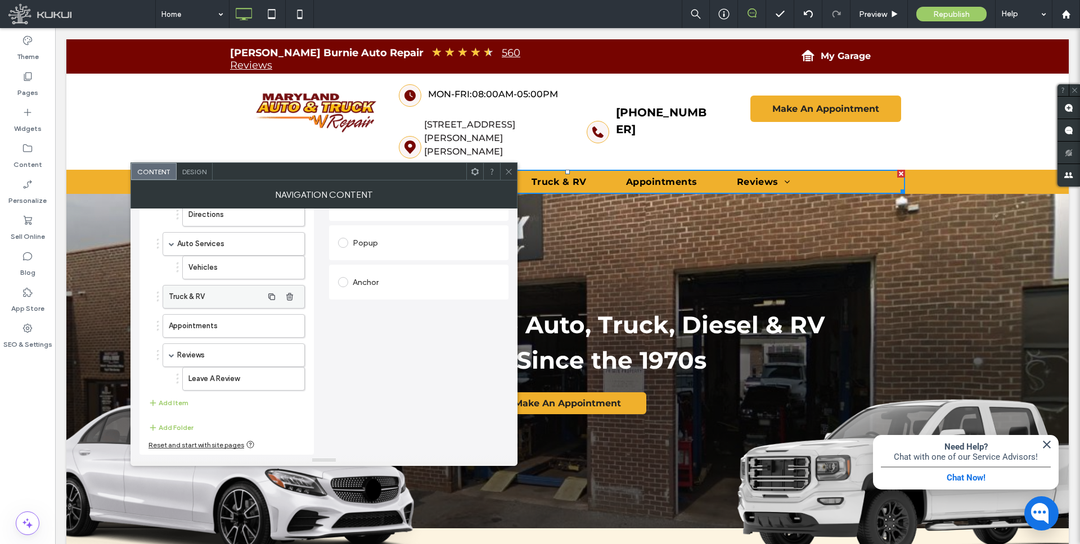
click at [223, 300] on label "Truck & RV" at bounding box center [216, 297] width 94 height 22
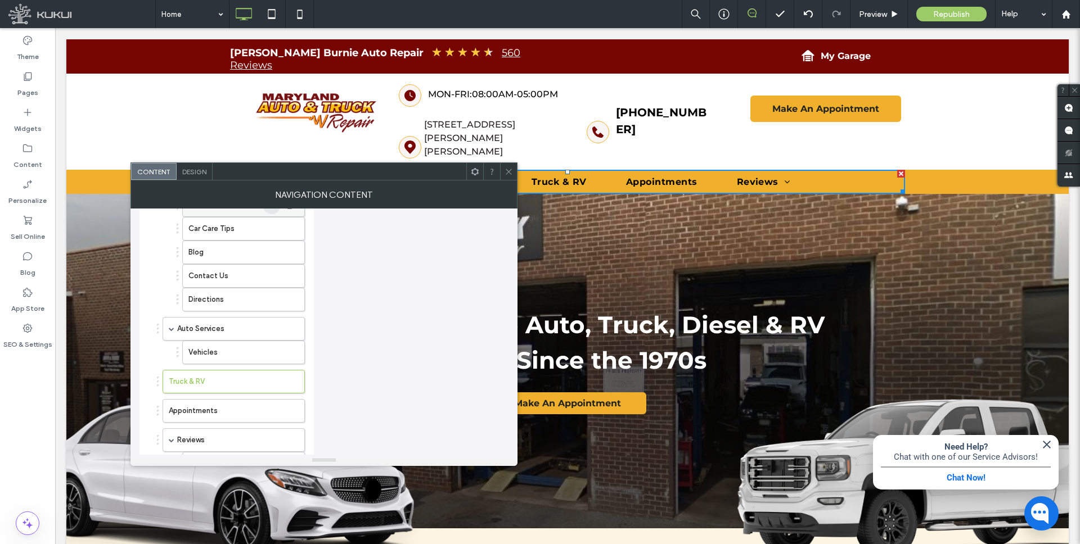
scroll to position [164, 0]
click at [157, 369] on div at bounding box center [158, 368] width 2 height 2
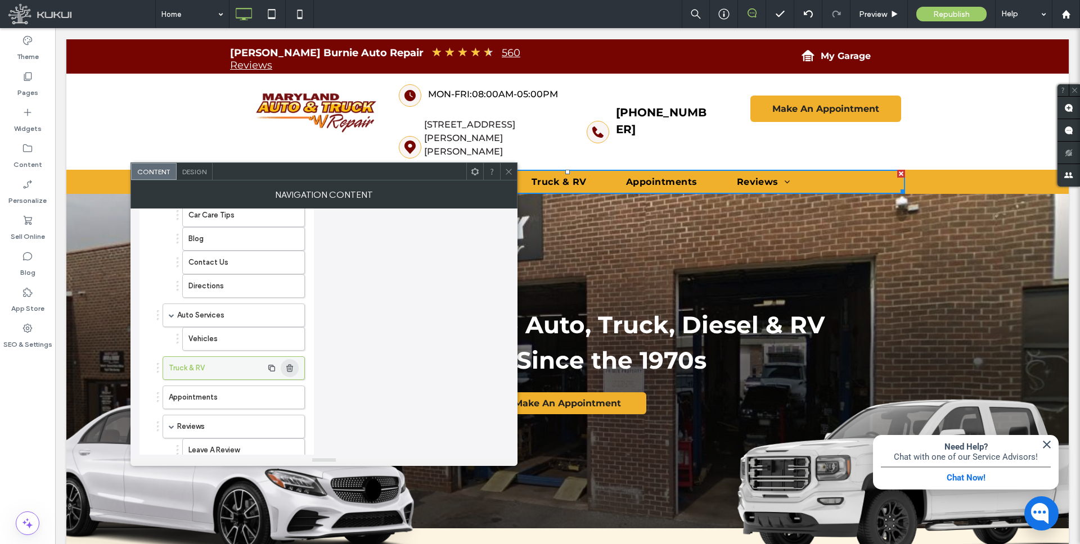
click at [290, 368] on use "button" at bounding box center [289, 367] width 7 height 7
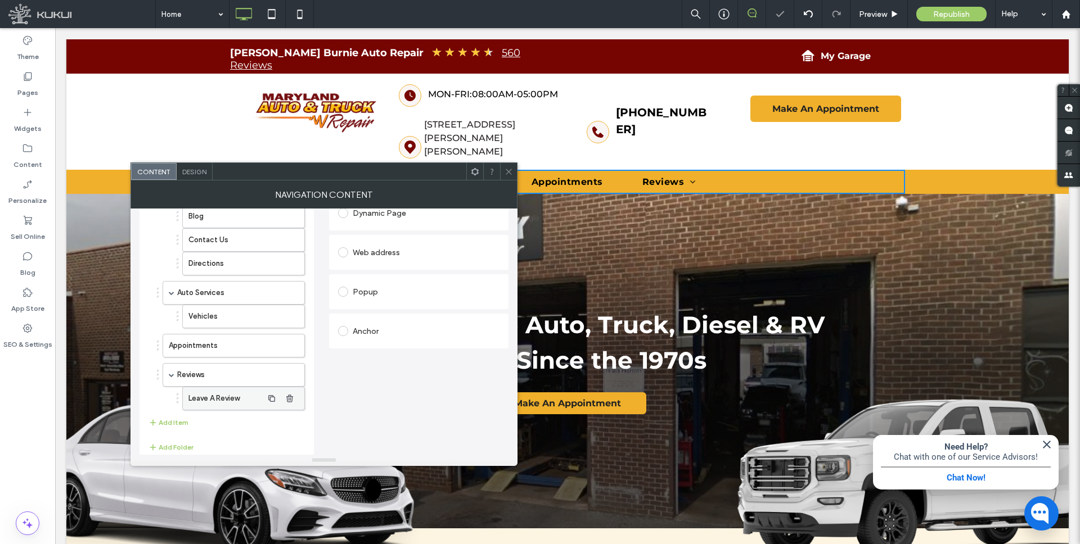
scroll to position [190, 0]
click at [163, 421] on button "Add Item" at bounding box center [168, 418] width 40 height 13
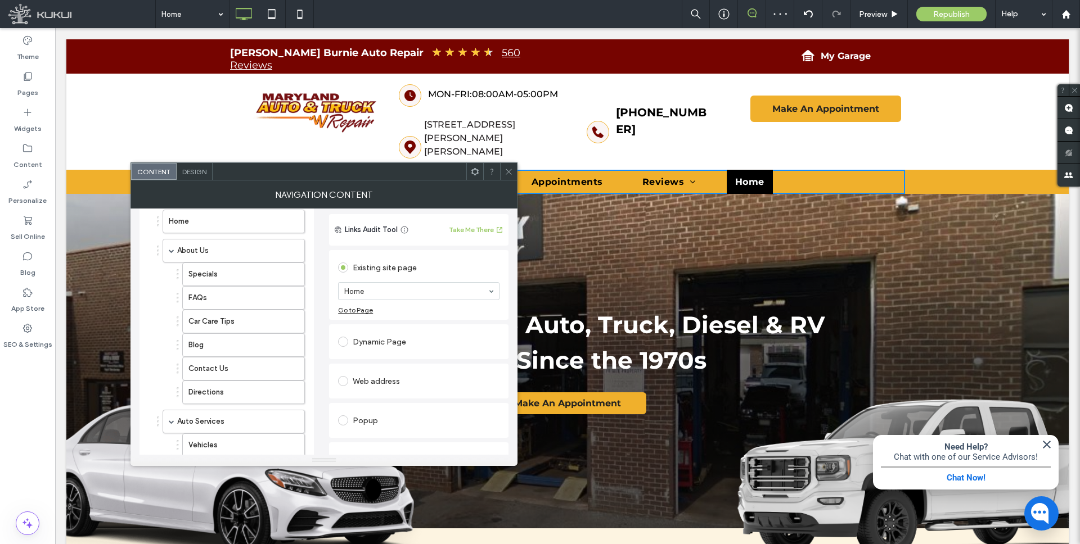
scroll to position [58, 0]
click at [343, 337] on span at bounding box center [343, 341] width 10 height 10
click at [372, 246] on input "****" at bounding box center [418, 242] width 161 height 15
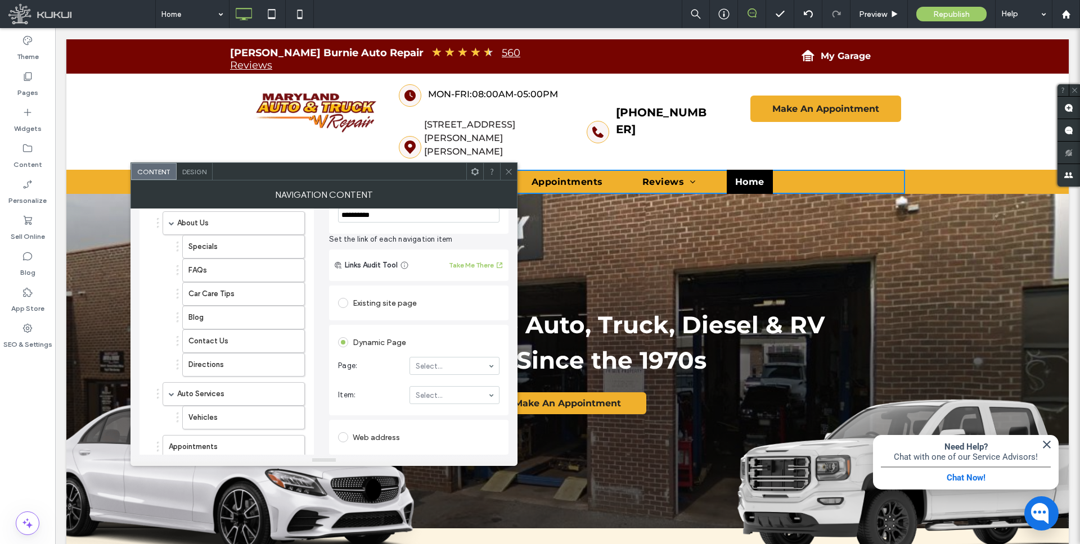
scroll to position [86, 0]
type input "**********"
type input "***"
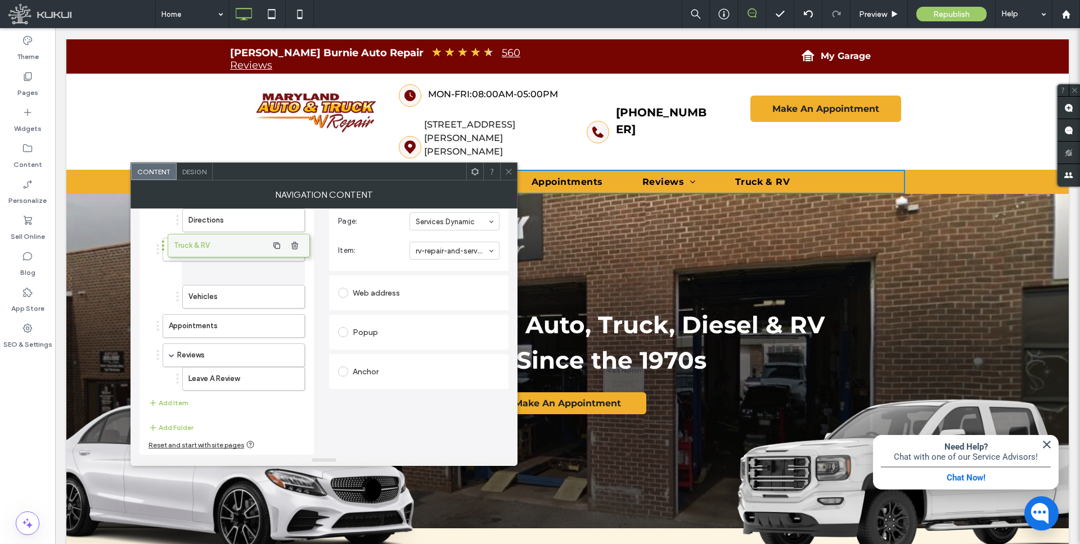
scroll to position [235, 0]
drag, startPoint x: 235, startPoint y: 376, endPoint x: 233, endPoint y: 242, distance: 133.9
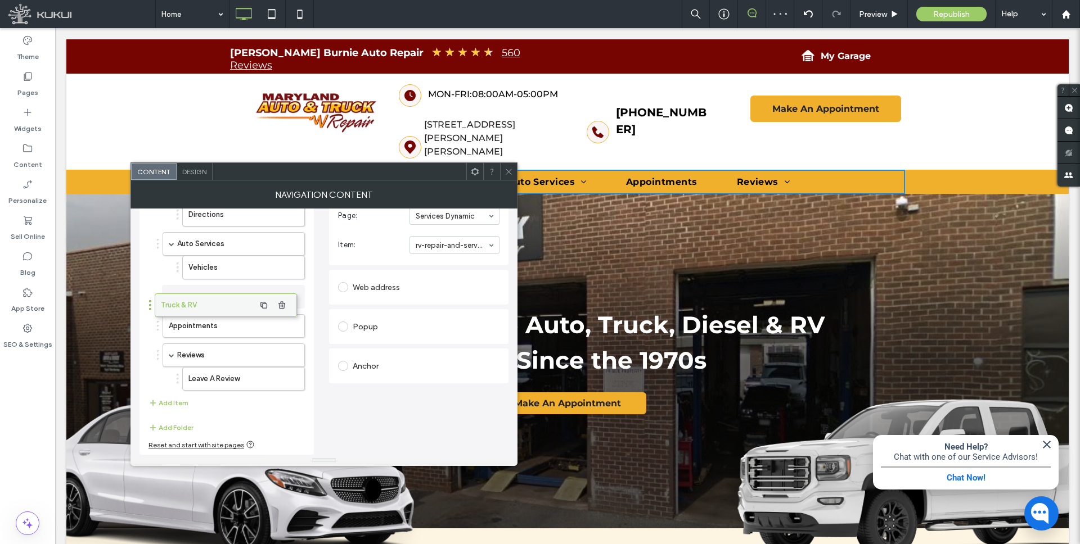
drag, startPoint x: 228, startPoint y: 242, endPoint x: 220, endPoint y: 304, distance: 61.8
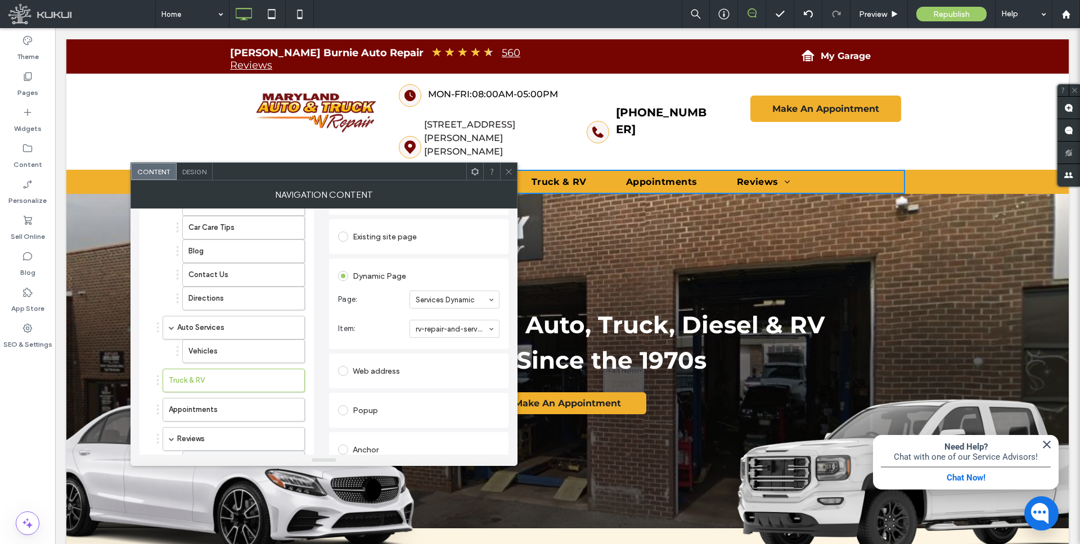
scroll to position [0, 0]
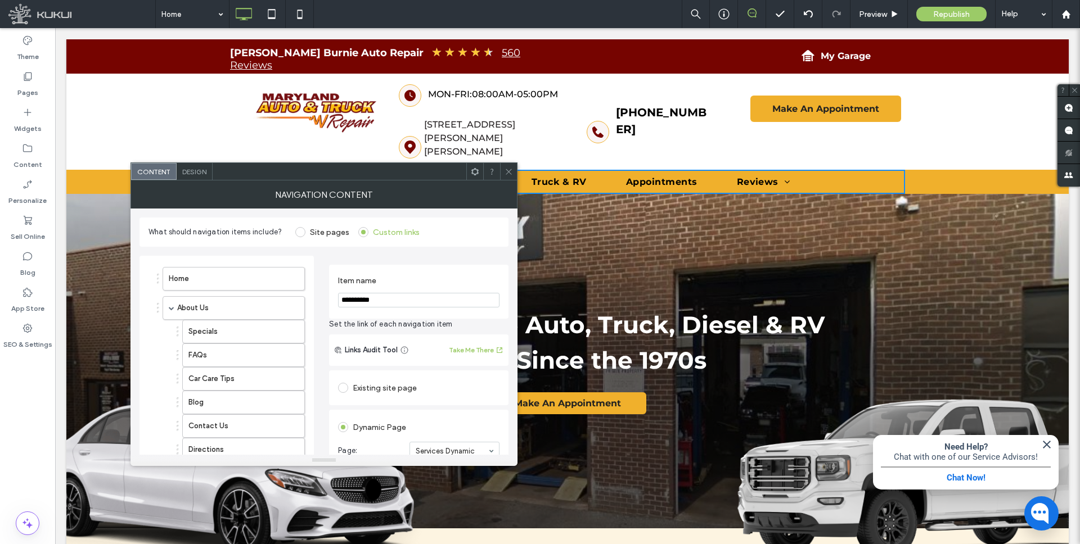
click at [509, 170] on icon at bounding box center [508, 172] width 8 height 8
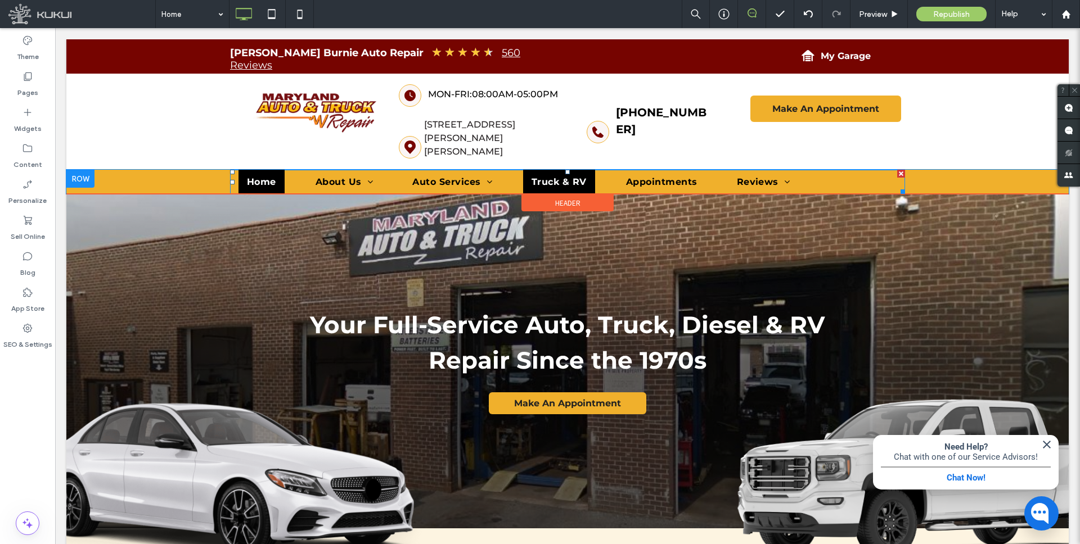
click at [557, 177] on span "Truck & RV" at bounding box center [558, 182] width 55 height 11
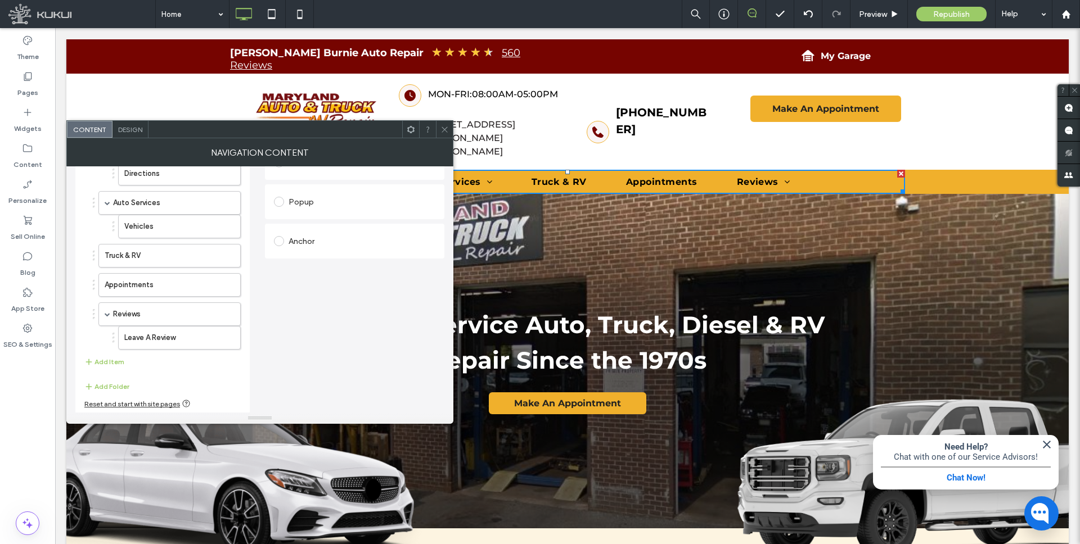
scroll to position [235, 0]
click at [115, 357] on button "Add Item" at bounding box center [104, 360] width 40 height 13
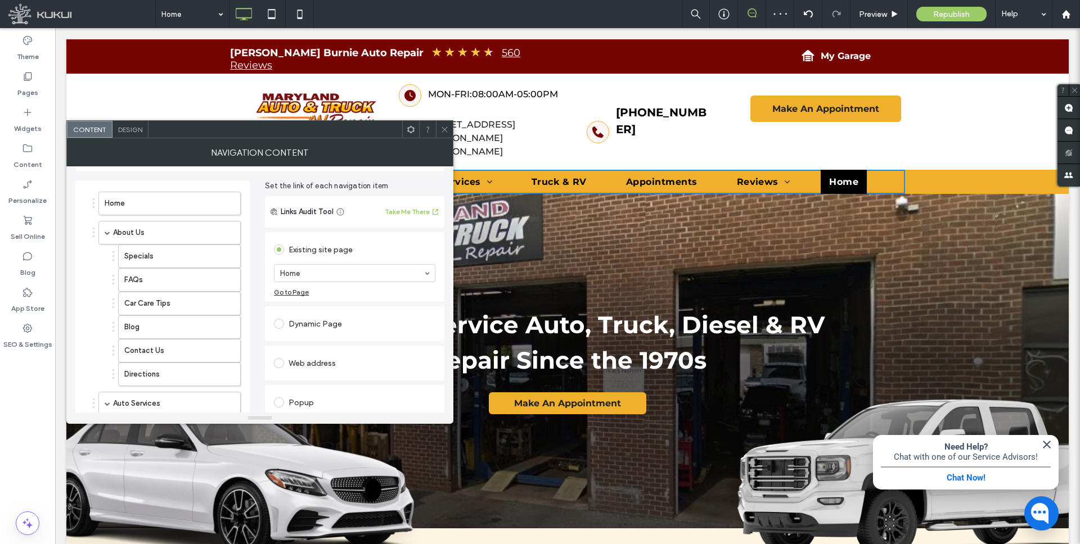
scroll to position [31, 0]
click at [284, 322] on label at bounding box center [281, 326] width 15 height 10
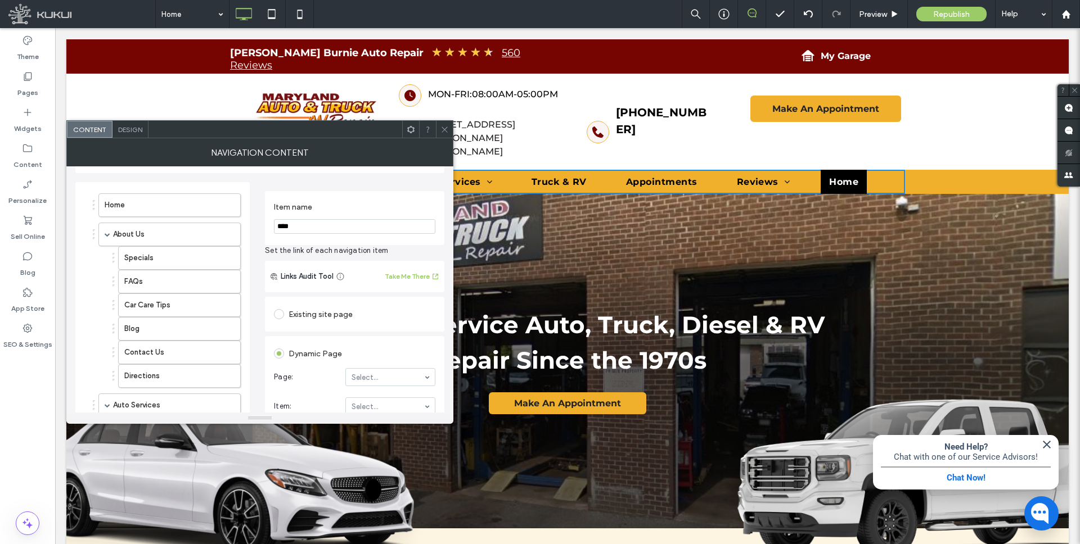
click at [303, 226] on input "****" at bounding box center [354, 226] width 161 height 15
click at [291, 227] on input "****" at bounding box center [354, 226] width 161 height 15
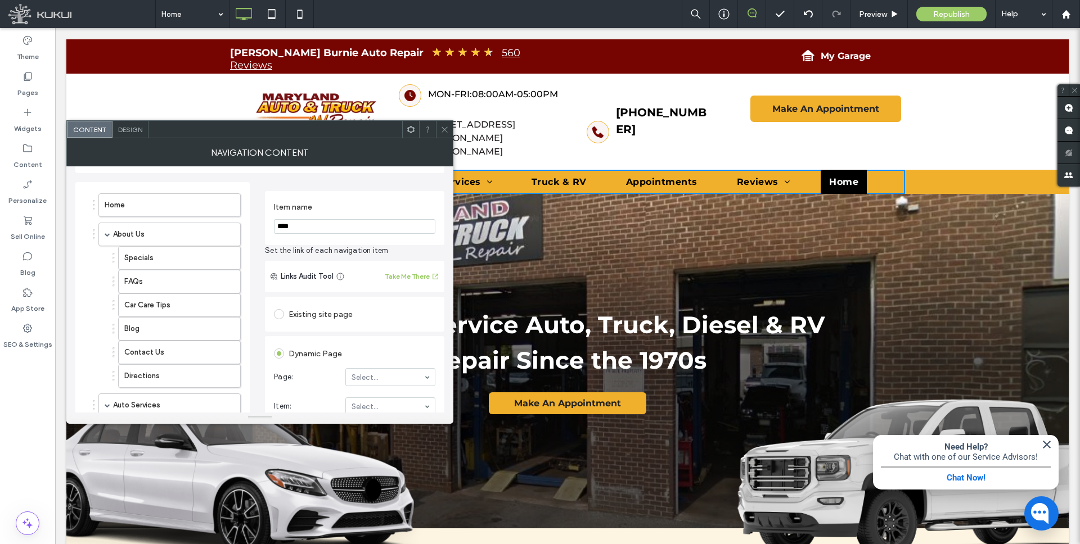
click at [291, 227] on input "****" at bounding box center [354, 226] width 161 height 15
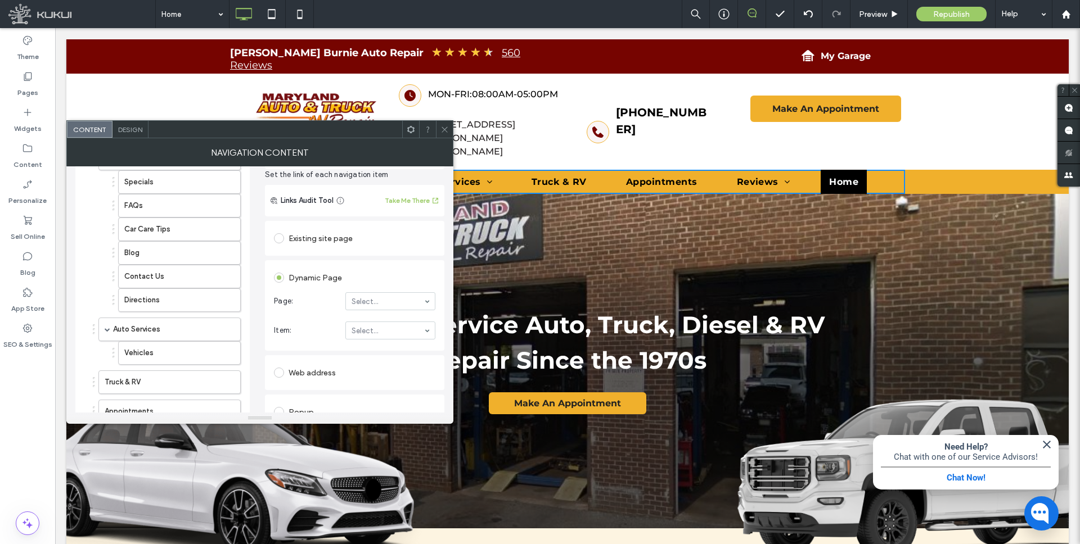
scroll to position [109, 0]
type input "**********"
type input "******"
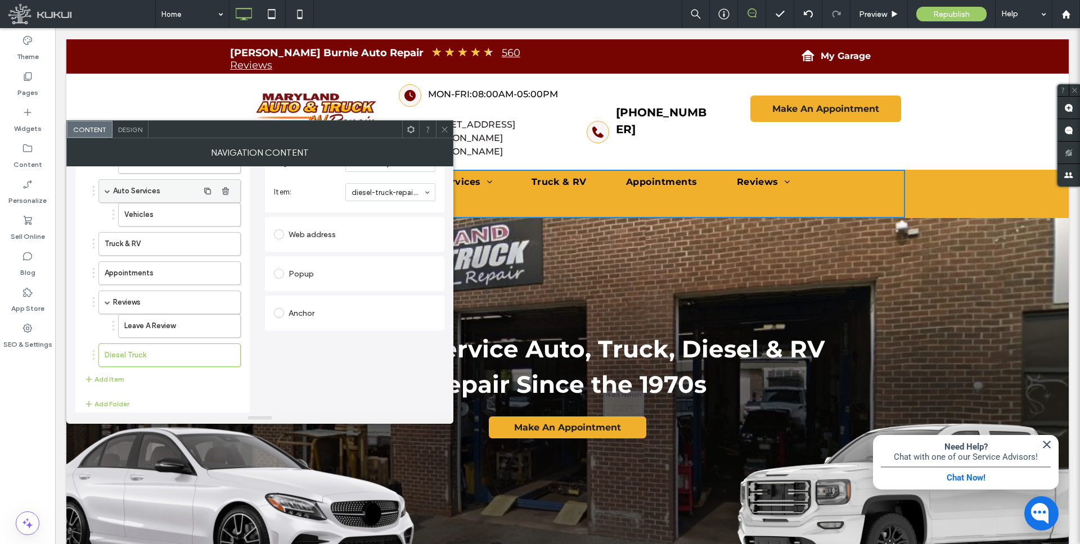
scroll to position [247, 0]
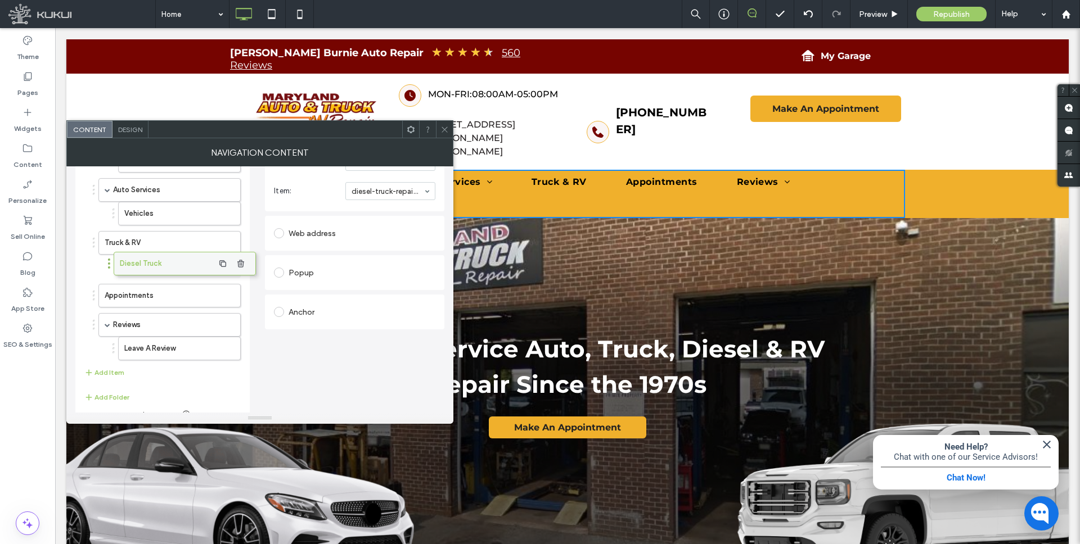
drag, startPoint x: 151, startPoint y: 350, endPoint x: 166, endPoint y: 259, distance: 91.8
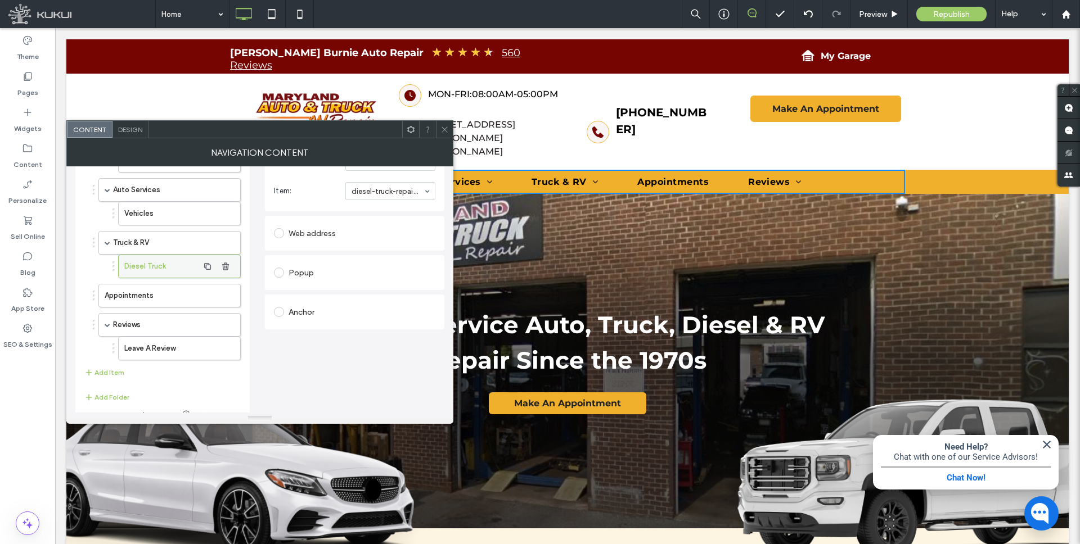
click at [174, 265] on label "Diesel Truck" at bounding box center [161, 266] width 74 height 22
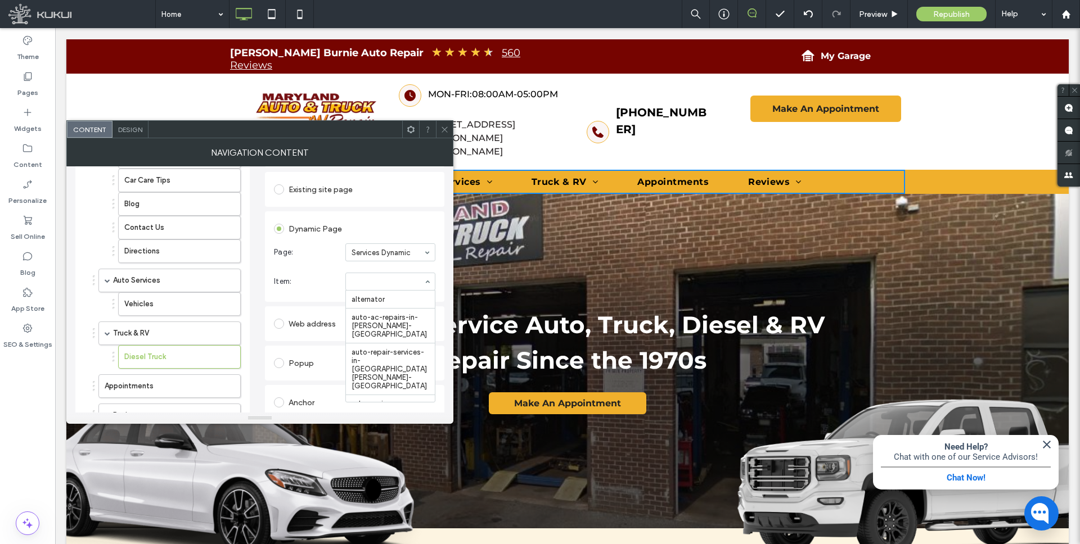
scroll to position [239, 0]
type input "***"
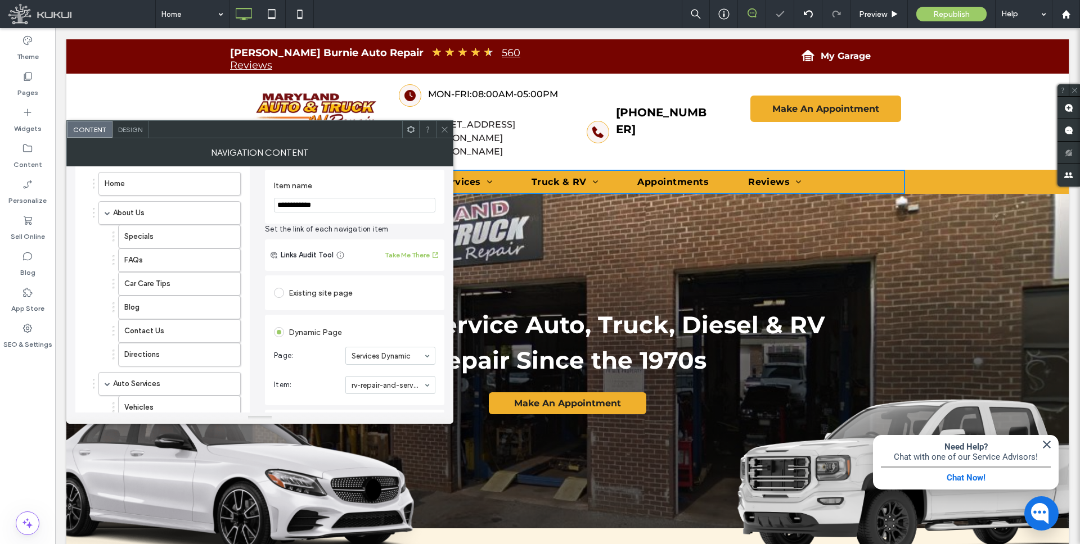
scroll to position [49, 0]
drag, startPoint x: 321, startPoint y: 209, endPoint x: 271, endPoint y: 201, distance: 51.3
click at [271, 201] on div "**********" at bounding box center [354, 200] width 179 height 54
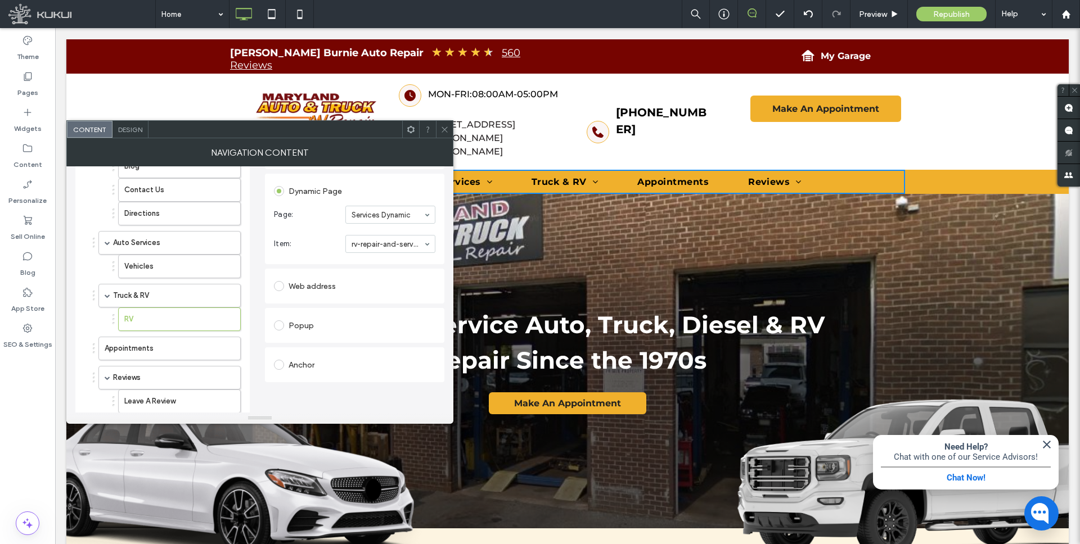
scroll to position [196, 0]
type input "*********"
click at [156, 293] on label "Truck & RV" at bounding box center [155, 294] width 85 height 22
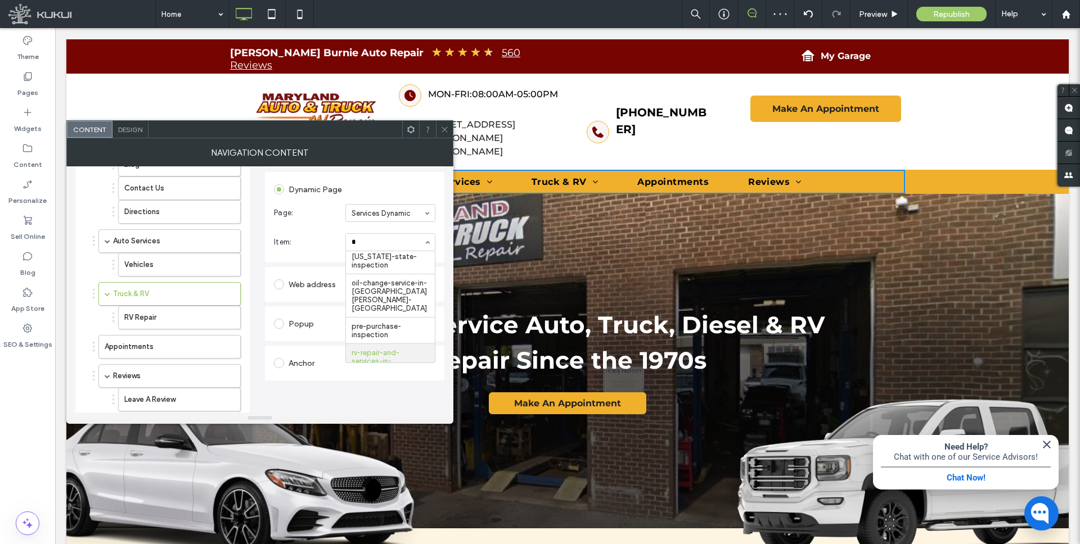
scroll to position [0, 0]
type input "***"
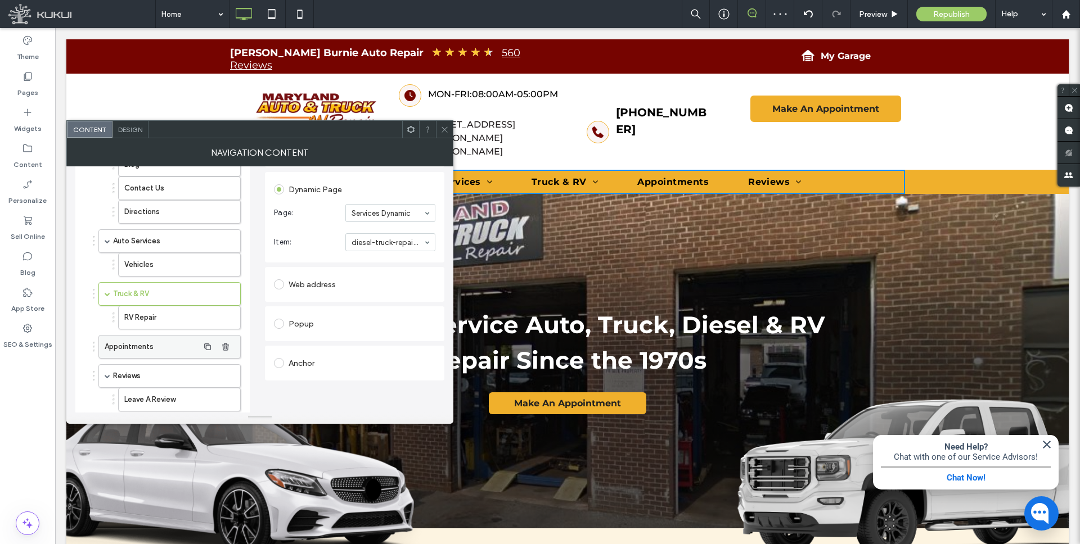
scroll to position [259, 0]
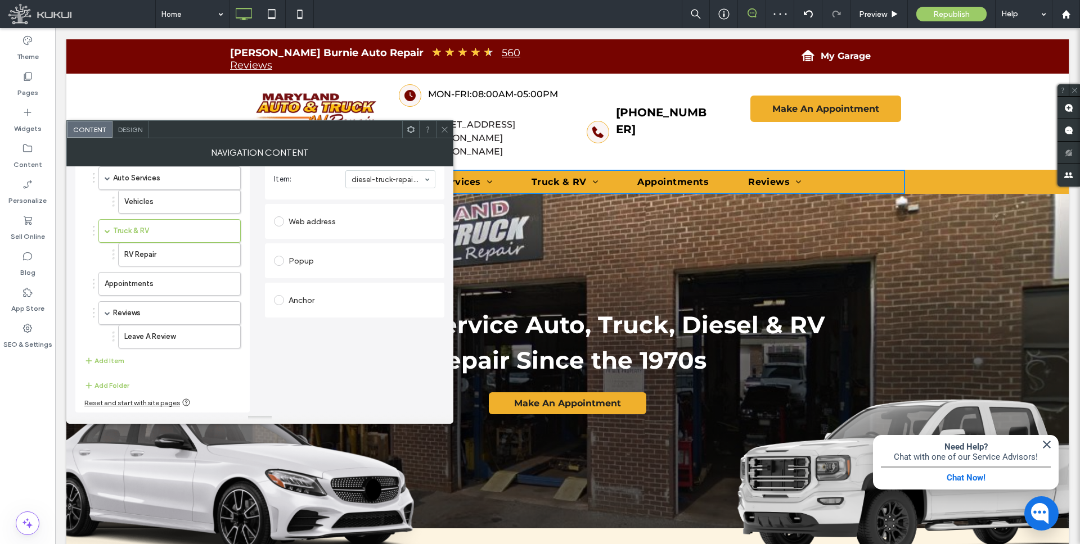
click at [443, 127] on icon at bounding box center [444, 129] width 8 height 8
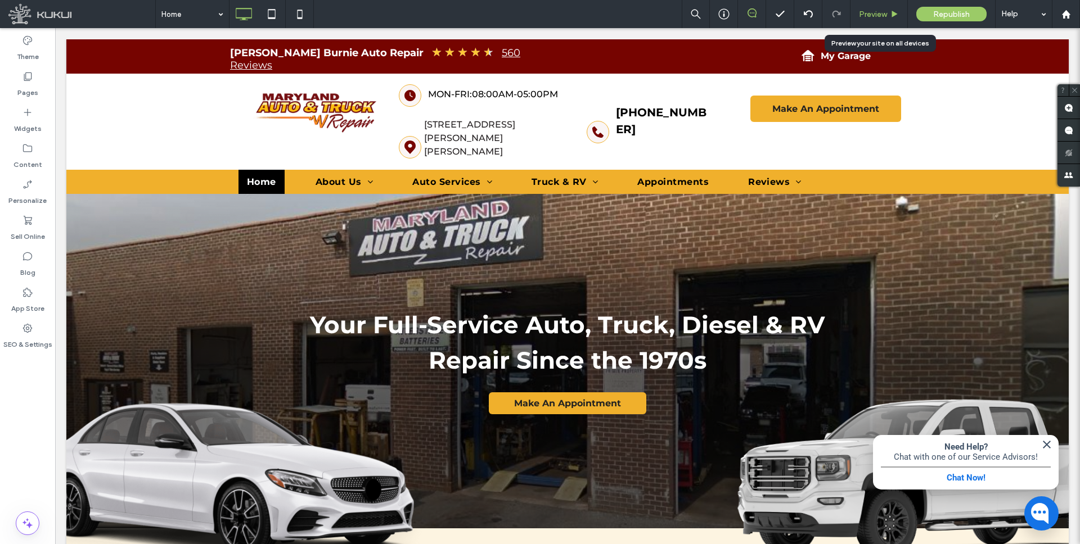
click at [880, 12] on span "Preview" at bounding box center [873, 15] width 28 height 10
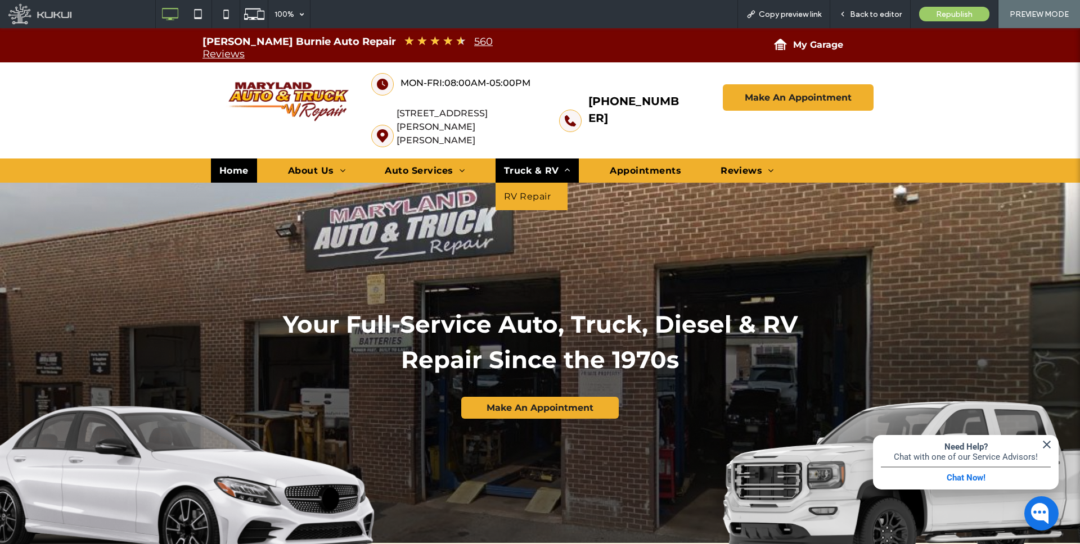
click at [539, 165] on span "Truck & RV" at bounding box center [537, 170] width 66 height 11
click at [867, 11] on span "Back to editor" at bounding box center [876, 15] width 52 height 10
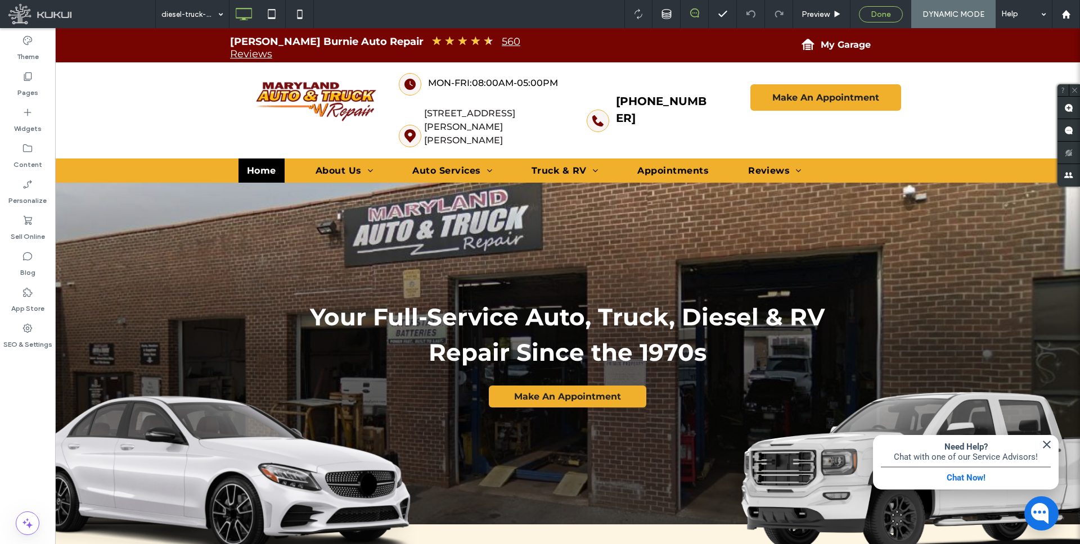
click at [882, 14] on span "Done" at bounding box center [881, 15] width 20 height 10
click at [963, 16] on div at bounding box center [540, 272] width 1080 height 544
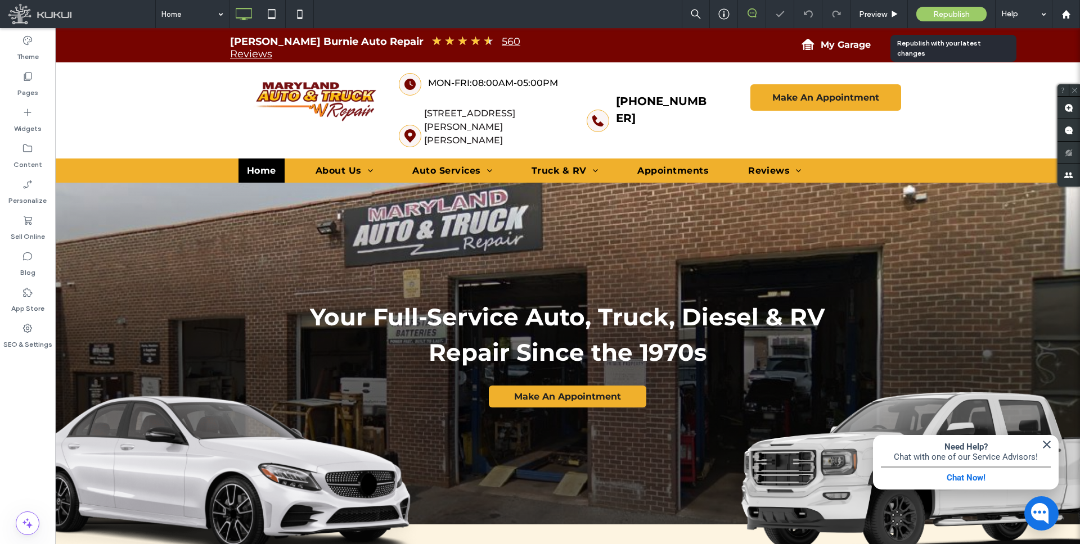
click at [943, 17] on span "Republish" at bounding box center [951, 15] width 37 height 10
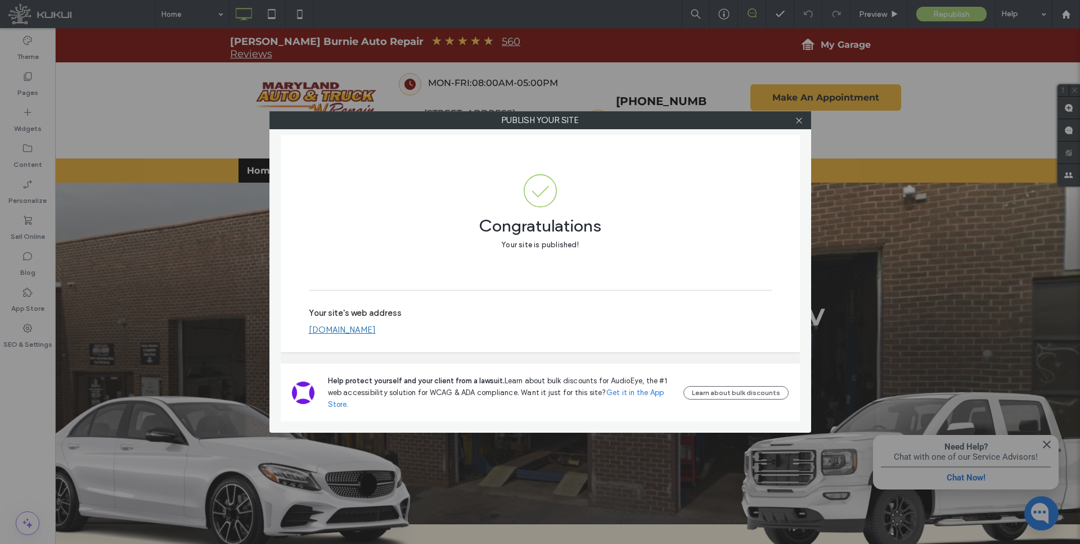
drag, startPoint x: 801, startPoint y: 123, endPoint x: 786, endPoint y: 106, distance: 22.3
click at [800, 123] on icon at bounding box center [799, 120] width 8 height 8
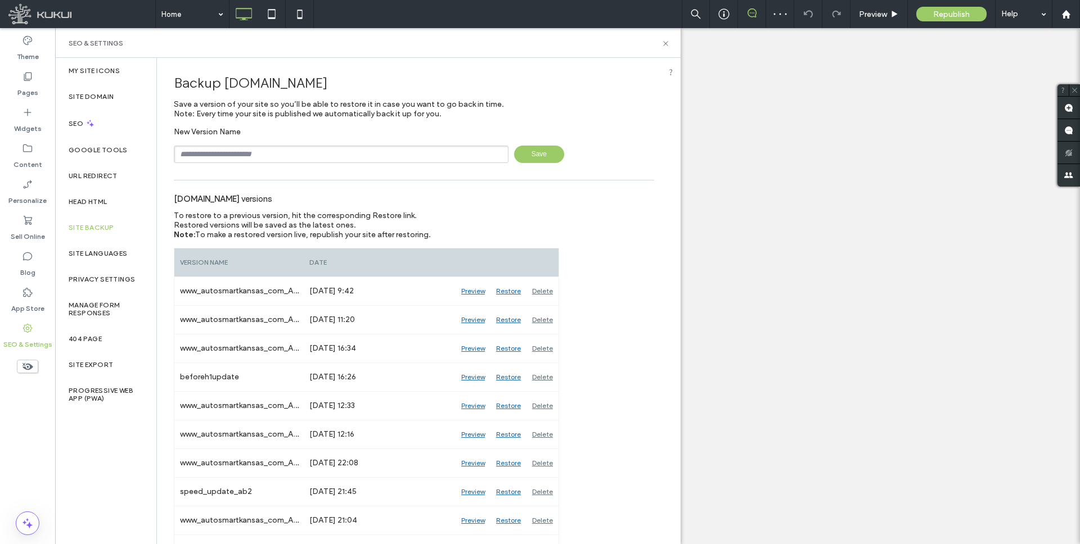
click at [274, 154] on input "text" at bounding box center [341, 154] width 335 height 17
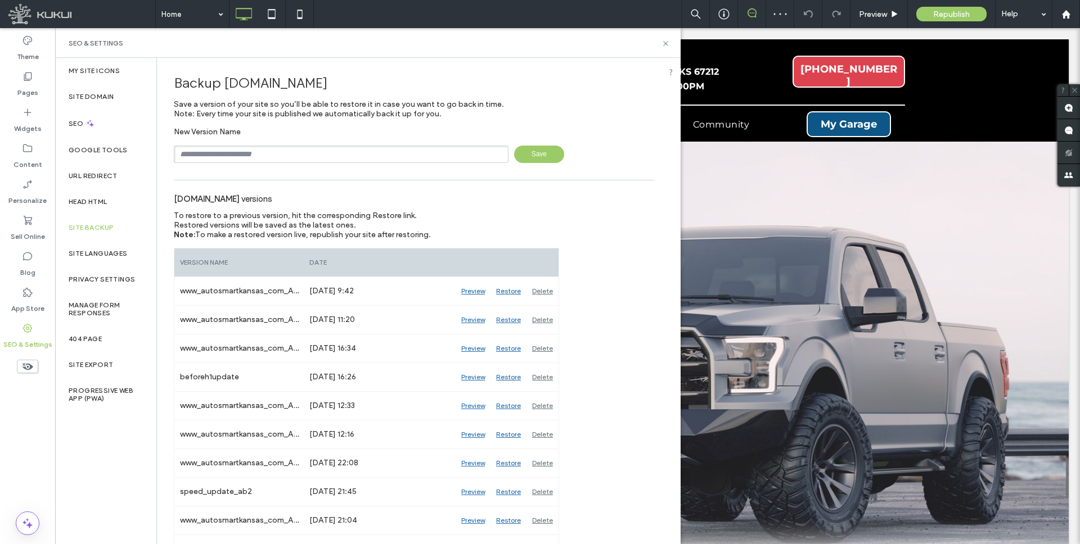
type input "*********"
click at [533, 153] on span "Save" at bounding box center [539, 154] width 50 height 17
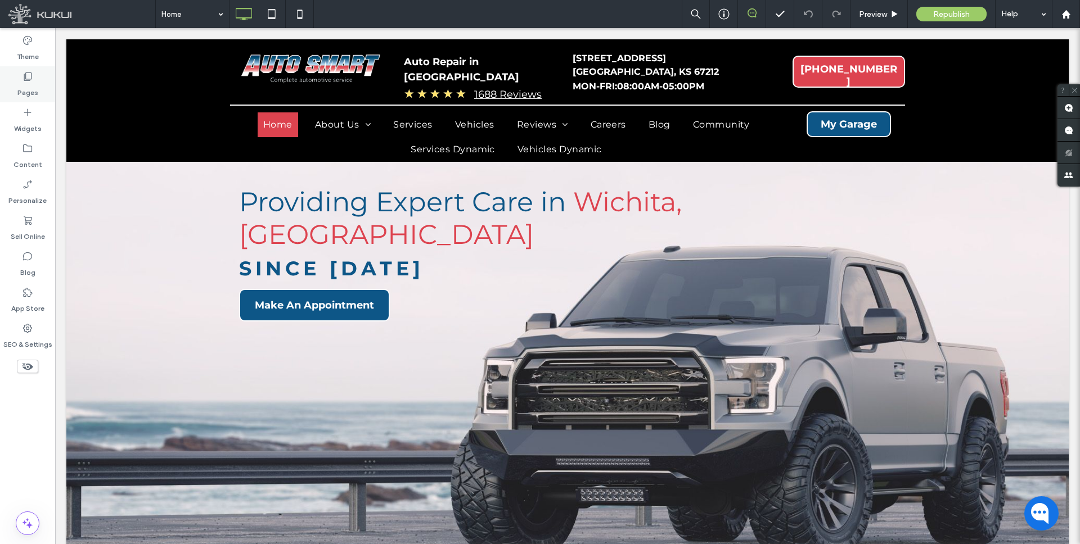
click at [31, 85] on label "Pages" at bounding box center [27, 90] width 21 height 16
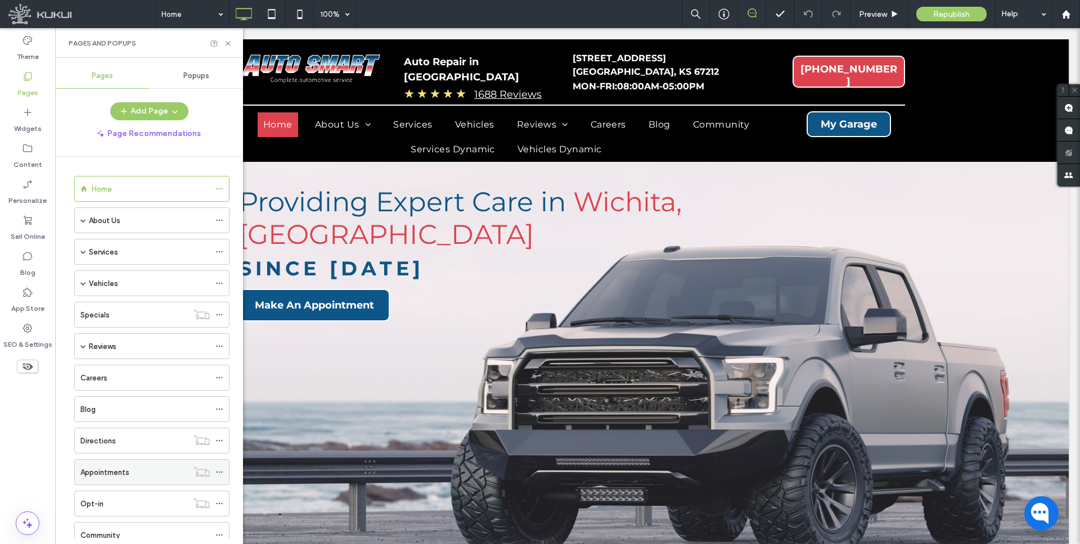
scroll to position [101, 0]
click at [220, 463] on icon at bounding box center [219, 466] width 8 height 8
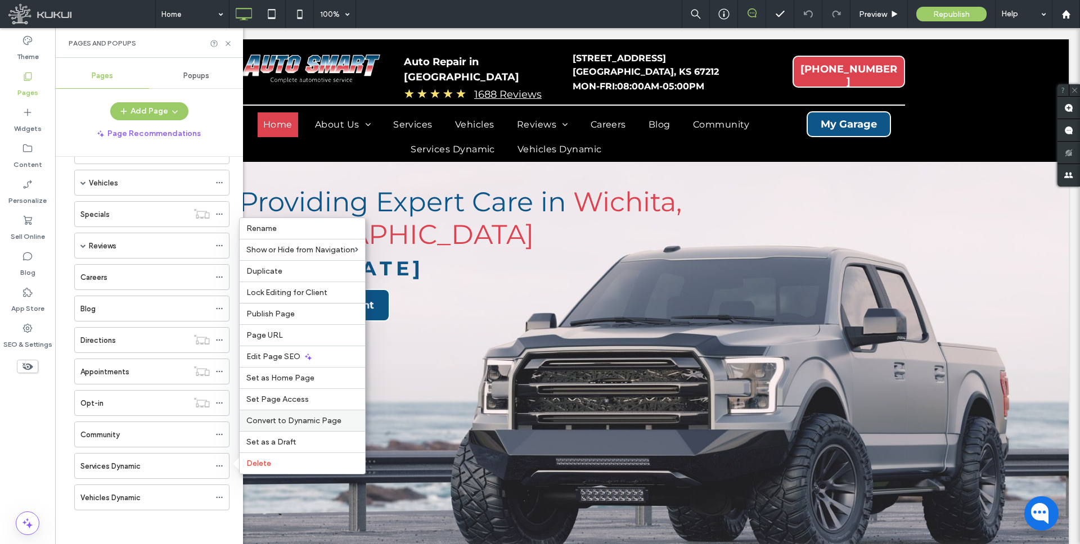
click at [315, 415] on div "Convert to Dynamic Page" at bounding box center [302, 420] width 125 height 21
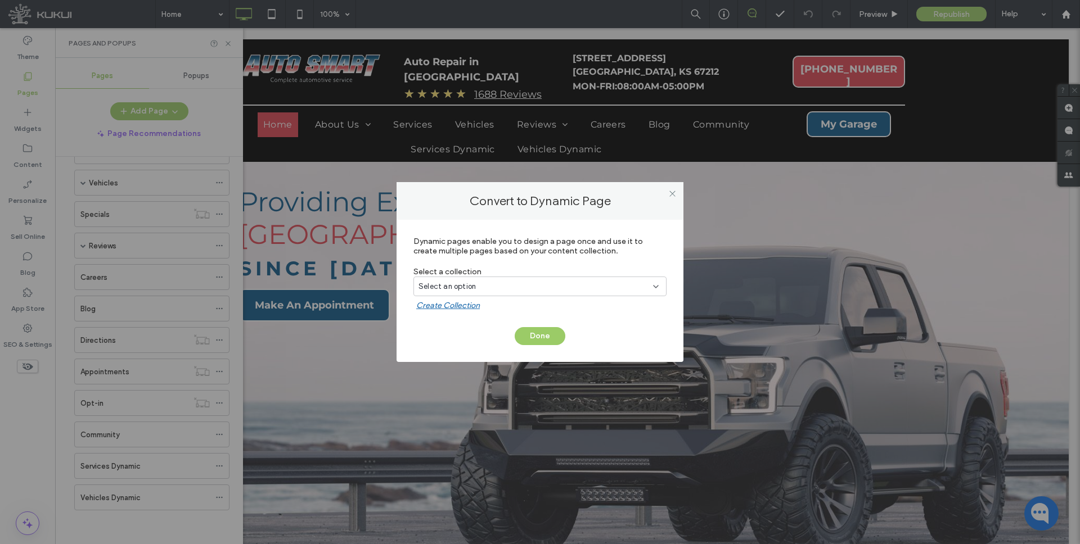
click at [548, 285] on div "Select an option" at bounding box center [532, 286] width 229 height 11
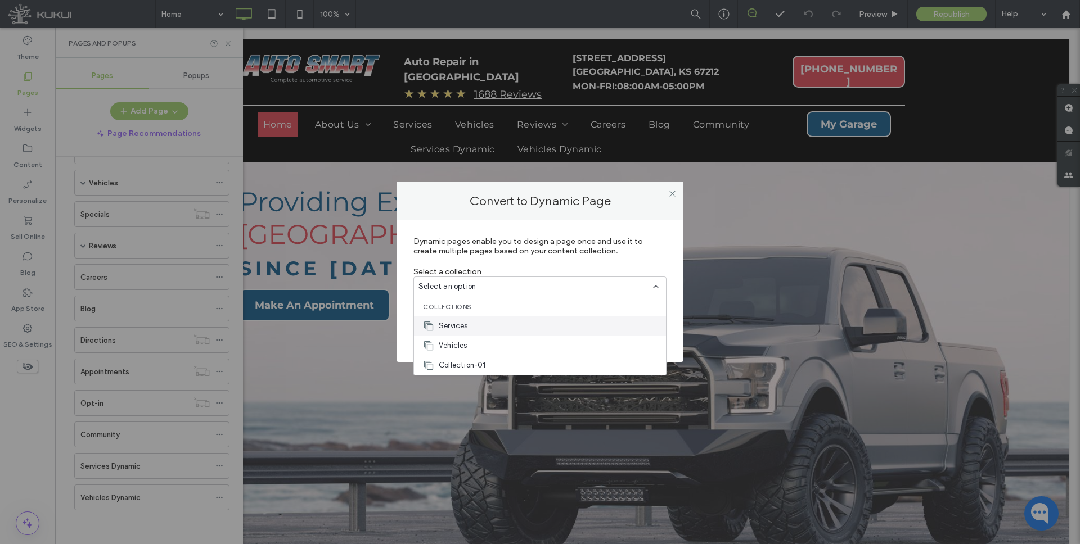
click at [475, 322] on div "Services" at bounding box center [540, 326] width 252 height 20
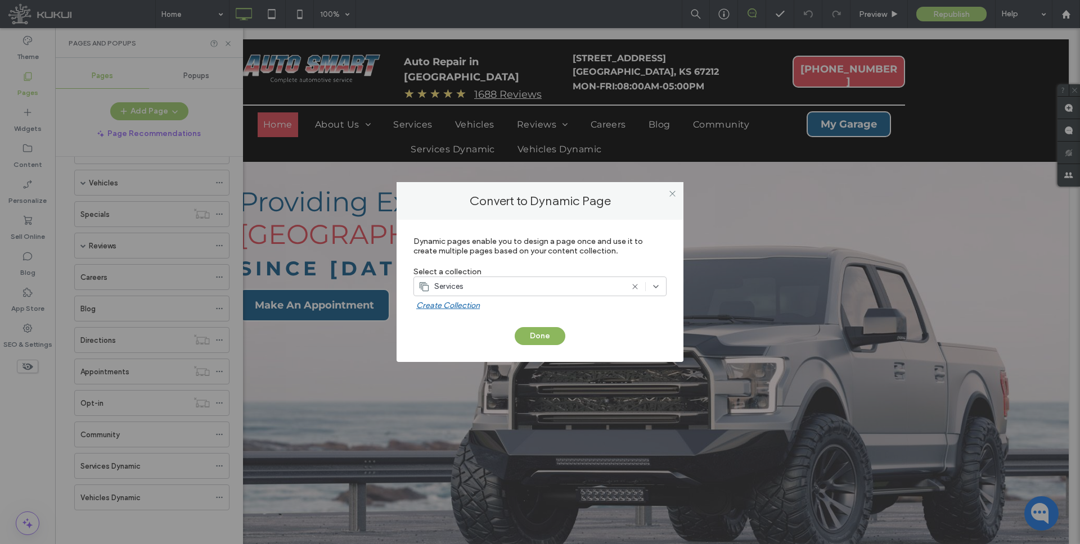
click at [535, 339] on button "Done" at bounding box center [540, 336] width 51 height 18
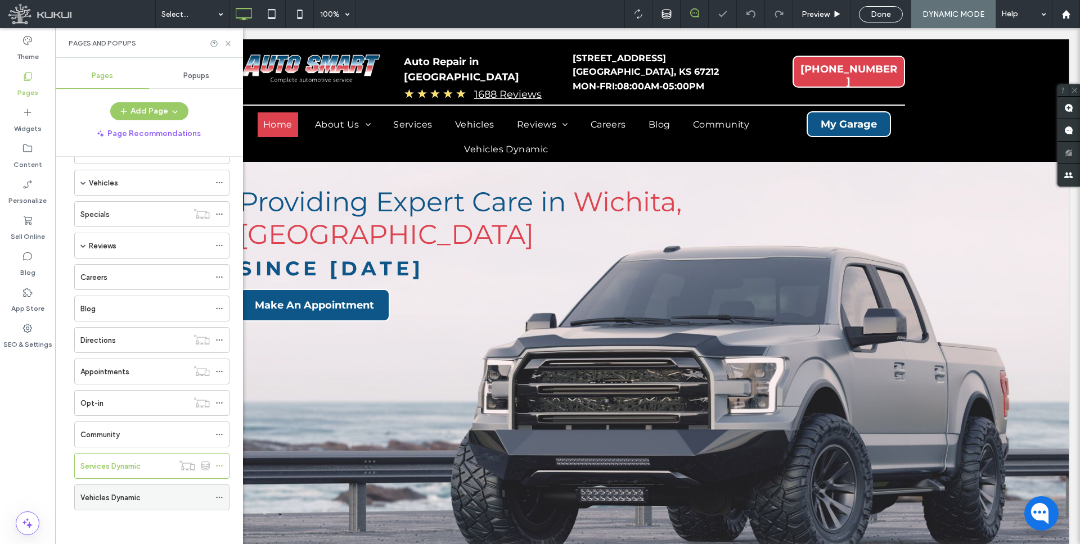
click at [223, 497] on icon at bounding box center [219, 498] width 8 height 8
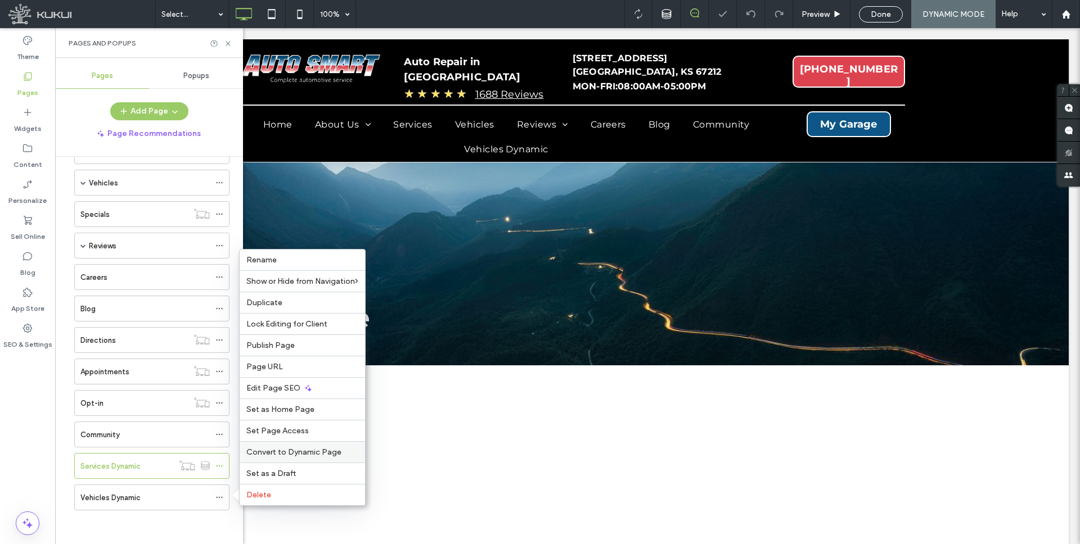
click at [313, 449] on span "Convert to Dynamic Page" at bounding box center [293, 453] width 95 height 10
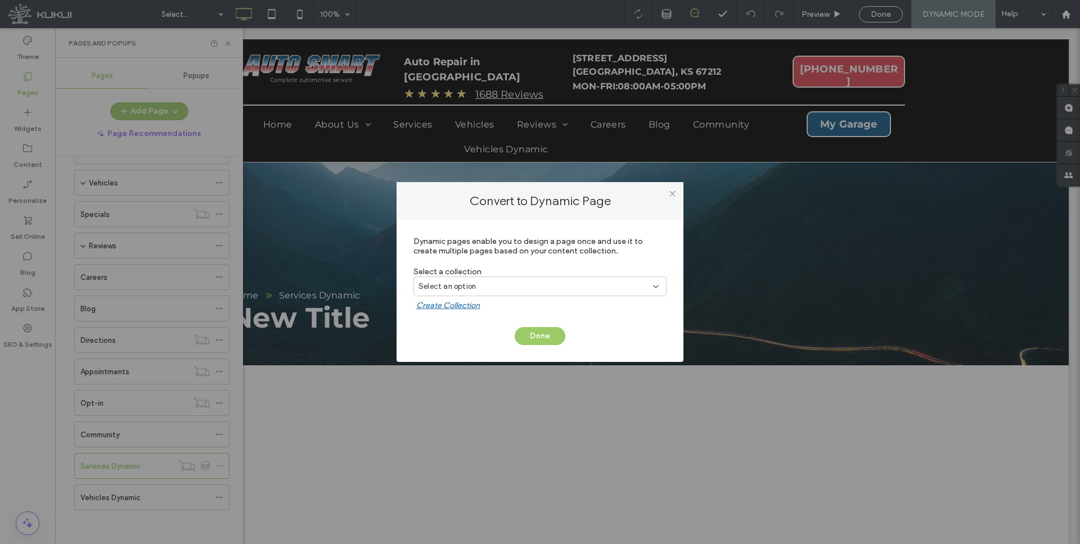
click at [499, 289] on div "Select an option" at bounding box center [532, 286] width 229 height 11
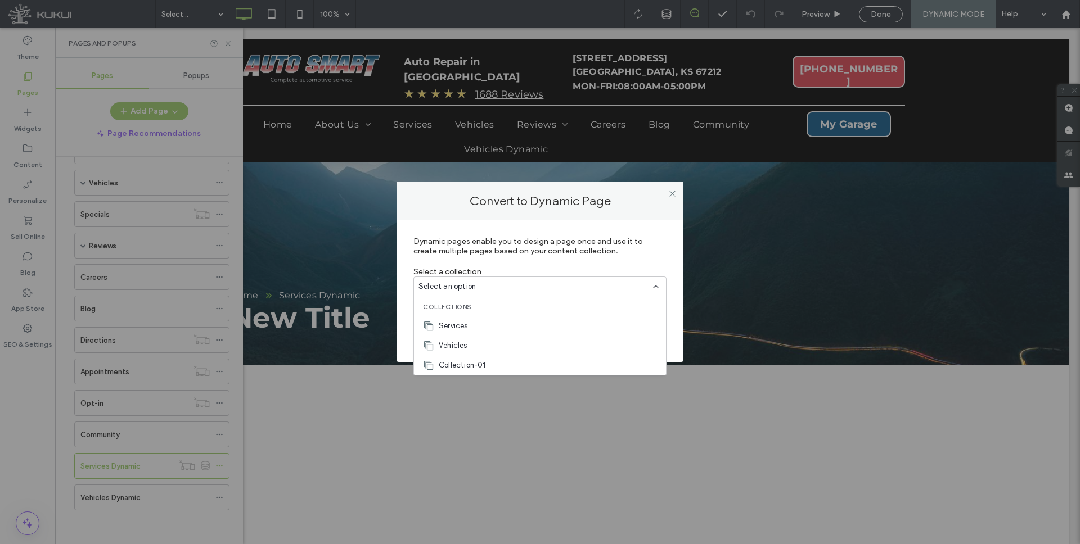
click at [461, 340] on span "Vehicles" at bounding box center [453, 345] width 29 height 11
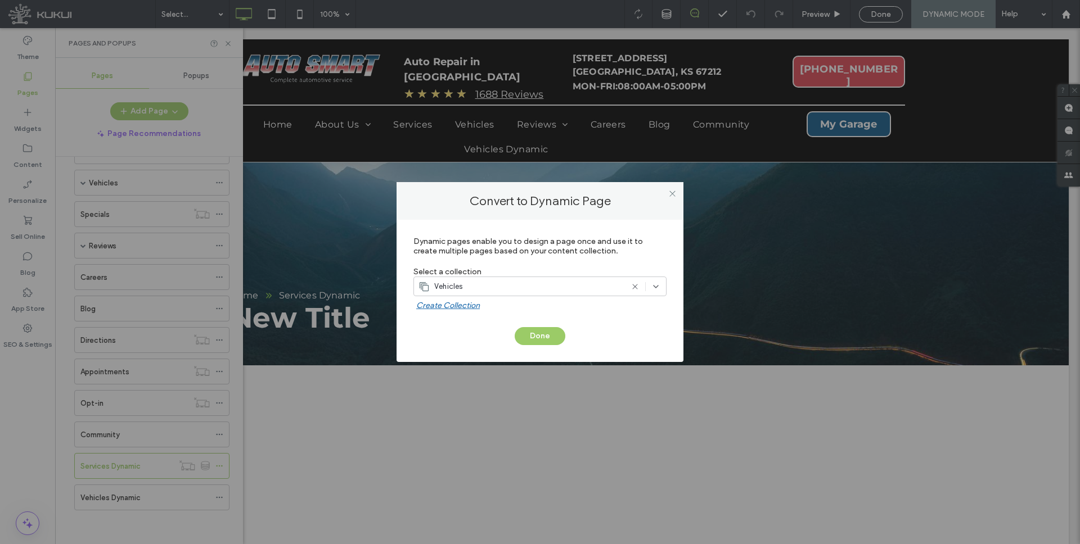
click at [535, 333] on button "Done" at bounding box center [540, 336] width 51 height 18
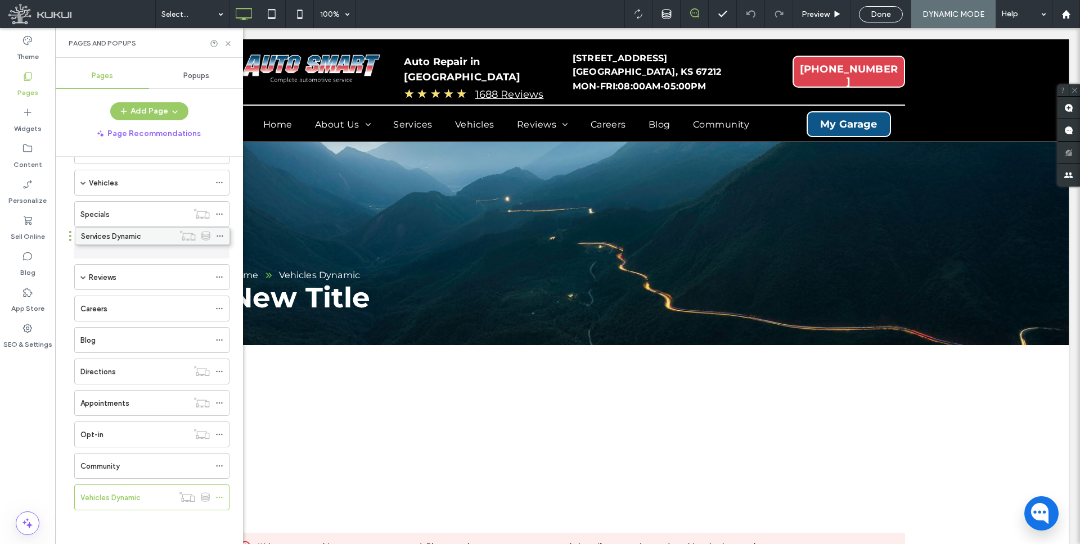
drag, startPoint x: 148, startPoint y: 469, endPoint x: 149, endPoint y: 243, distance: 226.1
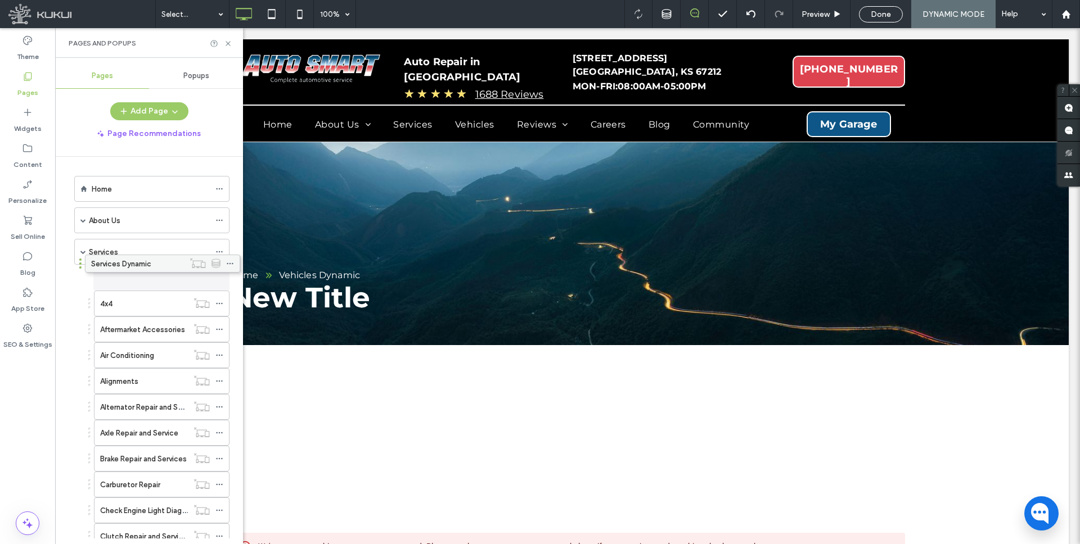
drag, startPoint x: 131, startPoint y: 349, endPoint x: 142, endPoint y: 270, distance: 79.5
click at [83, 252] on span at bounding box center [83, 252] width 6 height 6
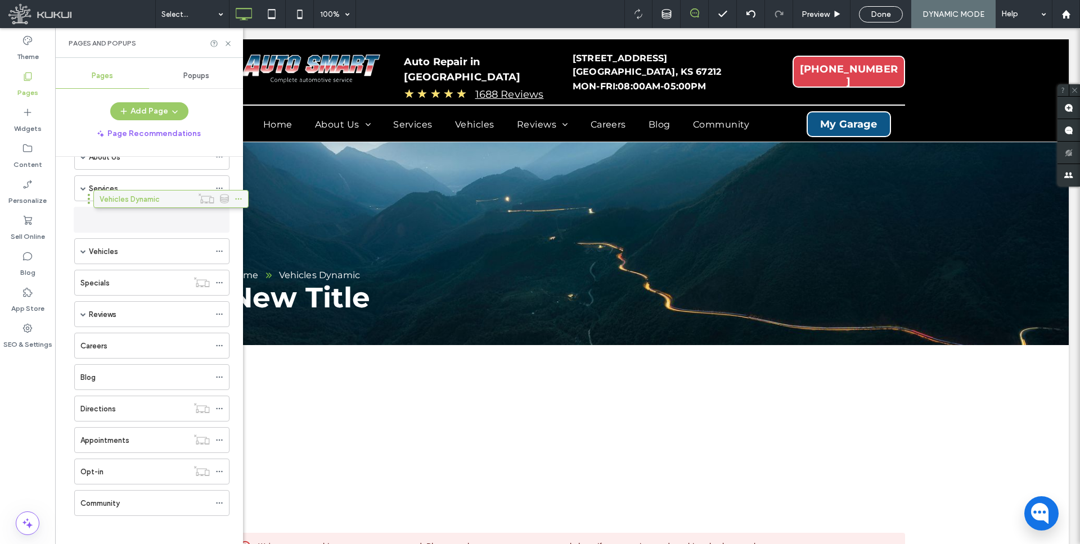
scroll to position [69, 0]
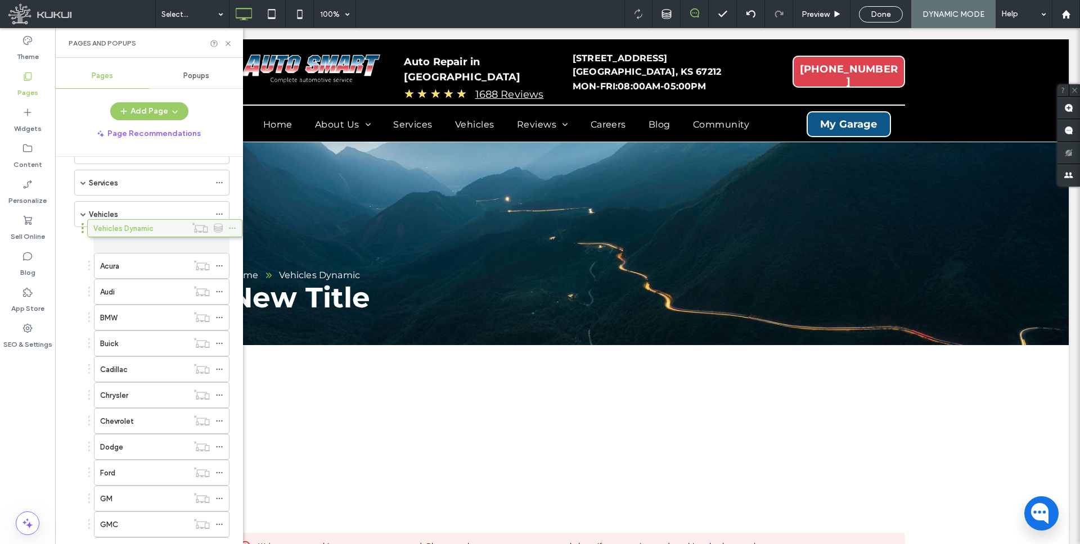
drag, startPoint x: 124, startPoint y: 499, endPoint x: 137, endPoint y: 235, distance: 265.2
click at [84, 214] on span at bounding box center [83, 214] width 6 height 6
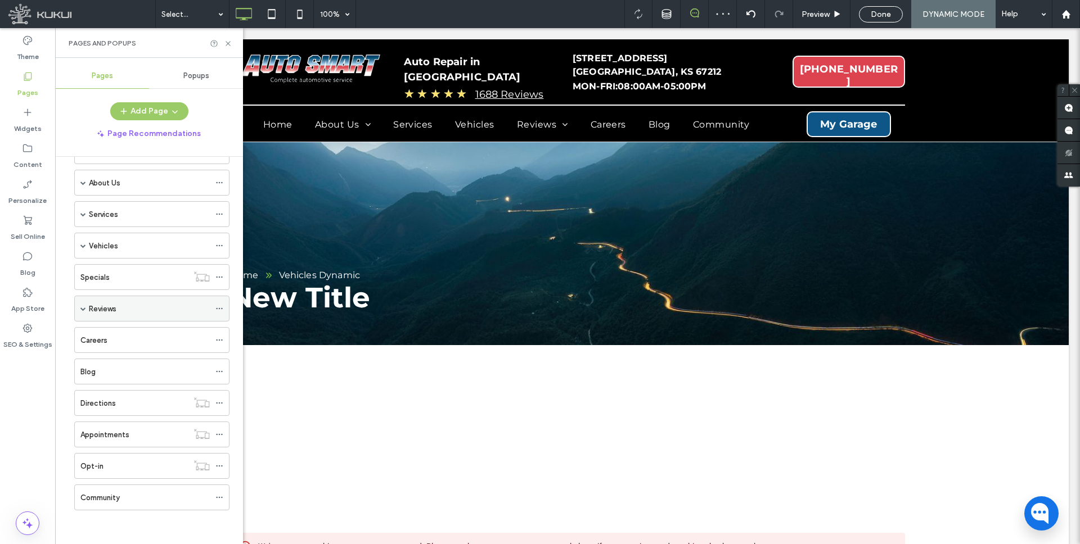
scroll to position [0, 0]
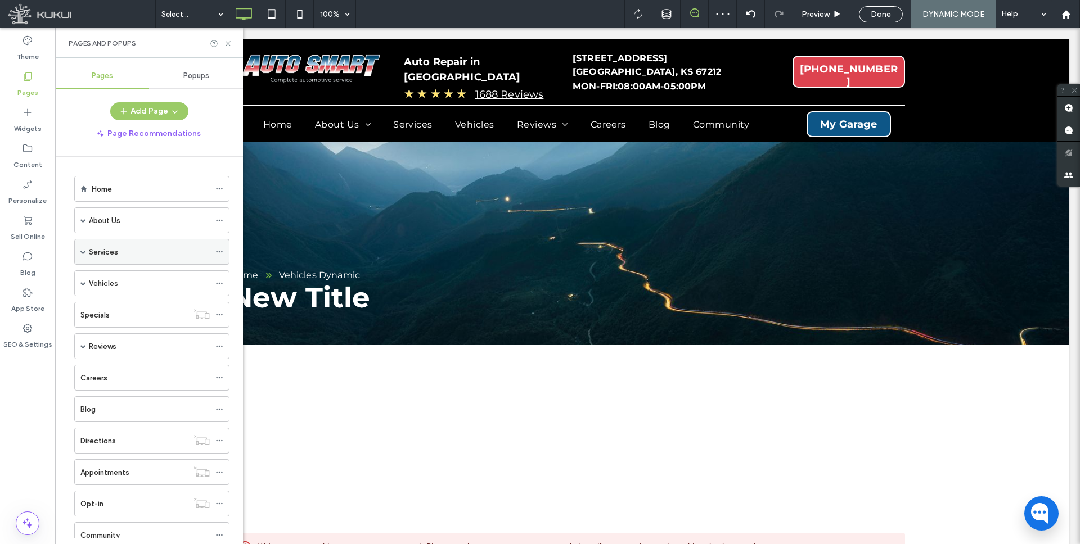
click at [85, 255] on span at bounding box center [83, 252] width 6 height 25
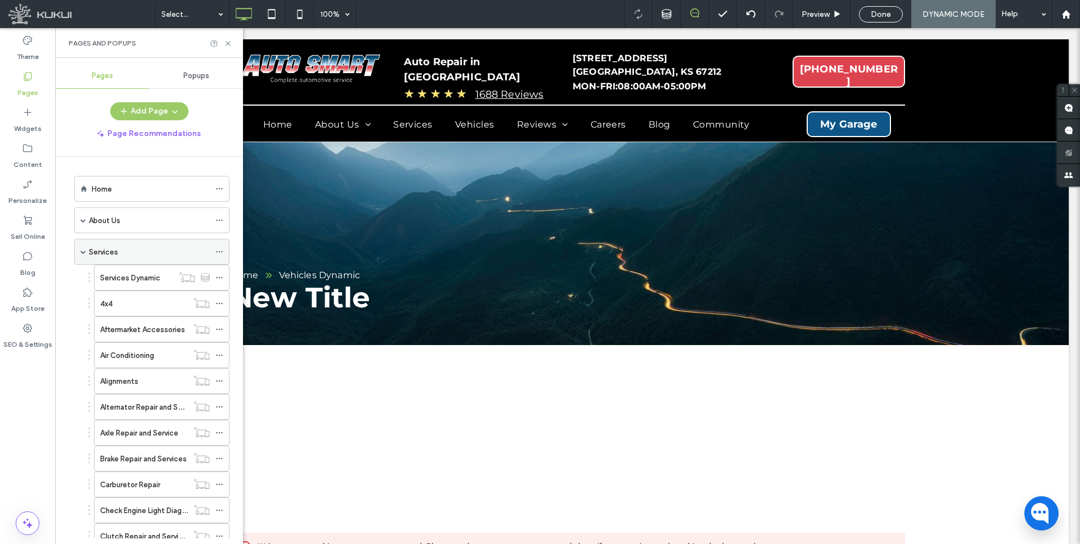
click at [83, 254] on span at bounding box center [83, 252] width 6 height 6
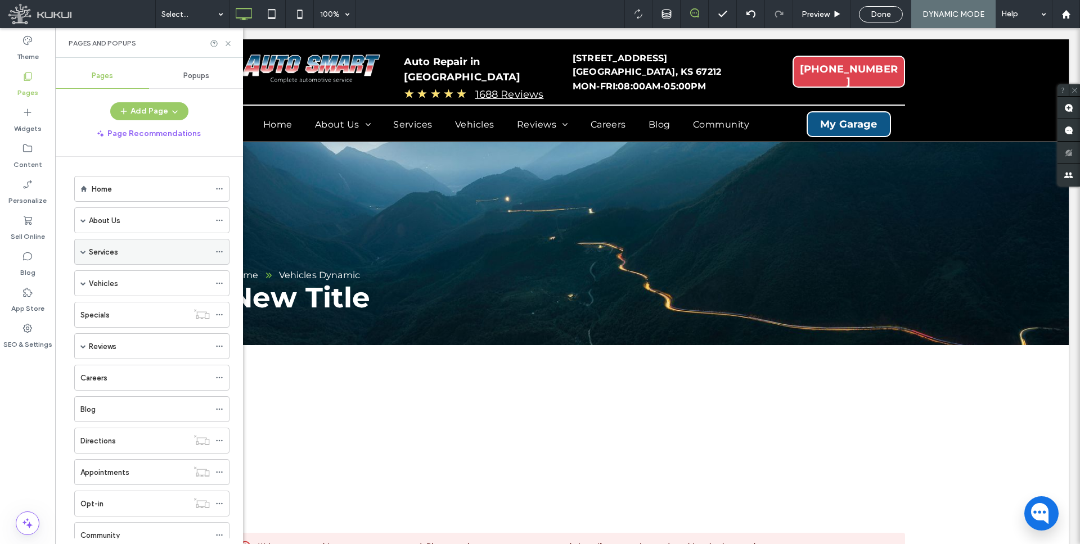
click at [220, 248] on icon at bounding box center [219, 252] width 8 height 8
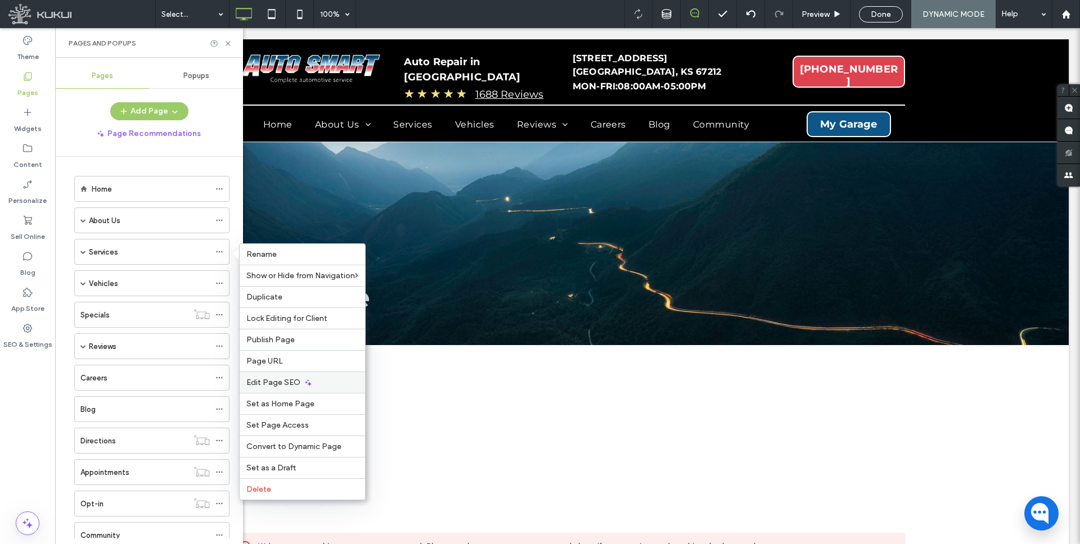
click at [278, 383] on span "Edit Page SEO" at bounding box center [273, 383] width 54 height 10
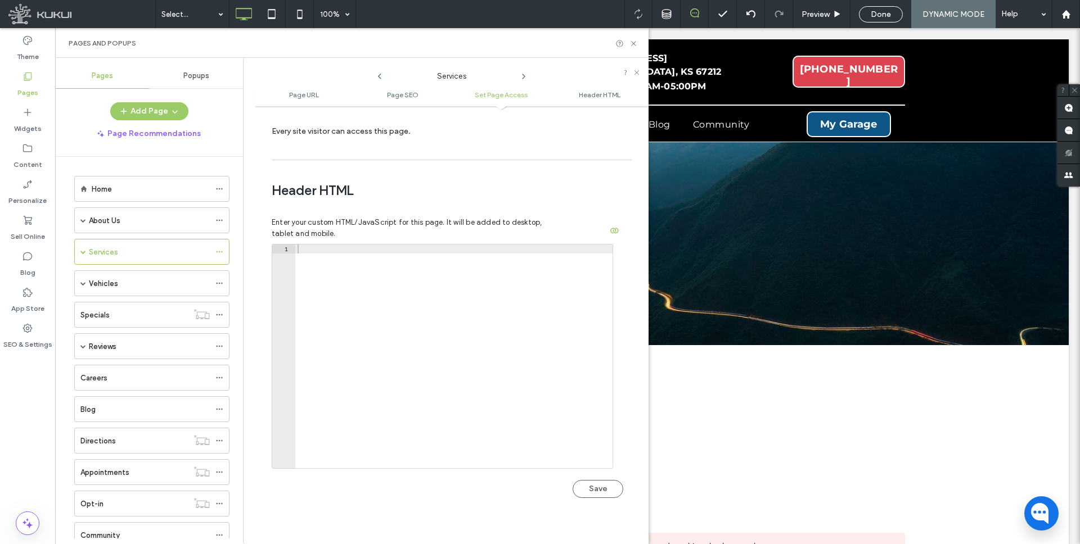
scroll to position [963, 0]
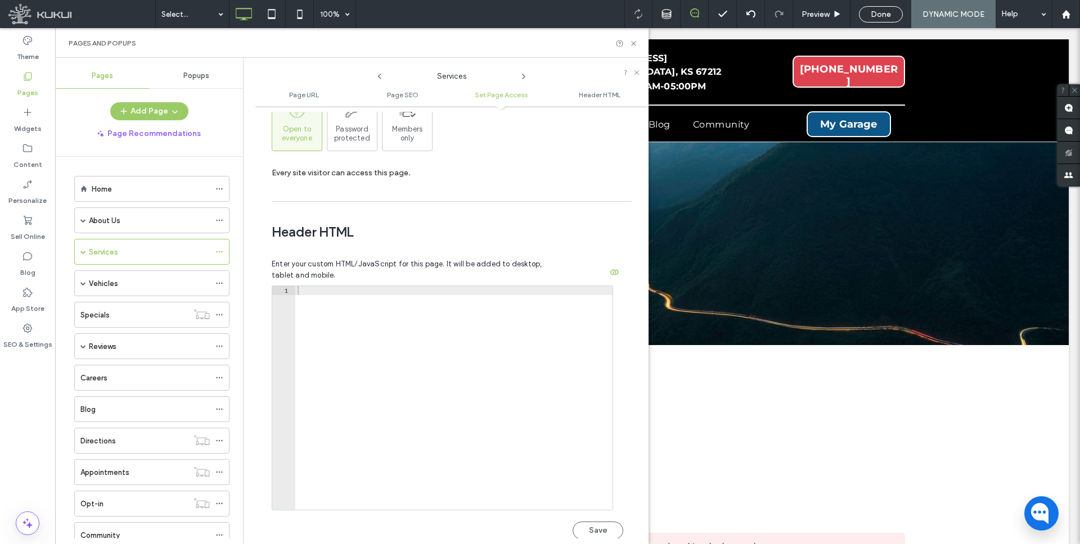
click at [327, 286] on div at bounding box center [453, 407] width 317 height 242
paste textarea "**********"
type textarea "**********"
click at [594, 522] on button "Save" at bounding box center [598, 531] width 51 height 18
click at [218, 282] on icon at bounding box center [219, 284] width 8 height 8
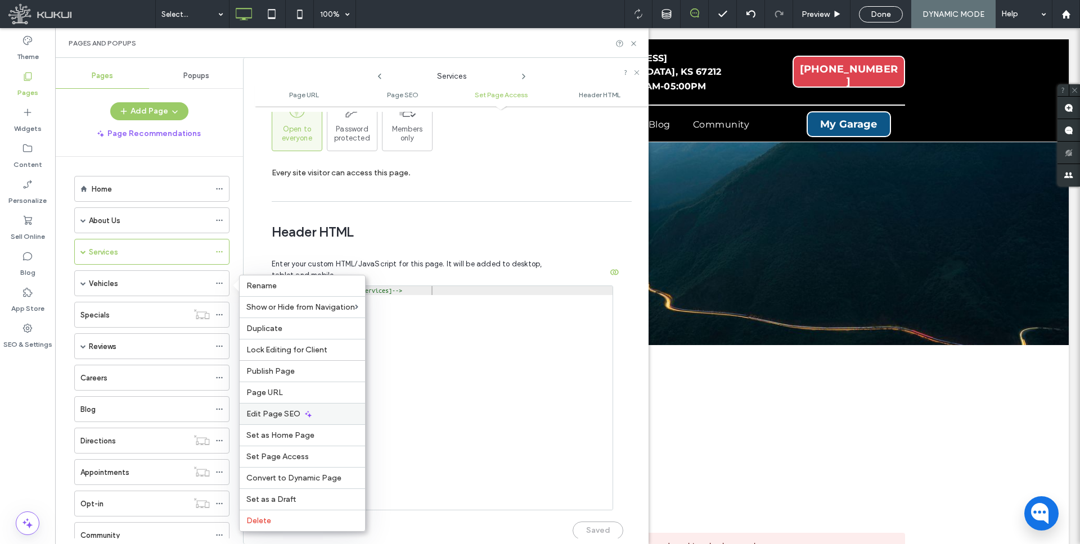
click at [280, 412] on span "Edit Page SEO" at bounding box center [273, 414] width 54 height 10
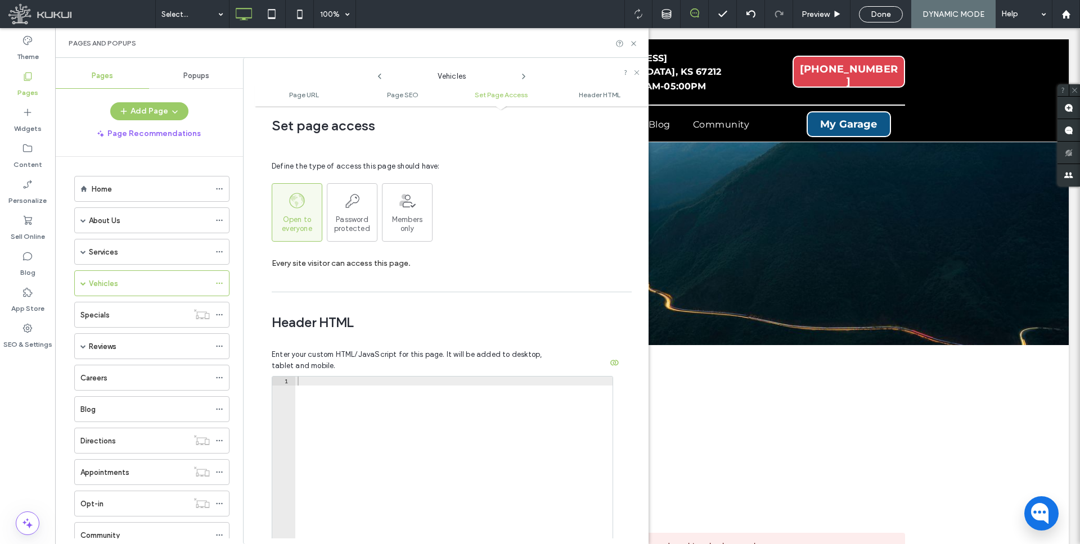
scroll to position [881, 0]
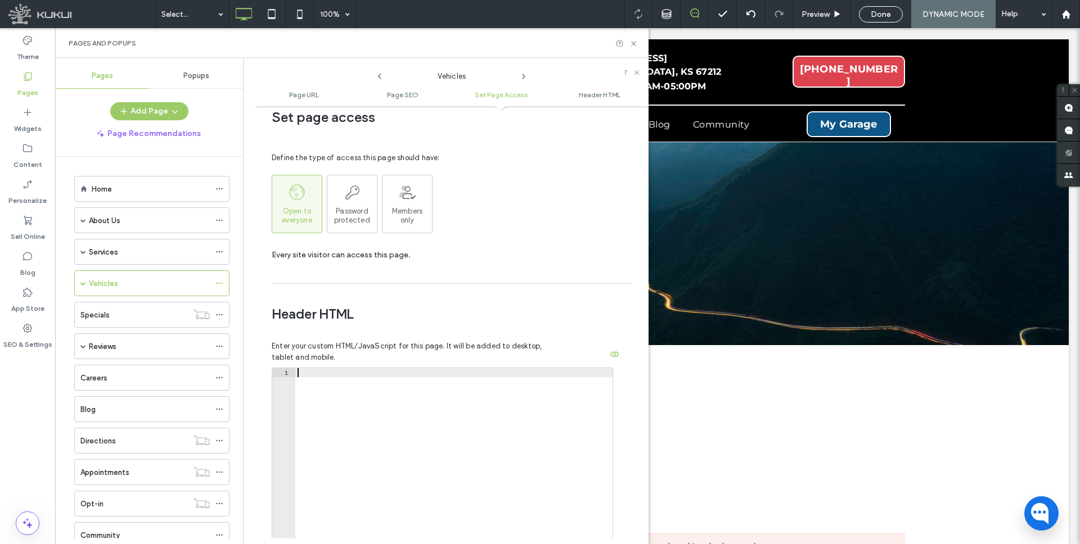
click at [350, 368] on div at bounding box center [453, 489] width 317 height 242
paste textarea "**********"
type textarea "**********"
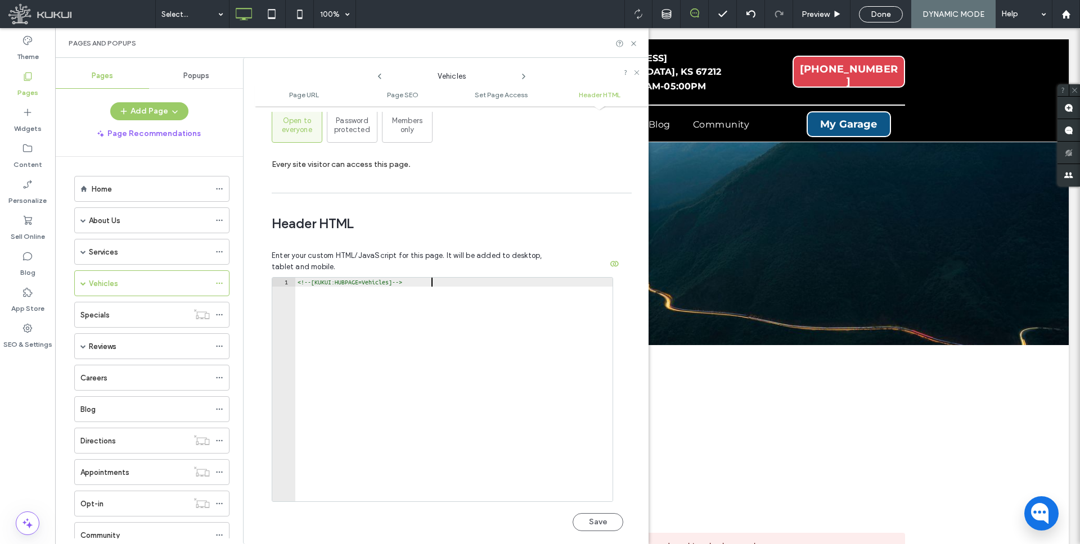
scroll to position [1037, 0]
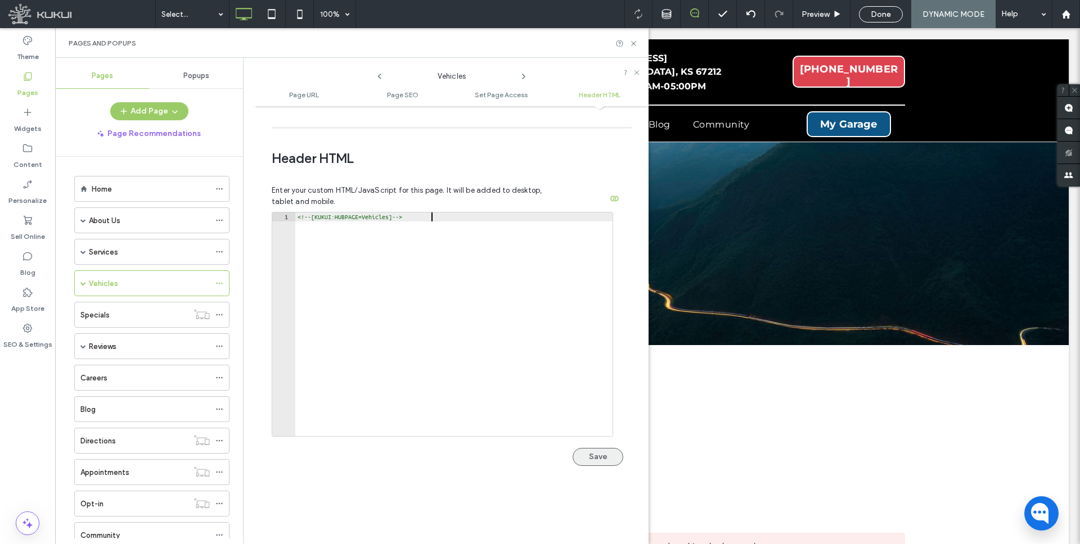
click at [593, 448] on button "Save" at bounding box center [598, 457] width 51 height 18
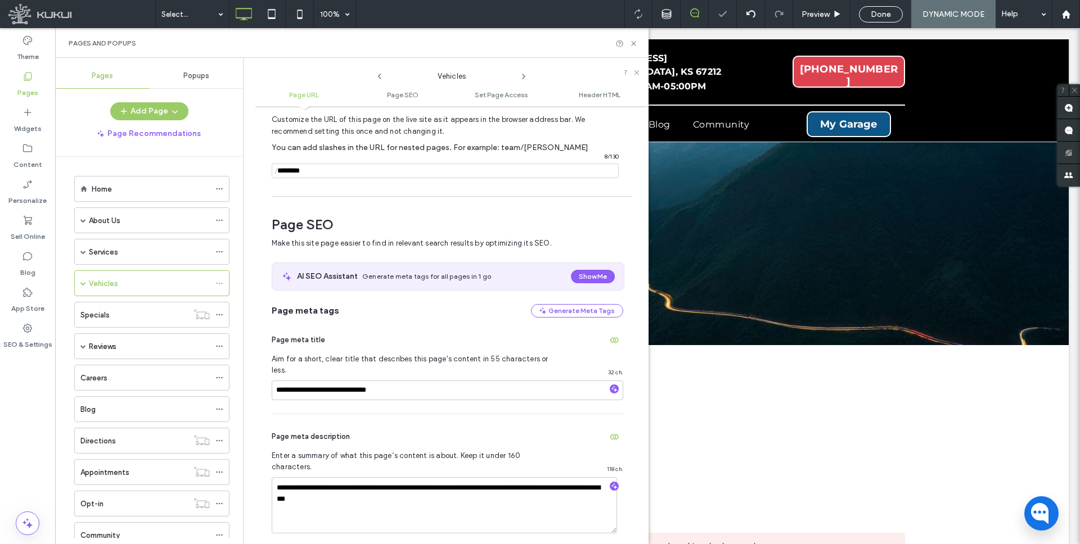
scroll to position [0, 0]
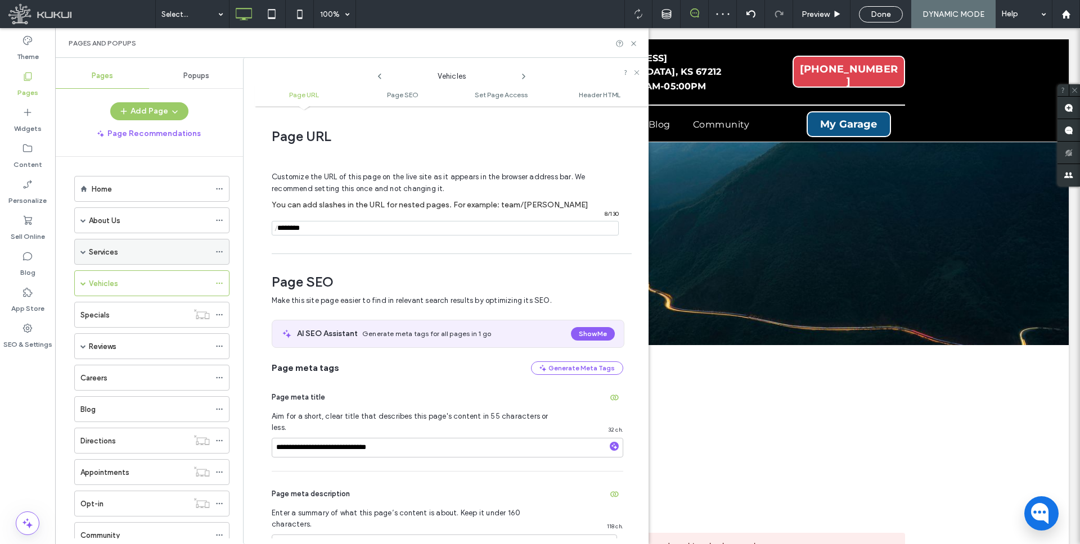
click at [81, 254] on span at bounding box center [83, 252] width 6 height 6
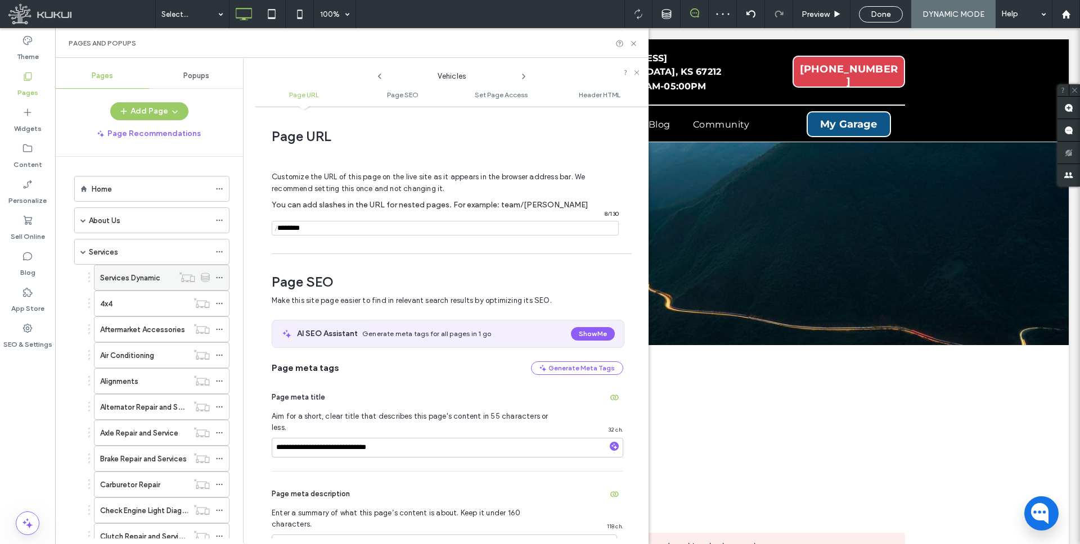
click at [219, 278] on use at bounding box center [219, 278] width 6 height 2
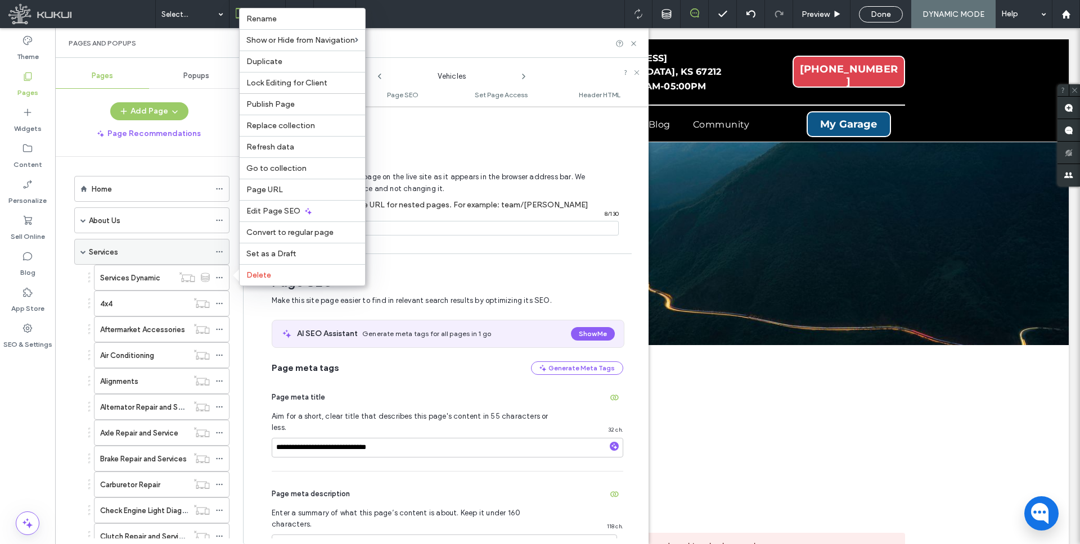
click at [220, 250] on icon at bounding box center [219, 252] width 8 height 8
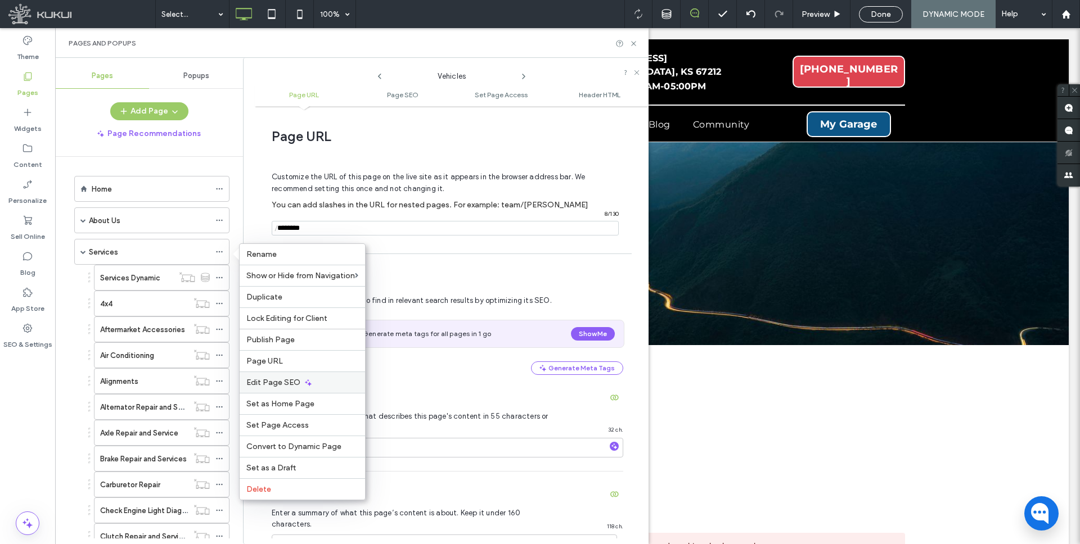
click at [264, 383] on span "Edit Page SEO" at bounding box center [273, 383] width 54 height 10
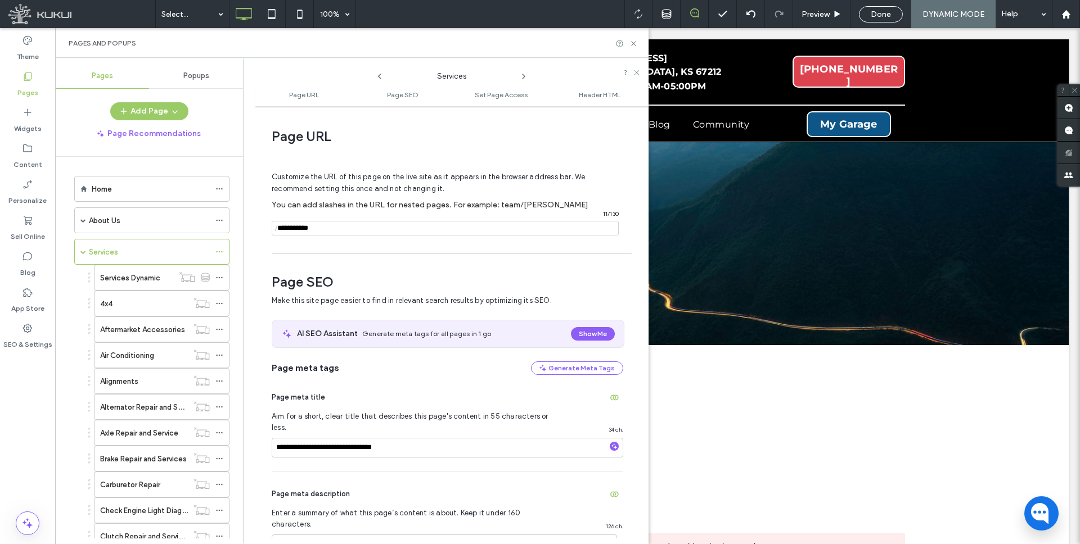
click at [343, 231] on input "notEmpty" at bounding box center [445, 228] width 347 height 15
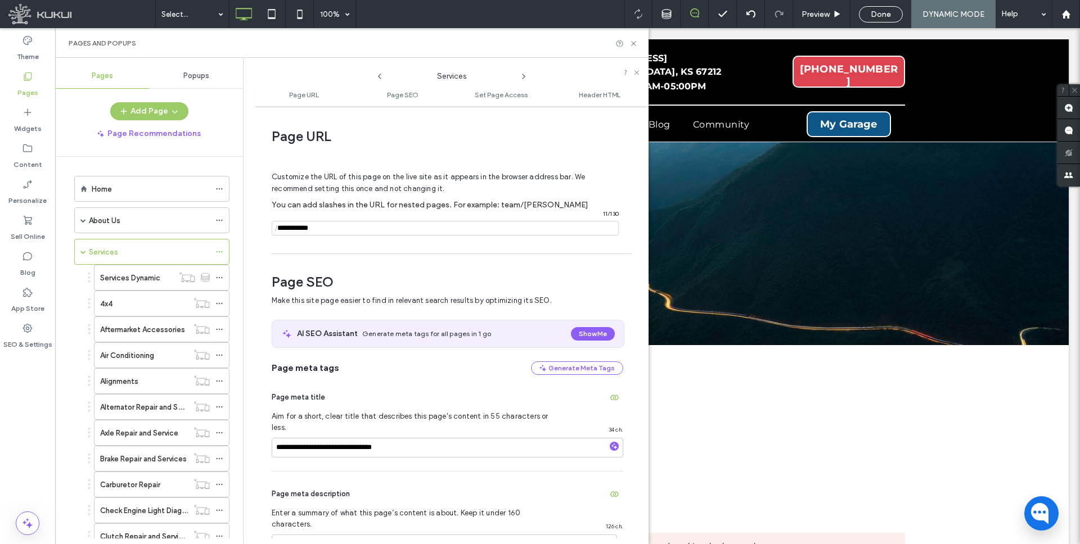
click at [343, 231] on input "notEmpty" at bounding box center [445, 228] width 347 height 15
click at [219, 276] on icon at bounding box center [219, 278] width 8 height 8
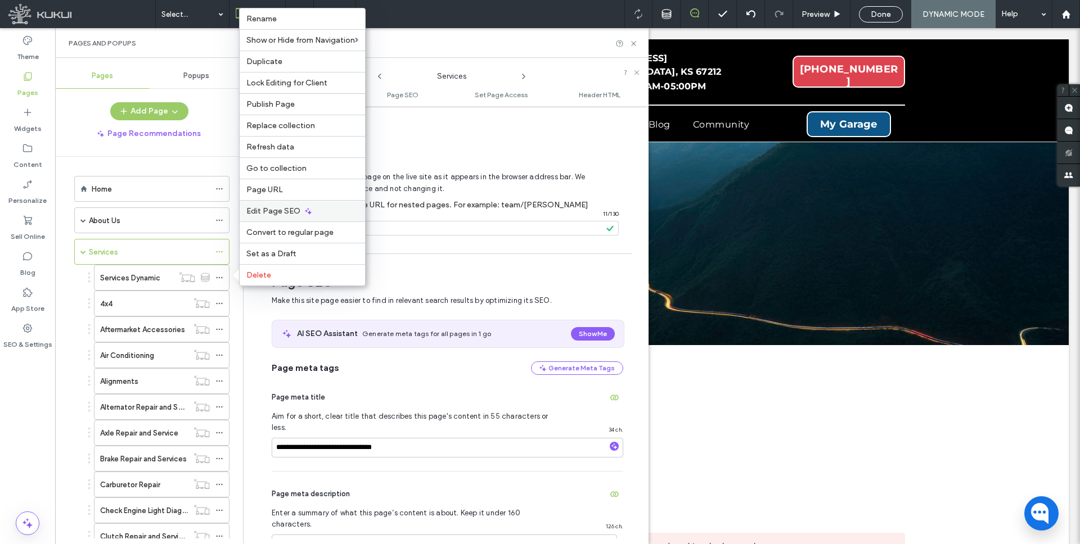
click at [280, 205] on div "Edit Page SEO" at bounding box center [302, 210] width 125 height 21
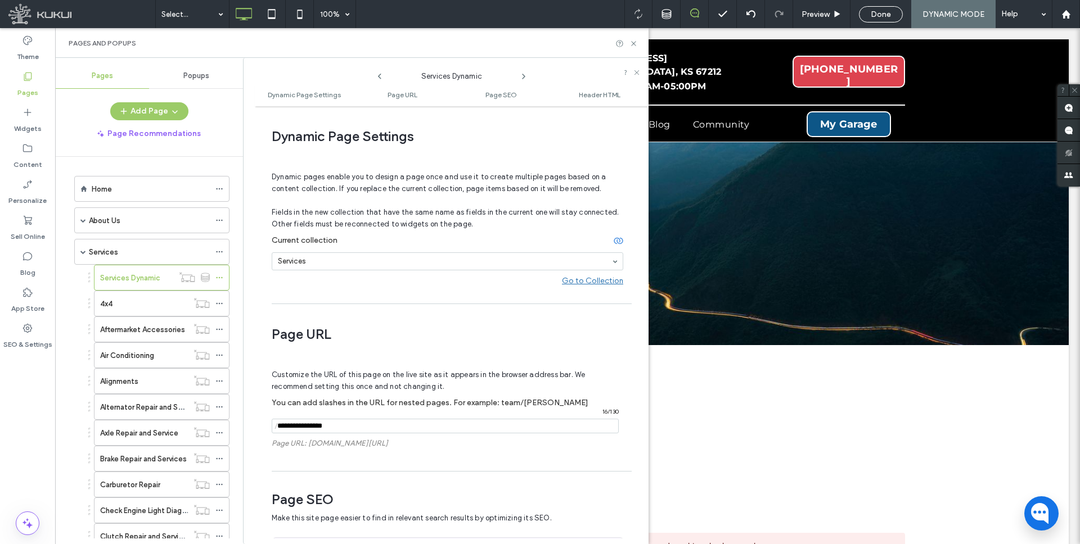
click at [363, 427] on input "notEmpty" at bounding box center [445, 426] width 347 height 15
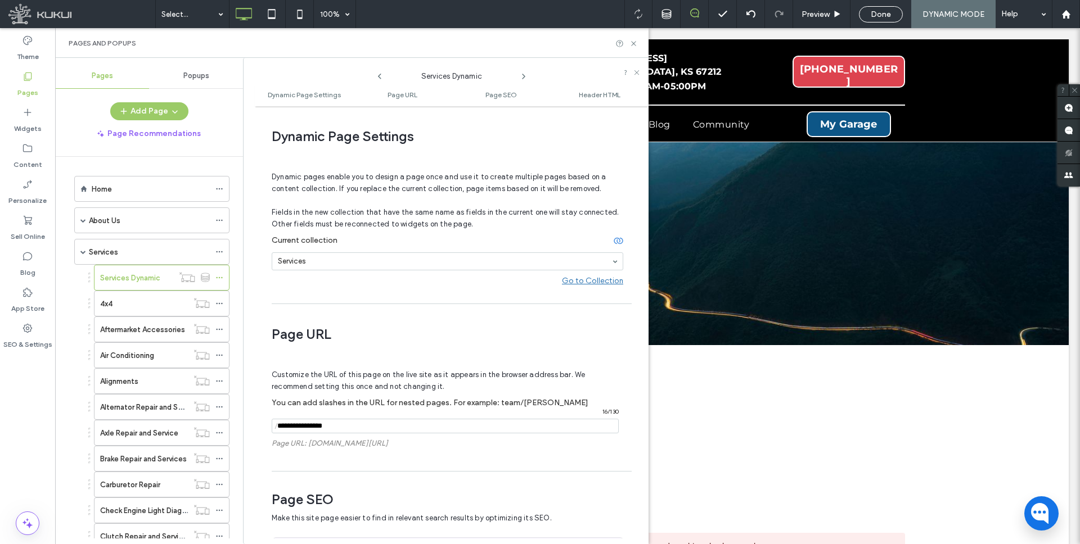
click at [363, 427] on input "notEmpty" at bounding box center [445, 426] width 347 height 15
click at [363, 426] on input "notEmpty" at bounding box center [445, 426] width 347 height 15
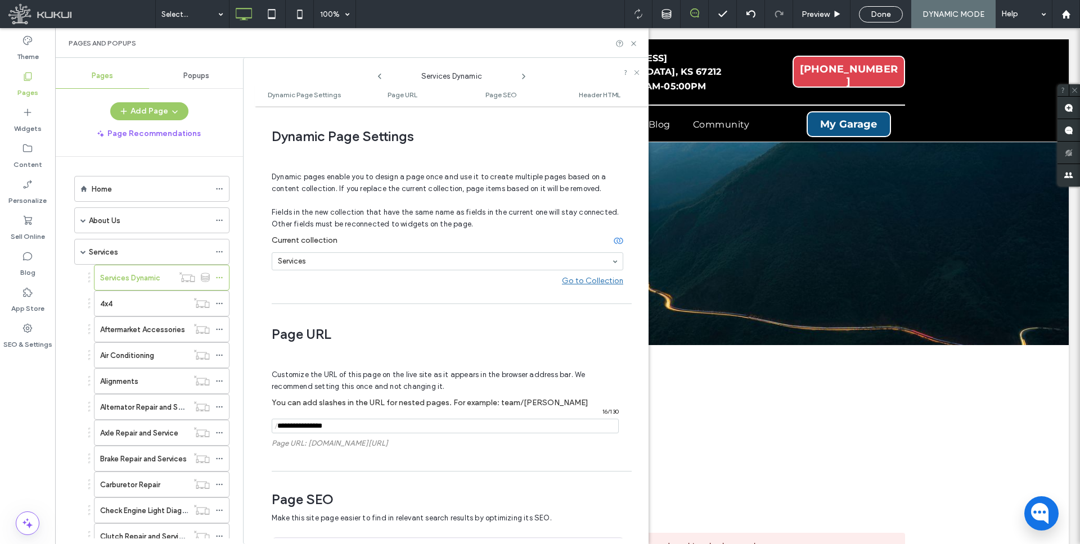
click at [327, 429] on input "notEmpty" at bounding box center [445, 426] width 347 height 15
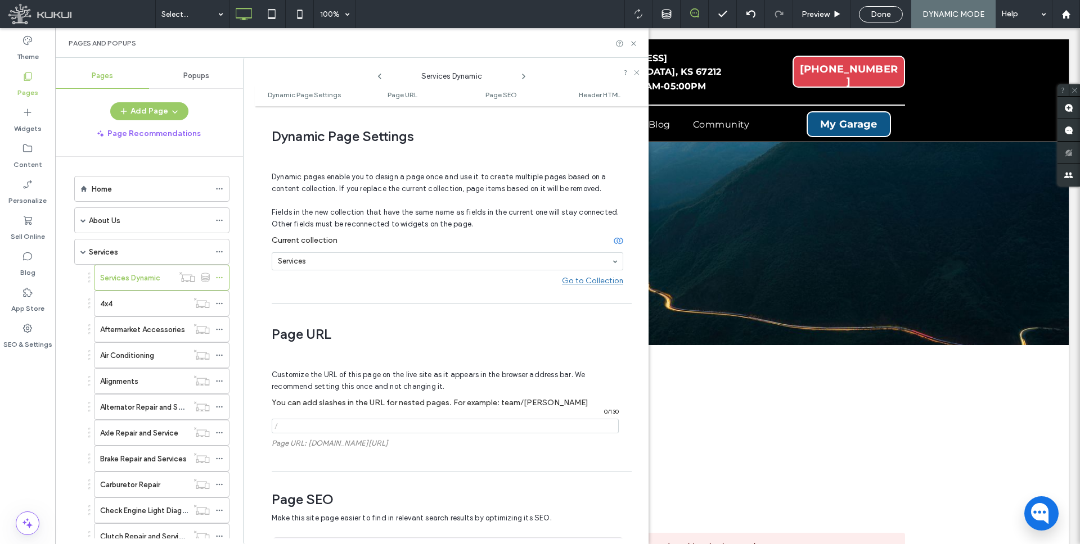
paste input "**********"
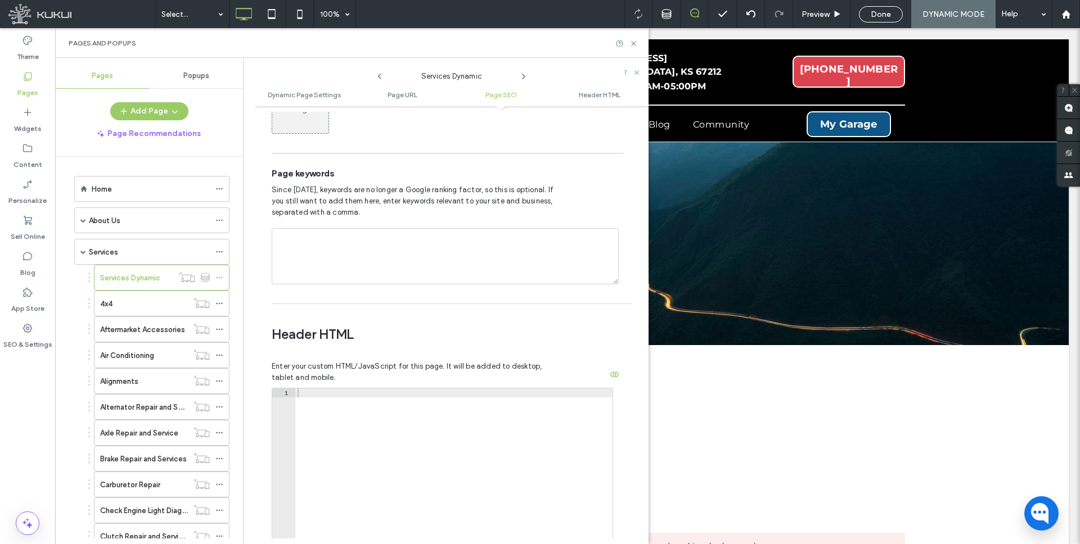
scroll to position [896, 0]
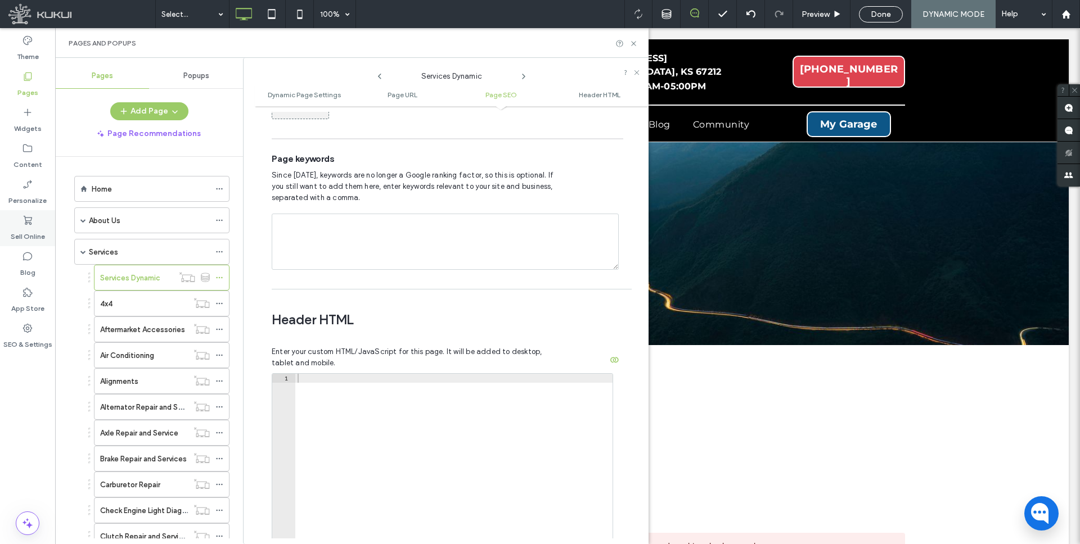
type input "**********"
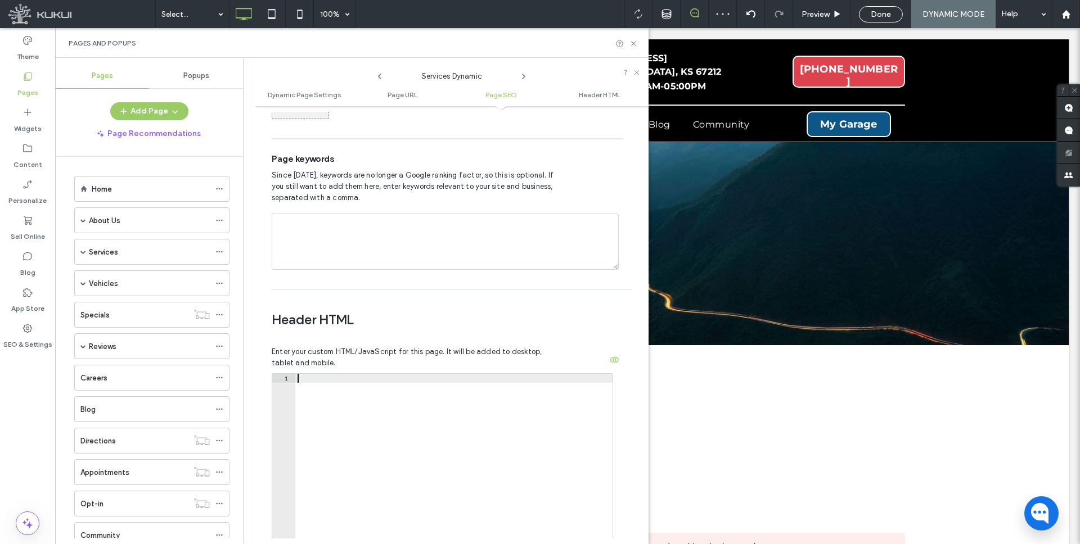
click at [337, 374] on div at bounding box center [453, 495] width 317 height 242
paste textarea "**********"
type textarea "**********"
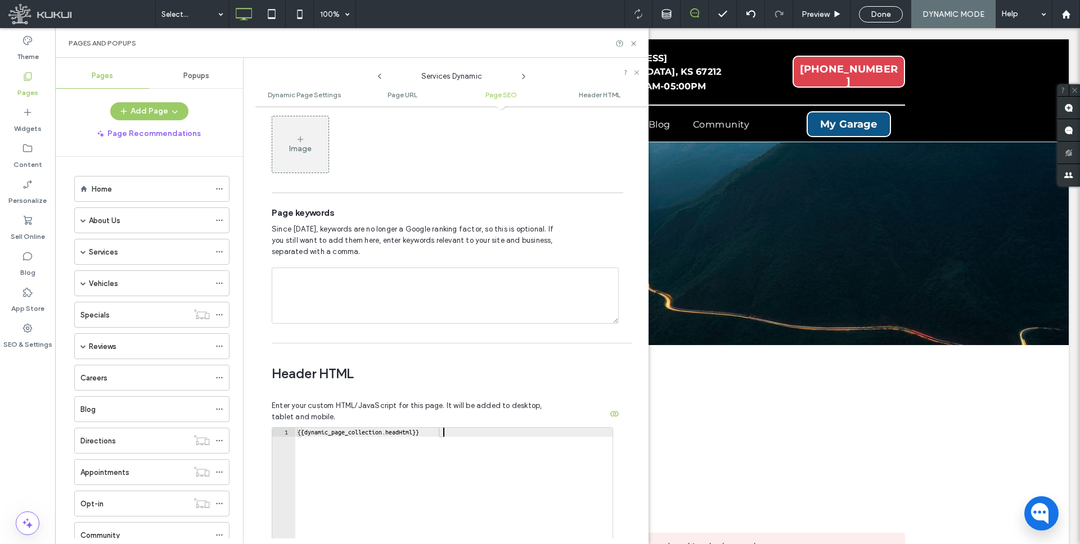
scroll to position [1058, 0]
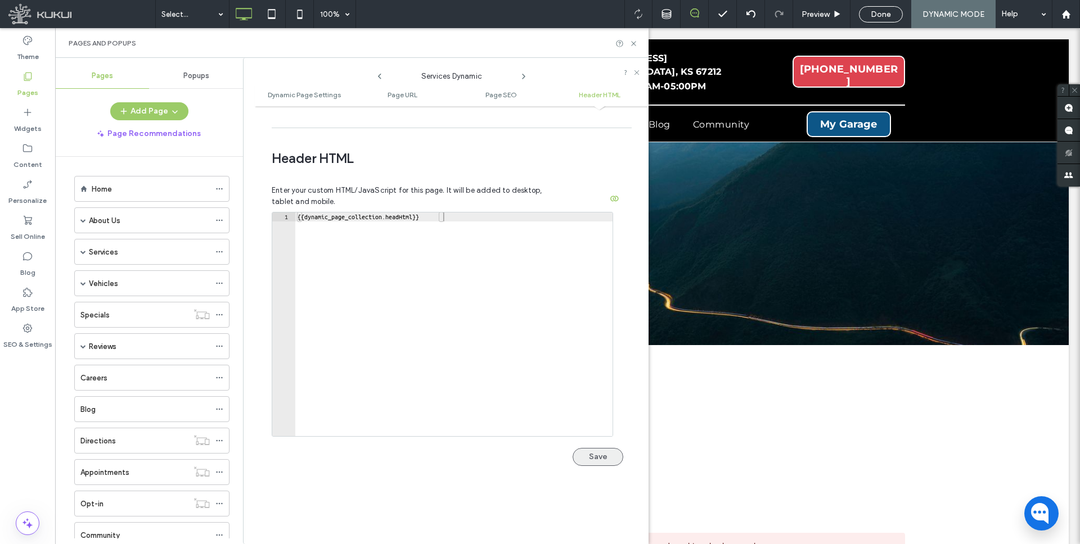
click at [596, 448] on button "Save" at bounding box center [598, 457] width 51 height 18
click at [83, 281] on span at bounding box center [83, 284] width 6 height 6
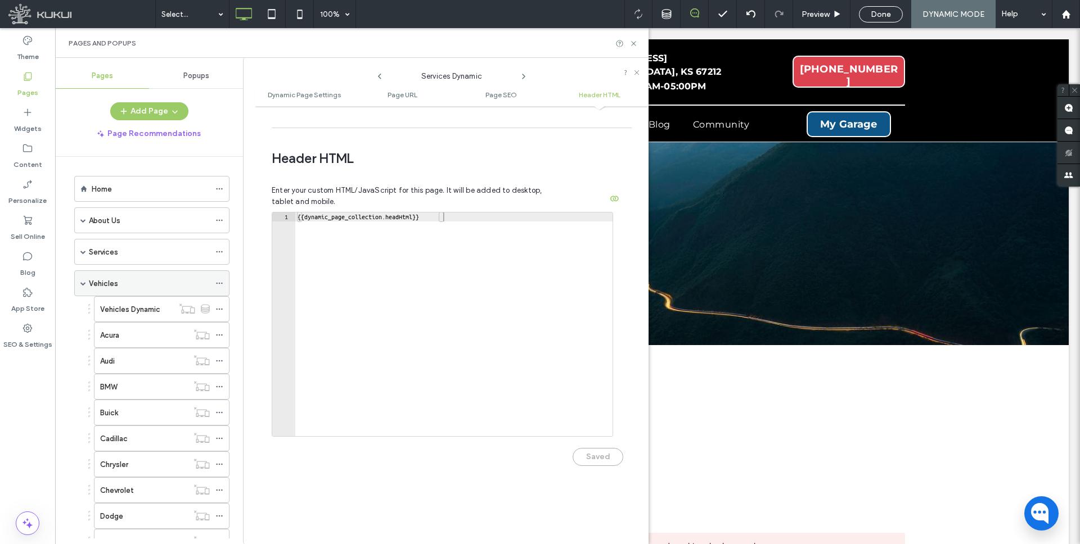
click at [216, 278] on span at bounding box center [219, 283] width 8 height 17
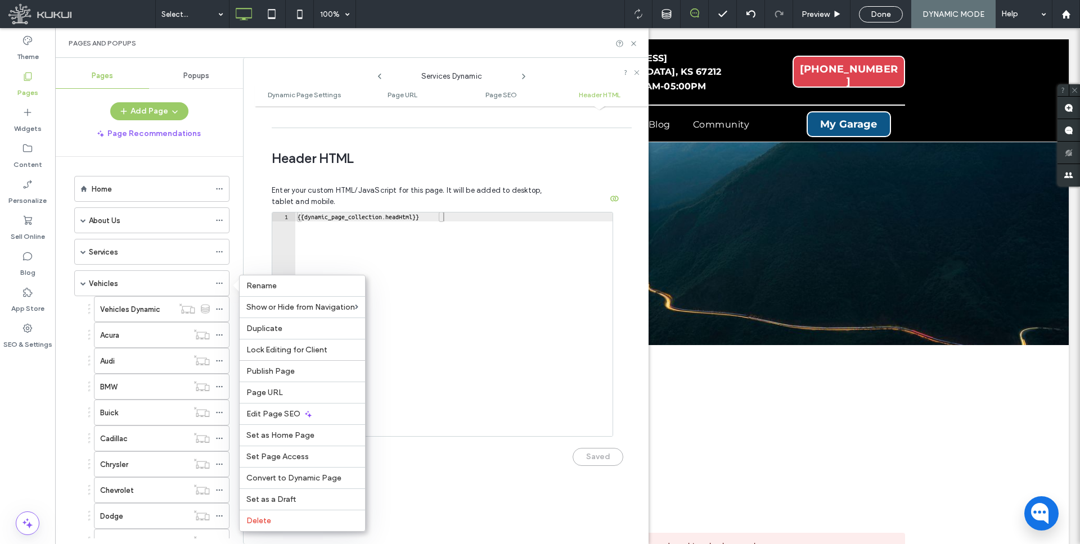
drag, startPoint x: 277, startPoint y: 416, endPoint x: 34, endPoint y: 400, distance: 243.5
click at [277, 416] on span "Edit Page SEO" at bounding box center [273, 414] width 54 height 10
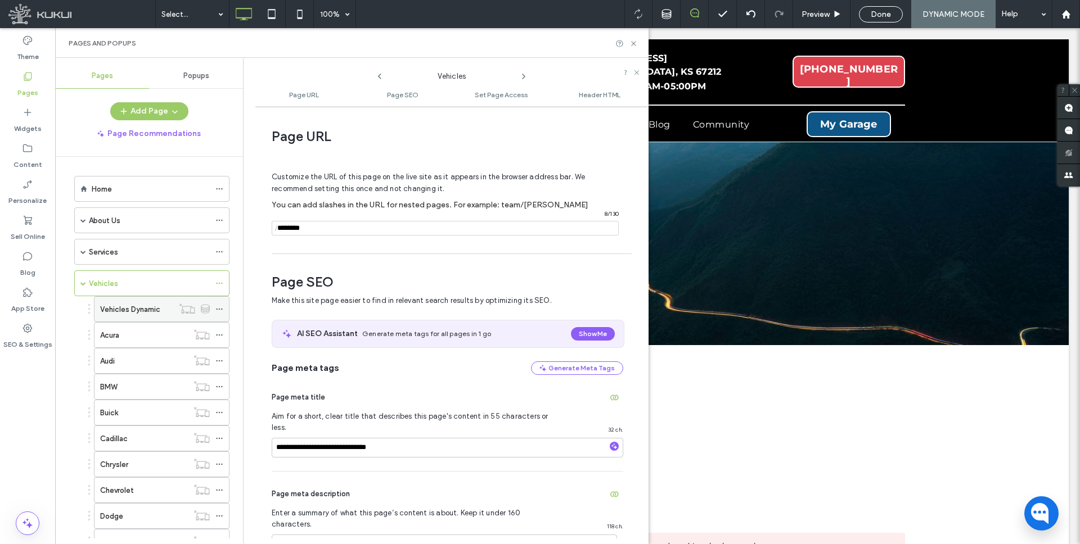
click at [219, 309] on use at bounding box center [219, 310] width 6 height 2
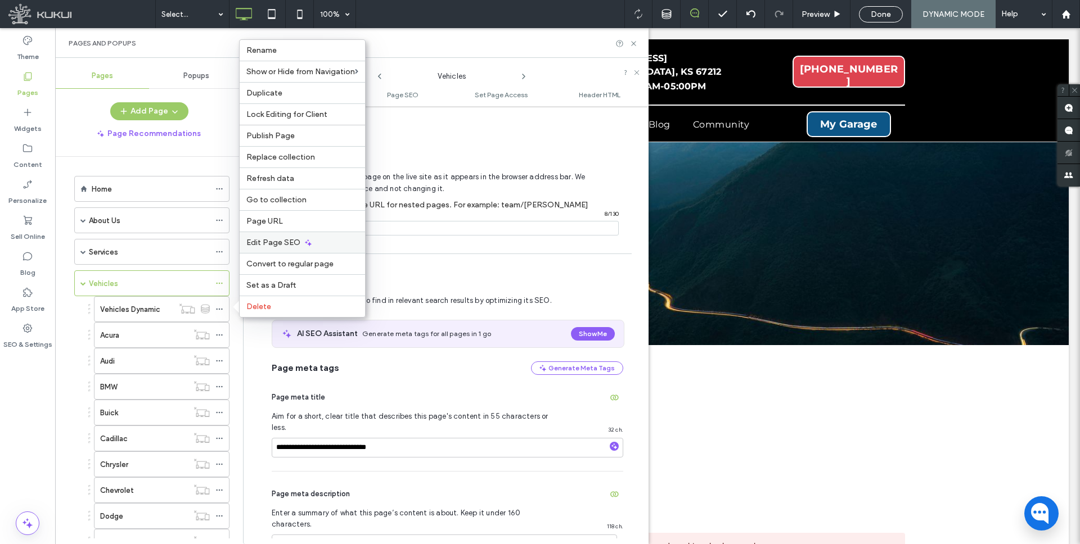
click at [291, 241] on span "Edit Page SEO" at bounding box center [273, 243] width 54 height 10
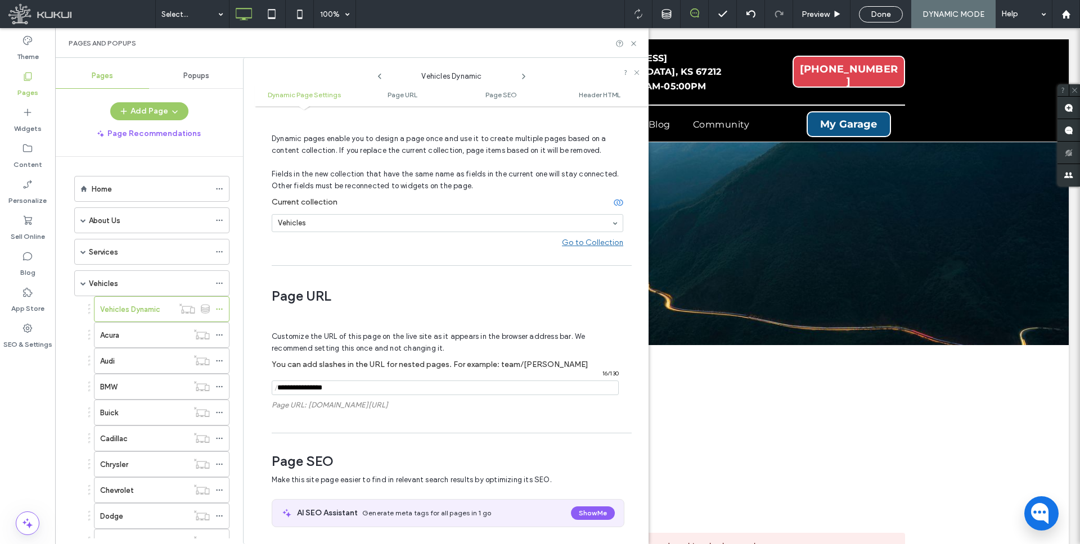
scroll to position [48, 0]
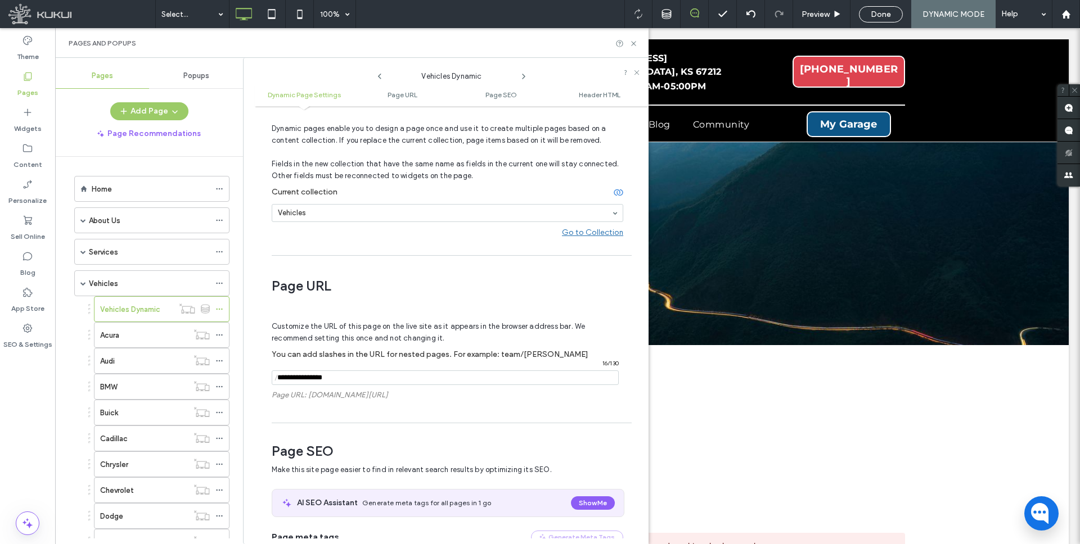
click at [319, 379] on input "notEmpty" at bounding box center [445, 378] width 347 height 15
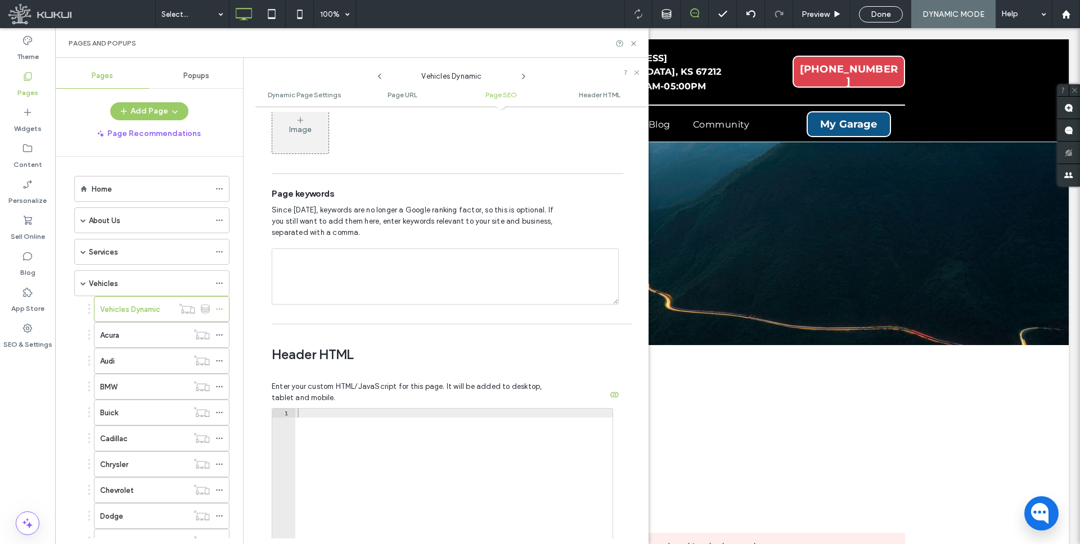
scroll to position [984, 0]
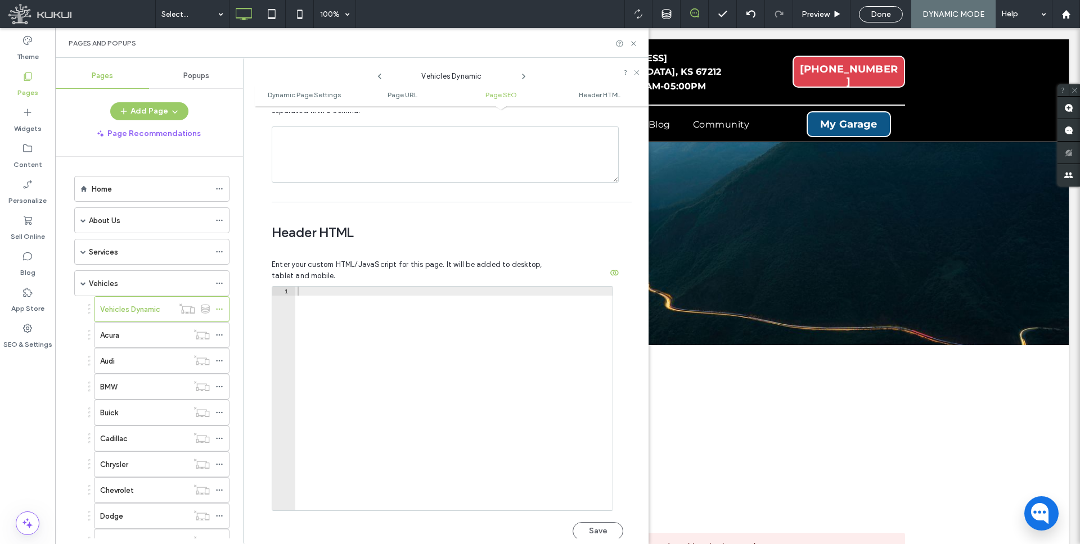
type input "********"
click at [316, 287] on div at bounding box center [453, 408] width 317 height 242
paste textarea "**********"
type textarea "**********"
click at [593, 509] on div at bounding box center [540, 272] width 1080 height 544
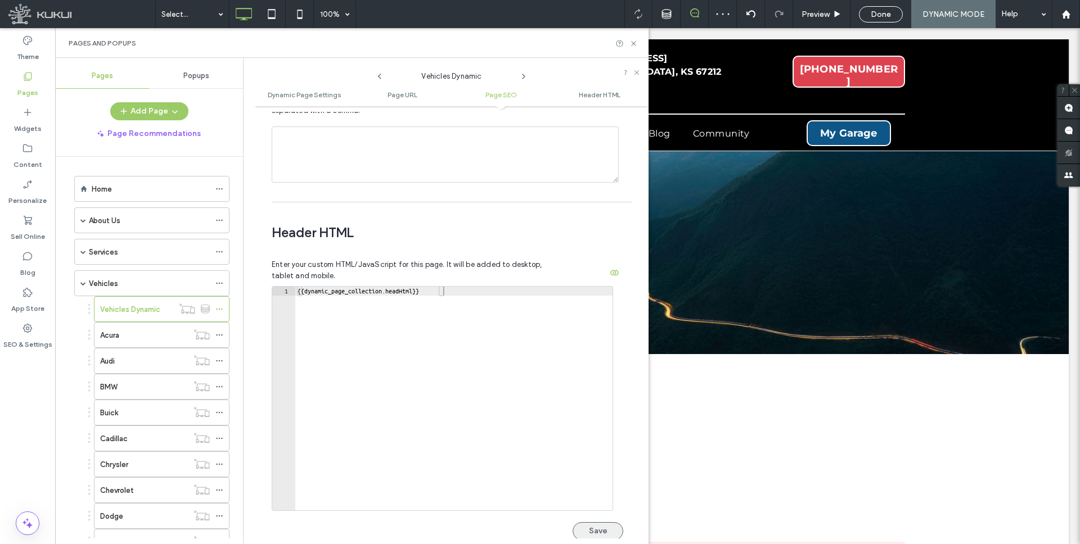
click at [593, 522] on button "Save" at bounding box center [598, 531] width 51 height 18
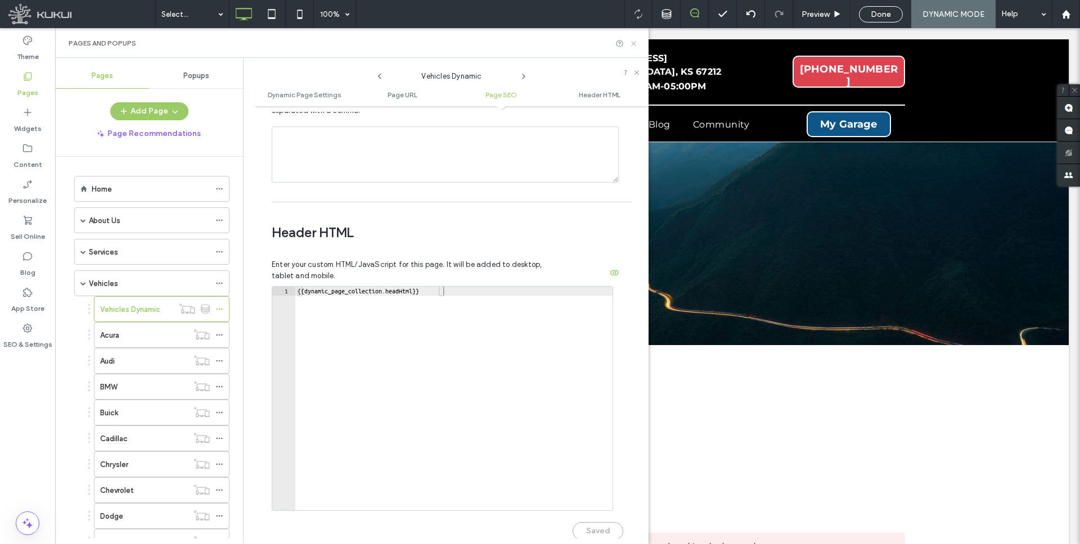
drag, startPoint x: 578, startPoint y: 18, endPoint x: 633, endPoint y: 46, distance: 62.4
click at [633, 46] on icon at bounding box center [633, 43] width 8 height 8
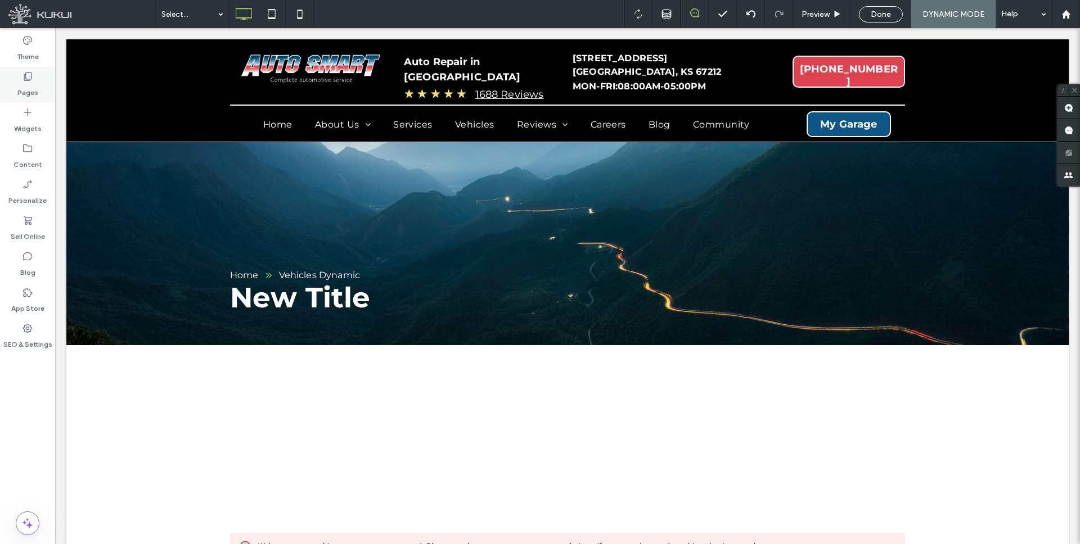
click at [24, 79] on icon at bounding box center [27, 76] width 11 height 11
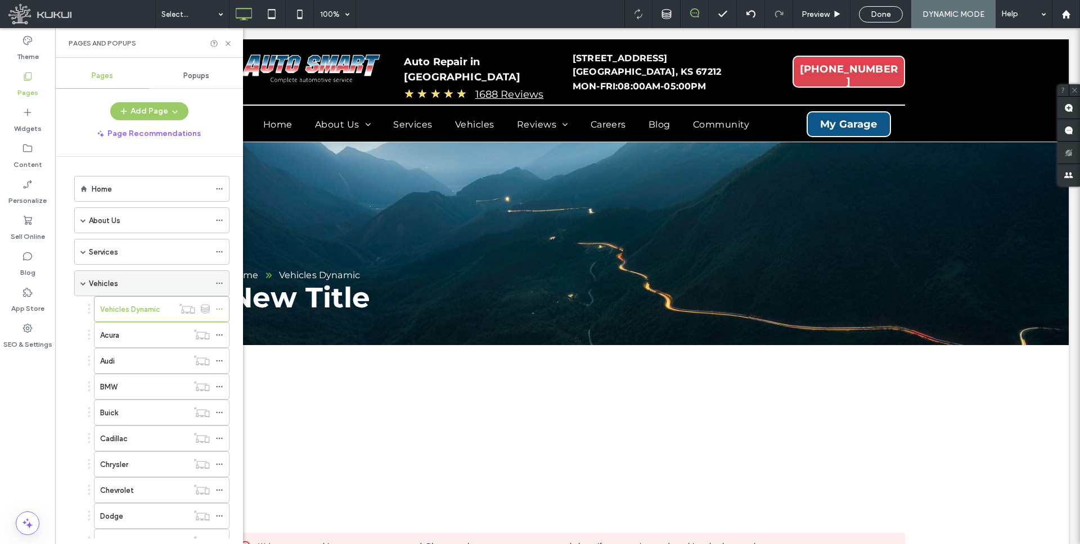
click at [80, 281] on span at bounding box center [83, 284] width 6 height 6
